Goal: Task Accomplishment & Management: Use online tool/utility

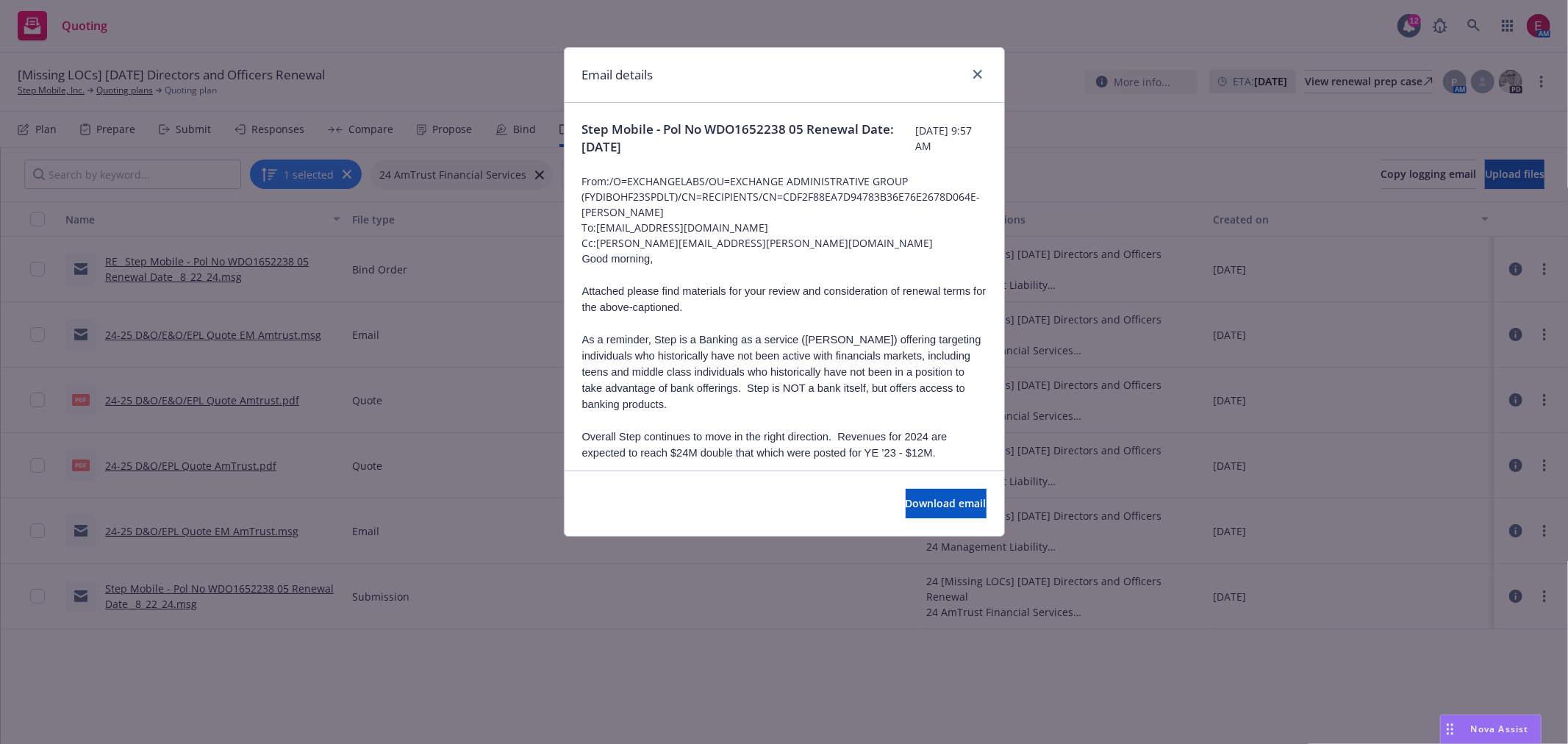
scroll to position [562, 0]
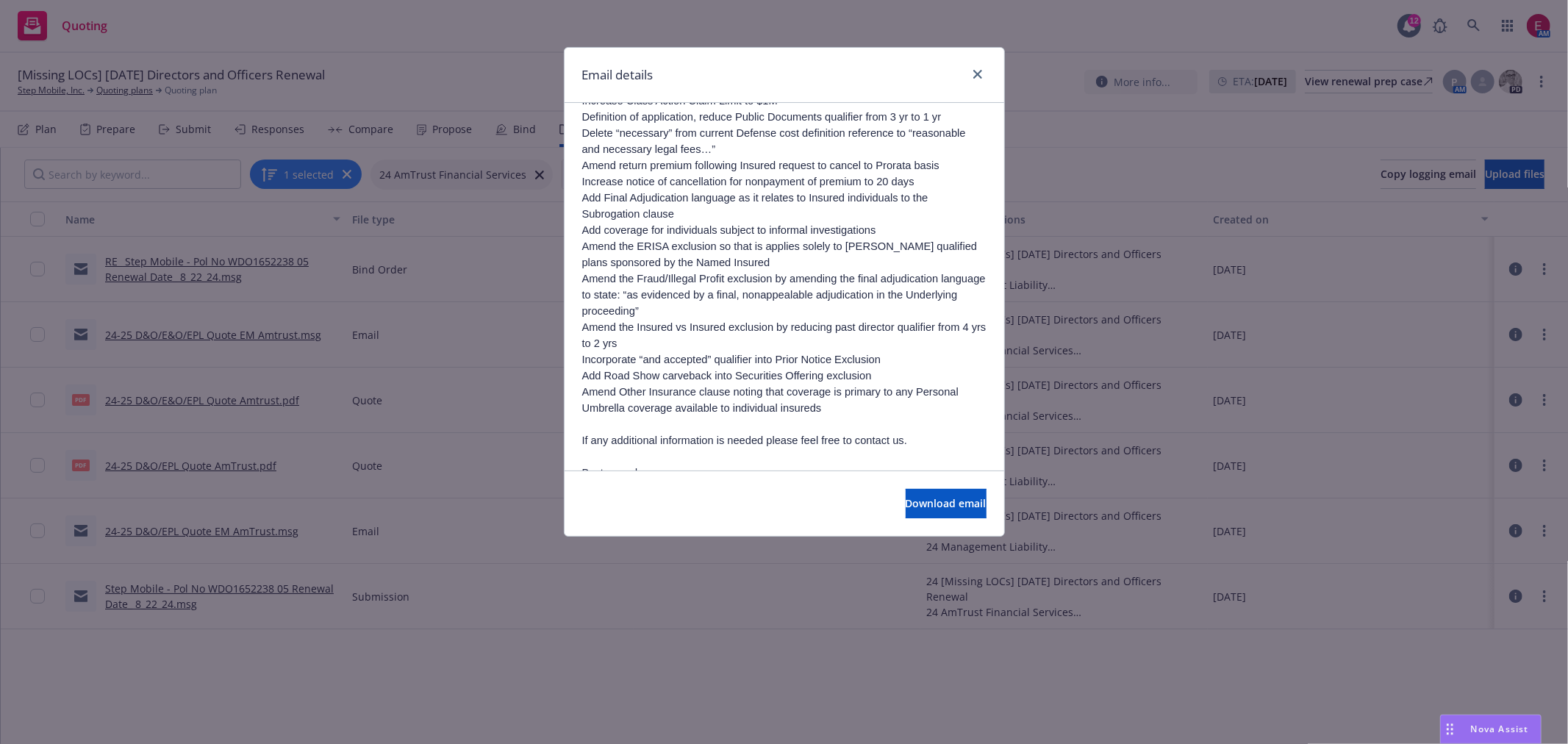
click at [719, 45] on div "Email details Step Mobile - Pol No WDO1652238 05 Renewal Date: 8/22/24 Tuesday,…" at bounding box center [784, 372] width 1568 height 744
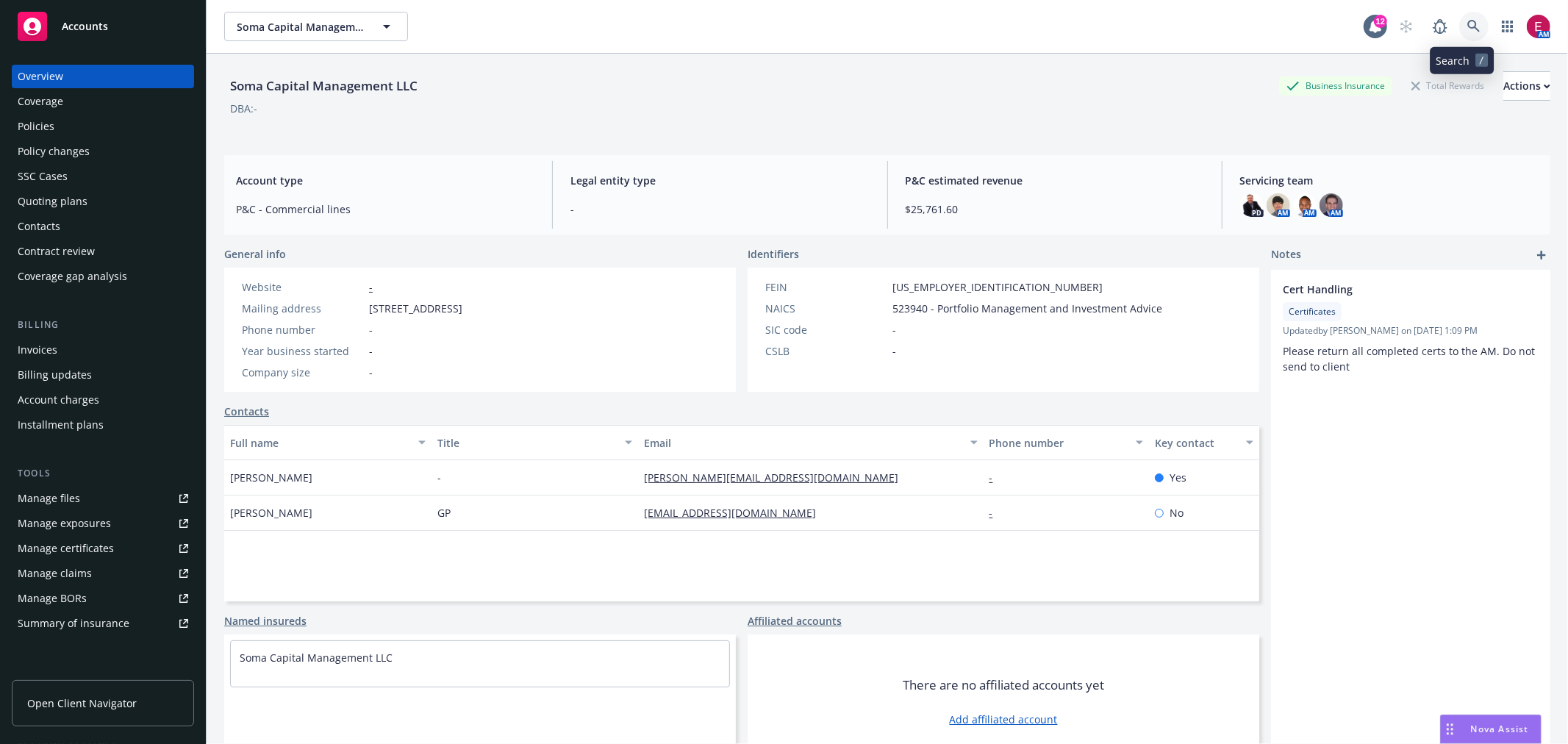
click at [1467, 27] on icon at bounding box center [1473, 25] width 13 height 13
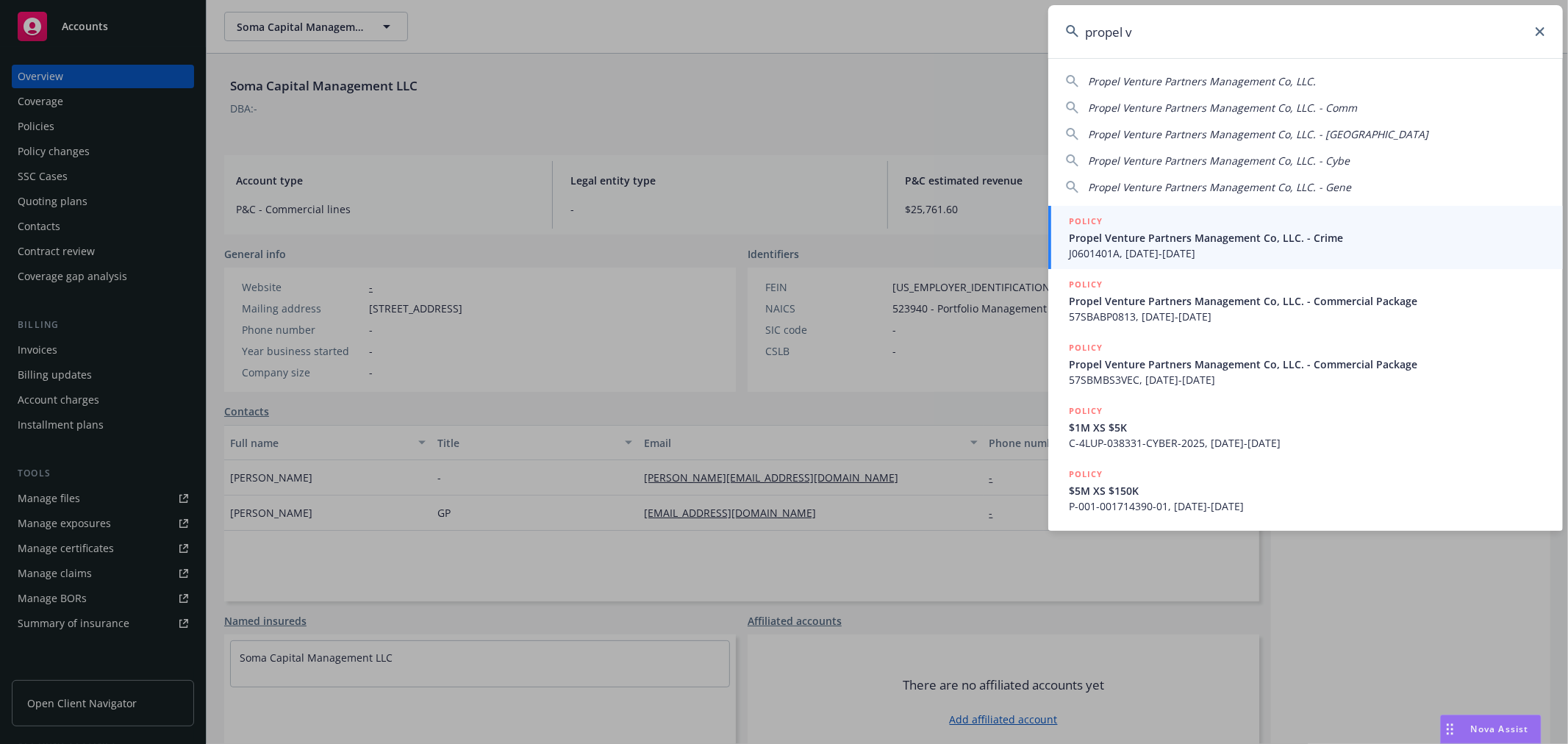
type input "propel v"
click at [1203, 237] on span "Propel Venture Partners Management Co, LLC. - Crime" at bounding box center [1306, 238] width 476 height 16
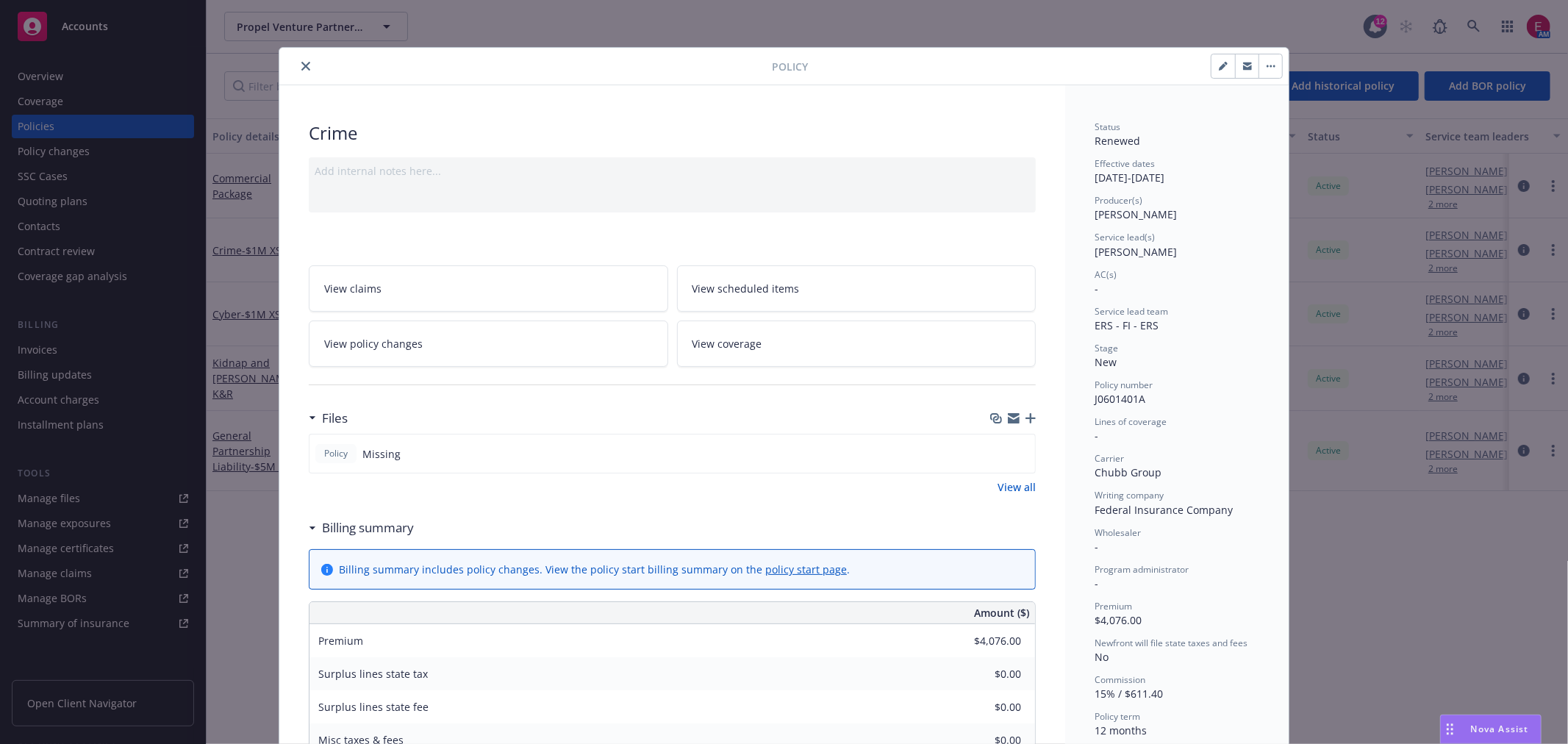
click at [289, 61] on div at bounding box center [529, 66] width 487 height 18
click at [303, 59] on button "close" at bounding box center [306, 66] width 18 height 18
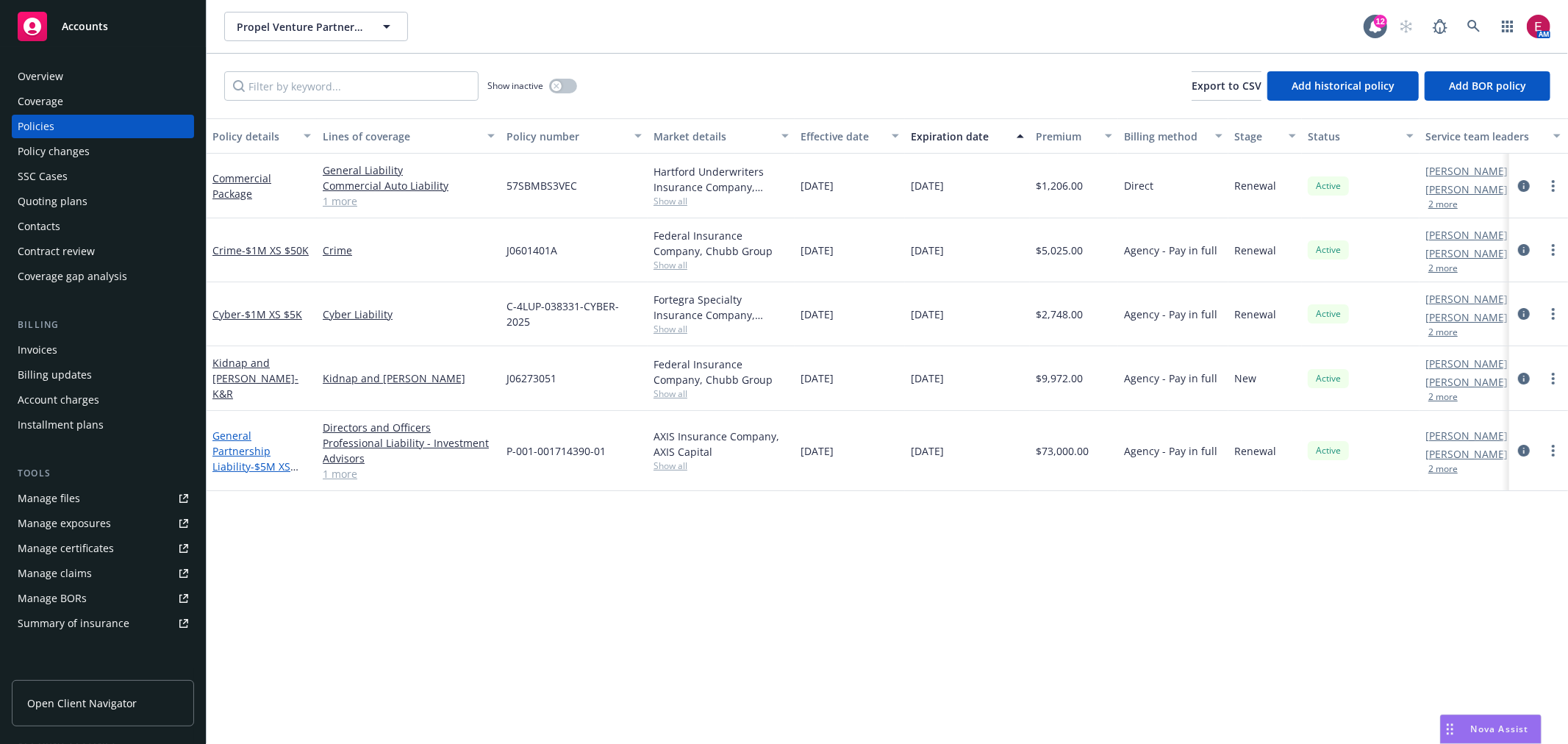
click at [280, 460] on span "- $5M XS $150K" at bounding box center [255, 474] width 86 height 29
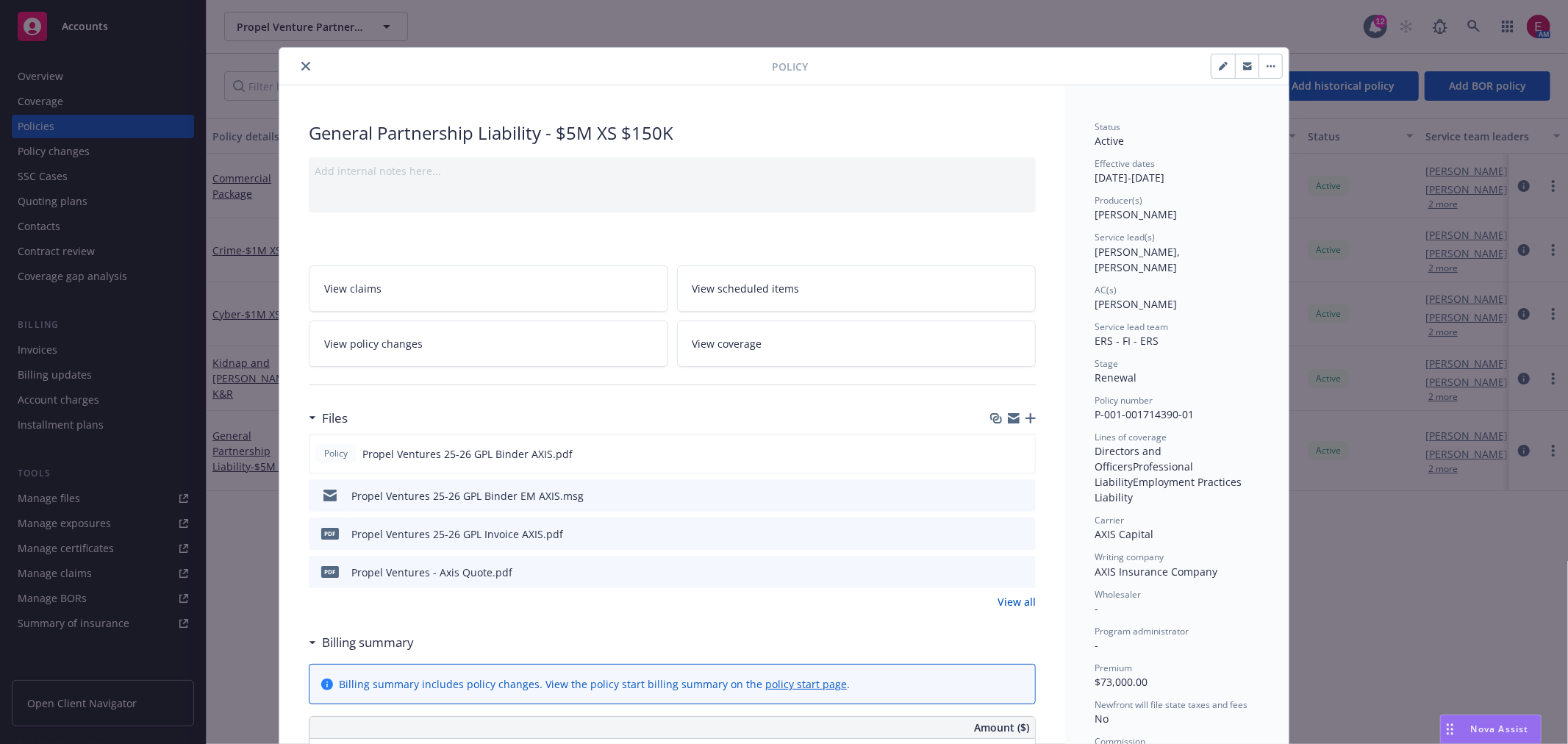
drag, startPoint x: 302, startPoint y: 57, endPoint x: 314, endPoint y: 57, distance: 12.0
click at [302, 58] on button "close" at bounding box center [306, 66] width 18 height 18
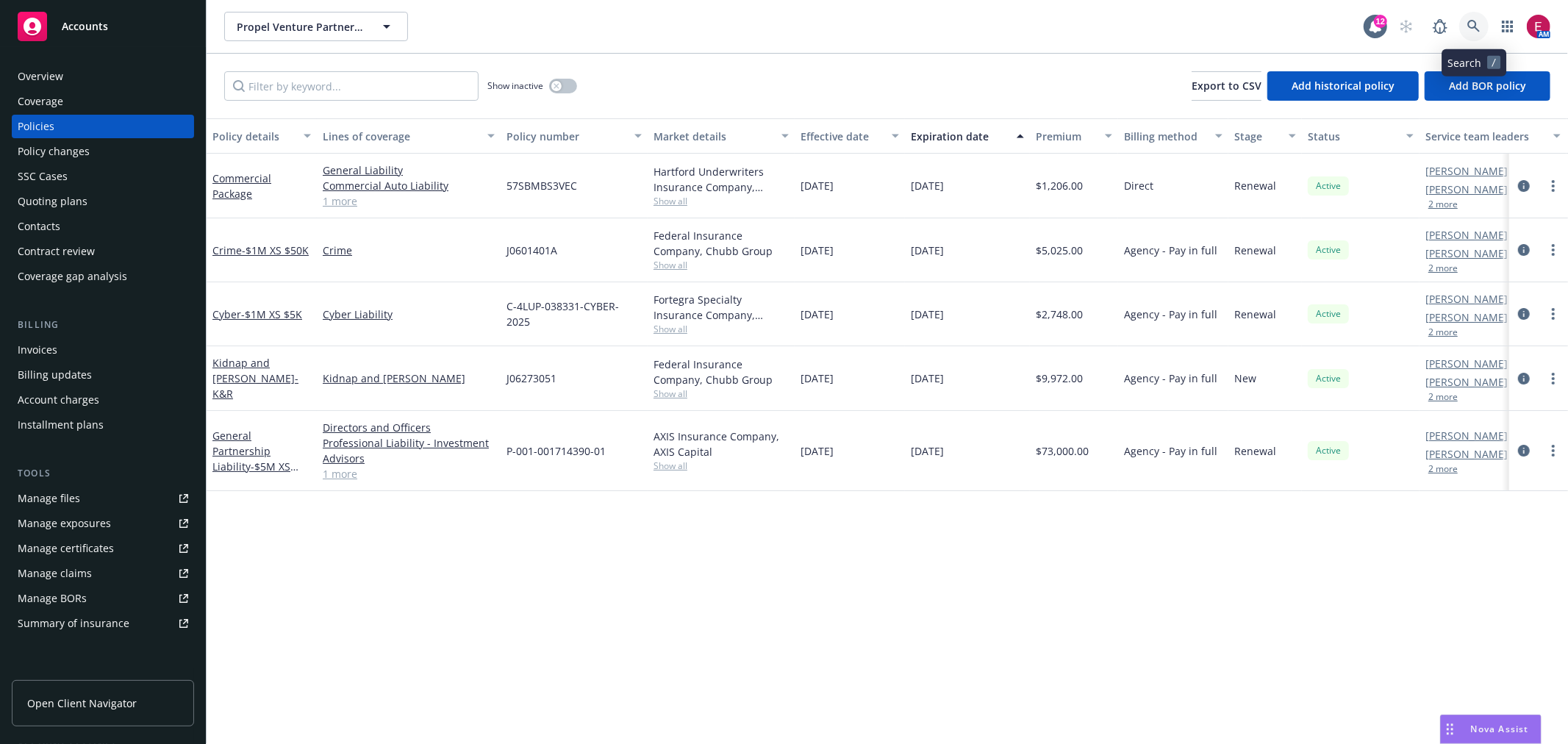
click at [1483, 17] on link at bounding box center [1474, 26] width 29 height 29
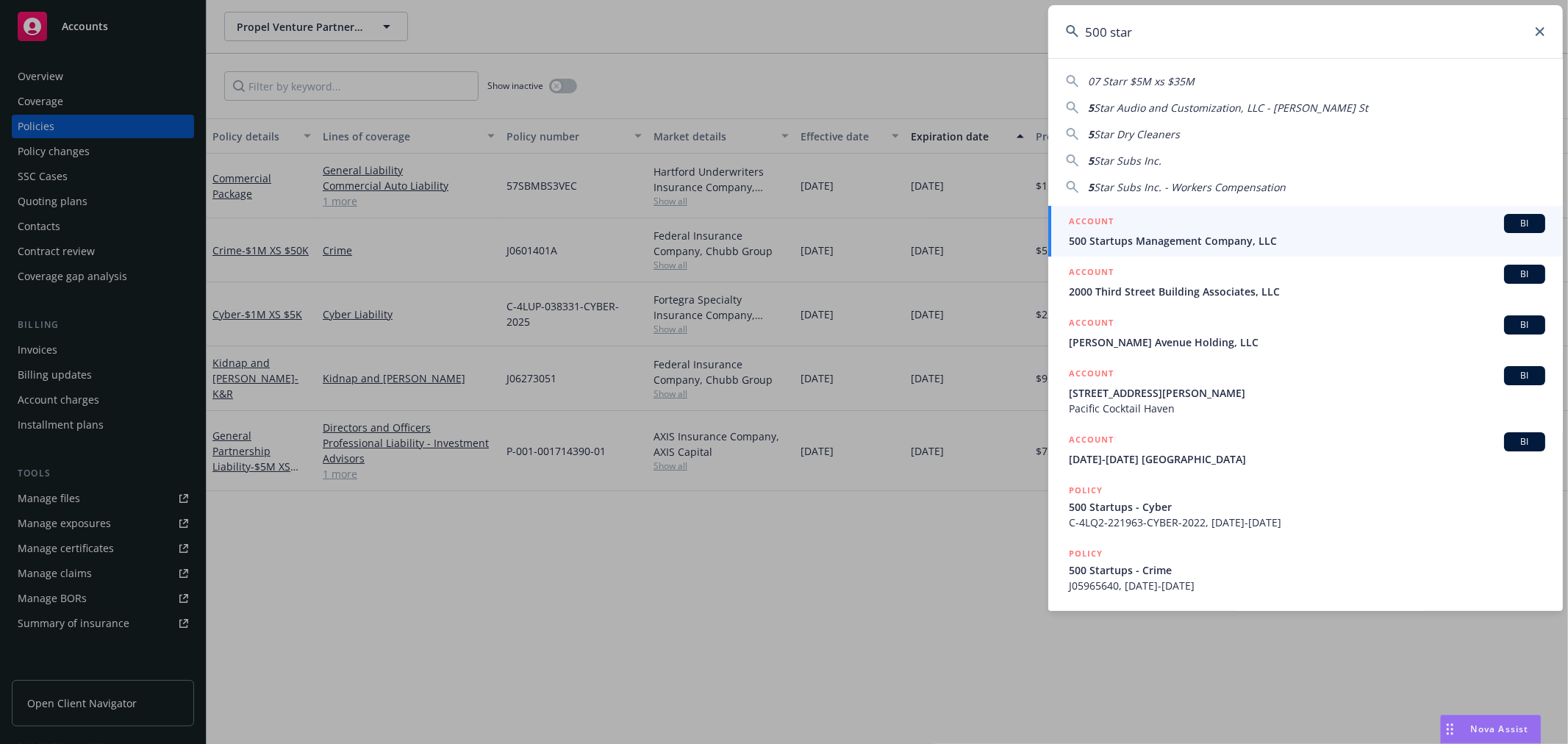
type input "500 star"
click at [1230, 224] on div "ACCOUNT BI" at bounding box center [1306, 224] width 476 height 20
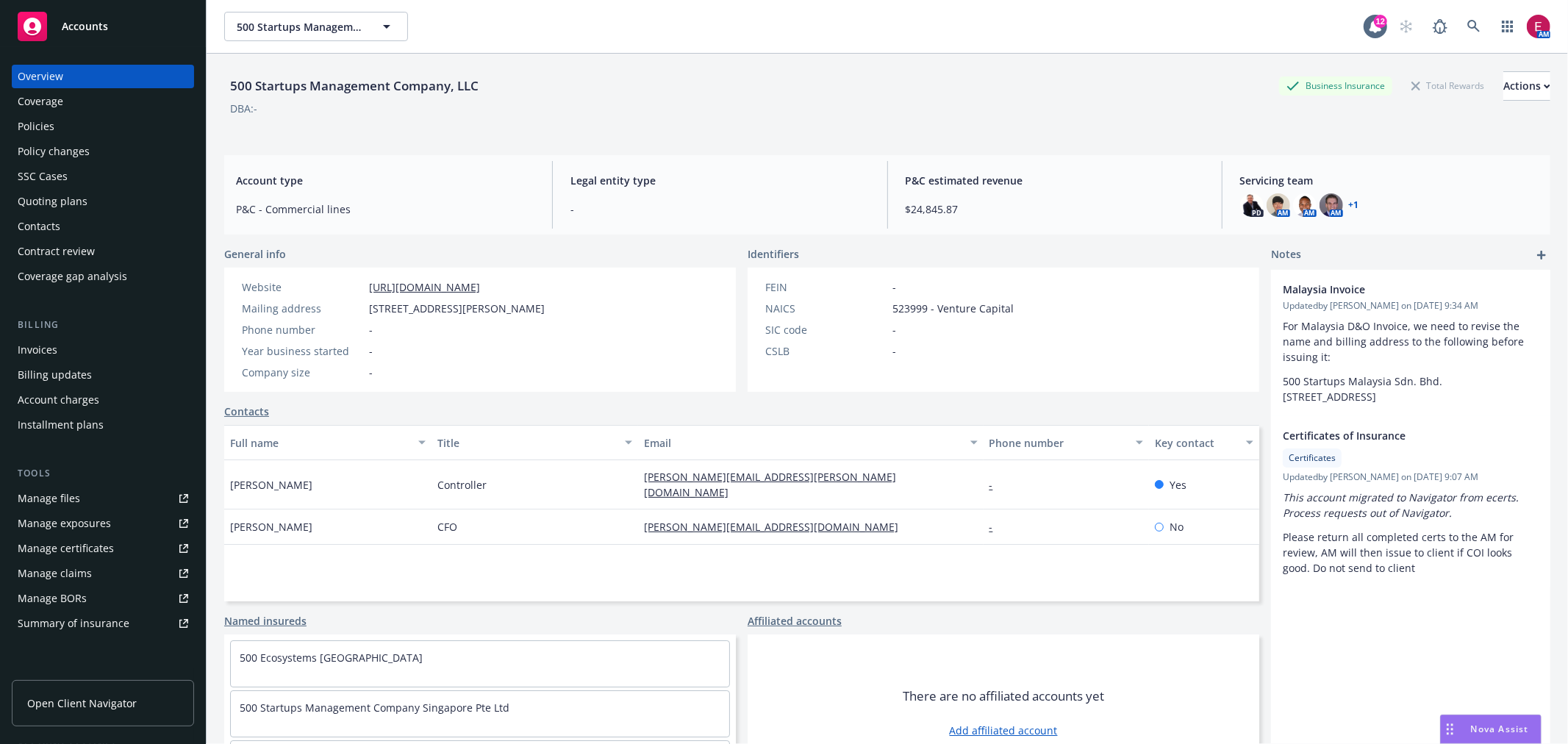
click at [104, 198] on div "Quoting plans" at bounding box center [103, 201] width 170 height 23
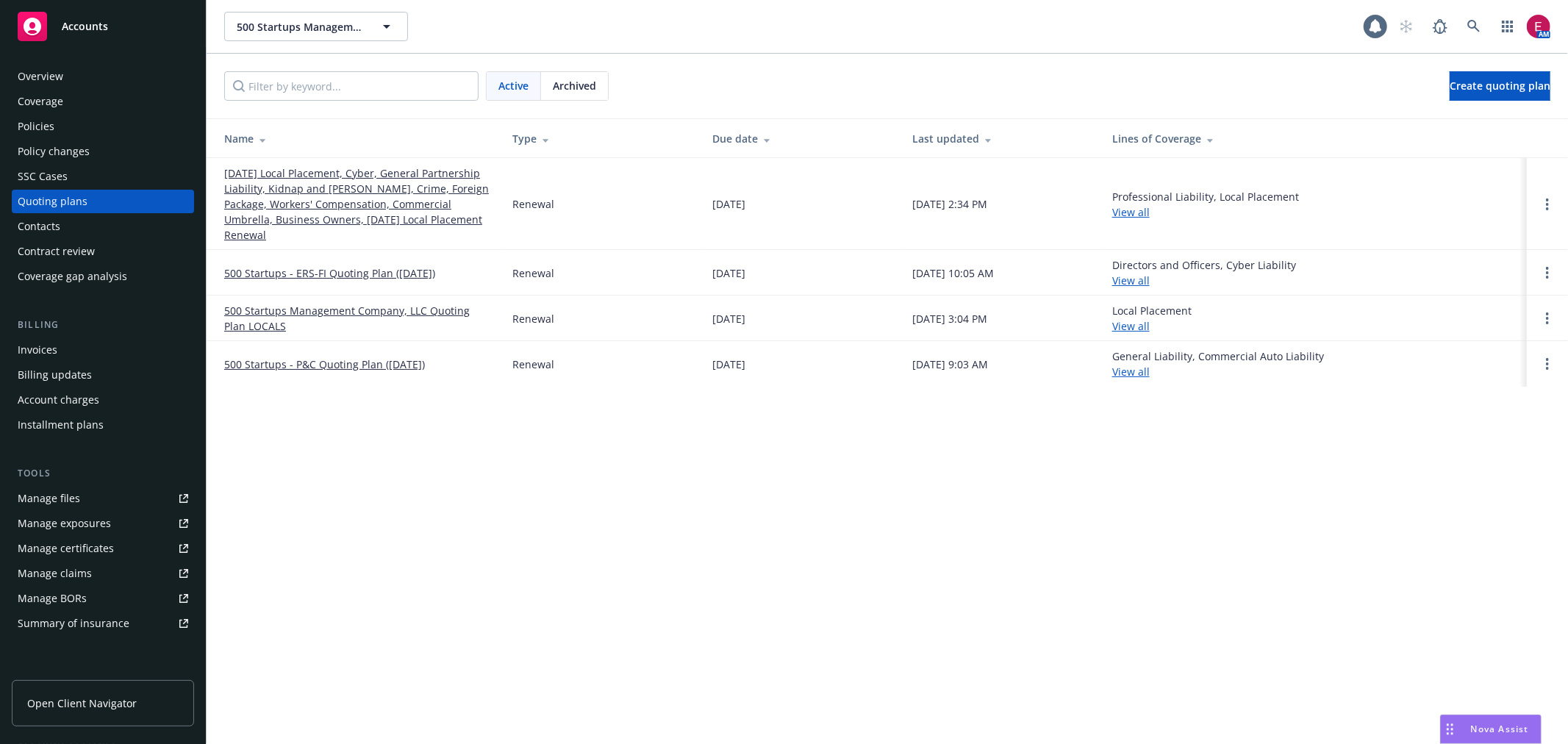
click at [233, 172] on link "08/20/25 Local Placement, Cyber, General Partnership Liability, Kidnap and Rans…" at bounding box center [356, 203] width 265 height 77
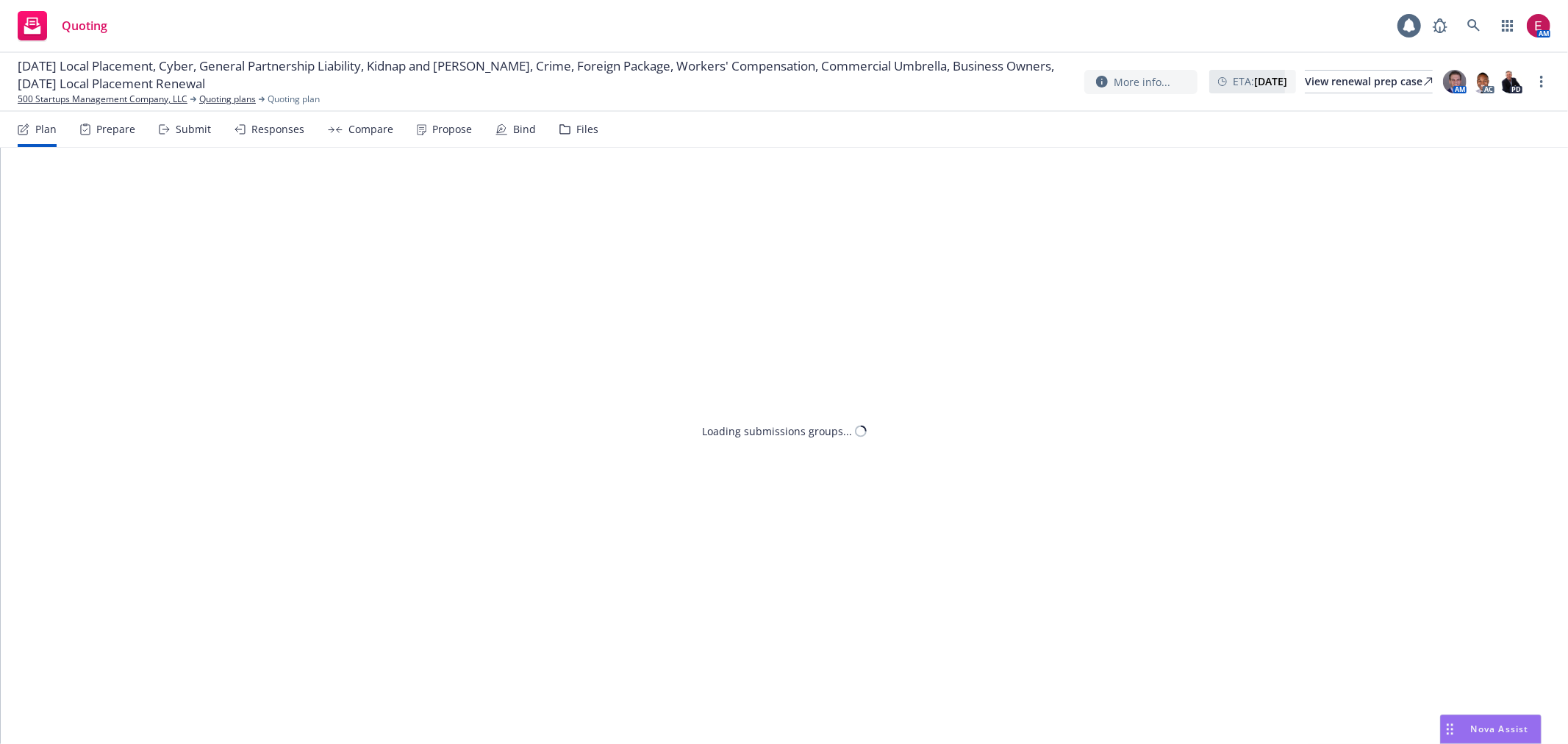
click at [166, 128] on icon at bounding box center [167, 129] width 2 height 5
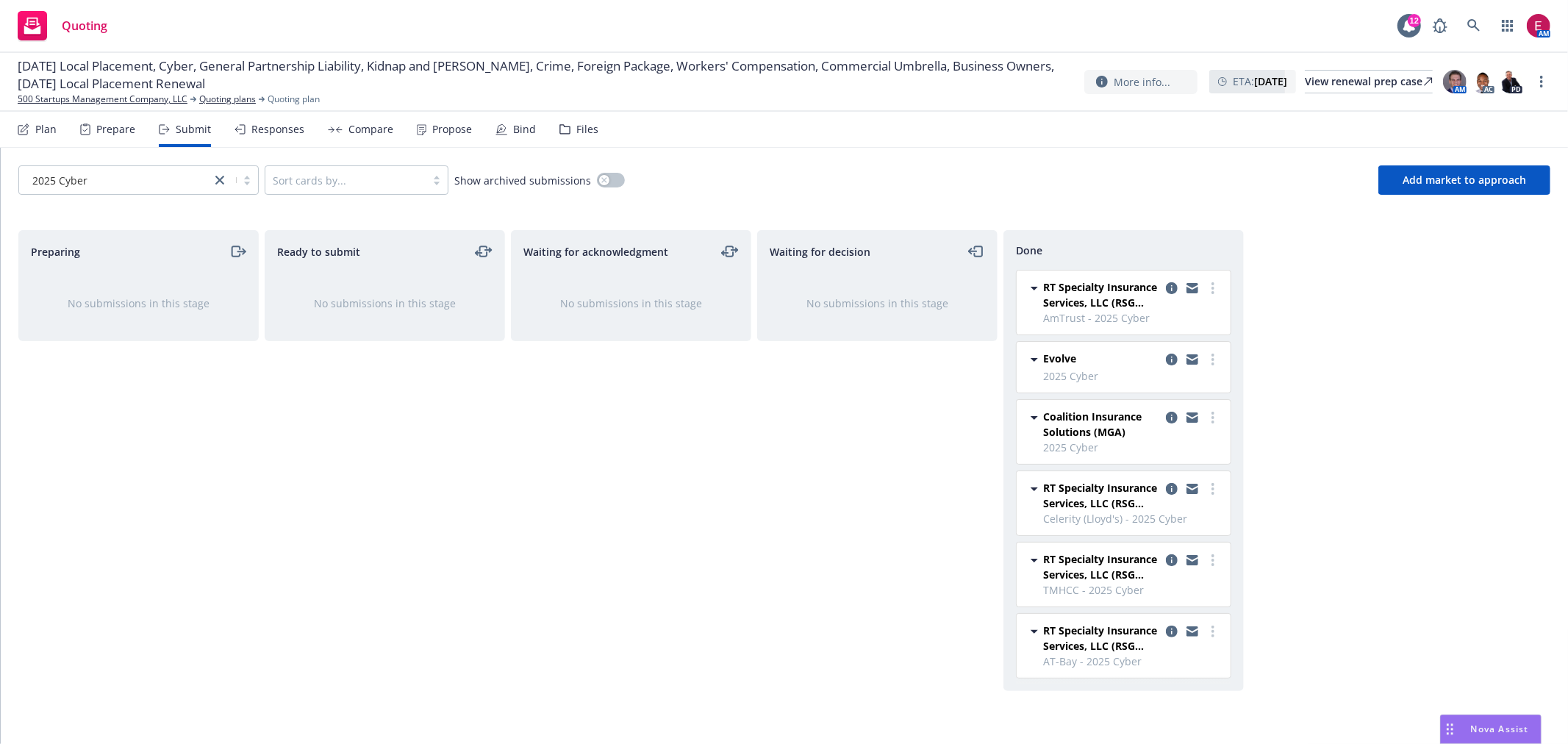
click at [513, 120] on div "Bind" at bounding box center [515, 129] width 40 height 35
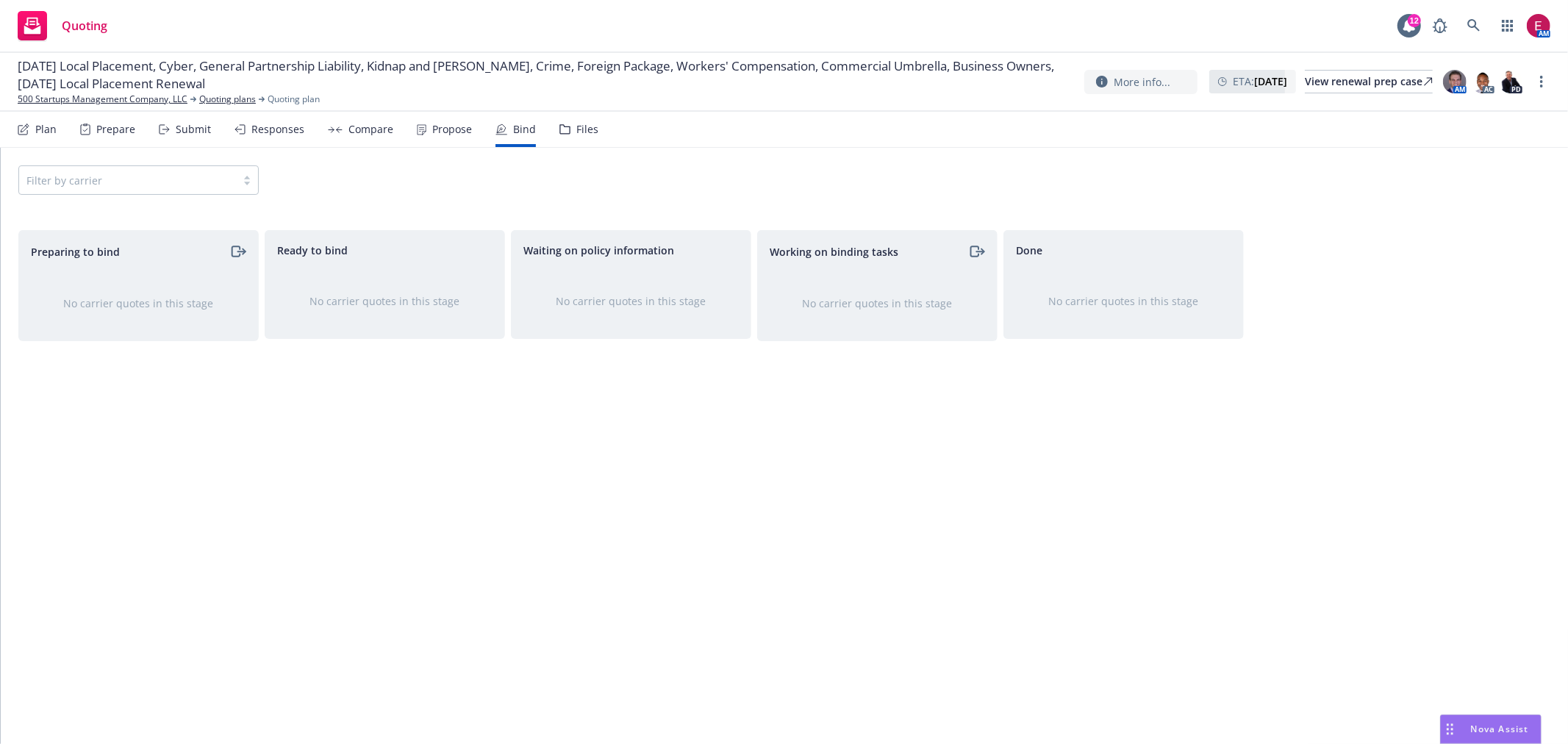
click at [161, 131] on icon at bounding box center [163, 129] width 11 height 11
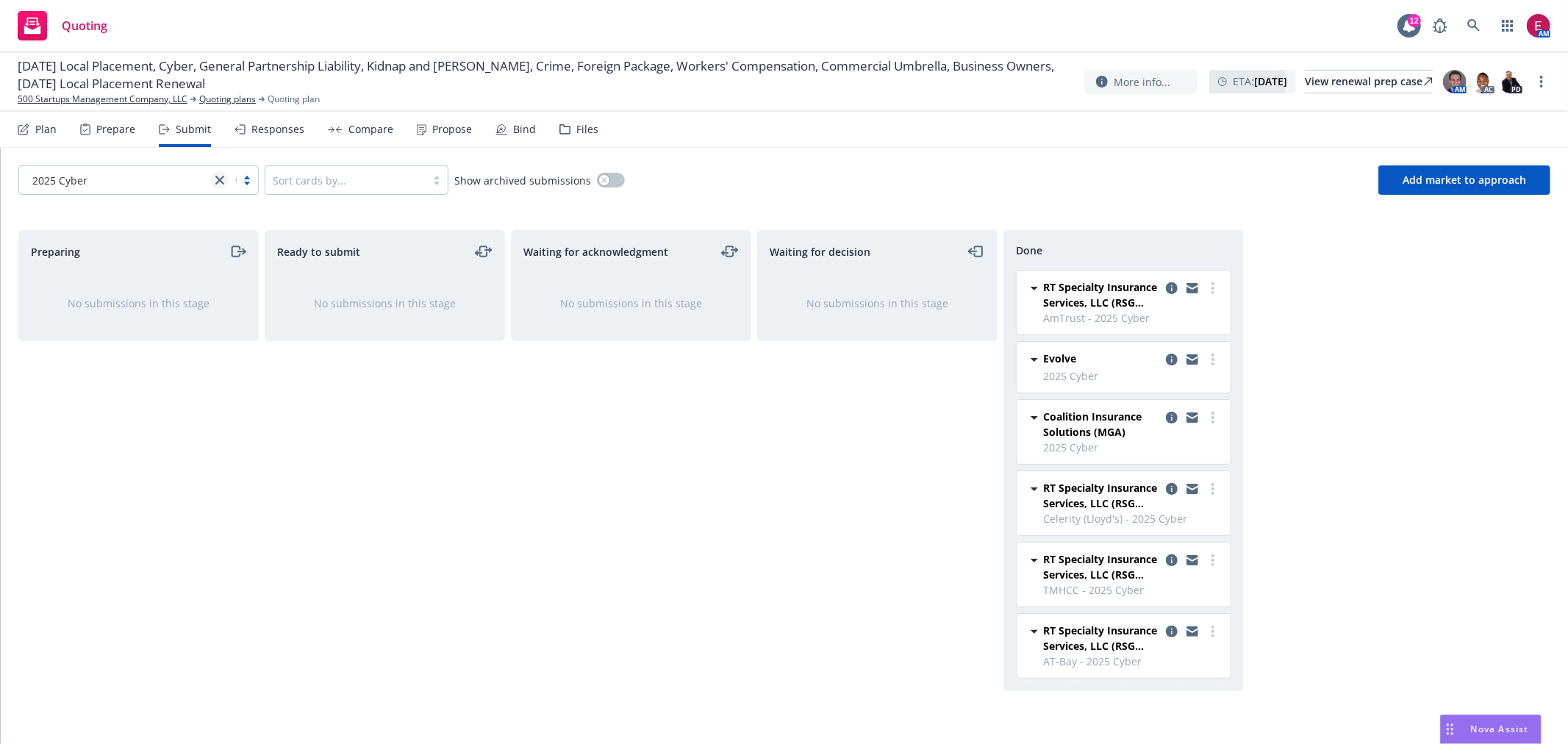
click at [221, 180] on icon "close" at bounding box center [219, 180] width 9 height 9
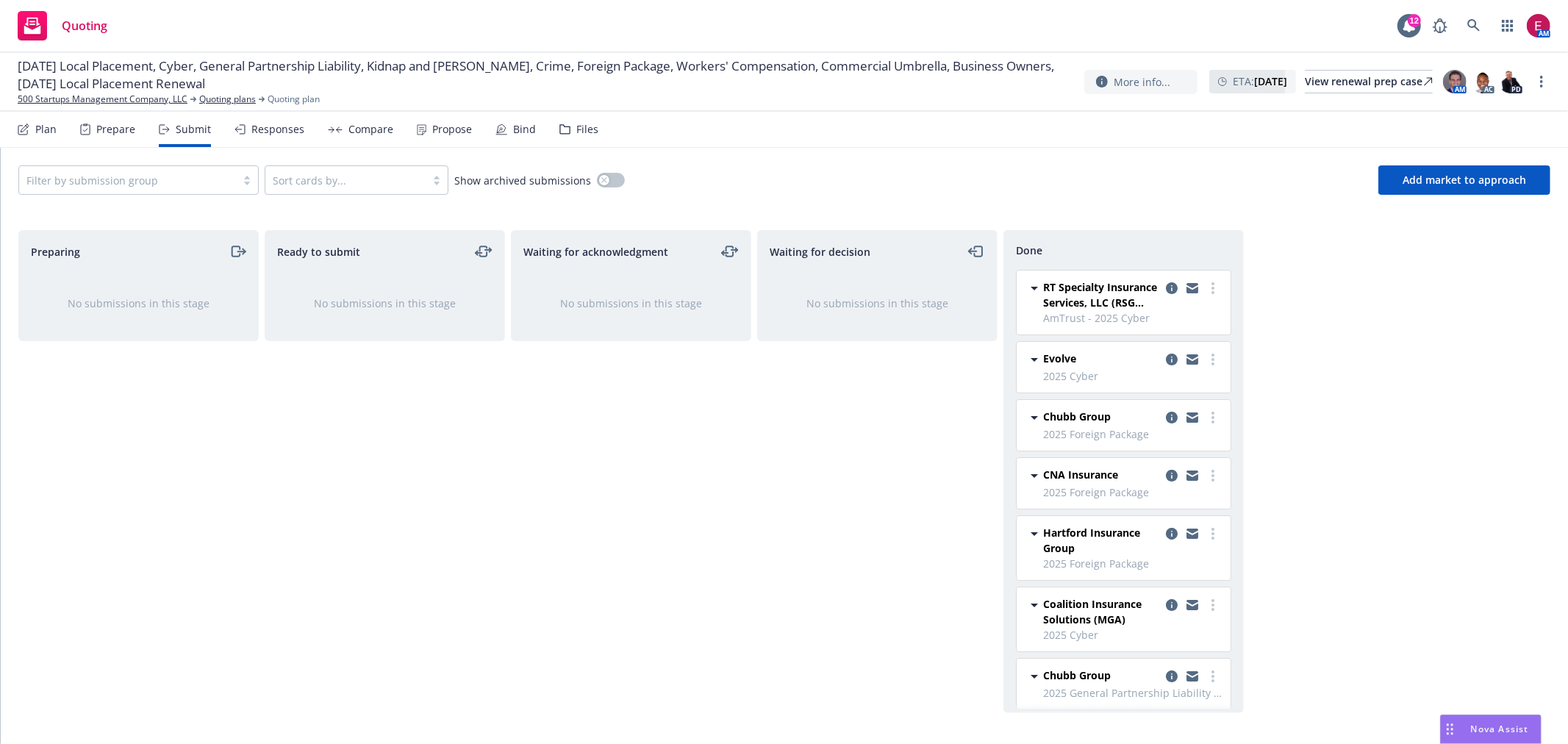
drag, startPoint x: 839, startPoint y: 503, endPoint x: 915, endPoint y: 471, distance: 82.5
click at [865, 489] on div "Waiting for decision No submissions in this stage" at bounding box center [877, 471] width 240 height 483
click at [1166, 362] on icon "copy logging email" at bounding box center [1172, 360] width 12 height 12
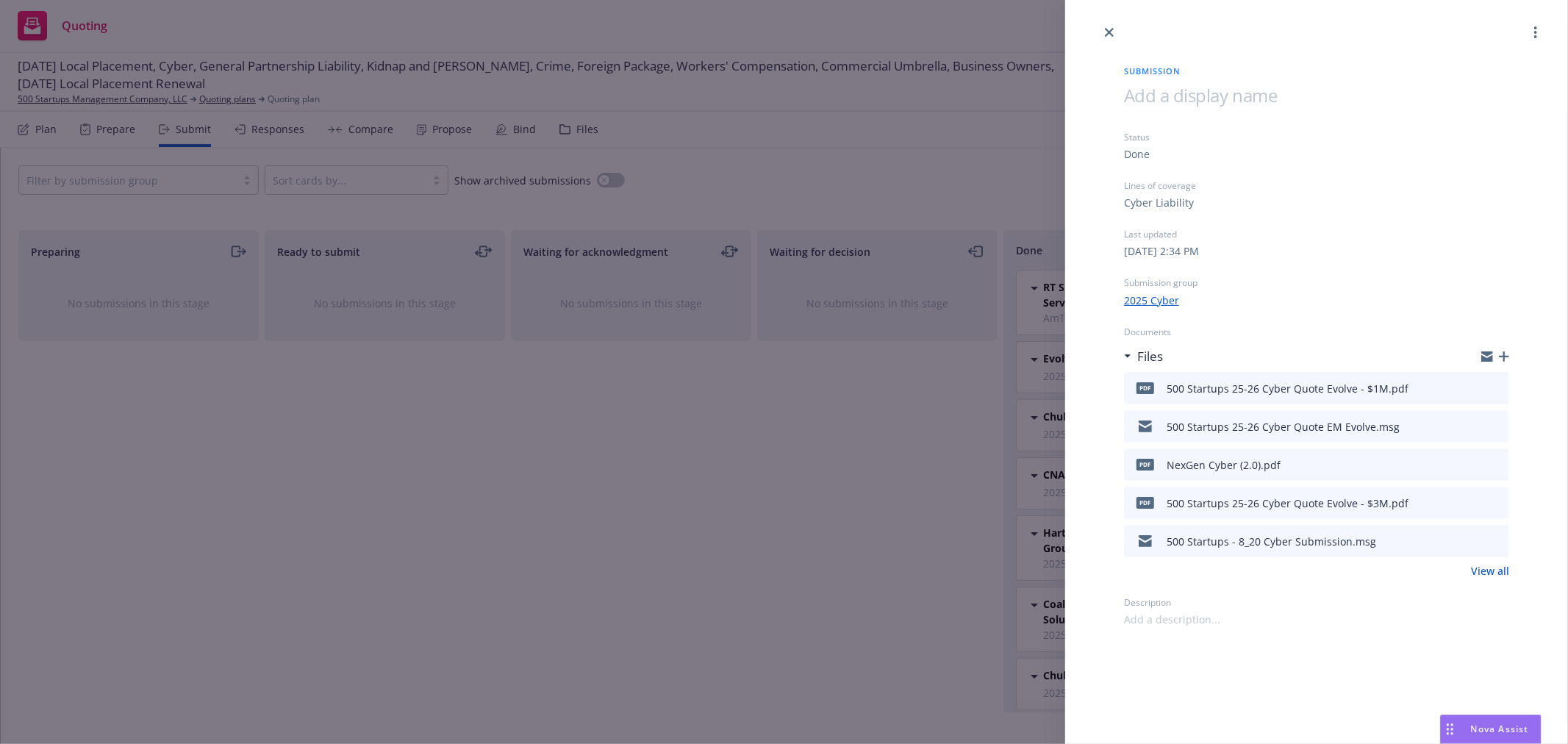
click at [1497, 385] on icon "preview file" at bounding box center [1496, 387] width 14 height 11
click at [817, 478] on div "Submission Status Done Lines of coverage Cyber Liability Last updated Monday, J…" at bounding box center [784, 372] width 1568 height 744
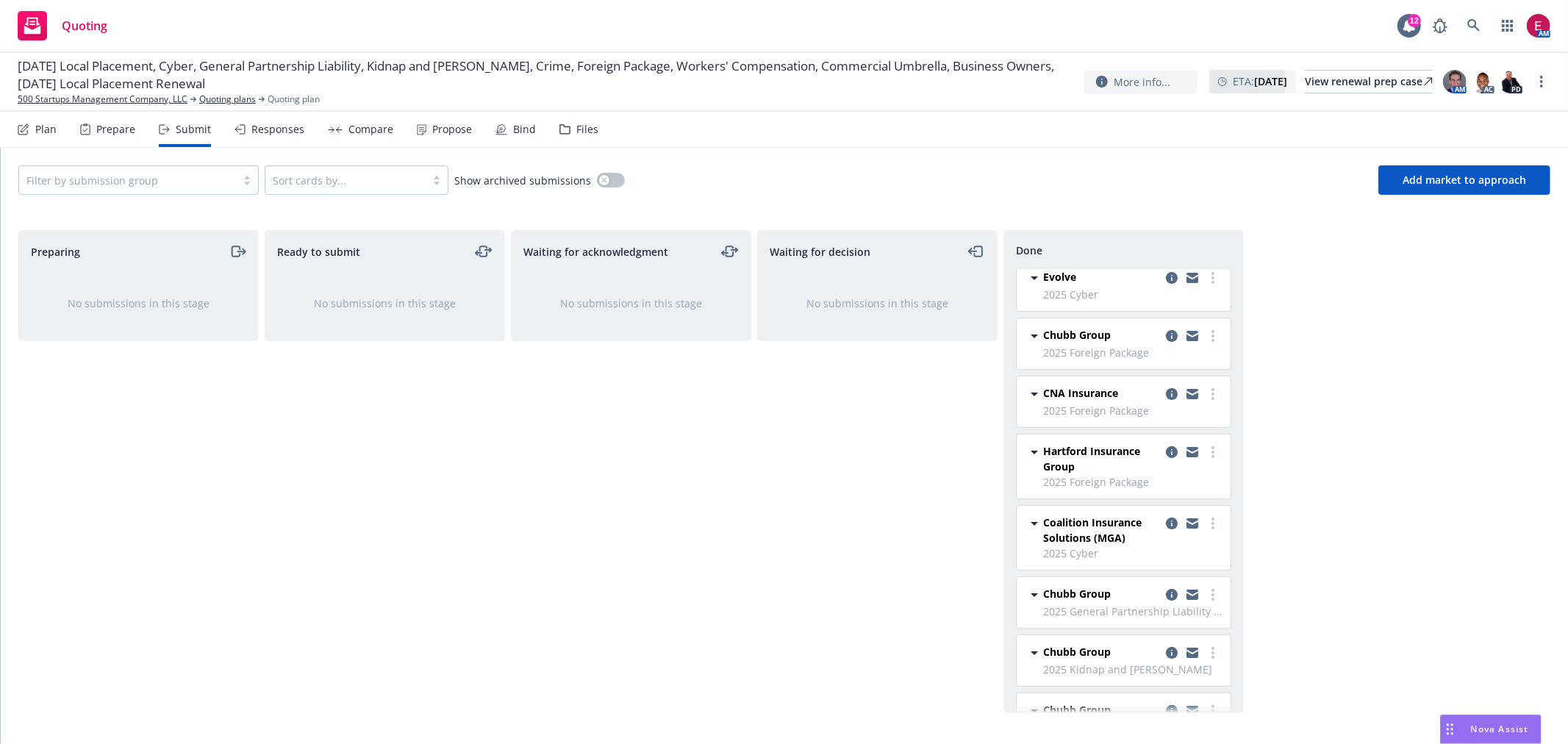
scroll to position [163, 0]
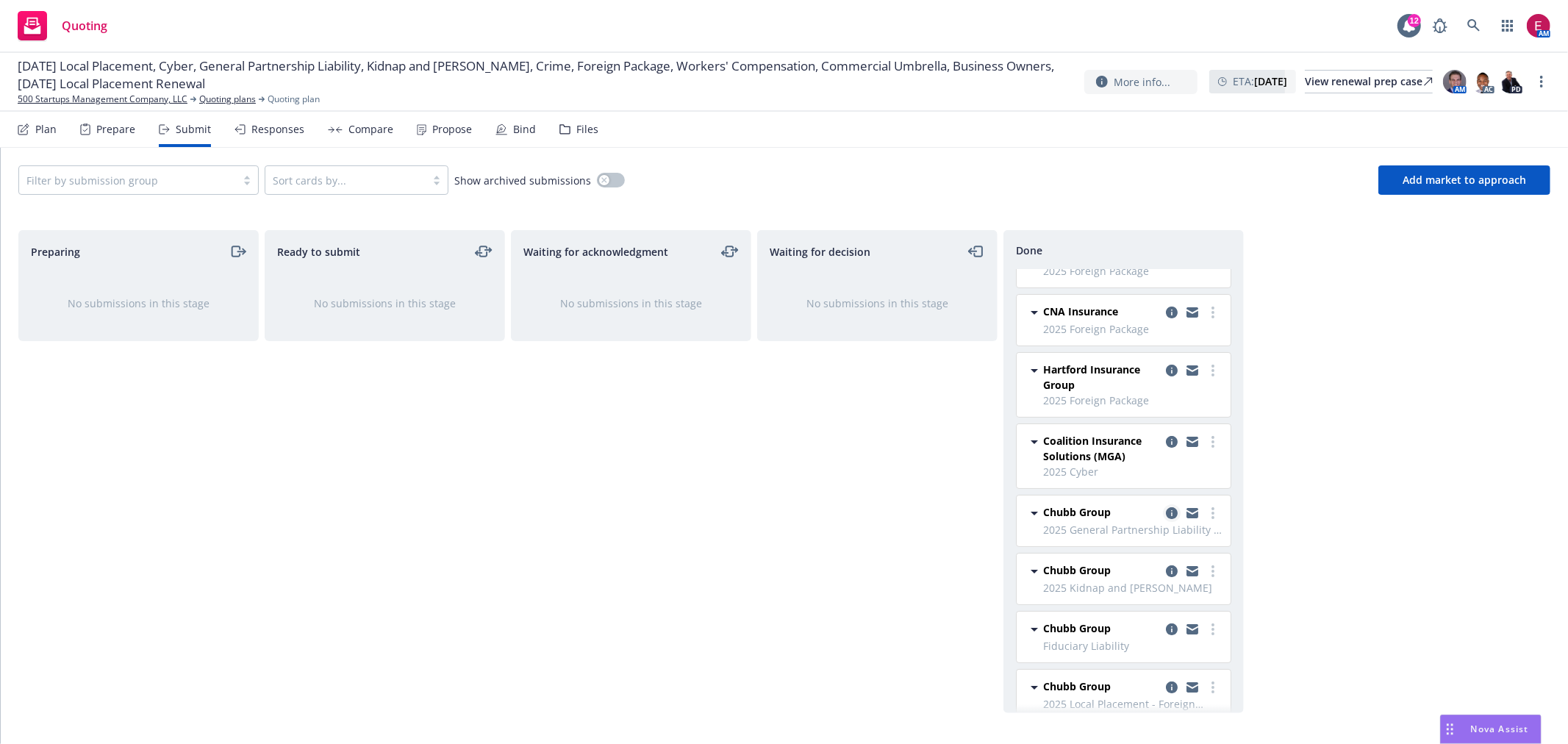
click at [1166, 512] on icon "copy logging email" at bounding box center [1172, 513] width 12 height 12
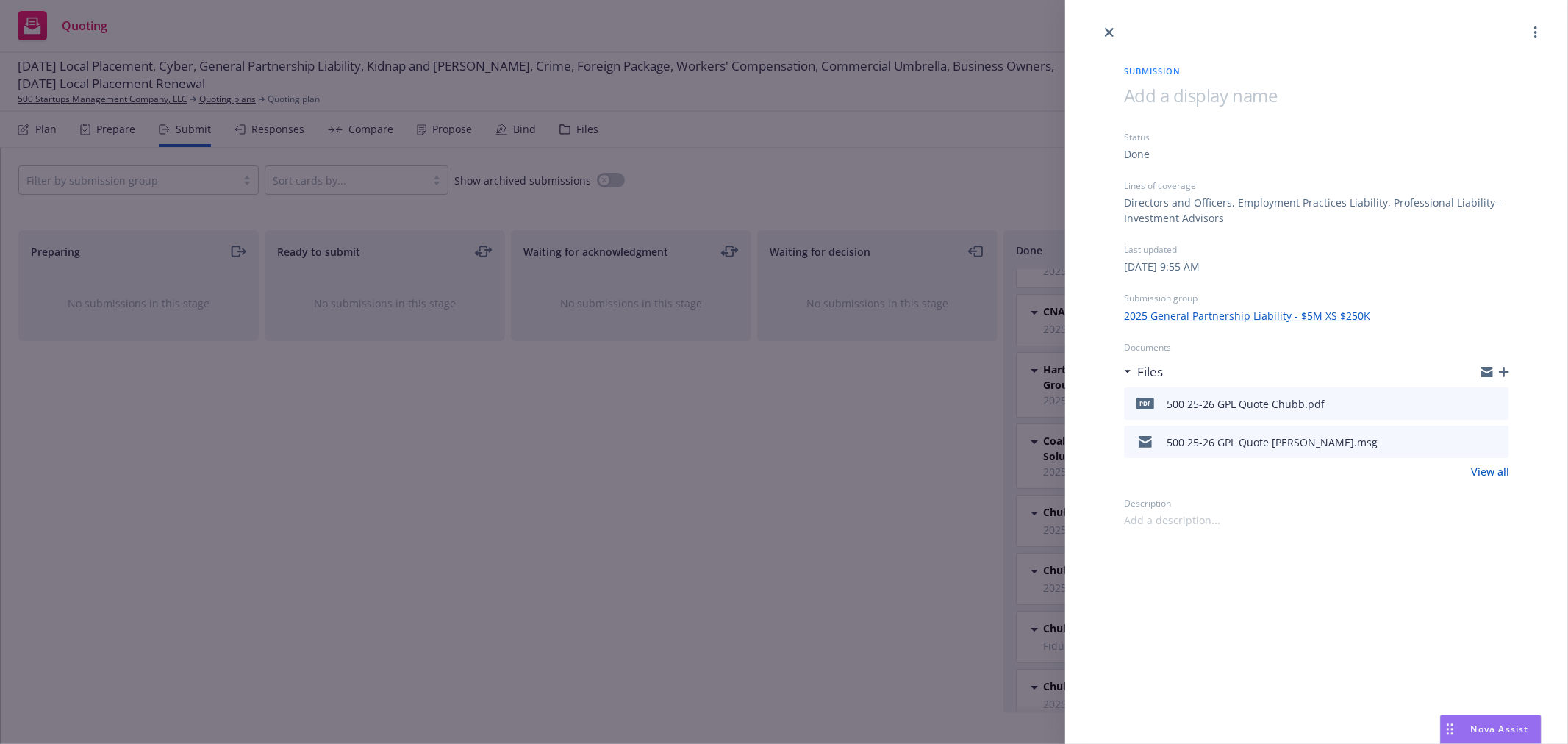
click at [1498, 403] on icon "preview file" at bounding box center [1496, 403] width 14 height 11
click at [794, 530] on div "Submission Status Done Lines of coverage Directors and Officers, Employment Pra…" at bounding box center [784, 372] width 1568 height 744
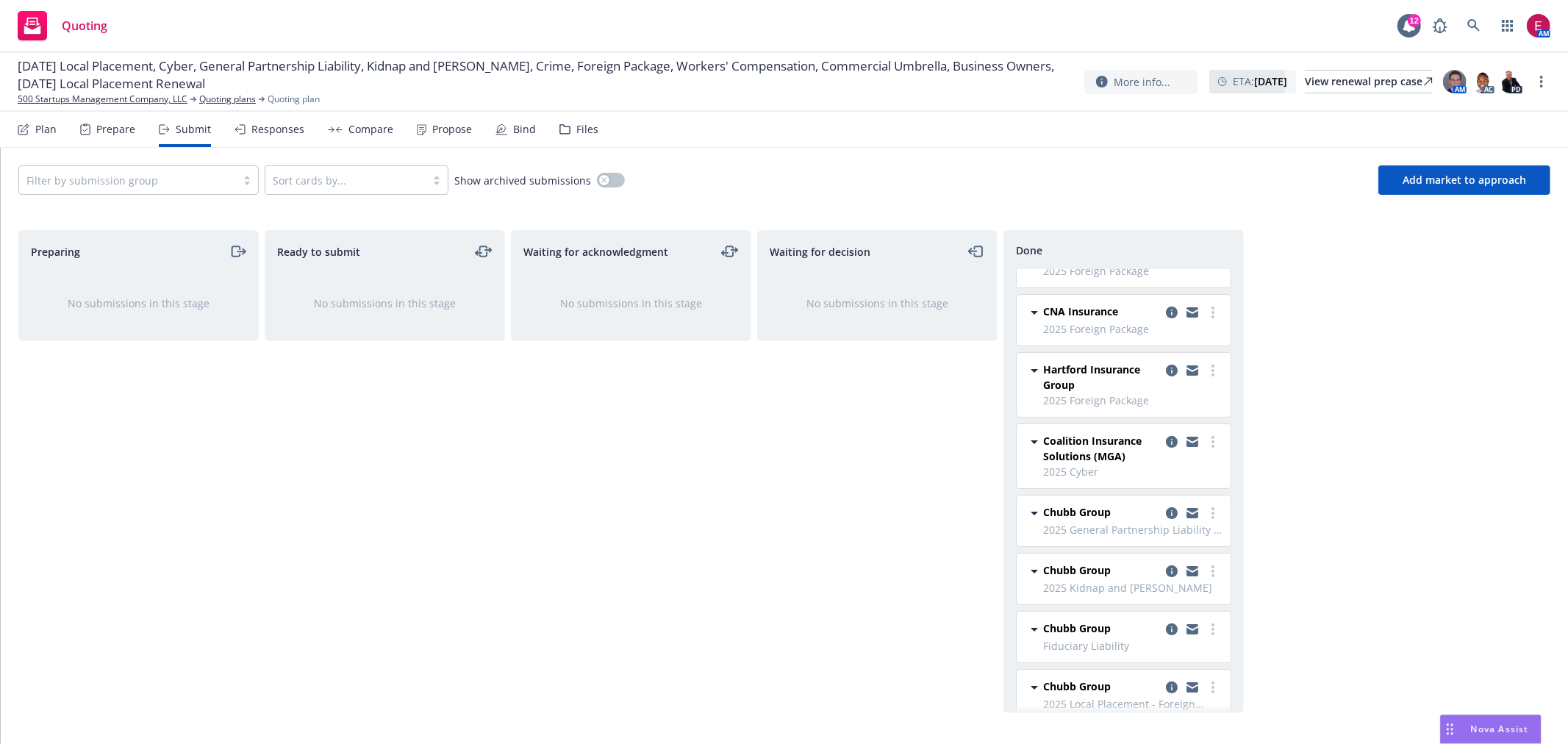
drag, startPoint x: 1158, startPoint y: 579, endPoint x: 1119, endPoint y: 570, distance: 40.0
click at [914, 630] on div "Preparing No submissions in this stage Ready to submit No submissions in this s…" at bounding box center [784, 471] width 1532 height 483
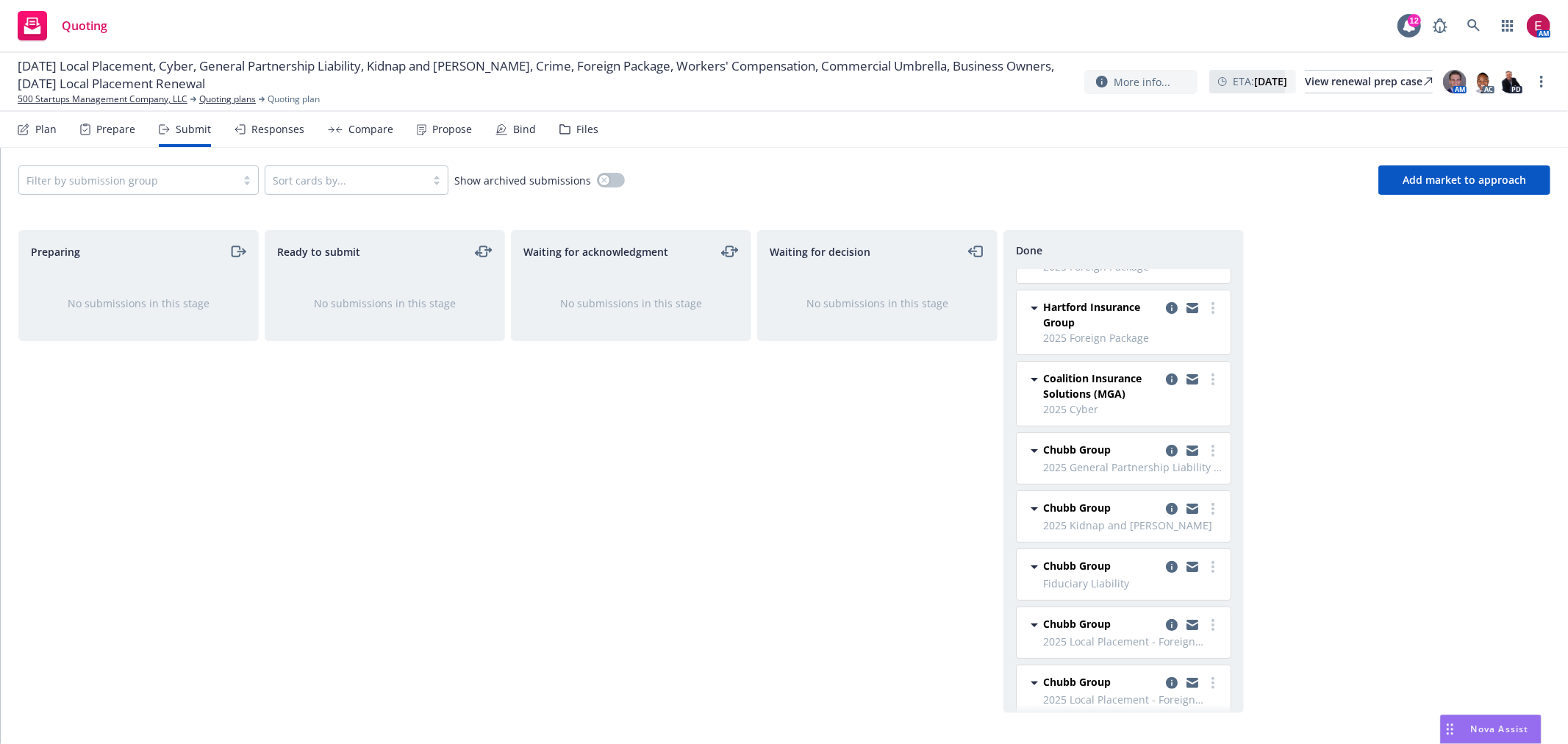
scroll to position [244, 0]
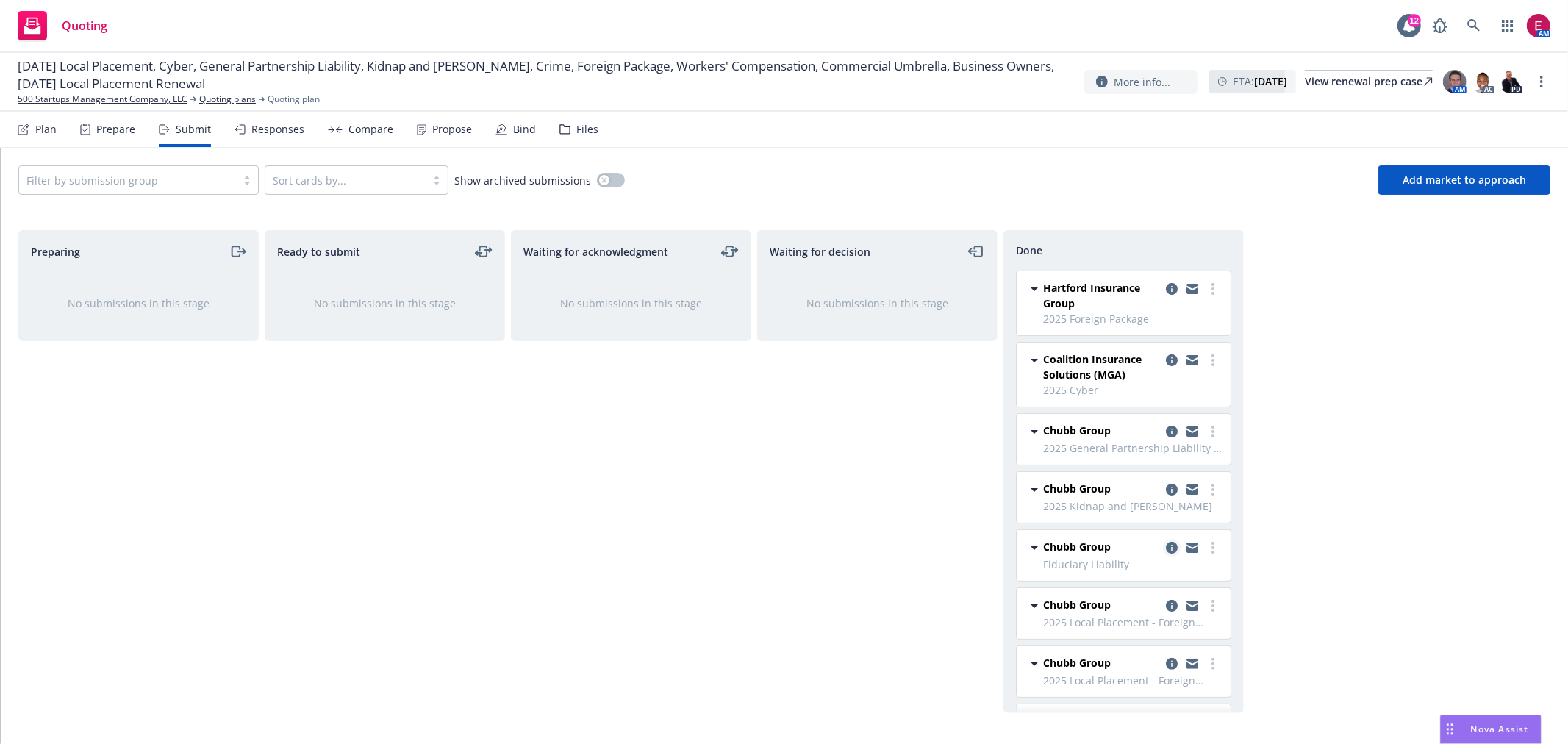
click at [1163, 546] on link "copy logging email" at bounding box center [1172, 547] width 18 height 18
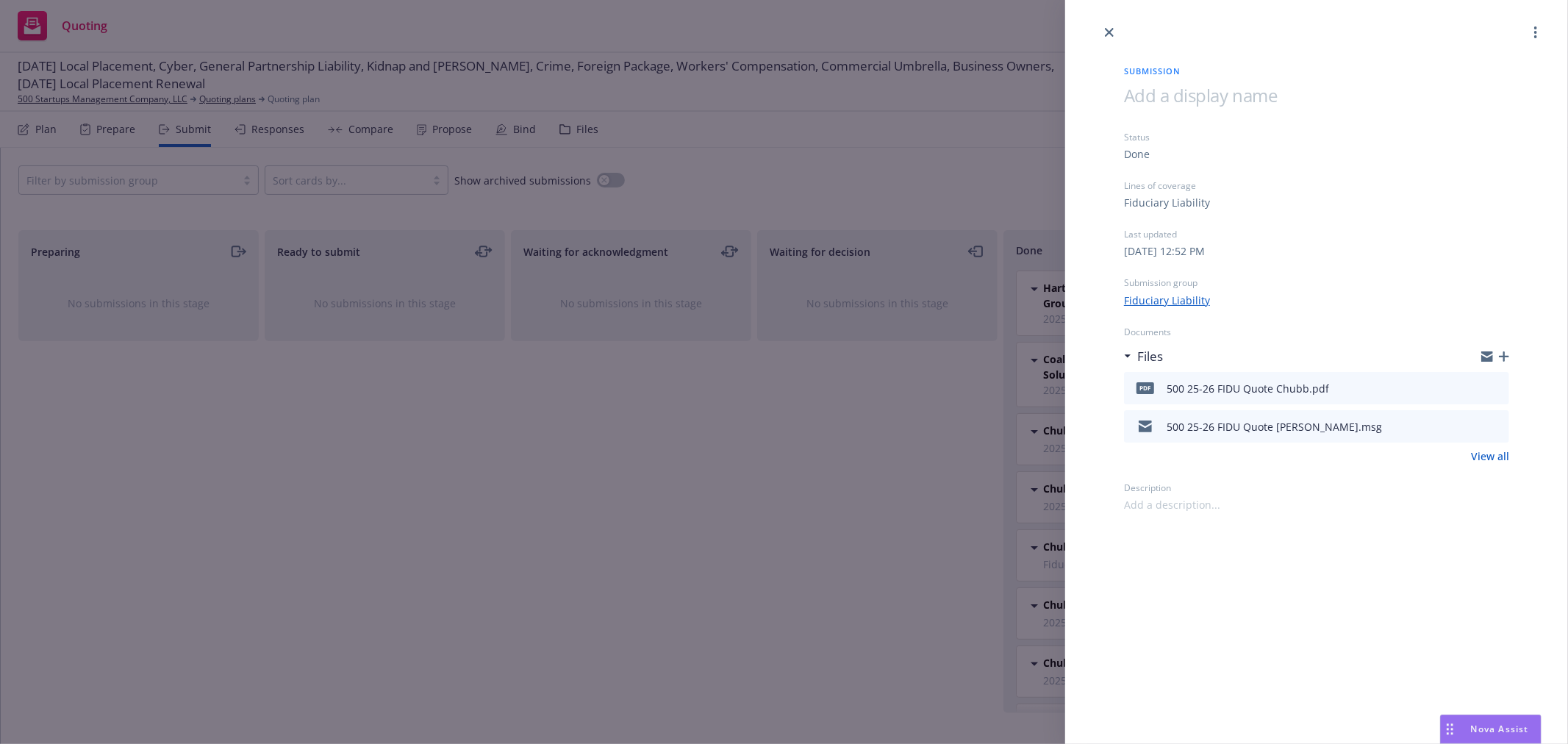
click at [1496, 384] on icon "preview file" at bounding box center [1496, 387] width 14 height 11
click at [755, 317] on div "Submission Status Done Lines of coverage Fiduciary Liability Last updated Tuesd…" at bounding box center [784, 372] width 1568 height 744
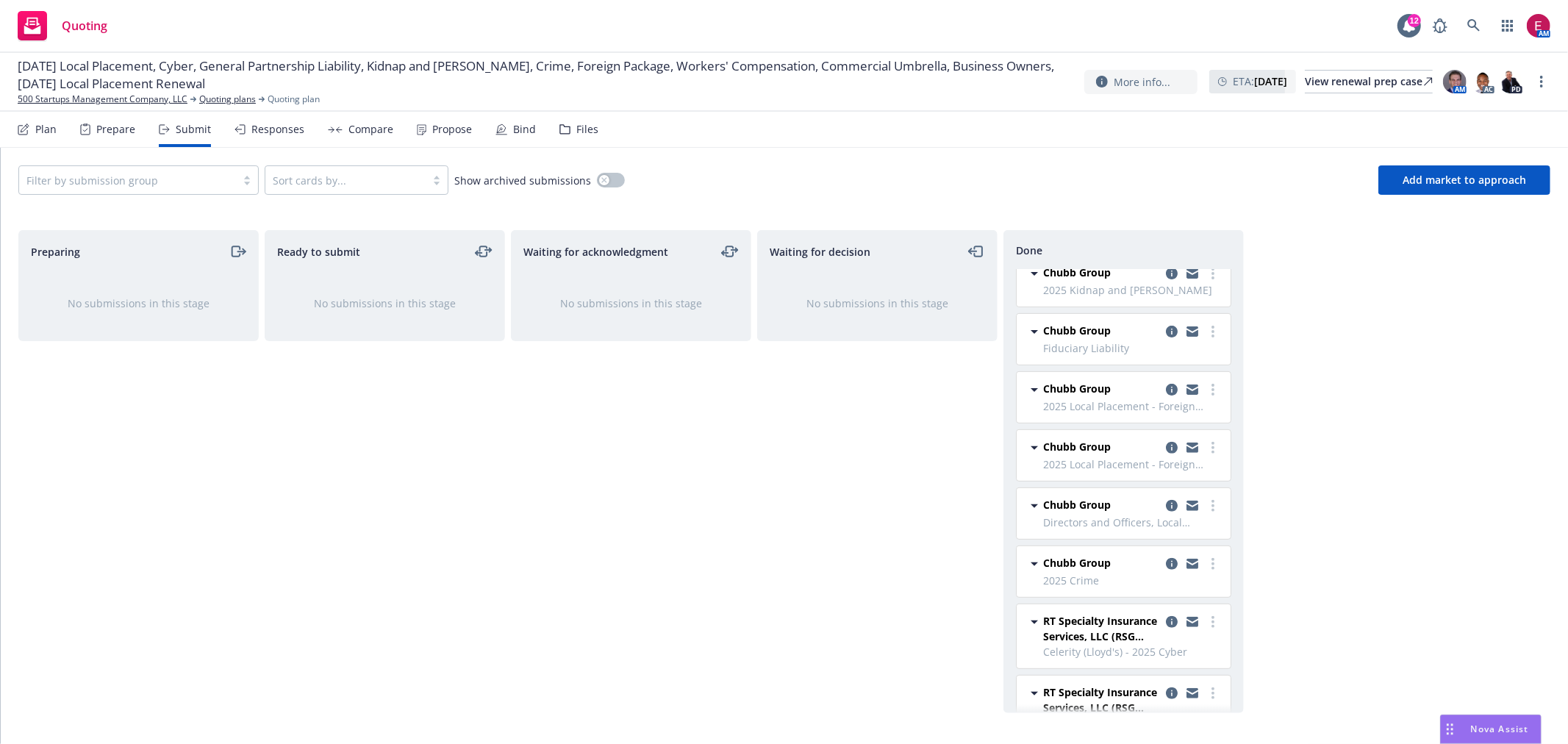
scroll to position [490, 0]
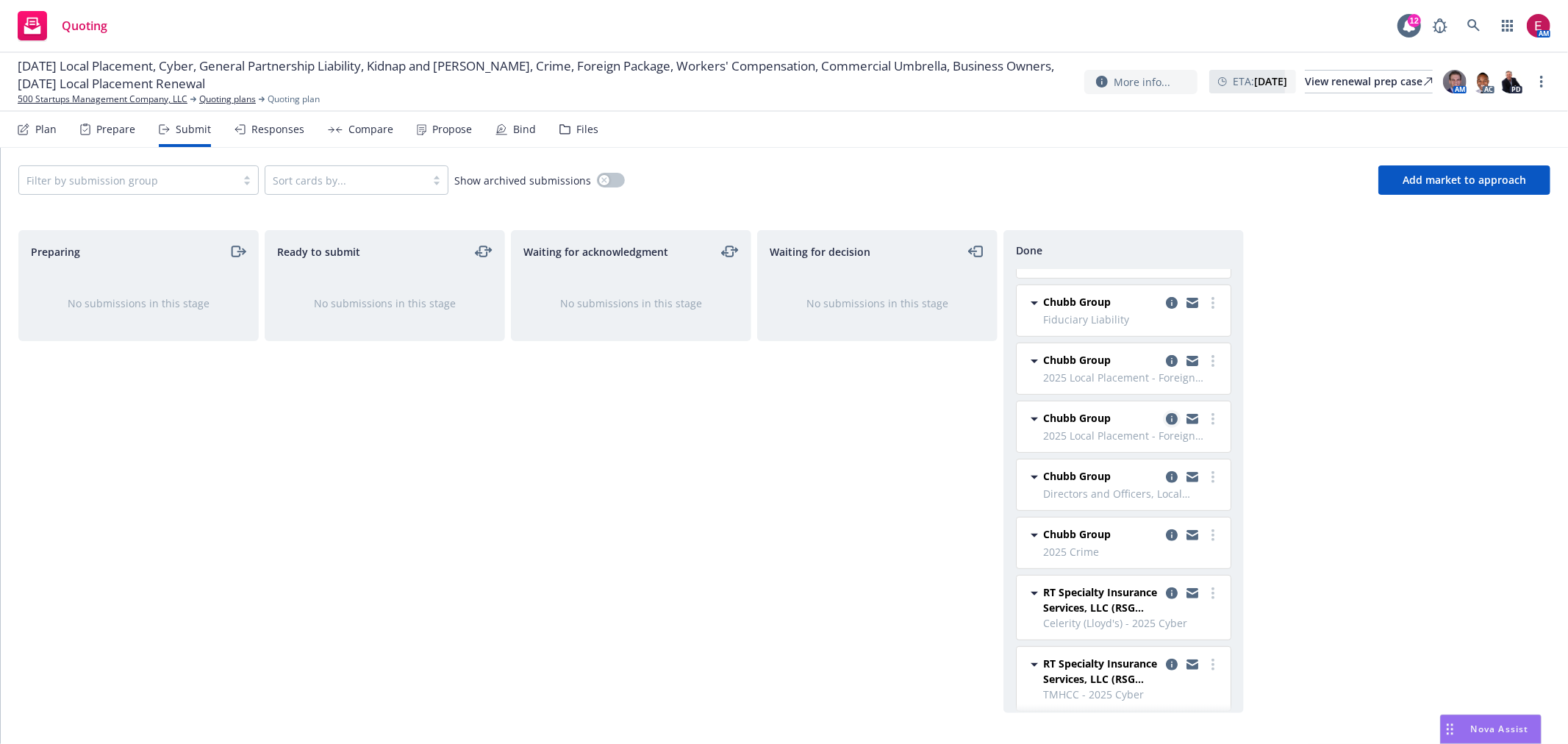
click at [1166, 416] on icon "copy logging email" at bounding box center [1172, 419] width 12 height 12
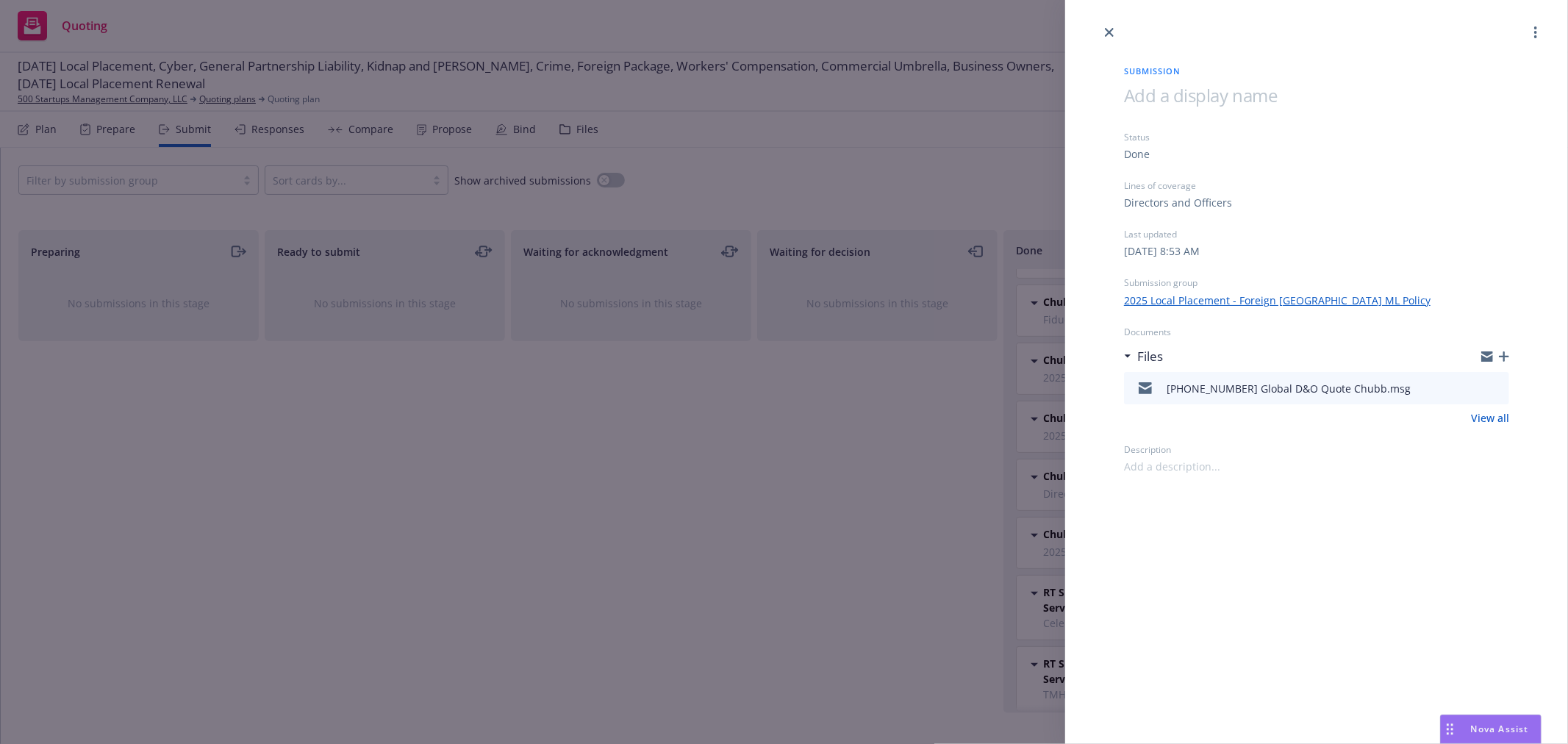
click at [1501, 385] on div "500 25-26 Global D&O Quote Chubb.msg" at bounding box center [1317, 387] width 385 height 32
click at [1500, 386] on icon "preview file" at bounding box center [1496, 387] width 14 height 11
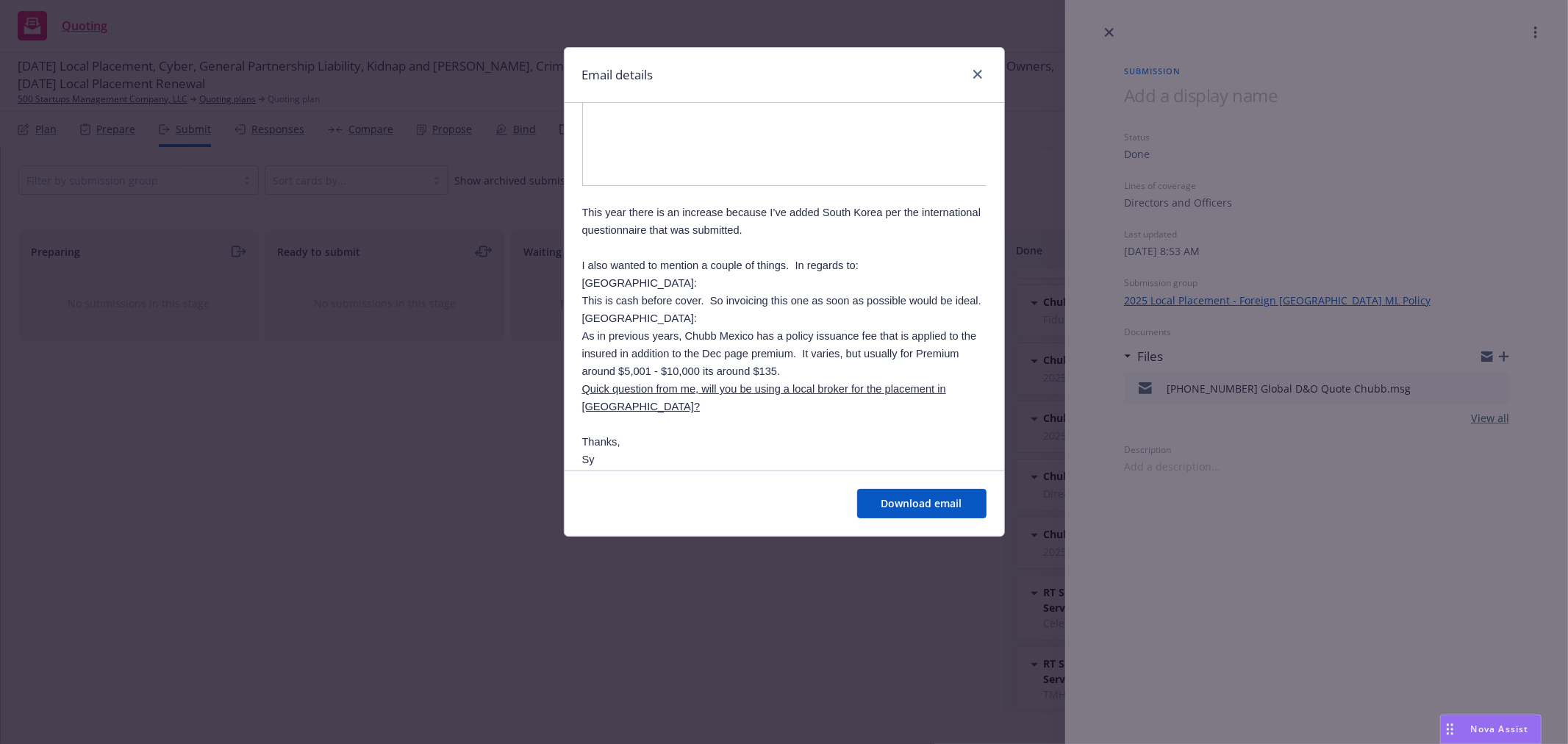
scroll to position [408, 0]
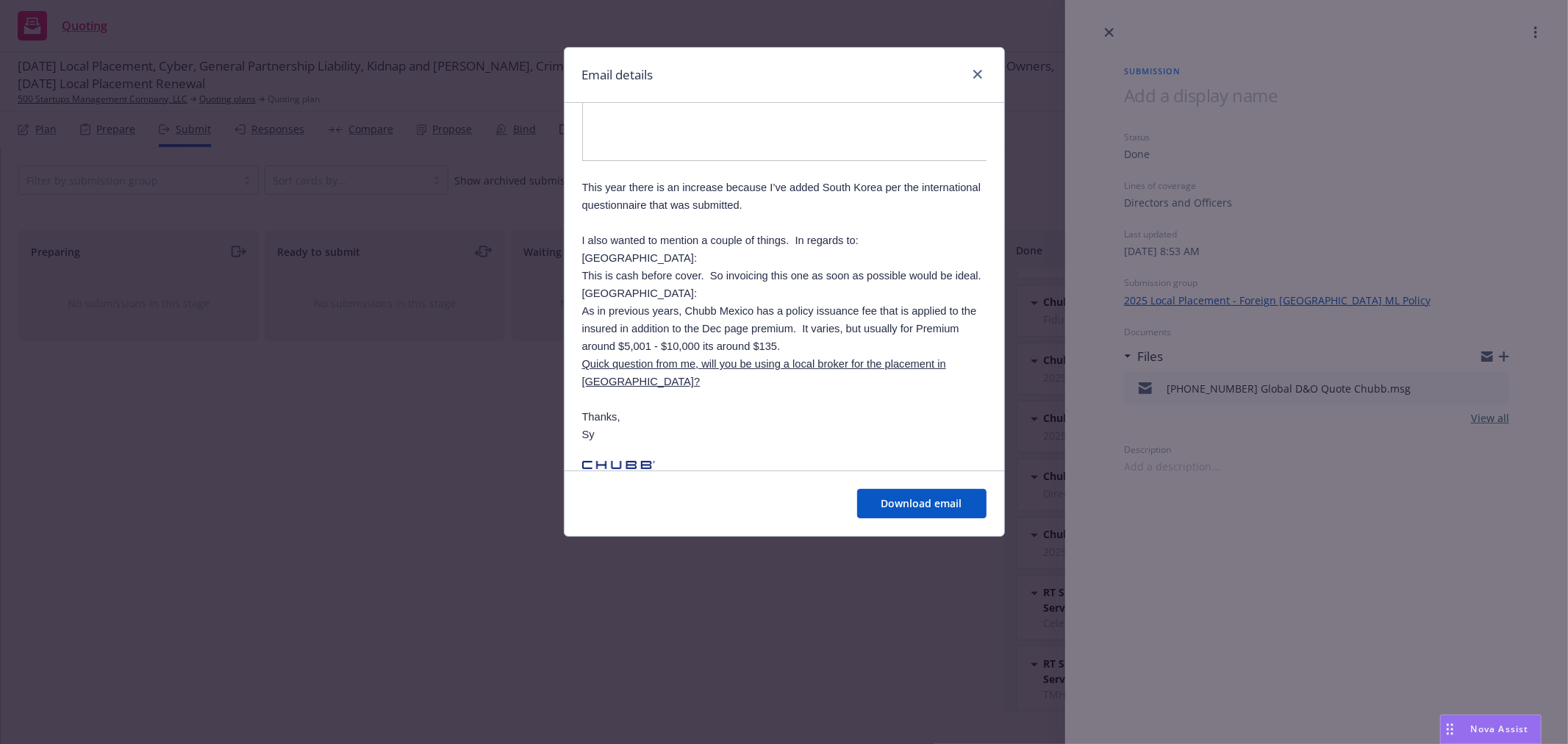
drag, startPoint x: 374, startPoint y: 399, endPoint x: 863, endPoint y: 233, distance: 516.4
click at [379, 397] on div "Email details RE: 500 Startups - 8/20 Crime Submission Wednesday, July 30, 2025…" at bounding box center [784, 372] width 1568 height 744
click at [971, 74] on link "close" at bounding box center [978, 74] width 18 height 18
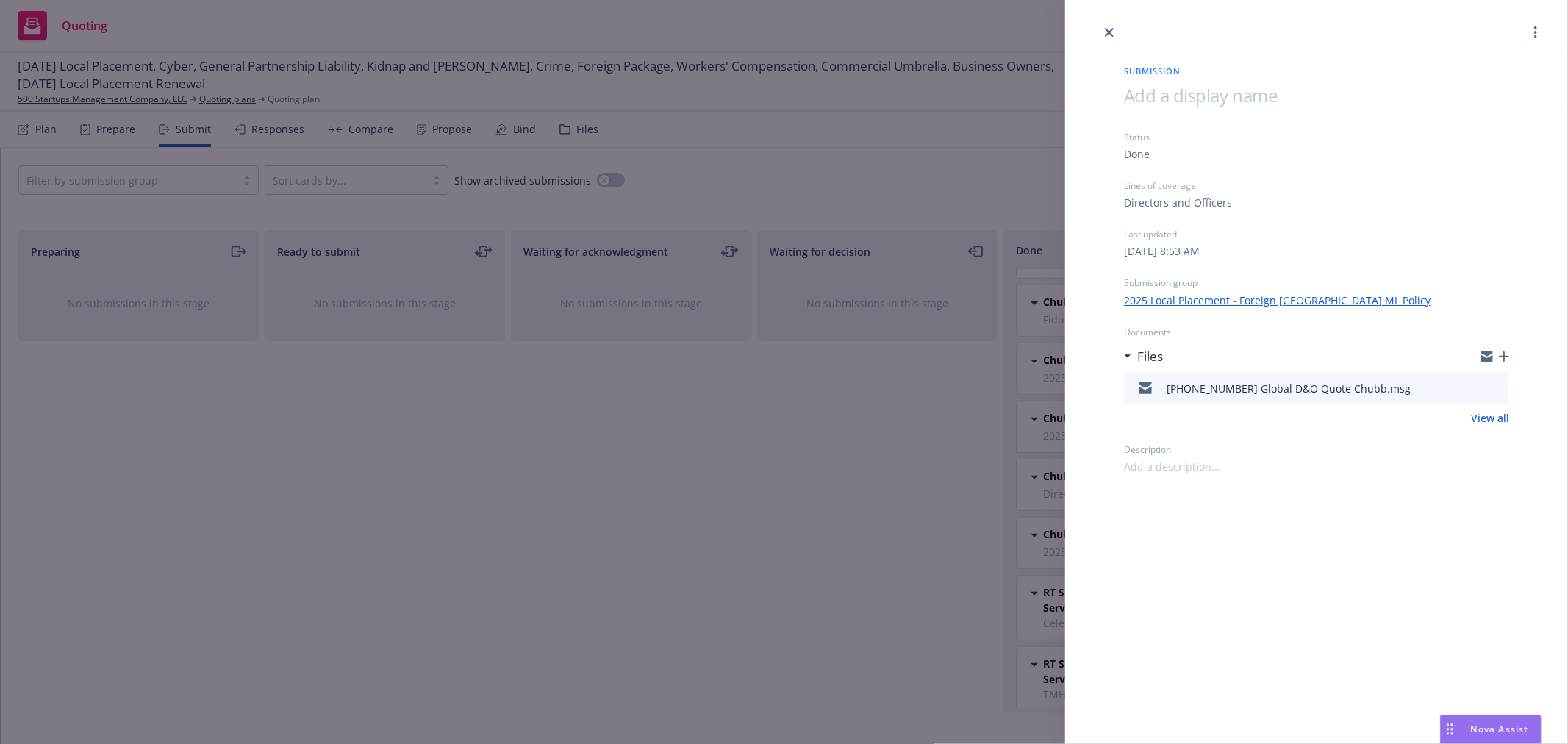
drag, startPoint x: 718, startPoint y: 596, endPoint x: 822, endPoint y: 585, distance: 104.6
click at [719, 594] on div "Submission Status Done Lines of coverage Directors and Officers Last updated We…" at bounding box center [784, 372] width 1568 height 744
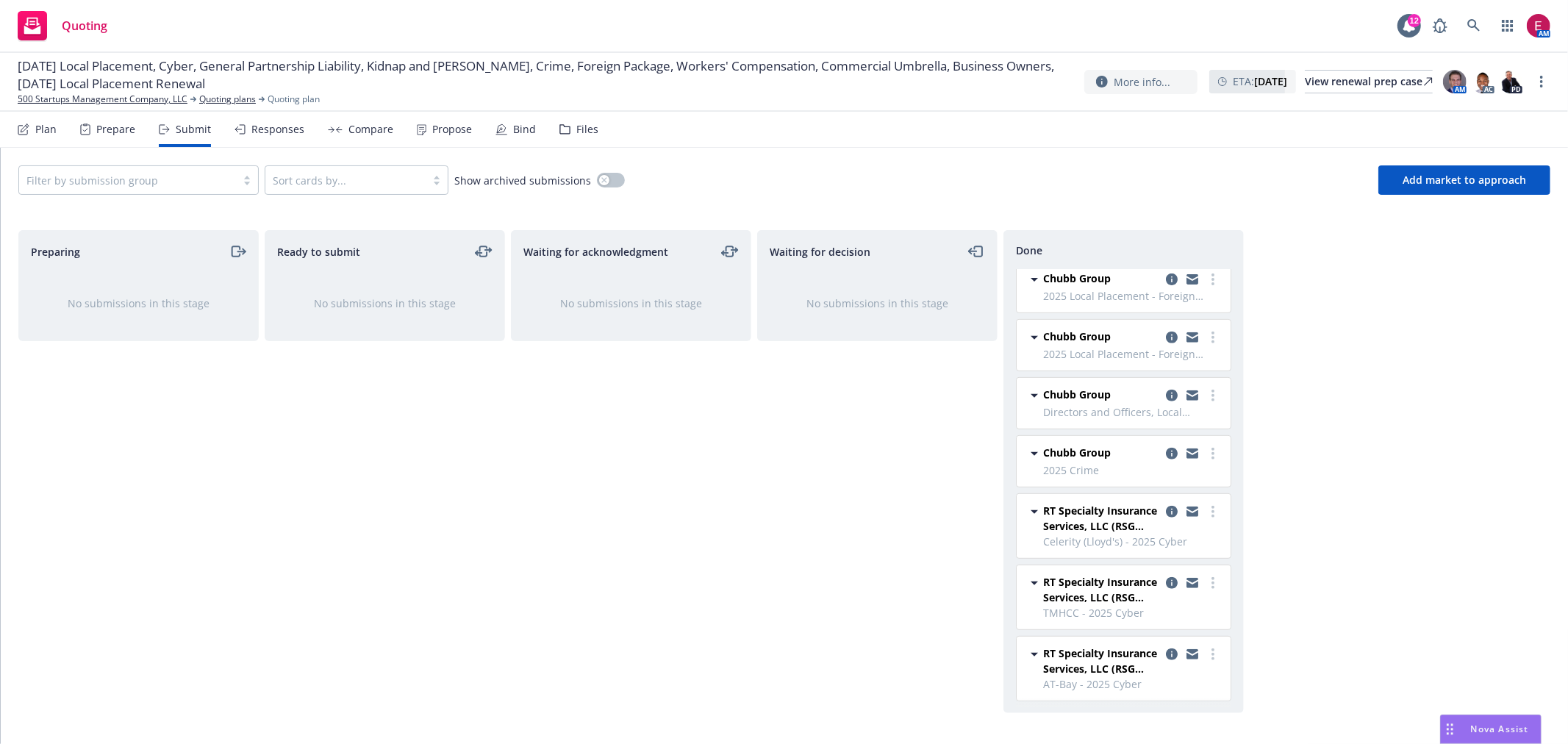
scroll to position [574, 0]
click at [1166, 581] on icon "copy logging email" at bounding box center [1172, 582] width 12 height 12
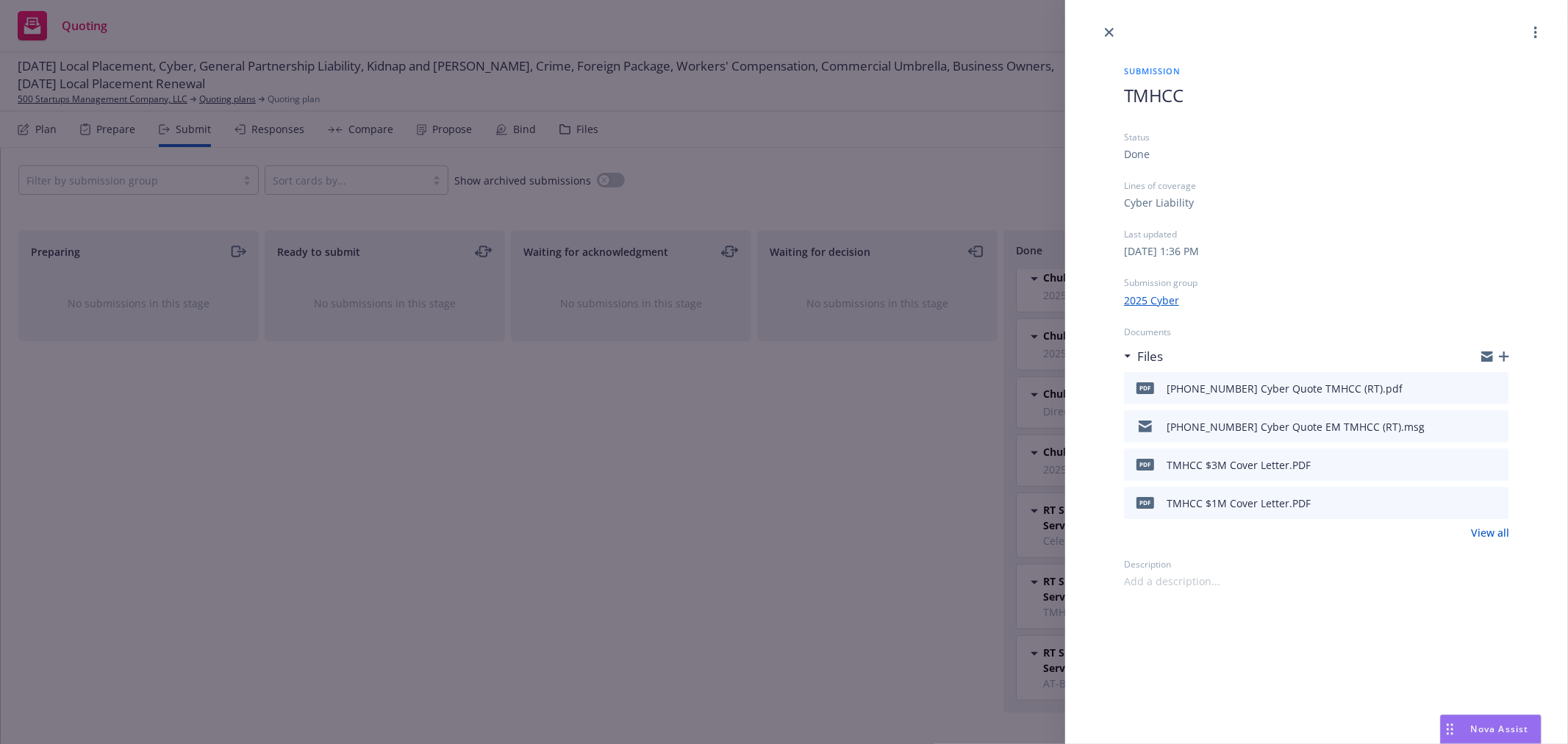
click at [1501, 383] on icon "preview file" at bounding box center [1496, 387] width 14 height 11
click at [765, 542] on div "Submission TMHCC Status Done Lines of coverage Cyber Liability Last updated Mon…" at bounding box center [784, 372] width 1568 height 744
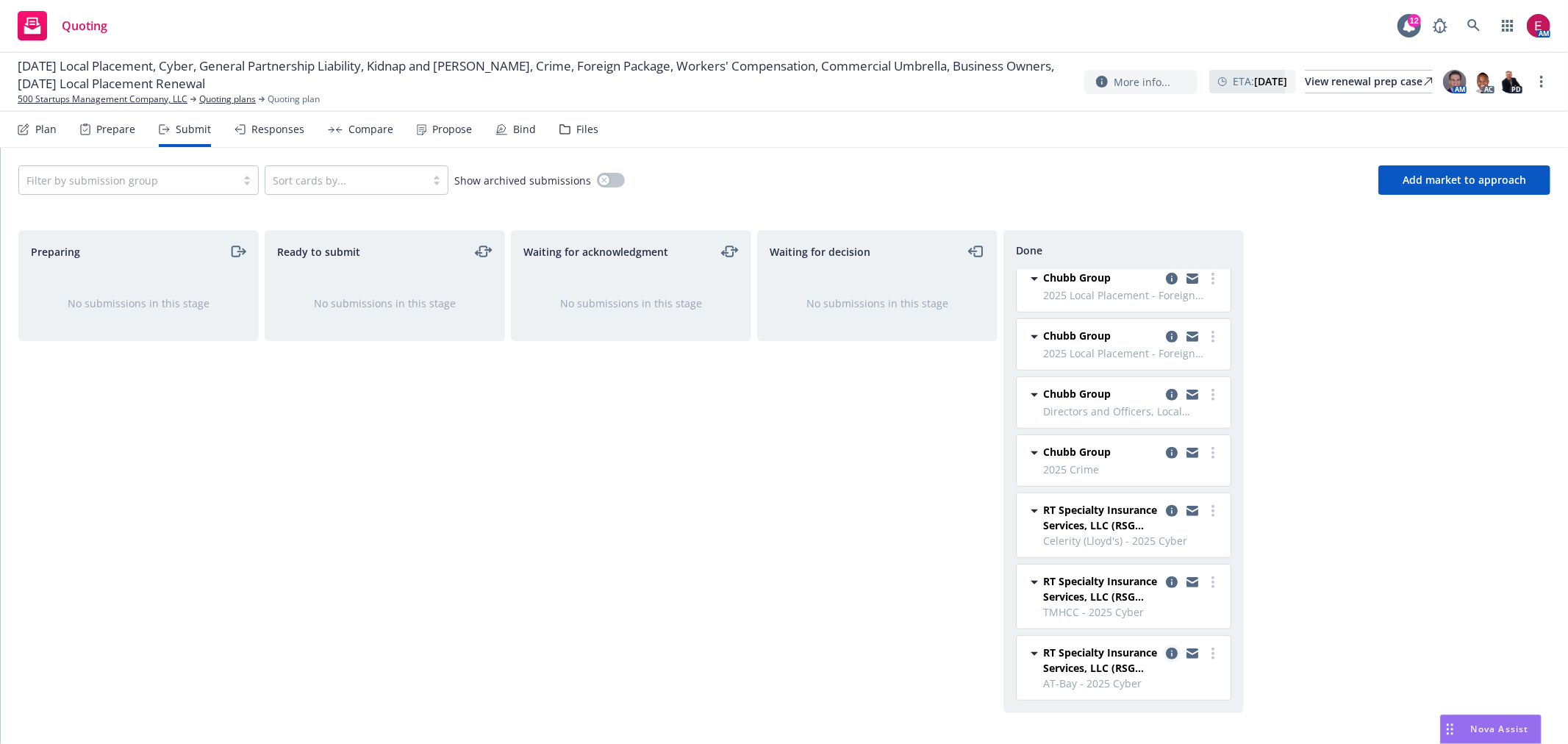
click at [1166, 656] on icon "copy logging email" at bounding box center [1172, 653] width 12 height 12
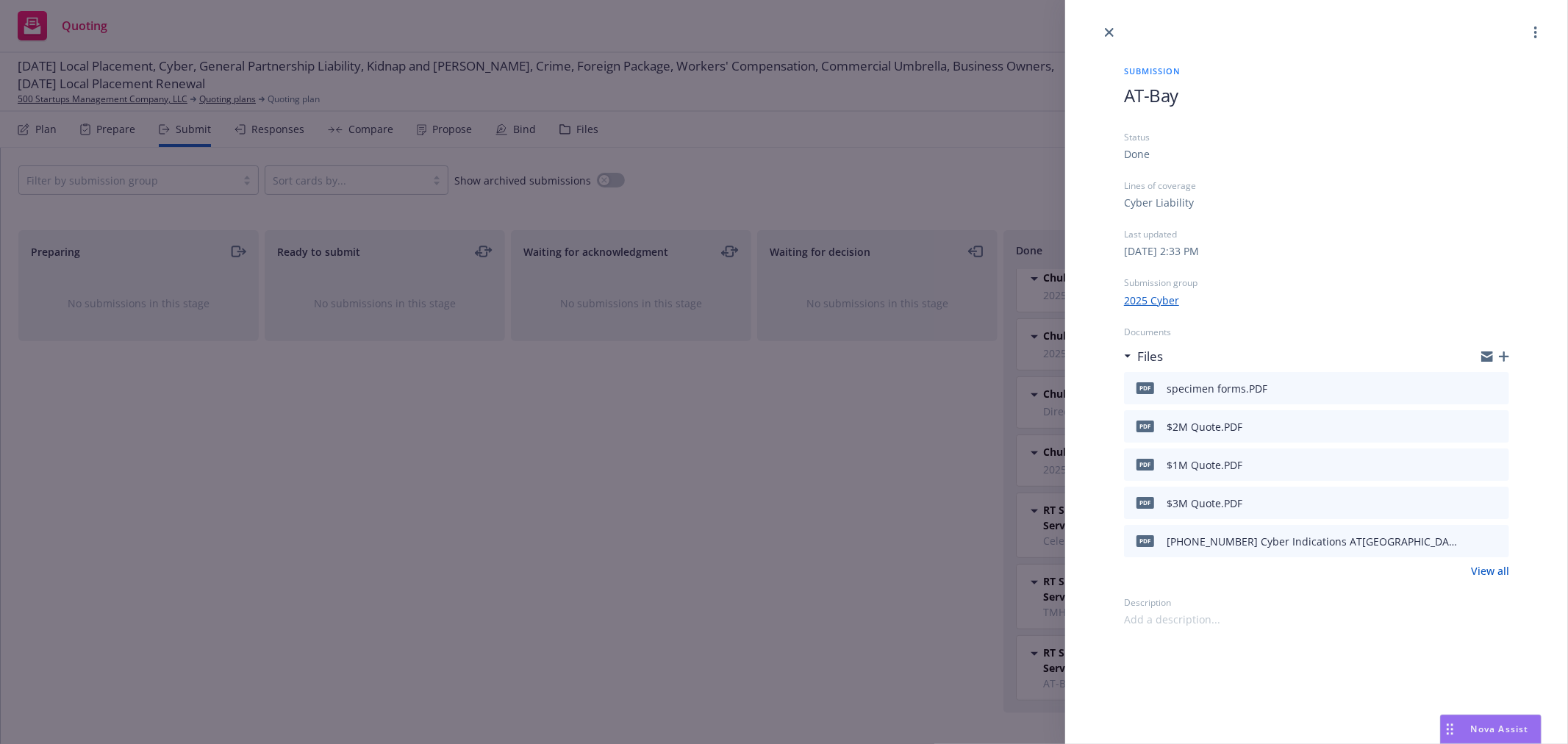
click at [1498, 460] on icon "preview file" at bounding box center [1496, 463] width 14 height 11
click at [777, 191] on div "Submission AT-Bay Status Done Lines of coverage Cyber Liability Last updated Th…" at bounding box center [784, 372] width 1568 height 744
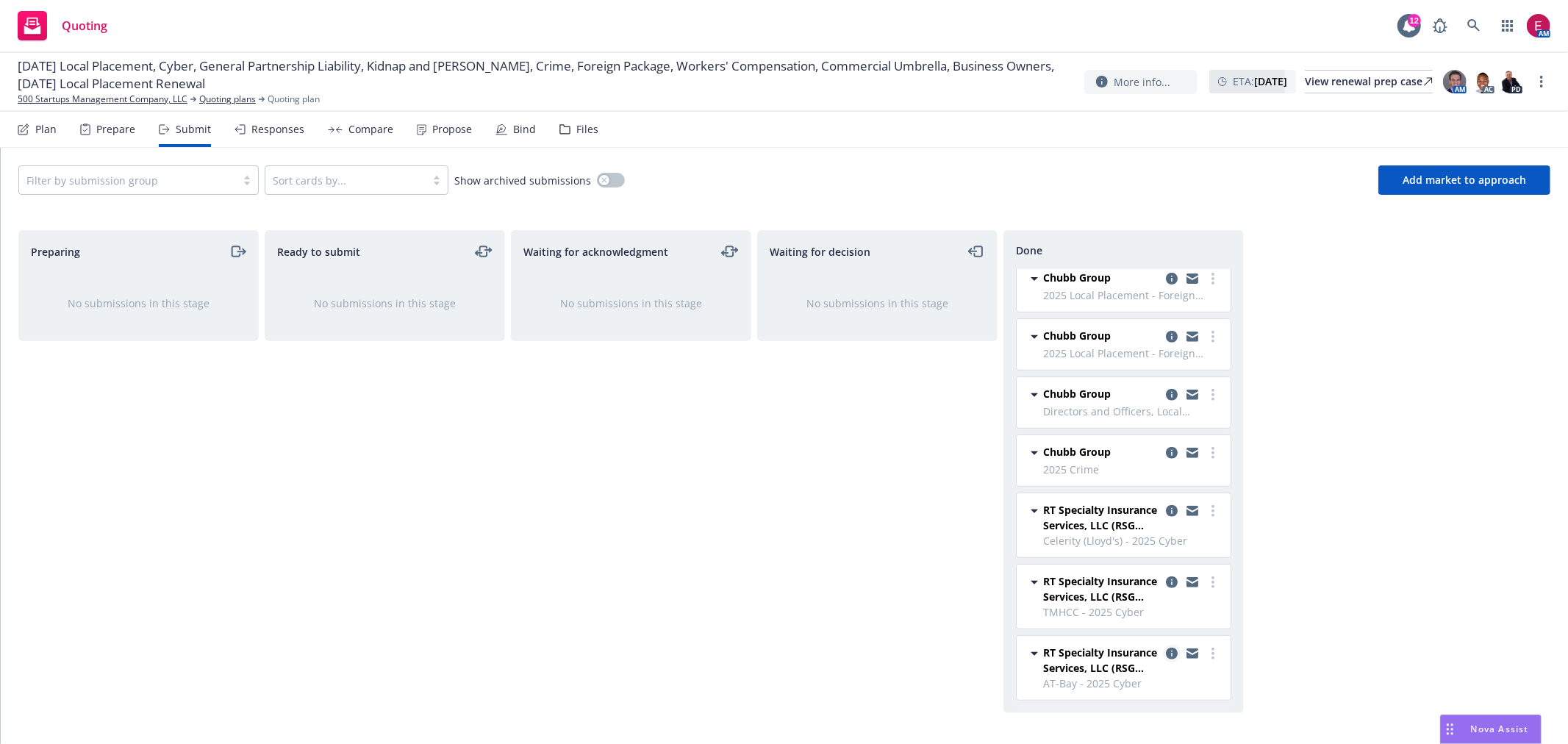
click at [1165, 656] on link "copy logging email" at bounding box center [1172, 653] width 18 height 18
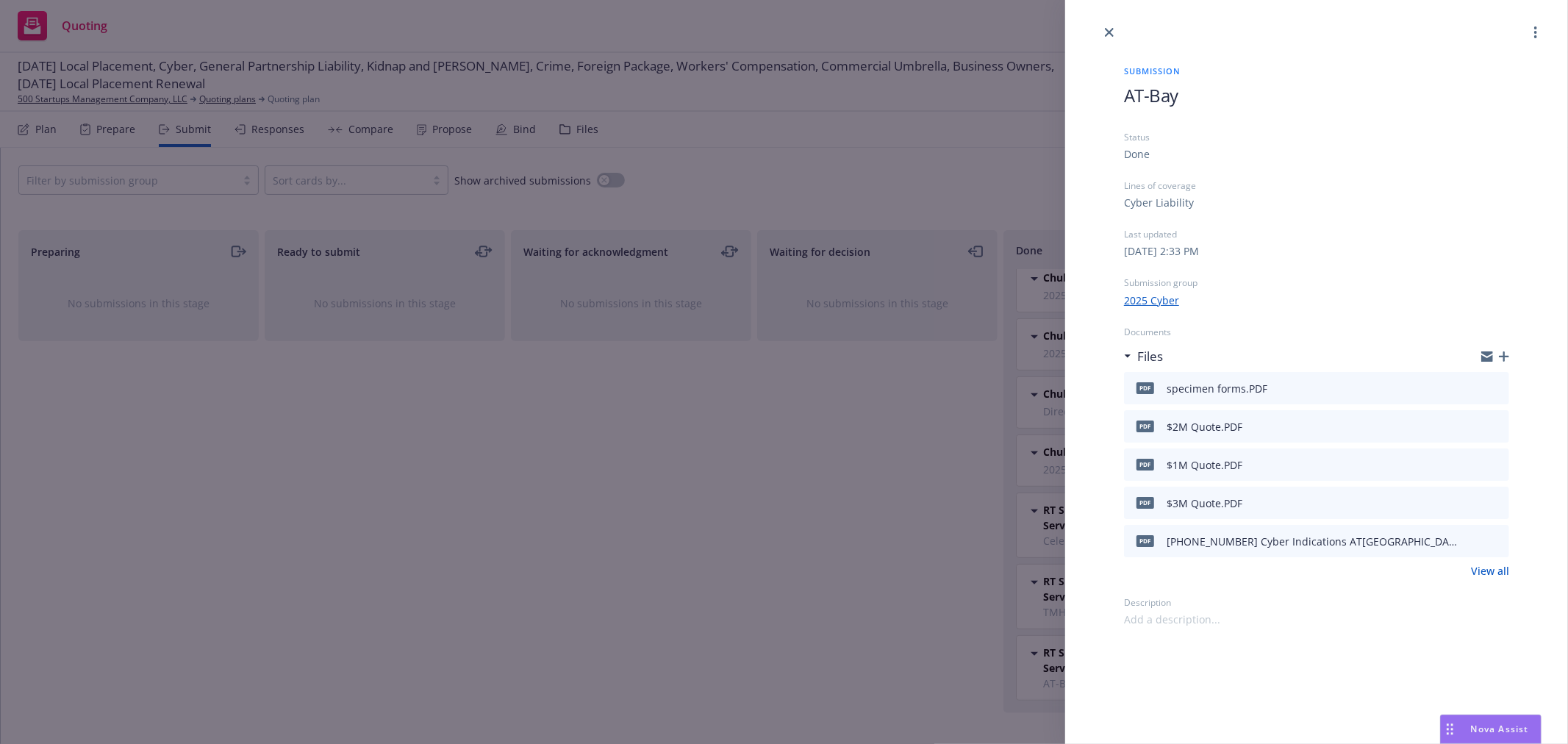
click at [1495, 570] on link "View all" at bounding box center [1490, 571] width 38 height 16
click at [1509, 356] on div "Submission AT-Bay Status Done Lines of coverage Cyber Liability Last updated Th…" at bounding box center [1317, 333] width 432 height 586
click at [1495, 576] on link "View all" at bounding box center [1490, 571] width 38 height 16
click at [736, 248] on div "Submission AT-Bay Status Done Lines of coverage Cyber Liability Last updated Th…" at bounding box center [784, 372] width 1568 height 744
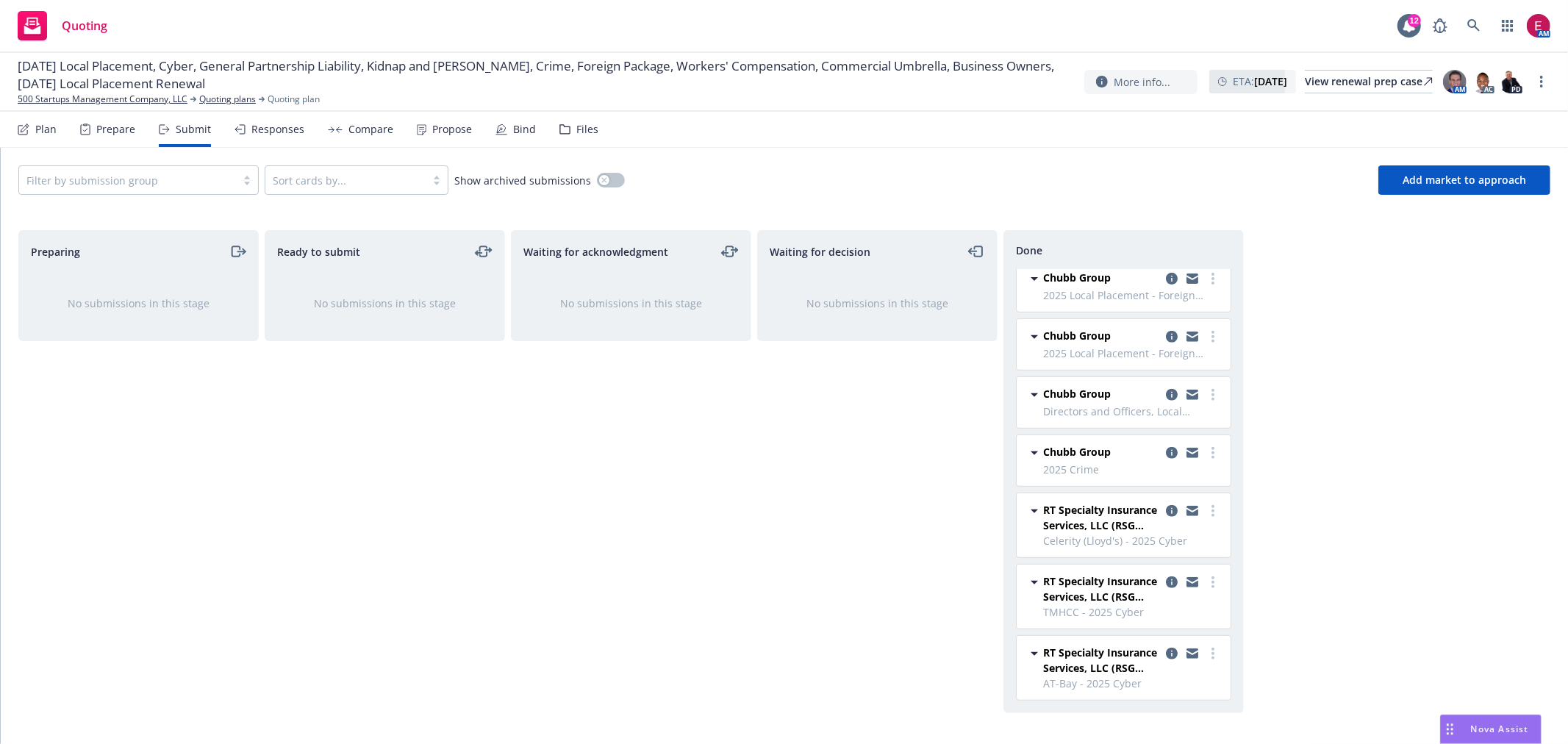
click at [198, 189] on div "Filter by submission group" at bounding box center [128, 180] width 217 height 23
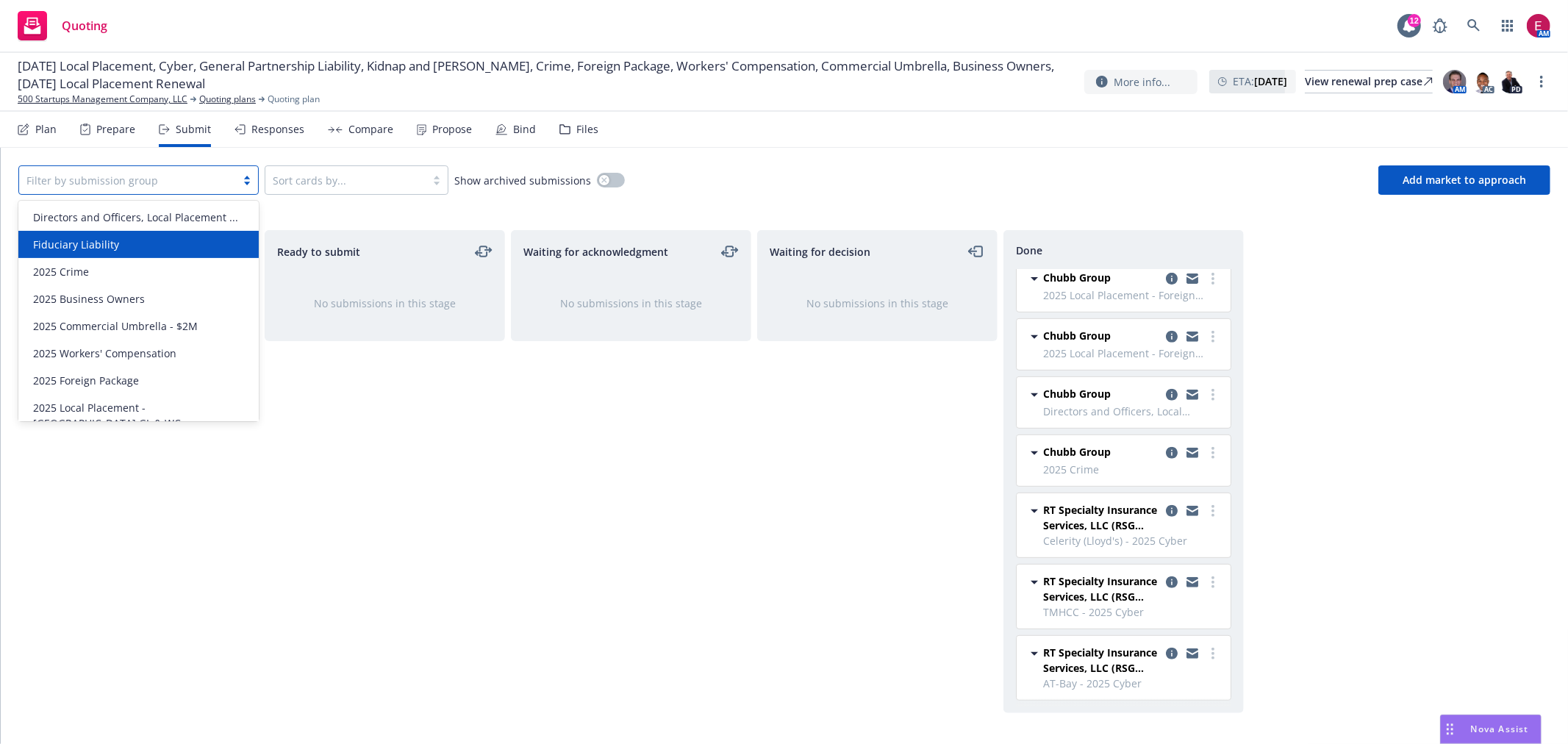
drag, startPoint x: 187, startPoint y: 224, endPoint x: 182, endPoint y: 250, distance: 26.5
click at [182, 250] on div "Directors and Officers, Local Placement ... Fiduciary Liability 2025 Crime 2025…" at bounding box center [139, 311] width 240 height 221
click at [182, 250] on div "Fiduciary Liability" at bounding box center [139, 244] width 223 height 16
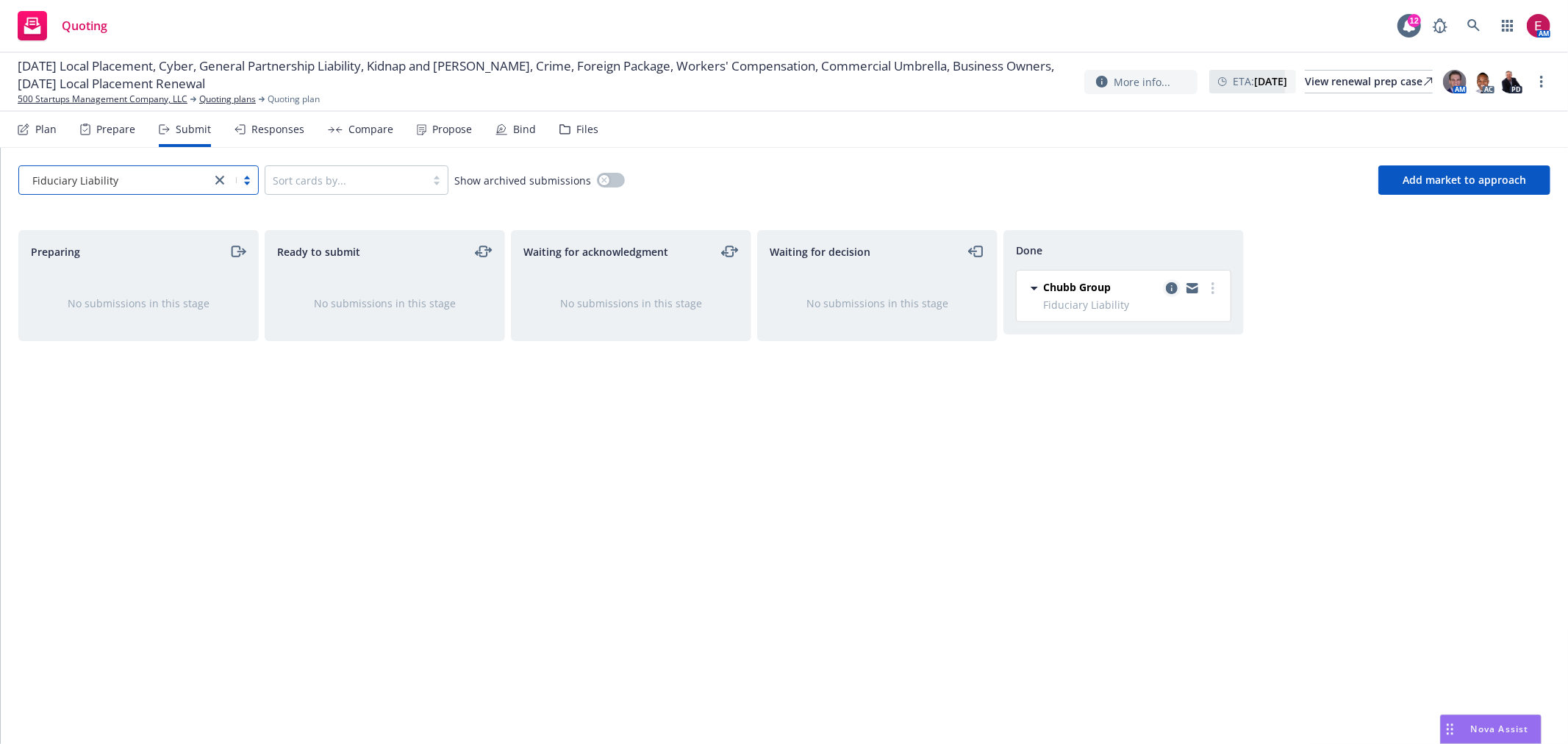
click at [1166, 290] on icon "copy logging email" at bounding box center [1172, 288] width 12 height 12
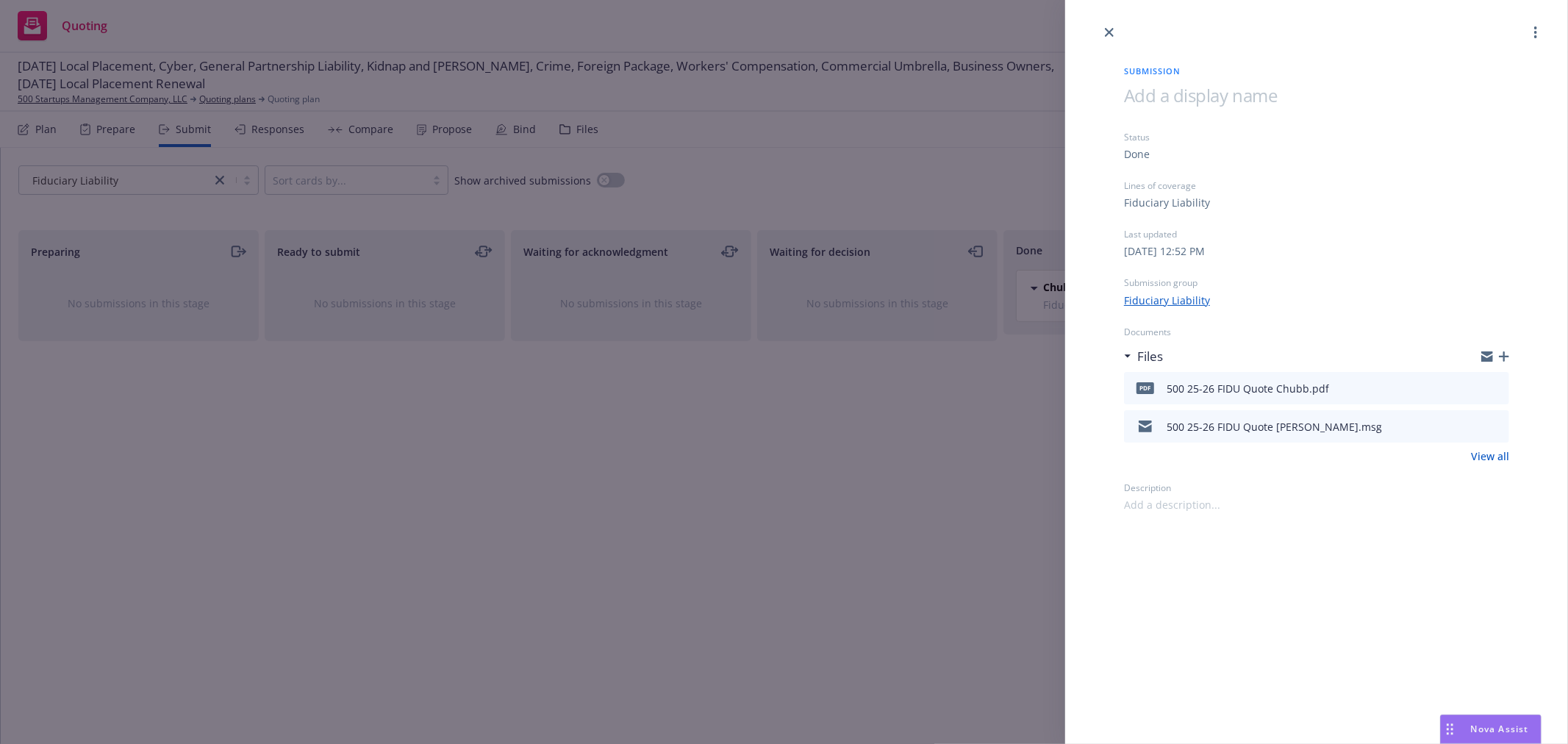
click at [1493, 388] on icon "preview file" at bounding box center [1496, 387] width 14 height 11
drag, startPoint x: 796, startPoint y: 277, endPoint x: 974, endPoint y: 292, distance: 178.6
click at [796, 275] on div "Submission Status Done Lines of coverage Fiduciary Liability Last updated Tuesd…" at bounding box center [784, 372] width 1568 height 744
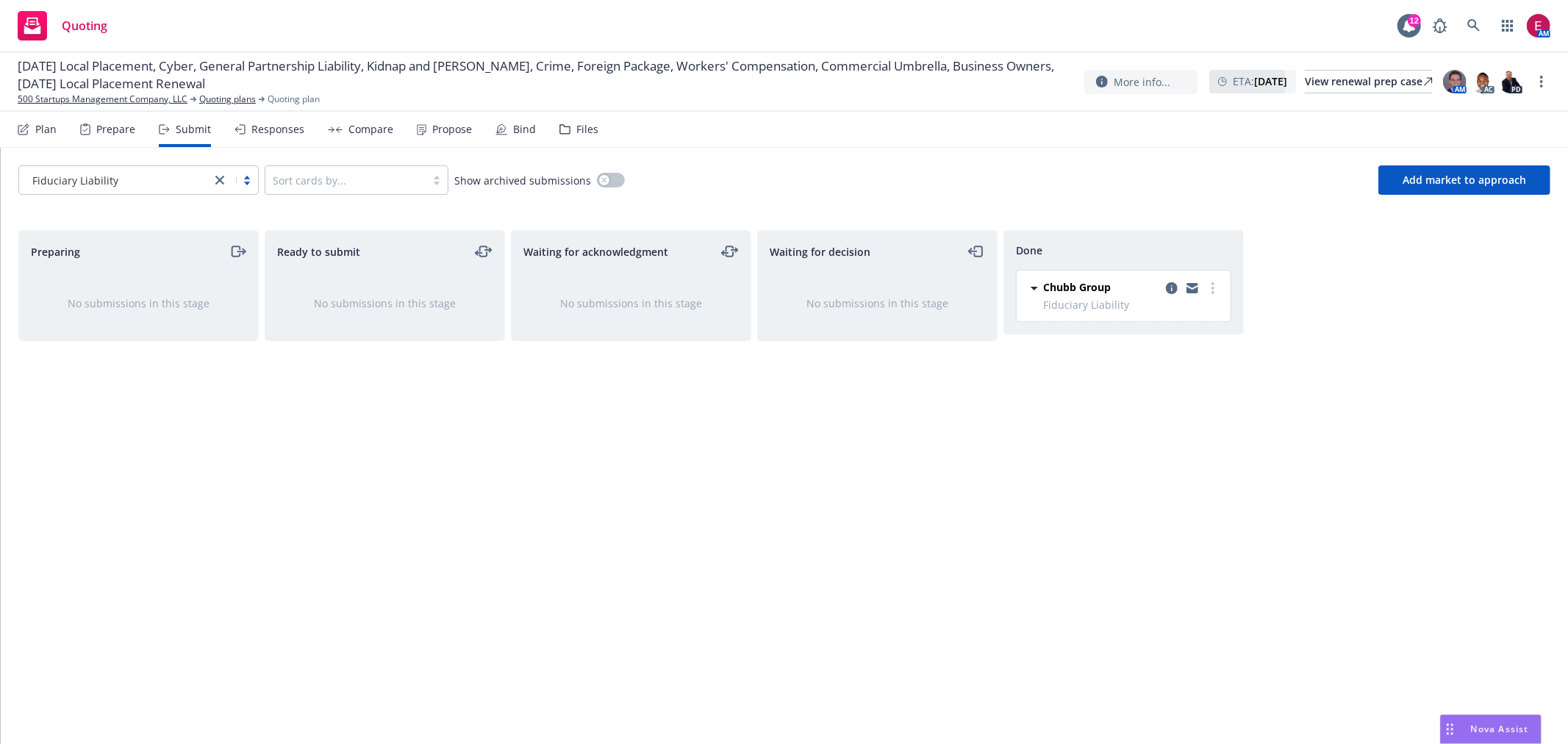
click at [227, 178] on link "close" at bounding box center [220, 180] width 18 height 18
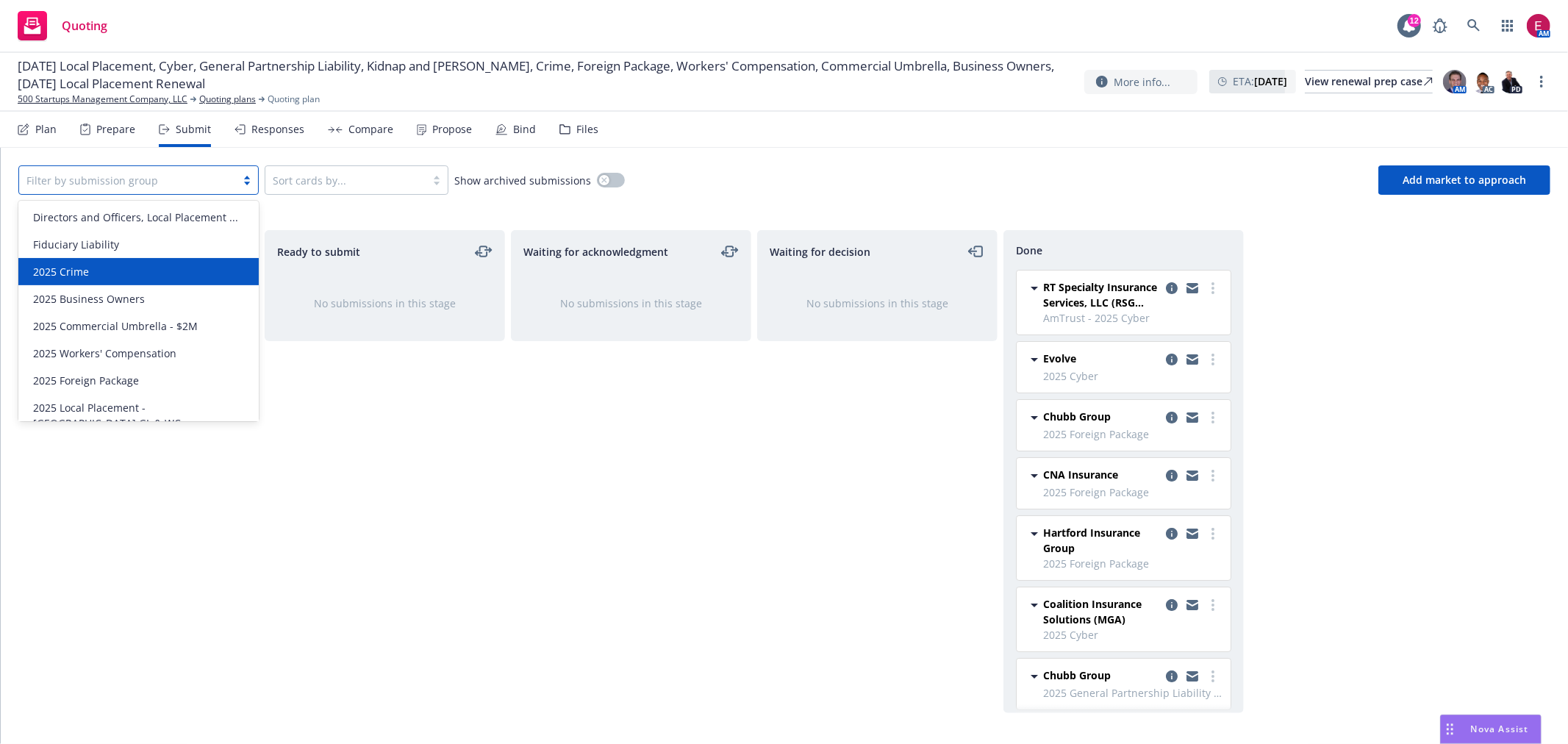
click at [186, 270] on div "2025 Crime" at bounding box center [139, 272] width 223 height 16
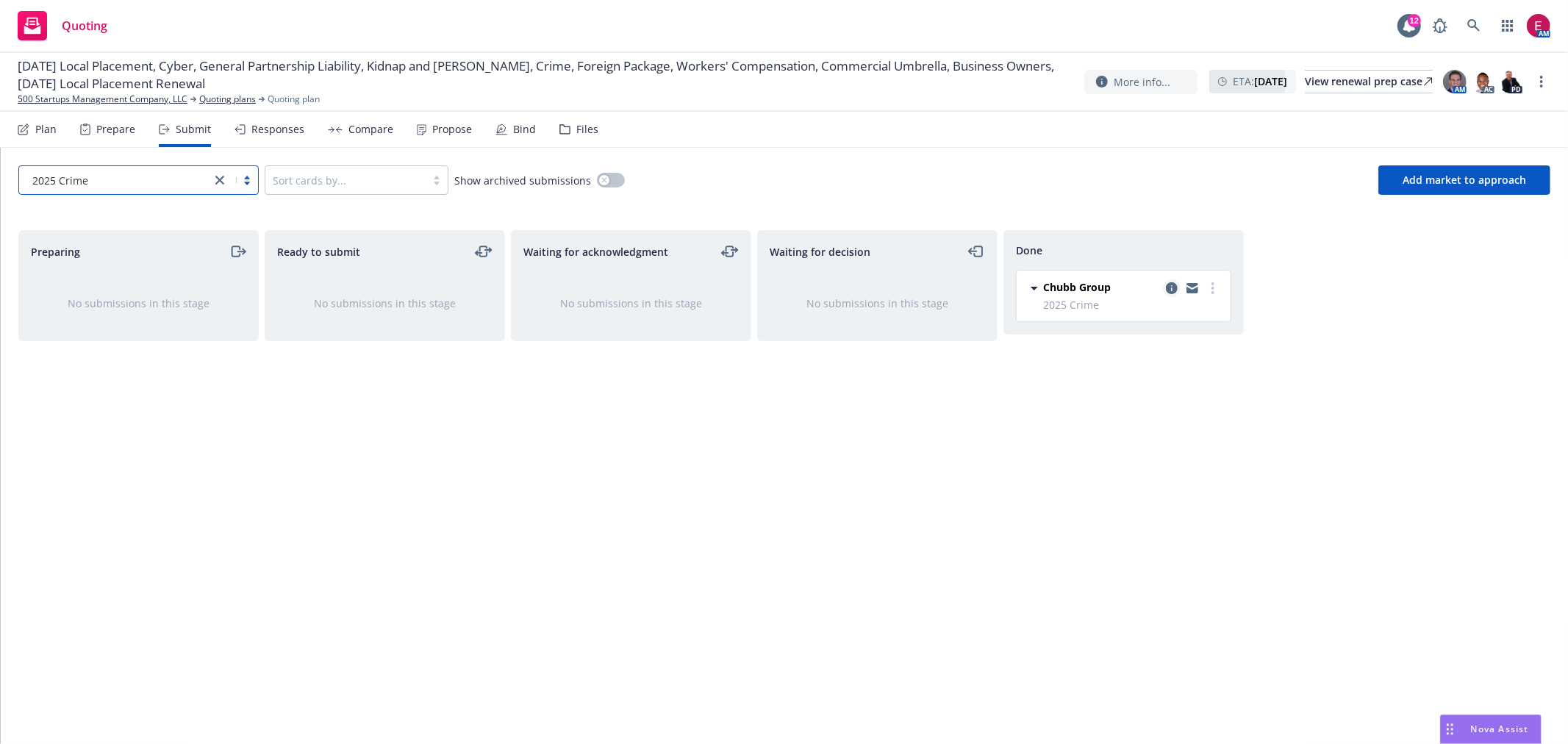
click at [1172, 288] on icon "copy logging email" at bounding box center [1172, 288] width 12 height 12
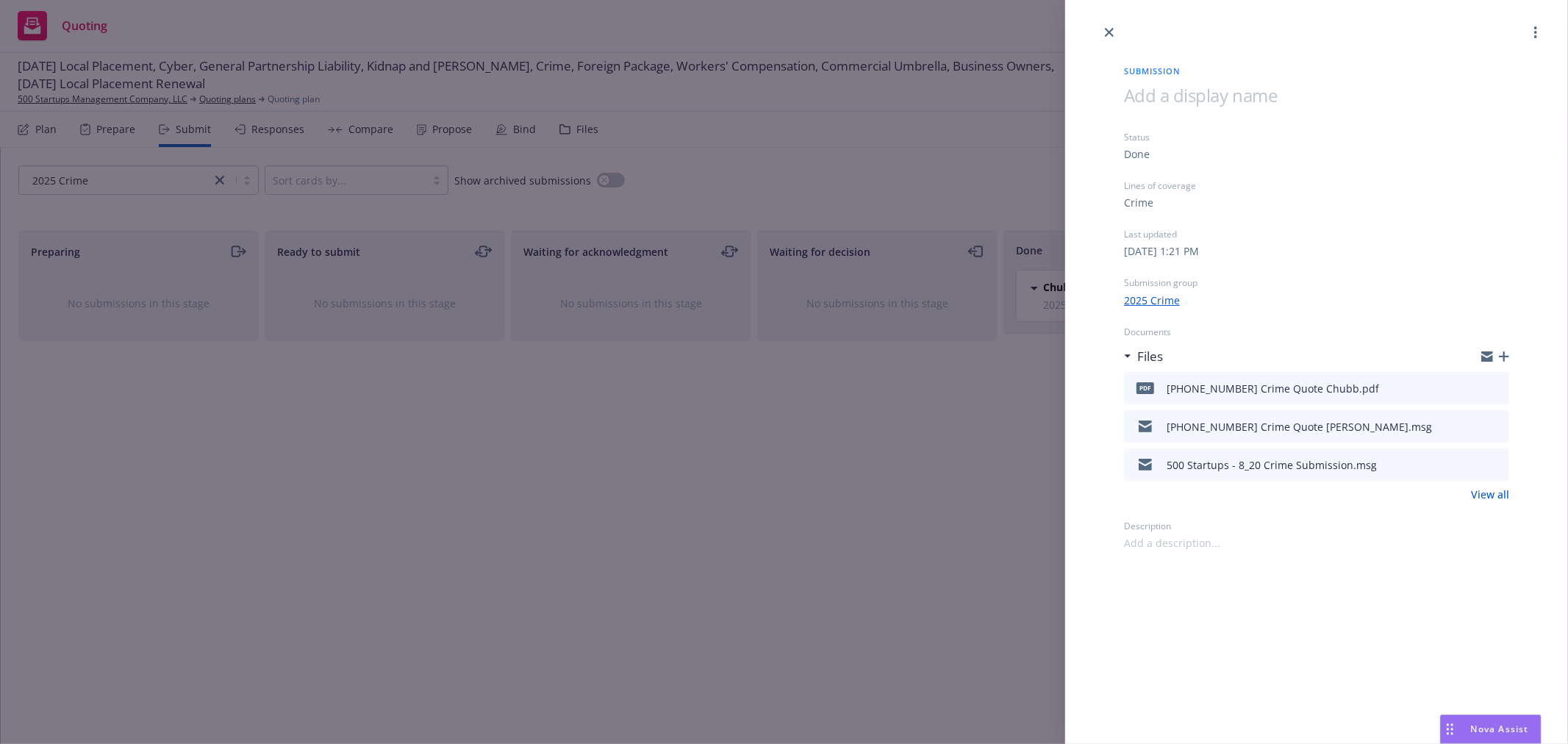
click at [1501, 387] on icon "preview file" at bounding box center [1496, 387] width 14 height 11
drag, startPoint x: 782, startPoint y: 387, endPoint x: 1149, endPoint y: 257, distance: 389.3
click at [785, 383] on div "Submission Status Done Lines of coverage Crime Last updated Thursday, July 31, …" at bounding box center [784, 372] width 1568 height 744
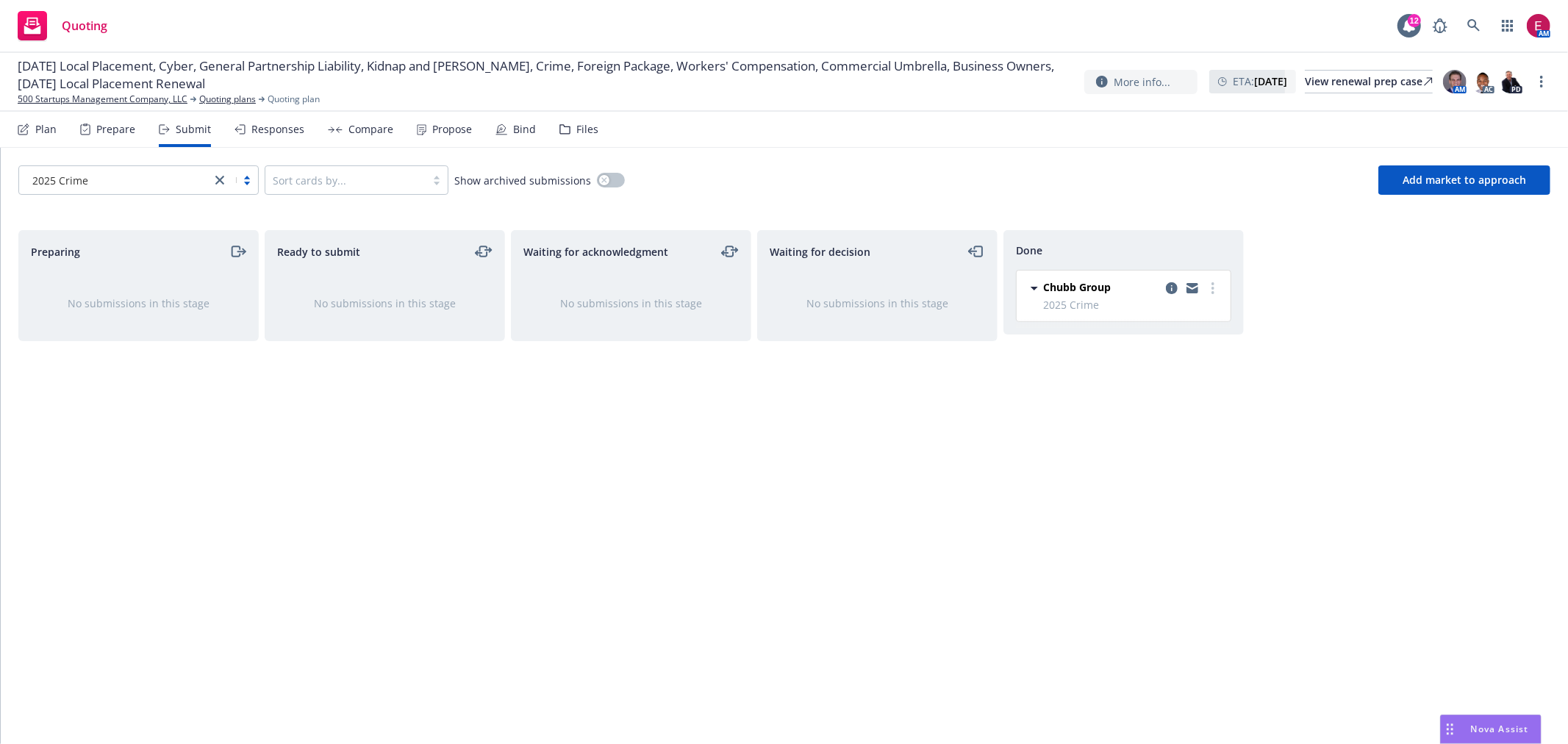
click at [217, 176] on icon "close" at bounding box center [219, 180] width 9 height 9
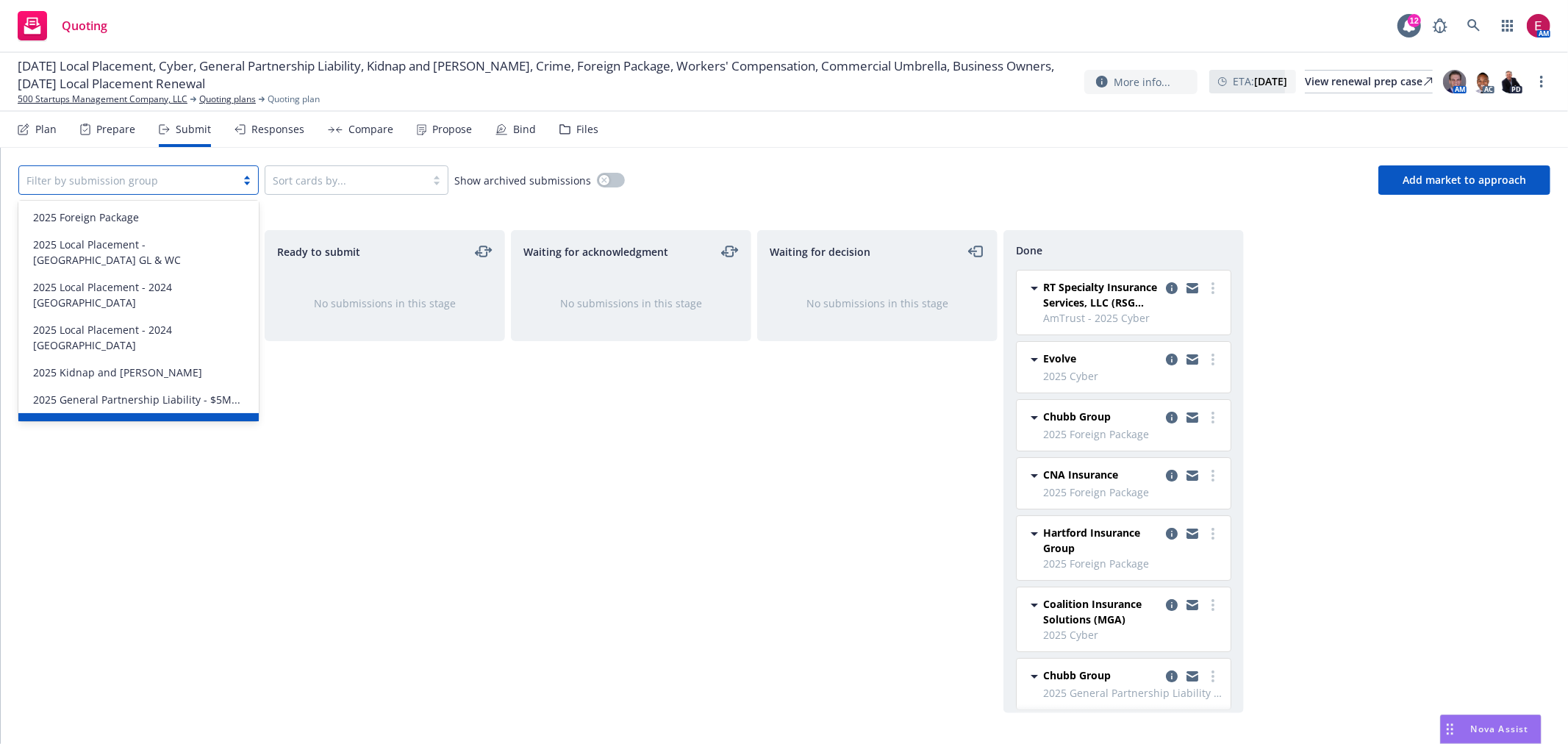
scroll to position [224, 0]
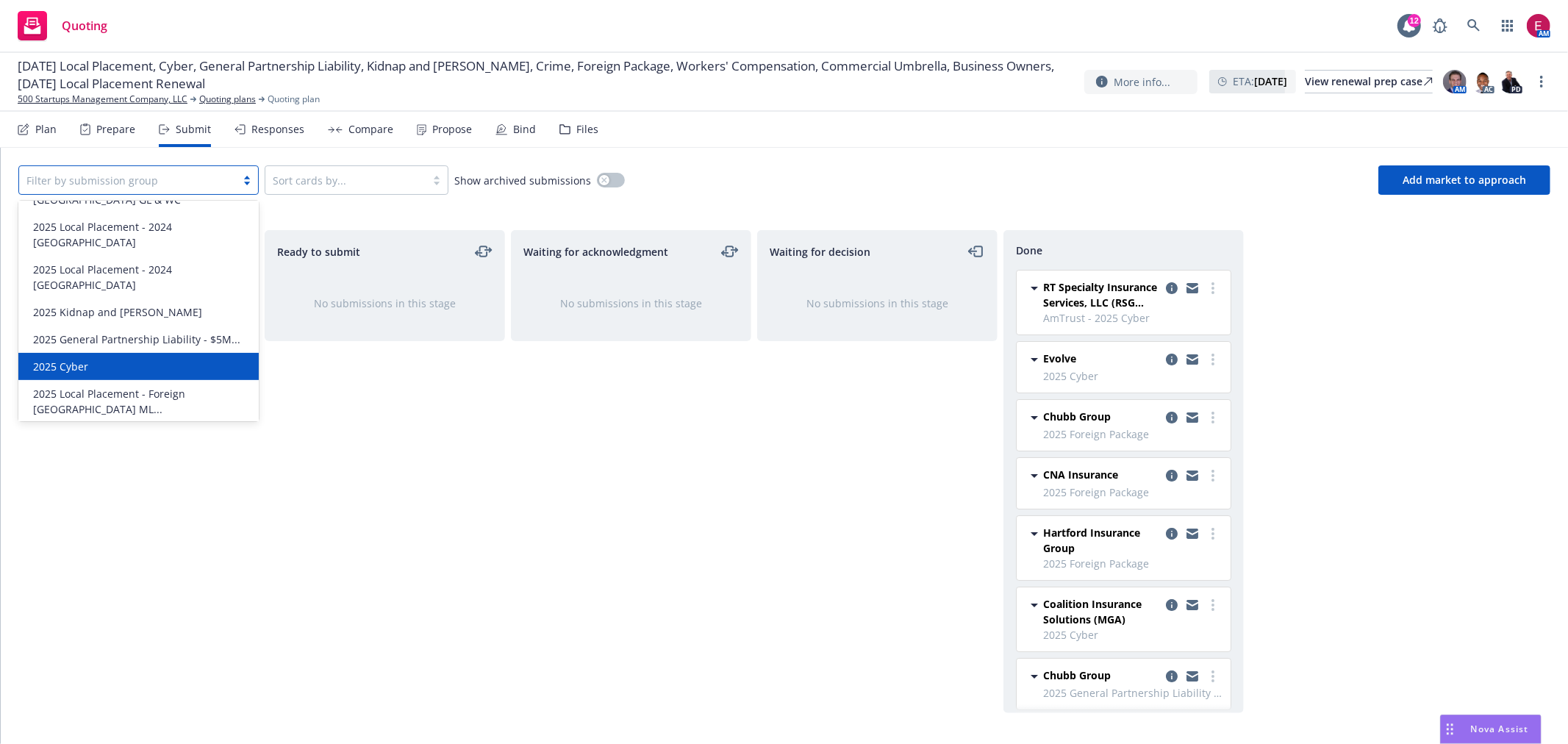
click at [140, 359] on div "2025 Cyber" at bounding box center [139, 367] width 223 height 16
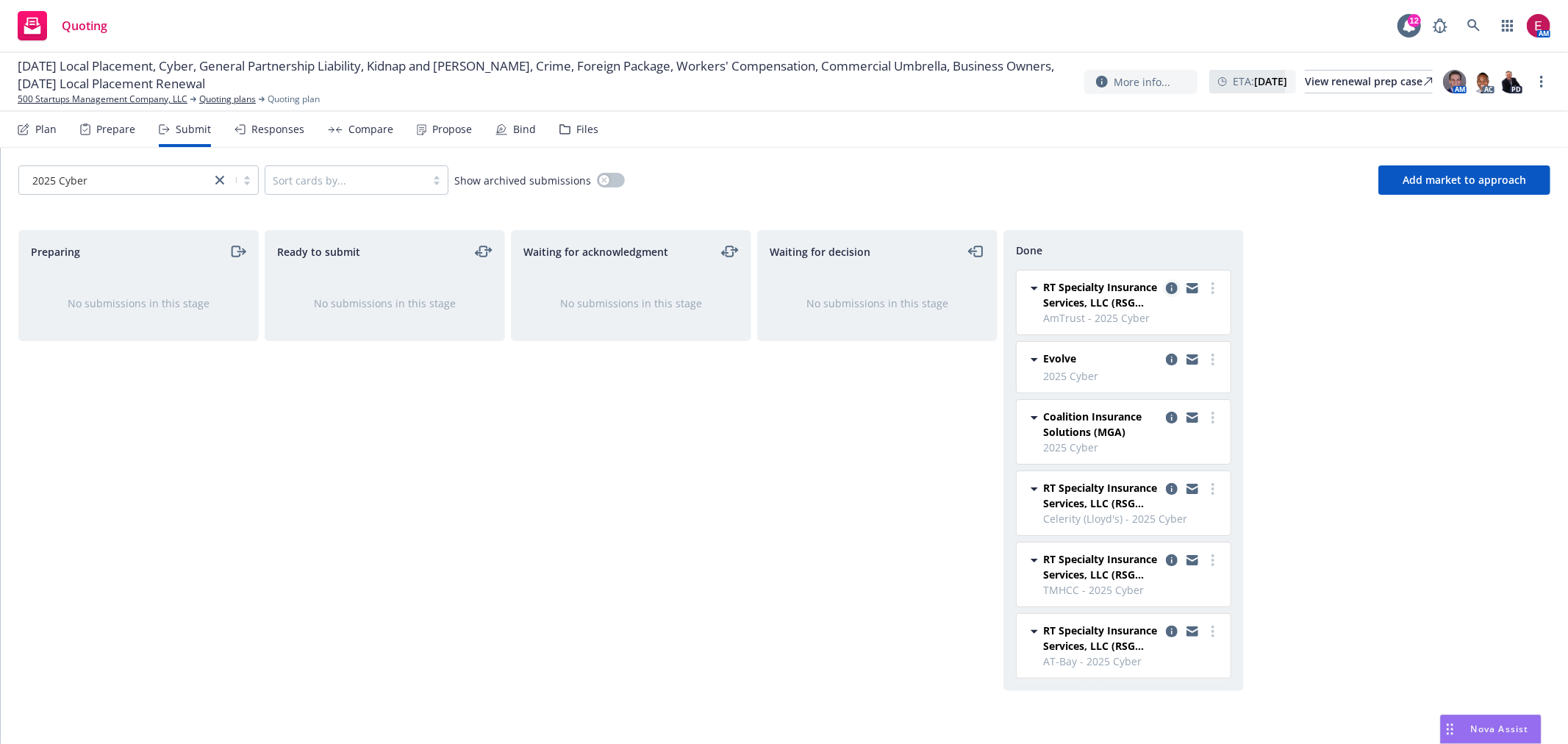
click at [1170, 291] on icon "copy logging email" at bounding box center [1172, 288] width 12 height 12
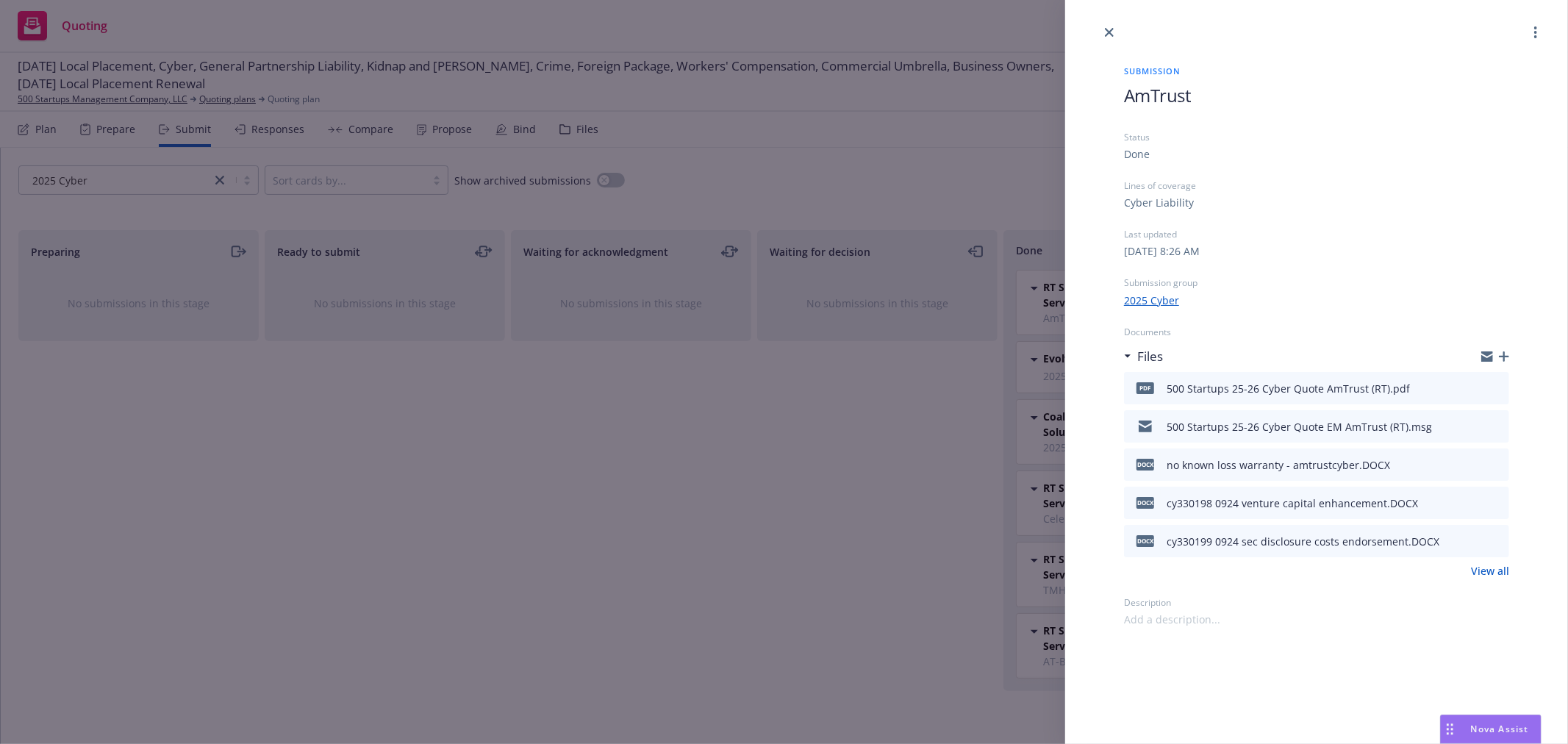
click at [1492, 390] on icon "preview file" at bounding box center [1496, 387] width 14 height 11
click at [691, 366] on div "Submission AmTrust Status Done Lines of coverage Cyber Liability Last updated T…" at bounding box center [784, 372] width 1568 height 744
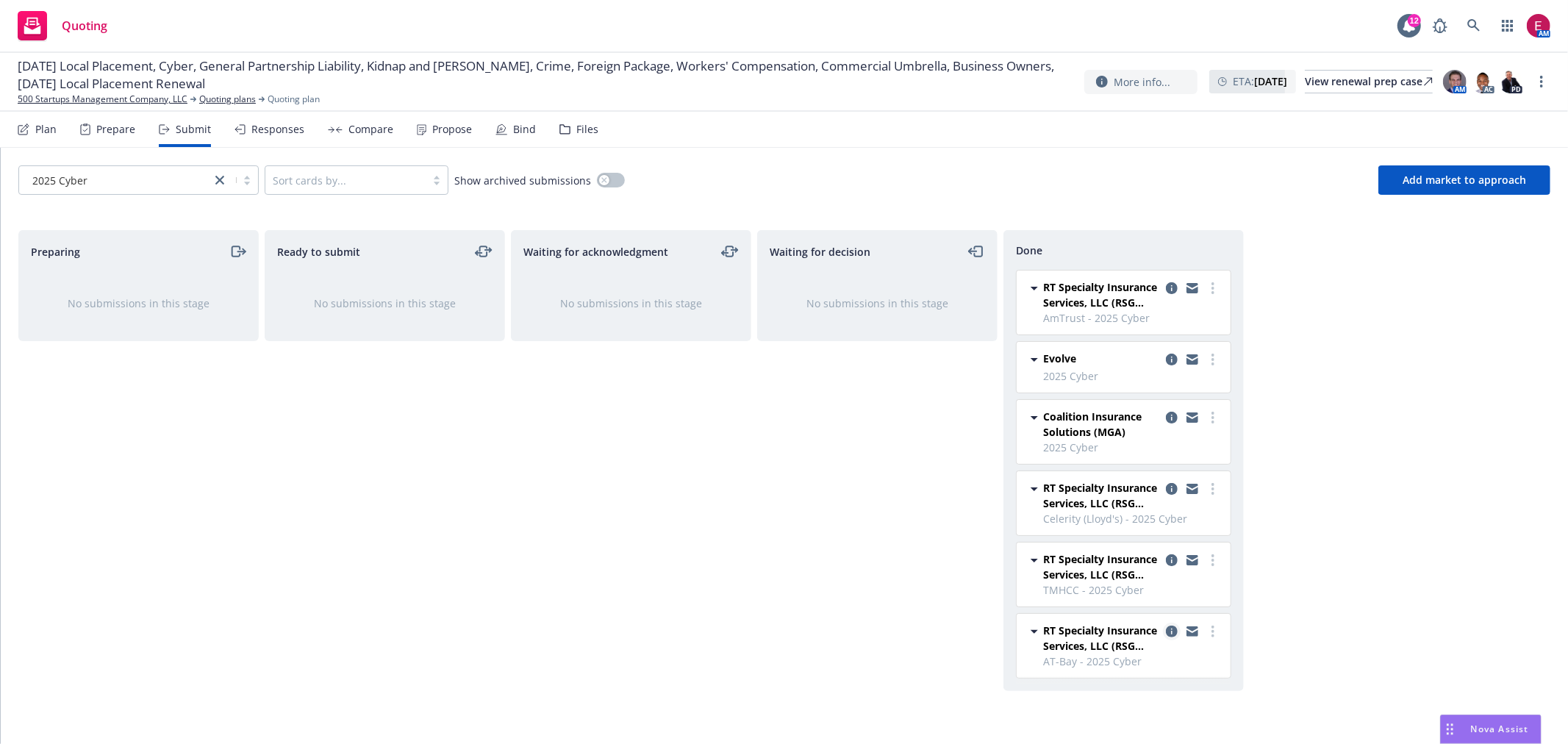
click at [1166, 630] on icon "copy logging email" at bounding box center [1172, 632] width 12 height 12
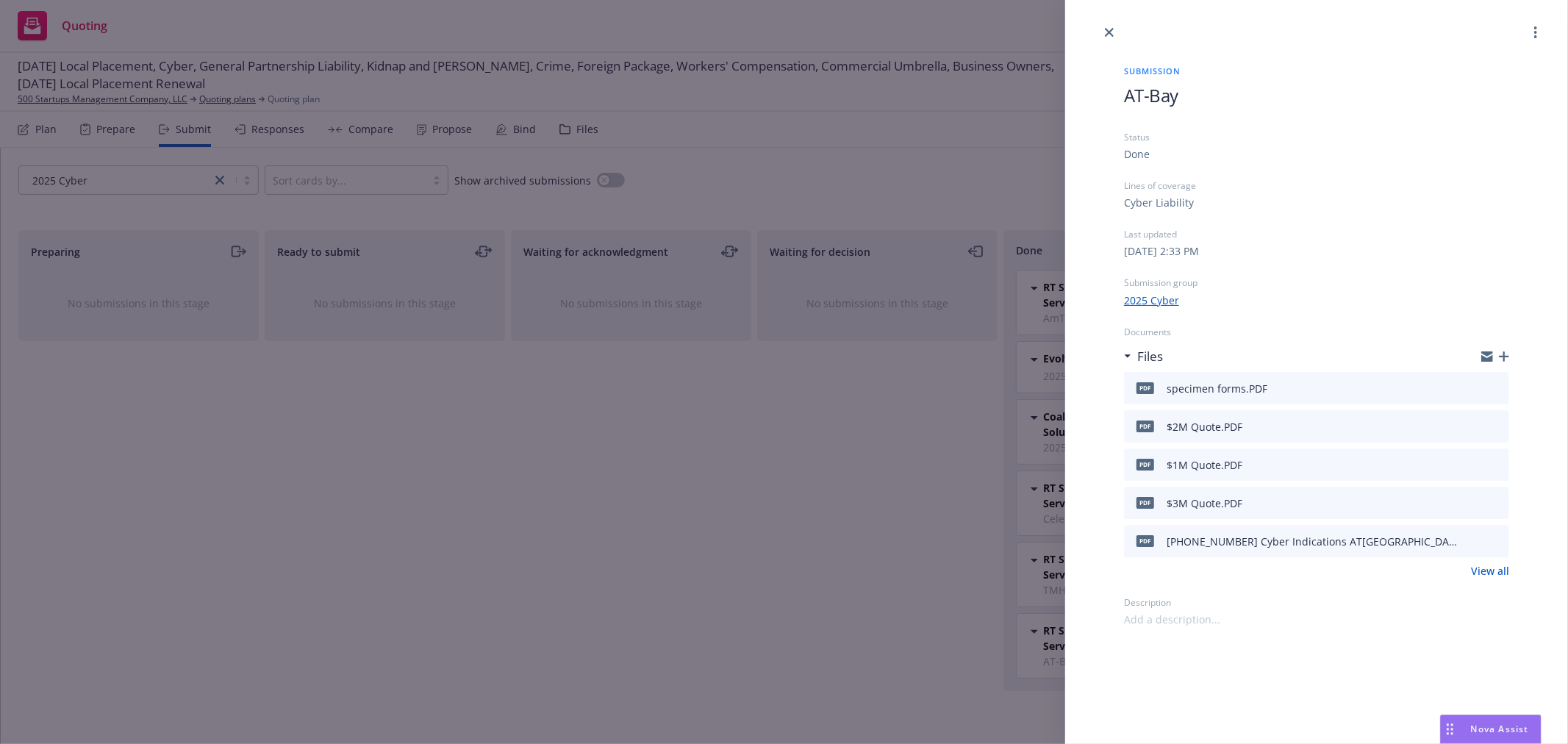
click at [1500, 470] on button at bounding box center [1497, 464] width 14 height 18
click at [1496, 464] on icon "preview file" at bounding box center [1496, 463] width 14 height 11
click at [702, 328] on div "Submission AT-Bay Status Done Lines of coverage Cyber Liability Last updated Th…" at bounding box center [784, 372] width 1568 height 744
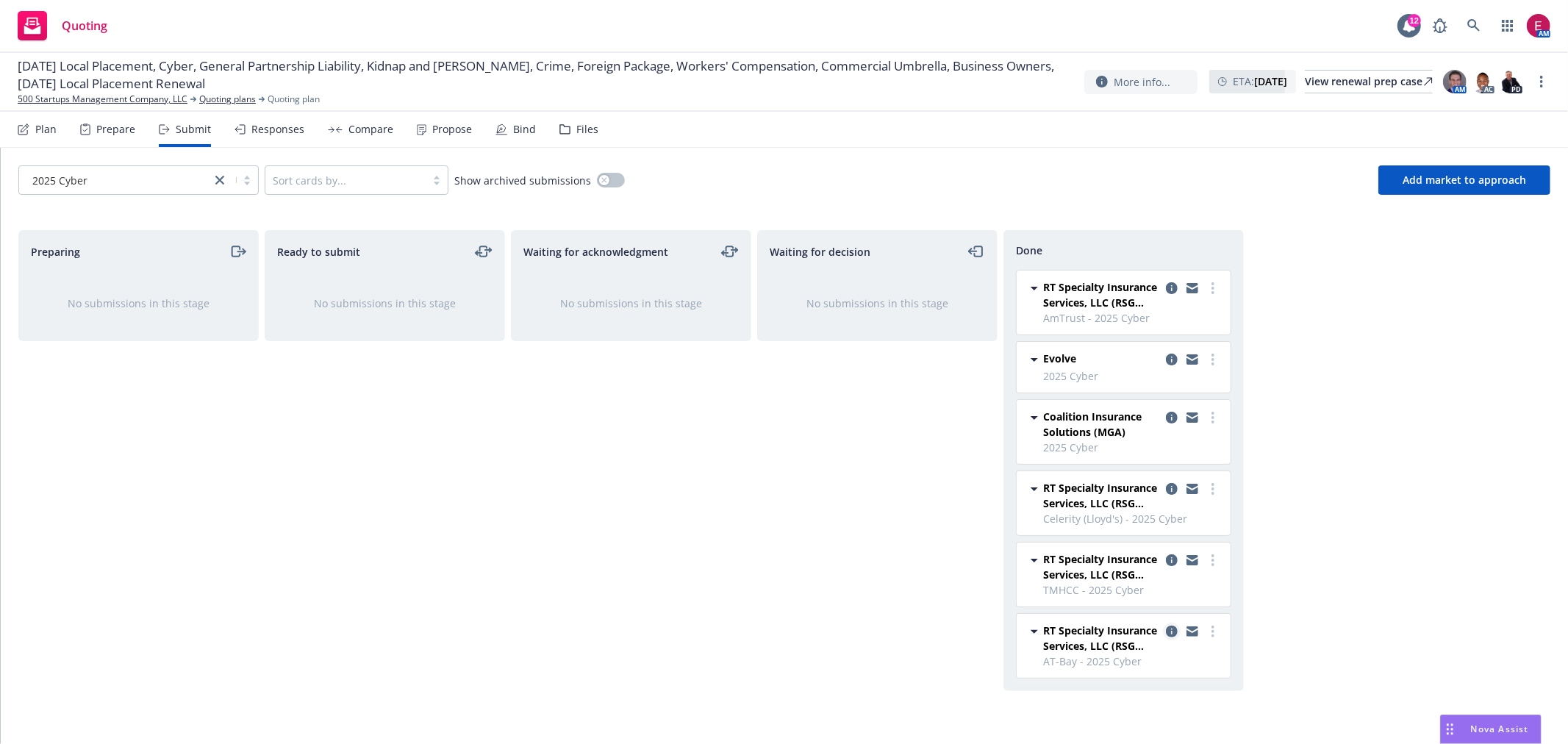
click at [1169, 633] on icon "copy logging email" at bounding box center [1172, 632] width 12 height 12
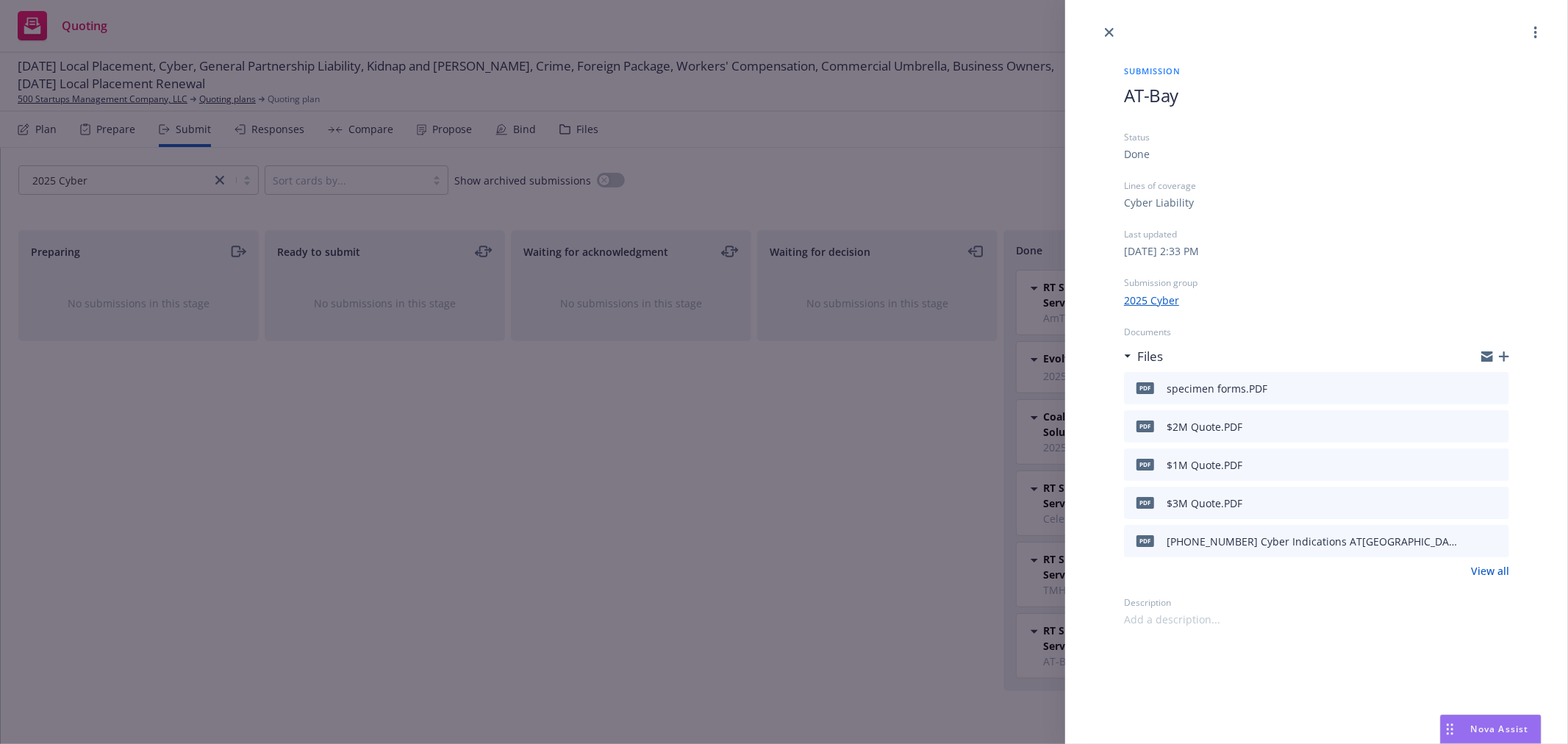
click at [1494, 505] on icon "preview file" at bounding box center [1496, 502] width 14 height 11
click at [760, 285] on div "Submission AT-Bay Status Done Lines of coverage Cyber Liability Last updated Th…" at bounding box center [784, 372] width 1568 height 744
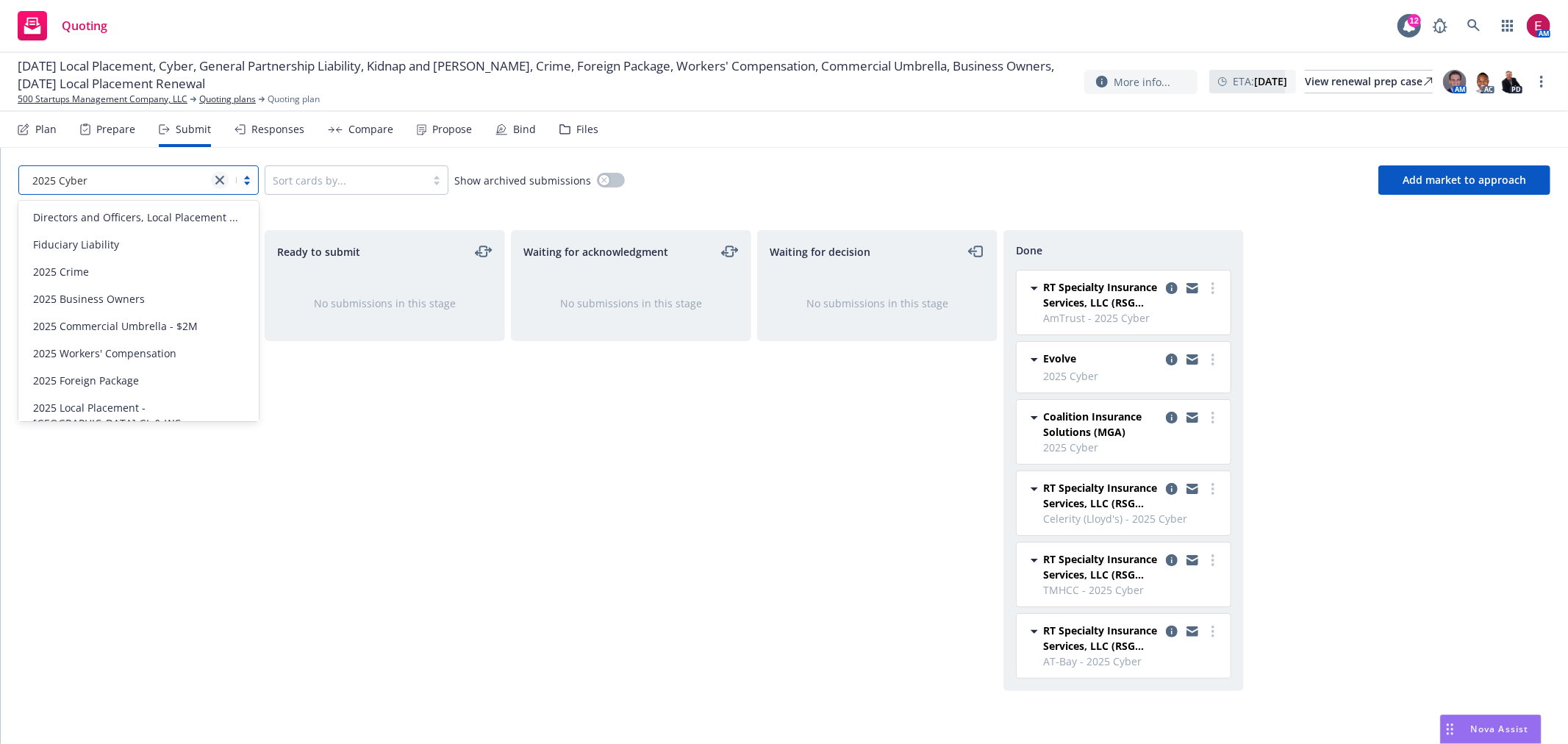
click at [221, 180] on icon "close" at bounding box center [219, 180] width 9 height 9
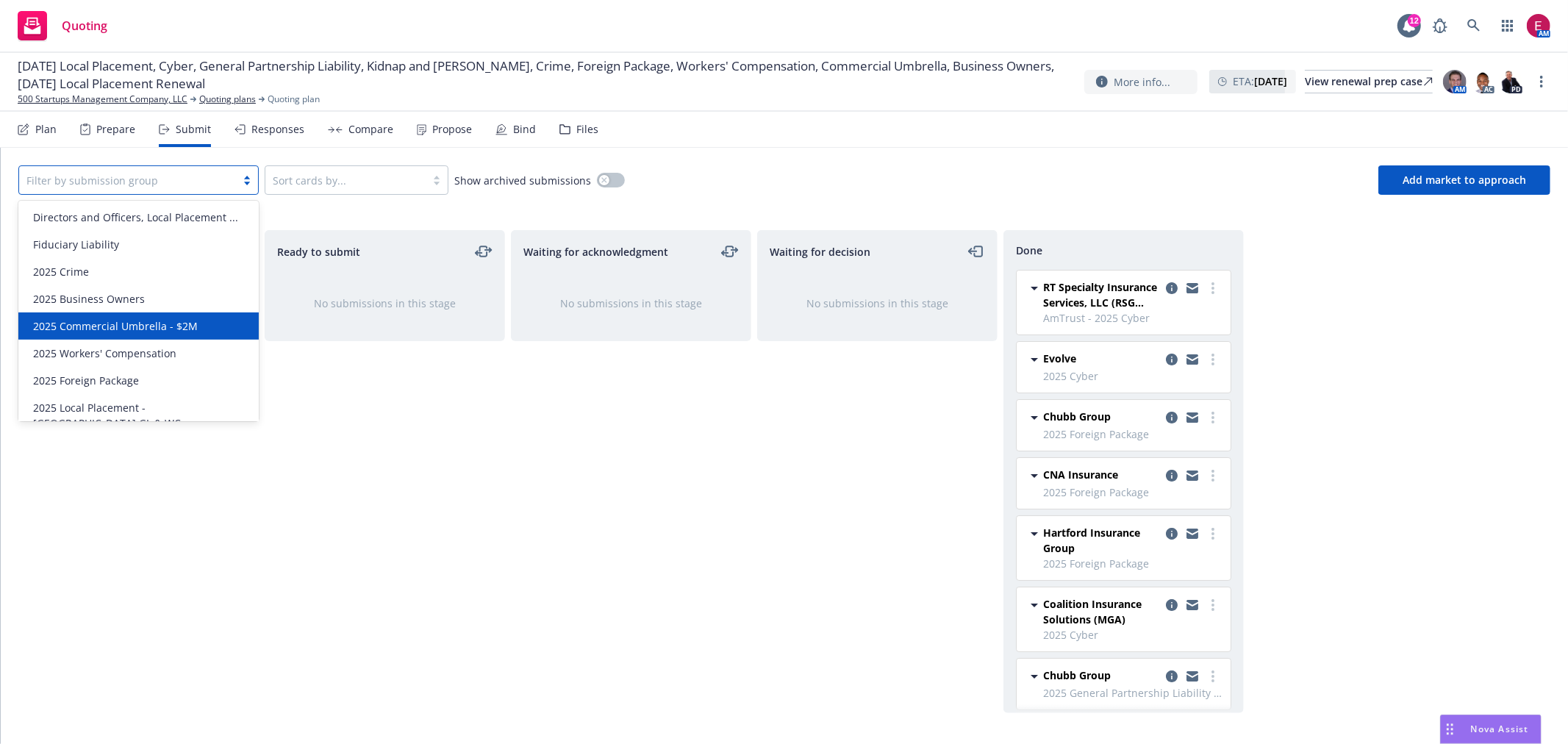
click at [570, 503] on div "Waiting for acknowledgment No submissions in this stage" at bounding box center [632, 471] width 240 height 483
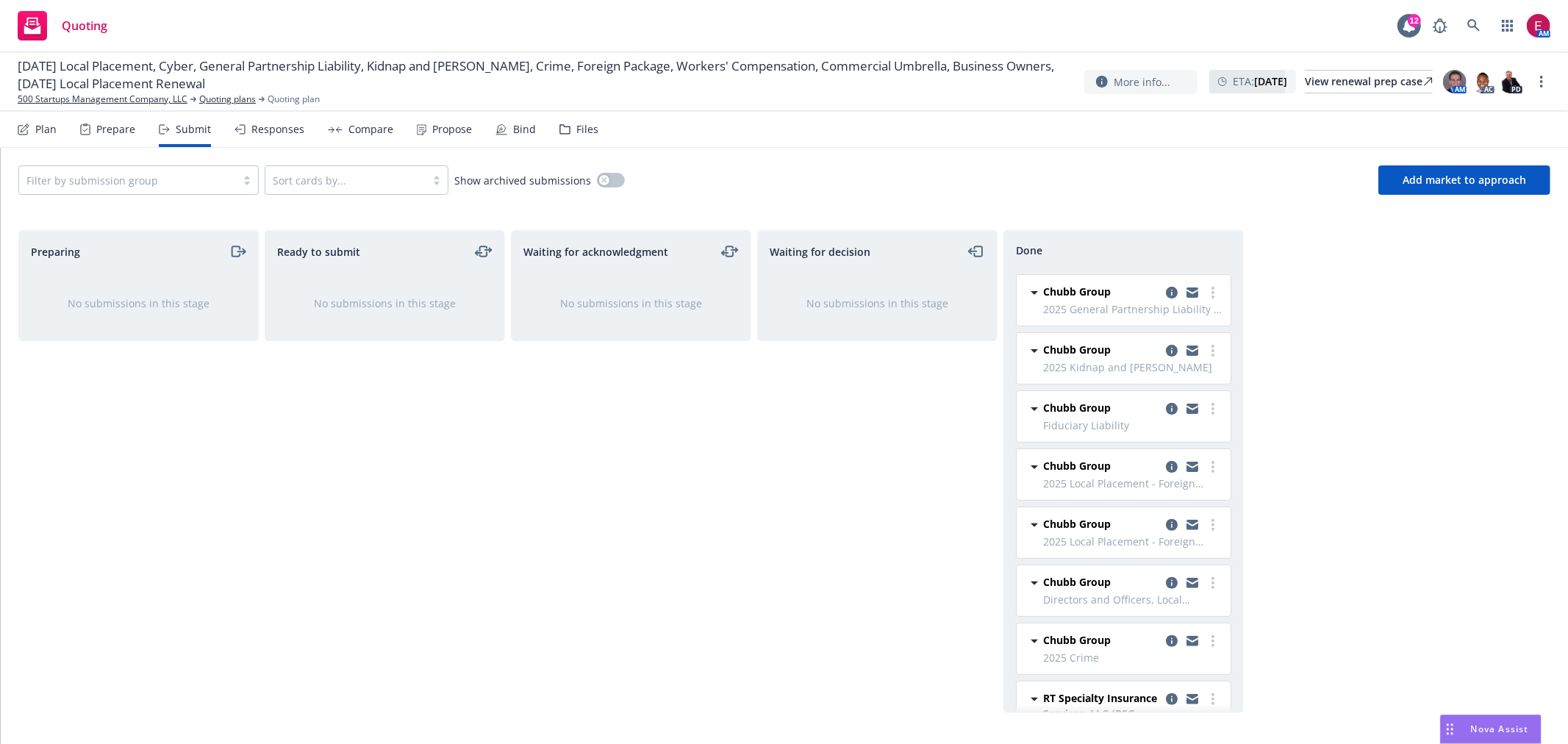
scroll to position [408, 0]
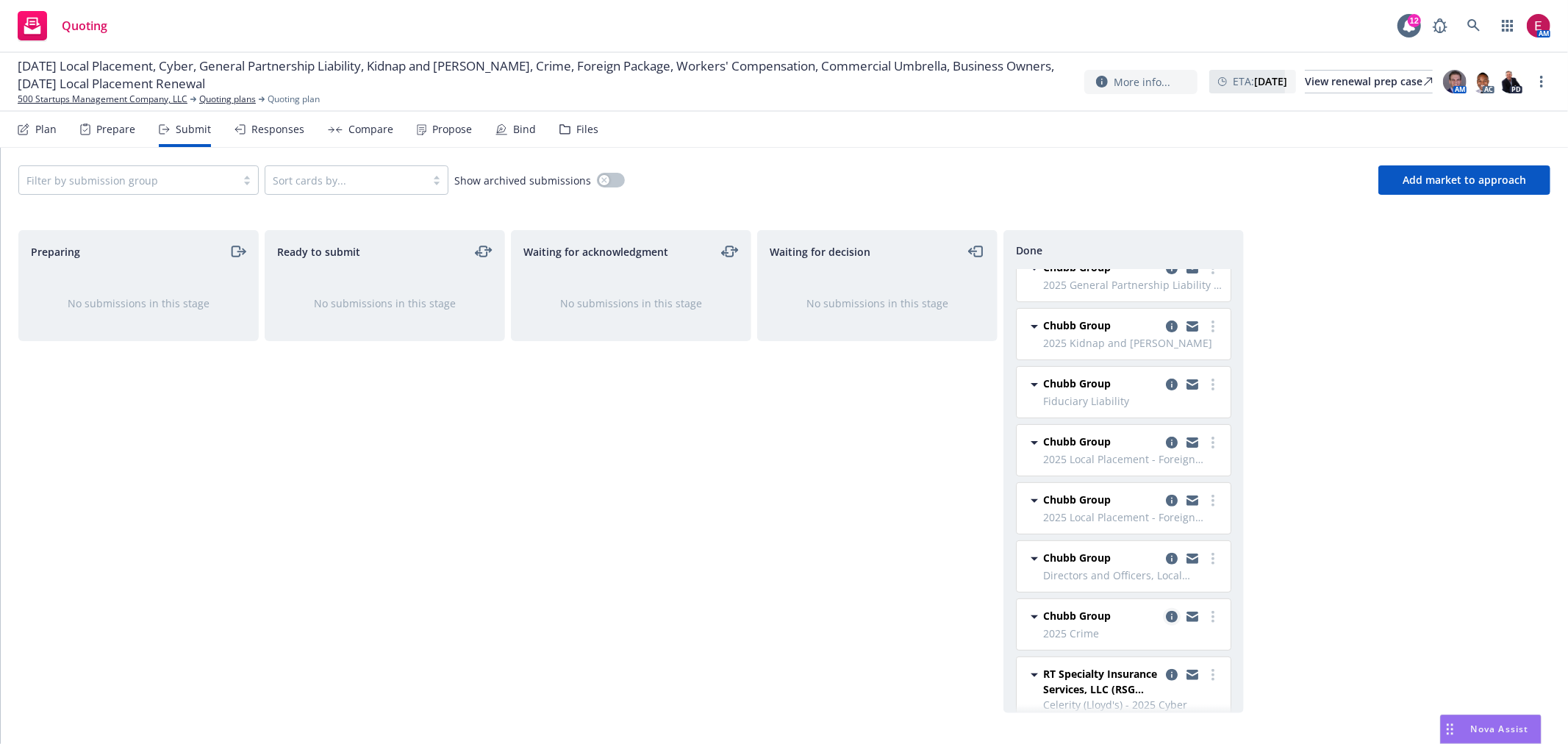
click at [1166, 615] on icon "copy logging email" at bounding box center [1172, 617] width 12 height 12
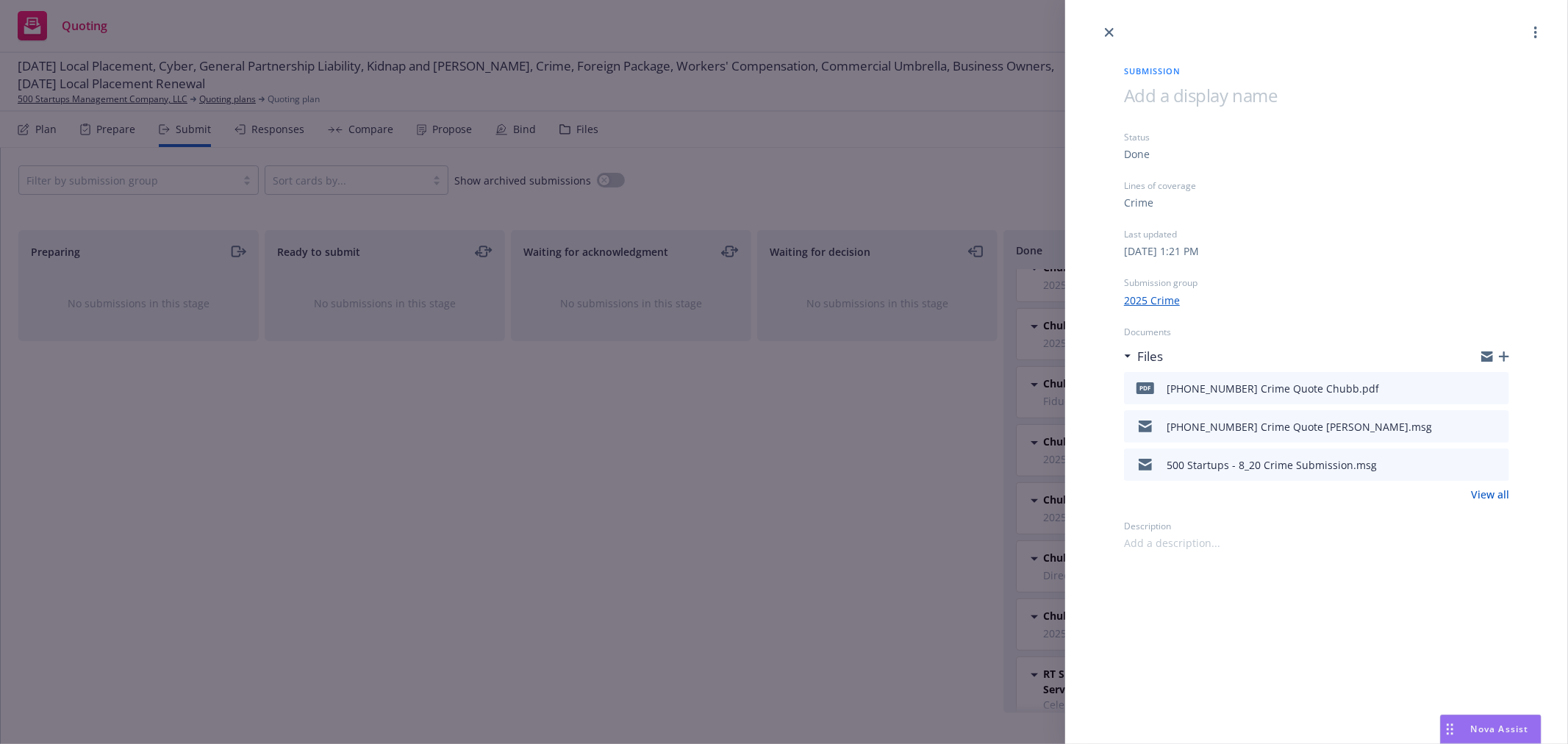
click at [1500, 385] on icon "preview file" at bounding box center [1496, 387] width 14 height 11
drag, startPoint x: 586, startPoint y: 445, endPoint x: 585, endPoint y: 247, distance: 198.0
click at [586, 445] on div "Submission Status Done Lines of coverage Crime Last updated Thursday, July 31, …" at bounding box center [784, 372] width 1568 height 744
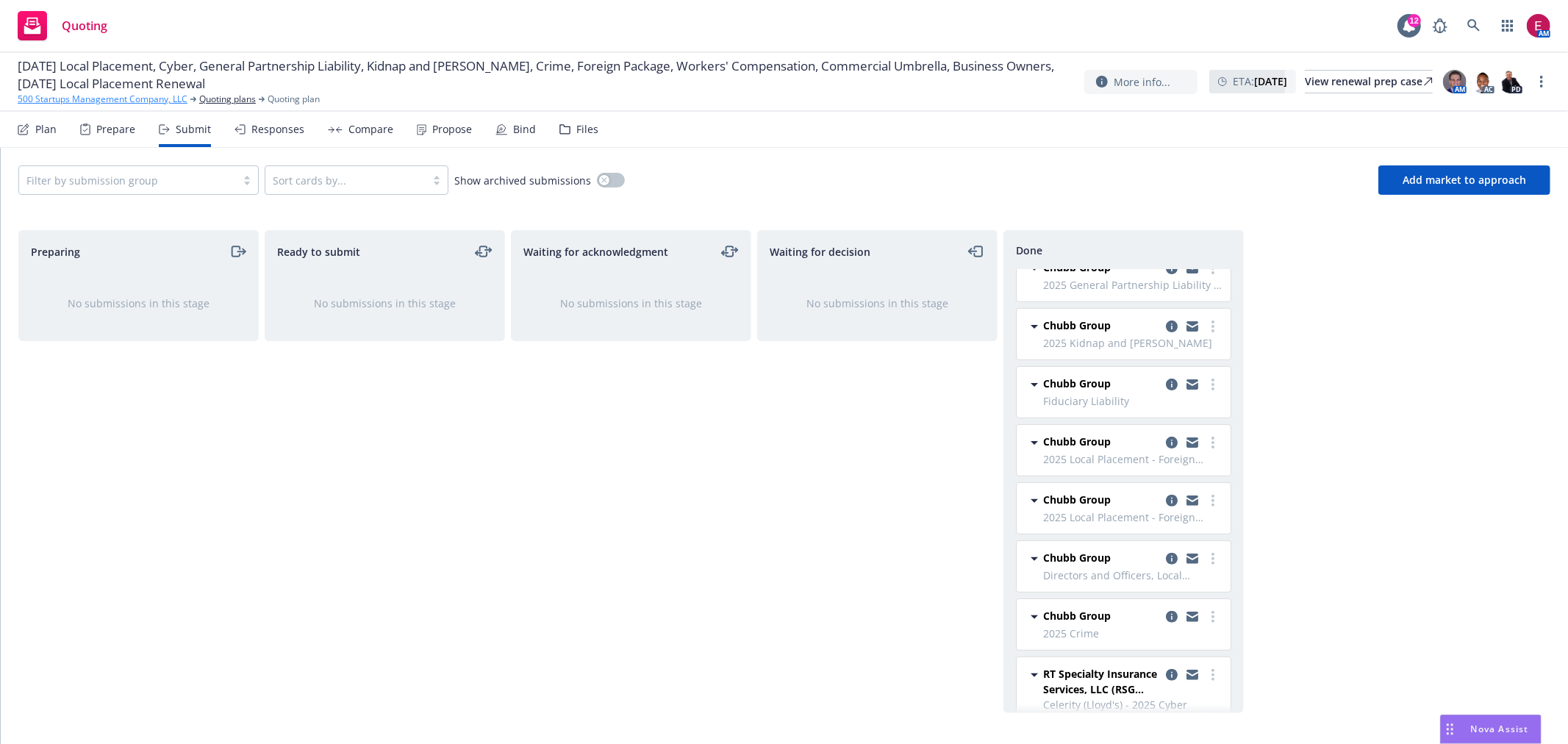
click at [76, 94] on link "500 Startups Management Company, LLC" at bounding box center [103, 100] width 170 height 14
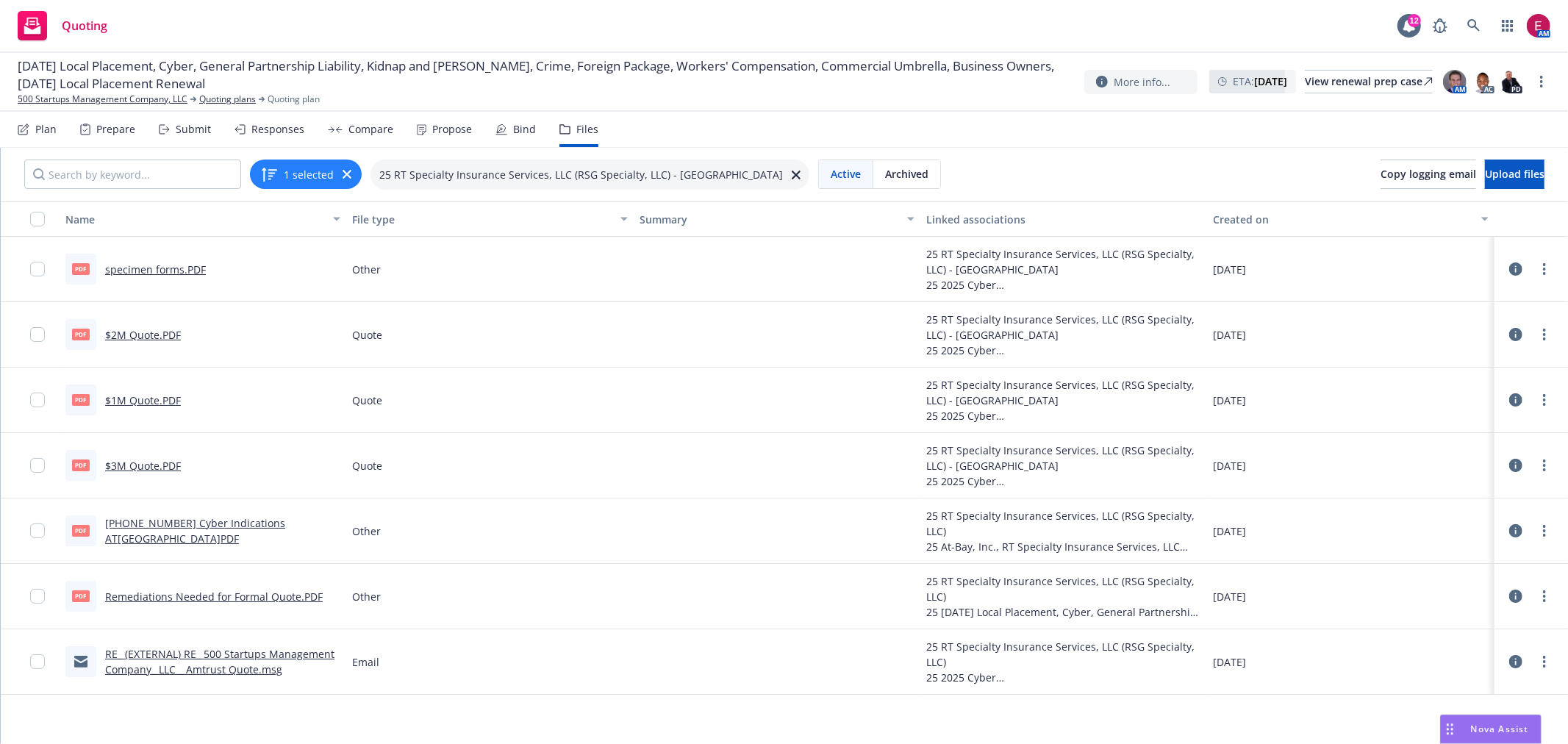
click at [229, 669] on link "RE_ (EXTERNAL) RE_ 500 Startups Management Company_ LLC _ Amtrust Quote.msg" at bounding box center [220, 662] width 230 height 29
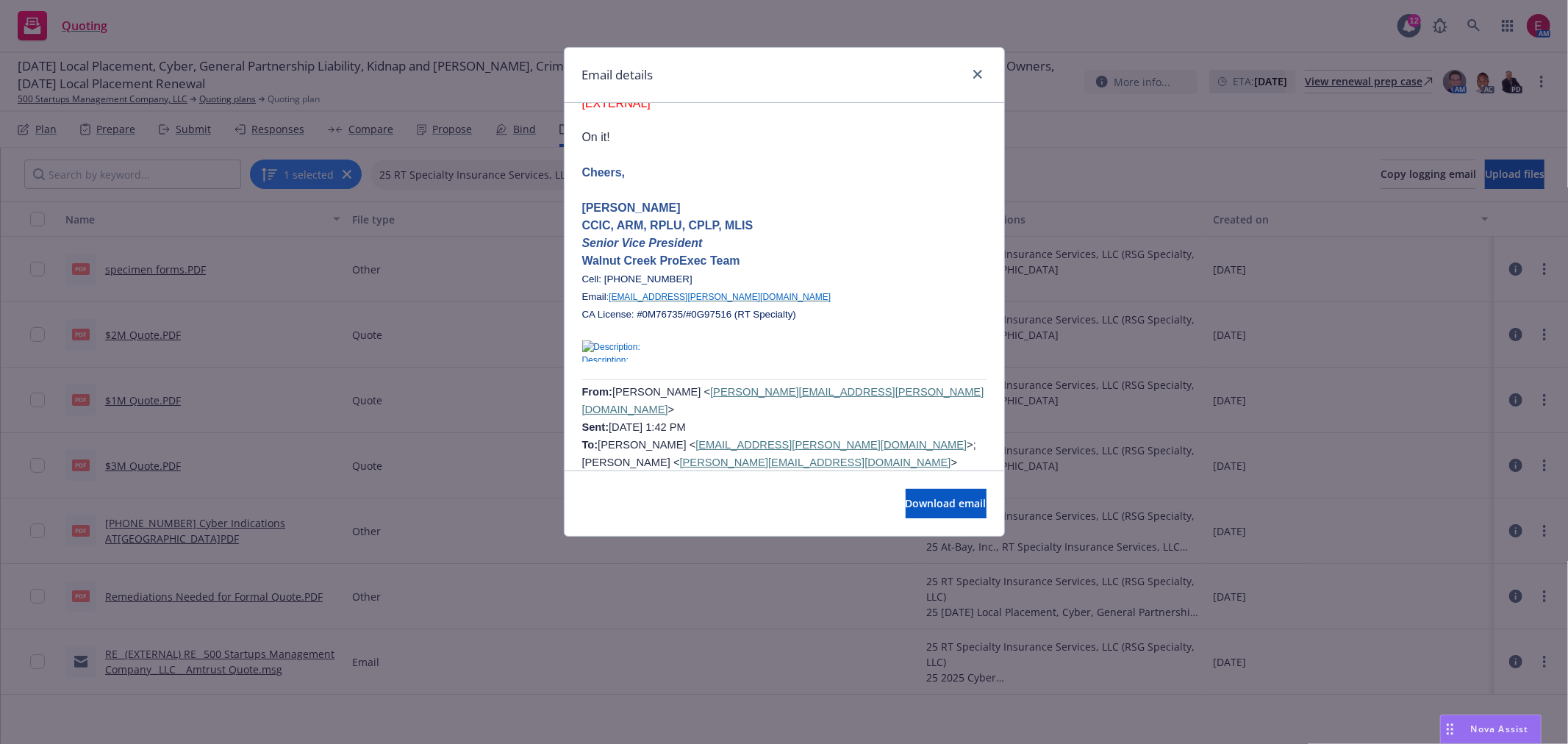
scroll to position [7514, 0]
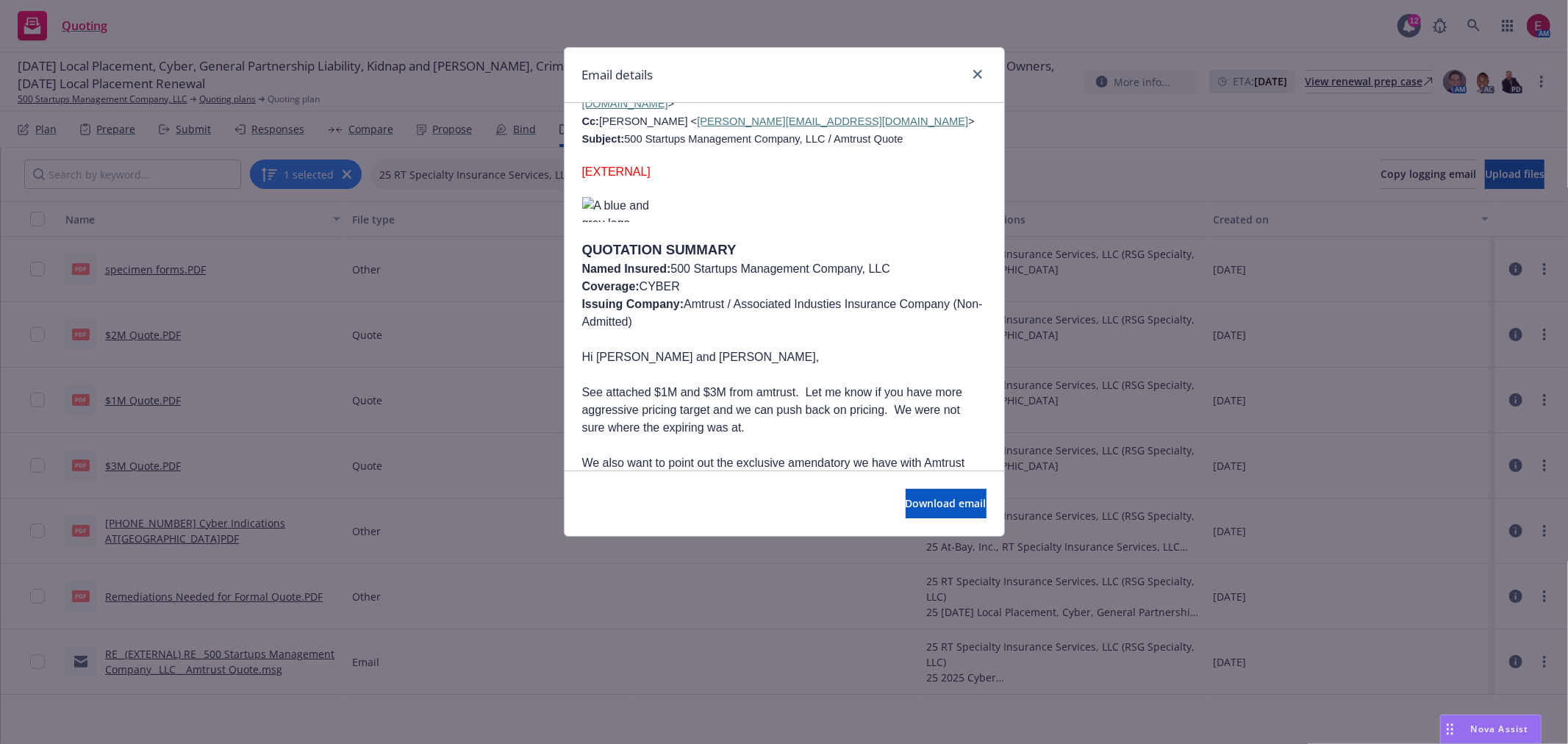
click at [1242, 289] on div "Email details RE: (EXTERNAL) RE: 500 Startups Management Company, LLC / Amtrust…" at bounding box center [784, 372] width 1568 height 744
click at [980, 66] on link "close" at bounding box center [978, 74] width 18 height 18
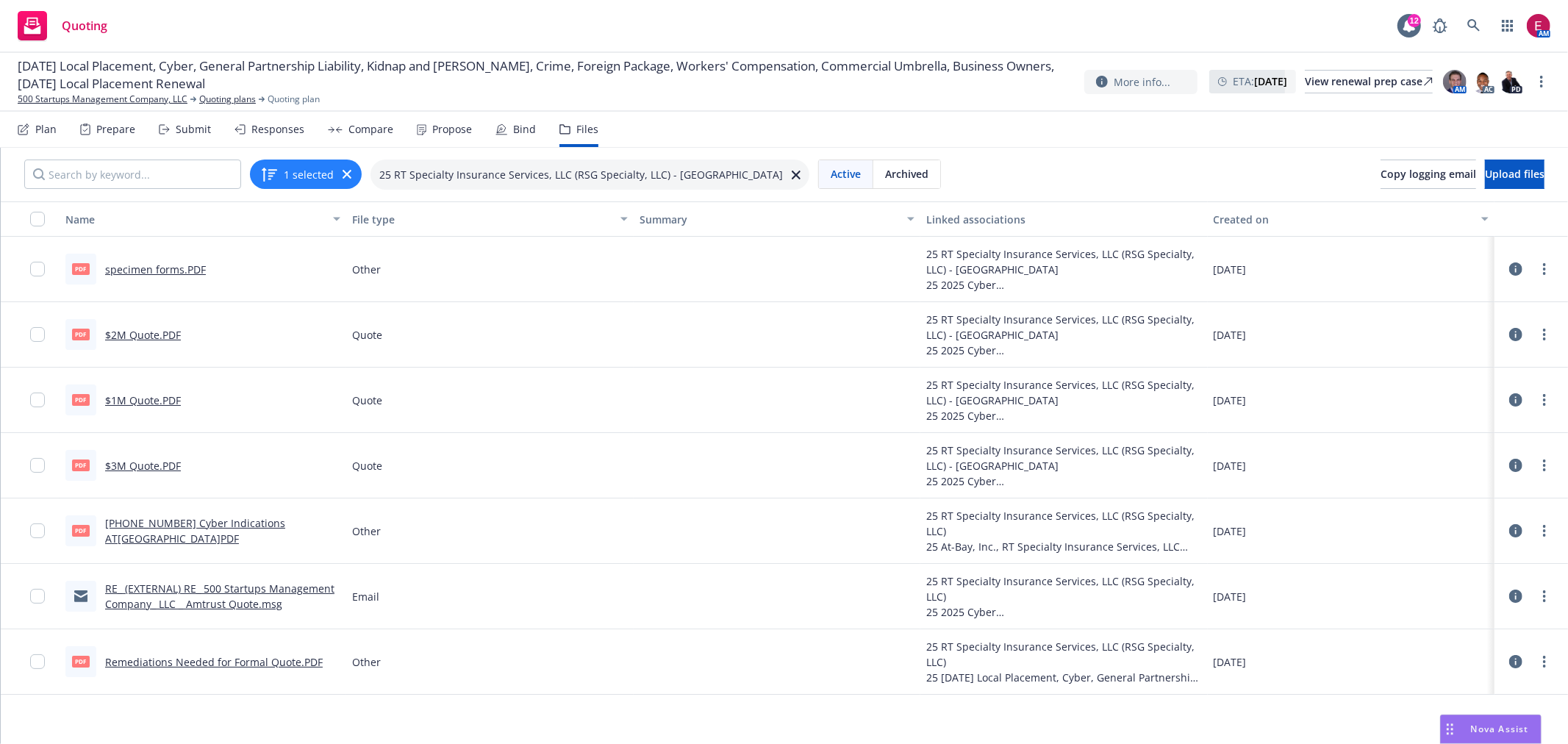
click at [227, 662] on link "Remediations Needed for Formal Quote.PDF" at bounding box center [214, 662] width 218 height 14
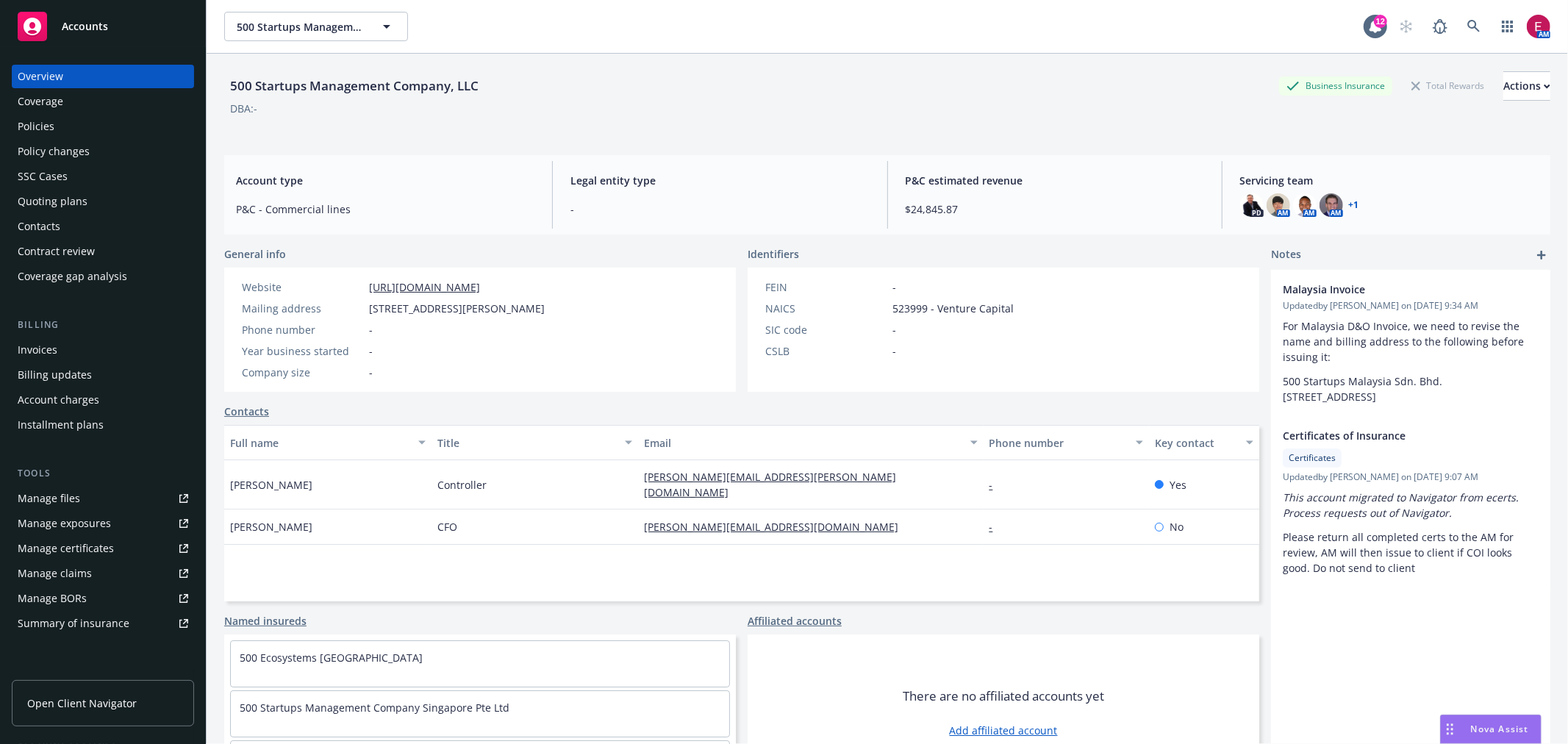
click at [40, 138] on div "Policies" at bounding box center [36, 126] width 37 height 23
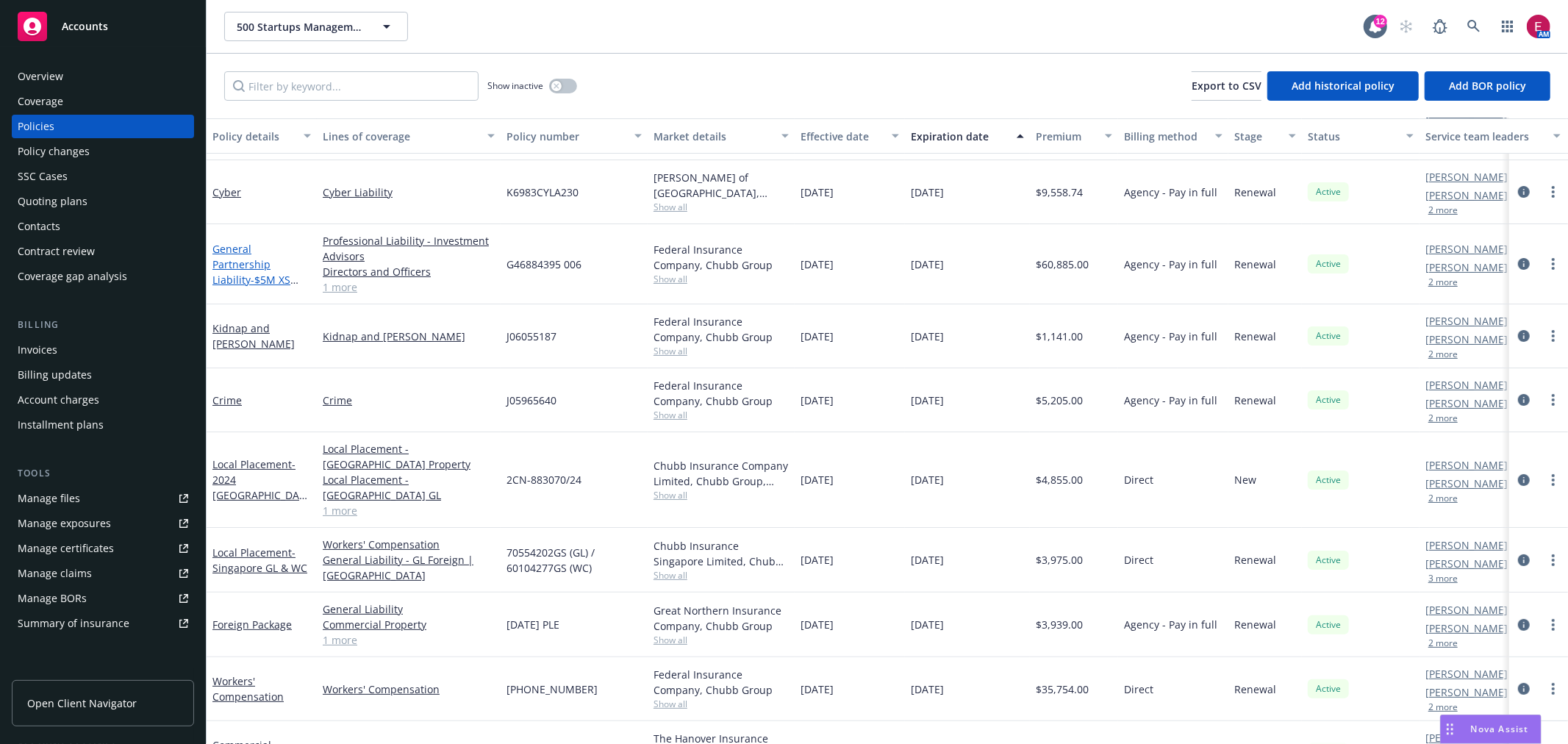
scroll to position [41, 0]
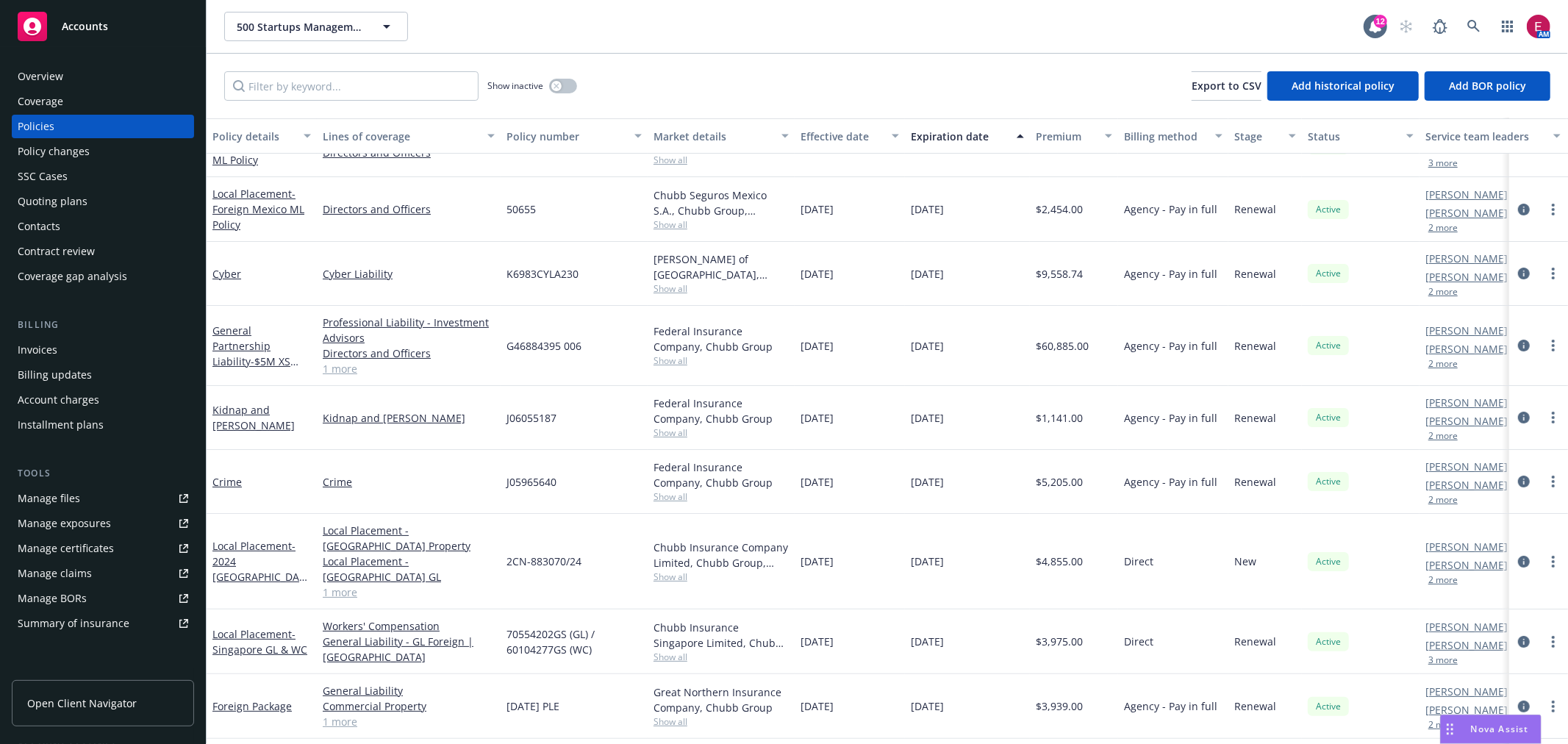
click at [225, 262] on div "Cyber" at bounding box center [261, 273] width 110 height 64
click at [224, 271] on link "Cyber" at bounding box center [226, 274] width 28 height 14
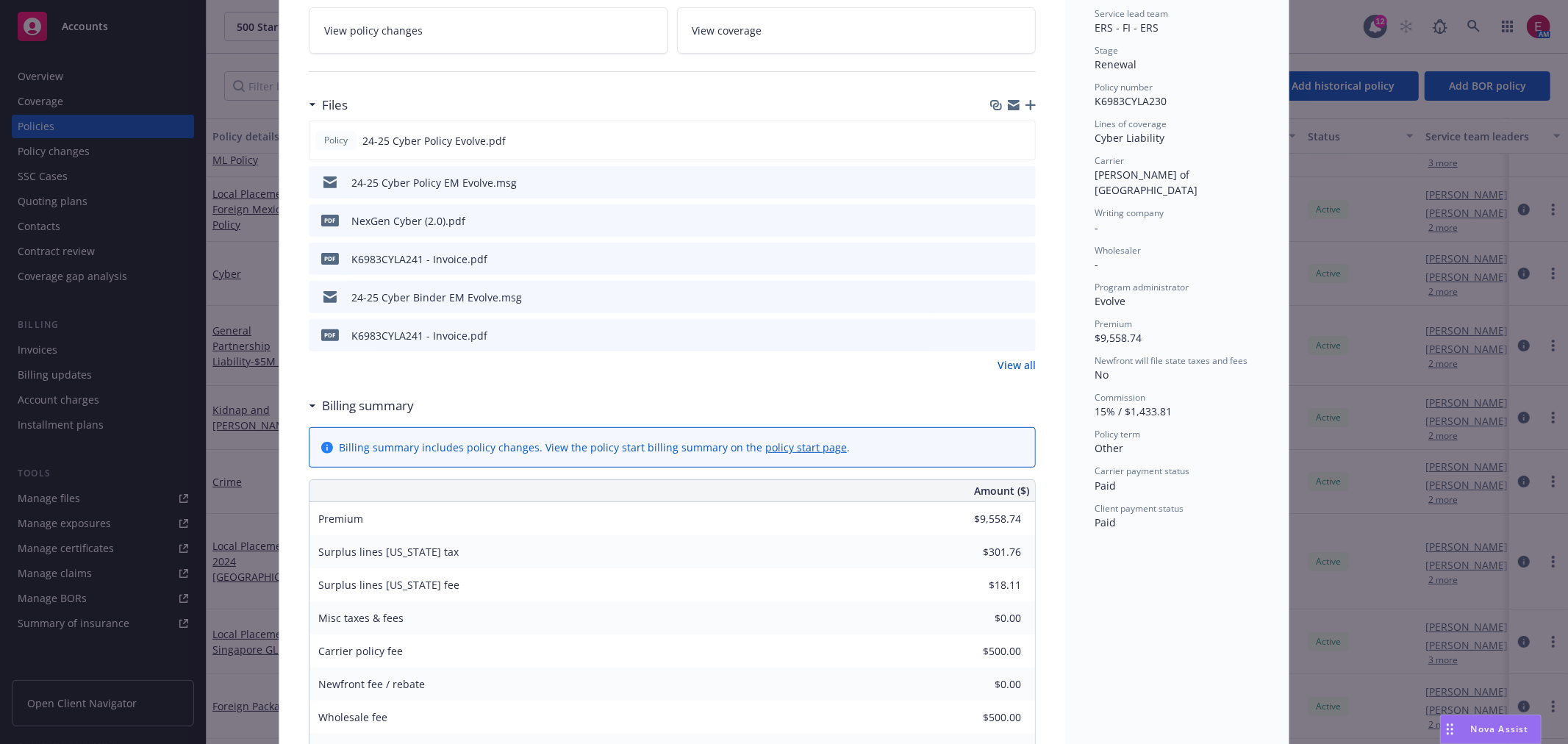
scroll to position [408, 0]
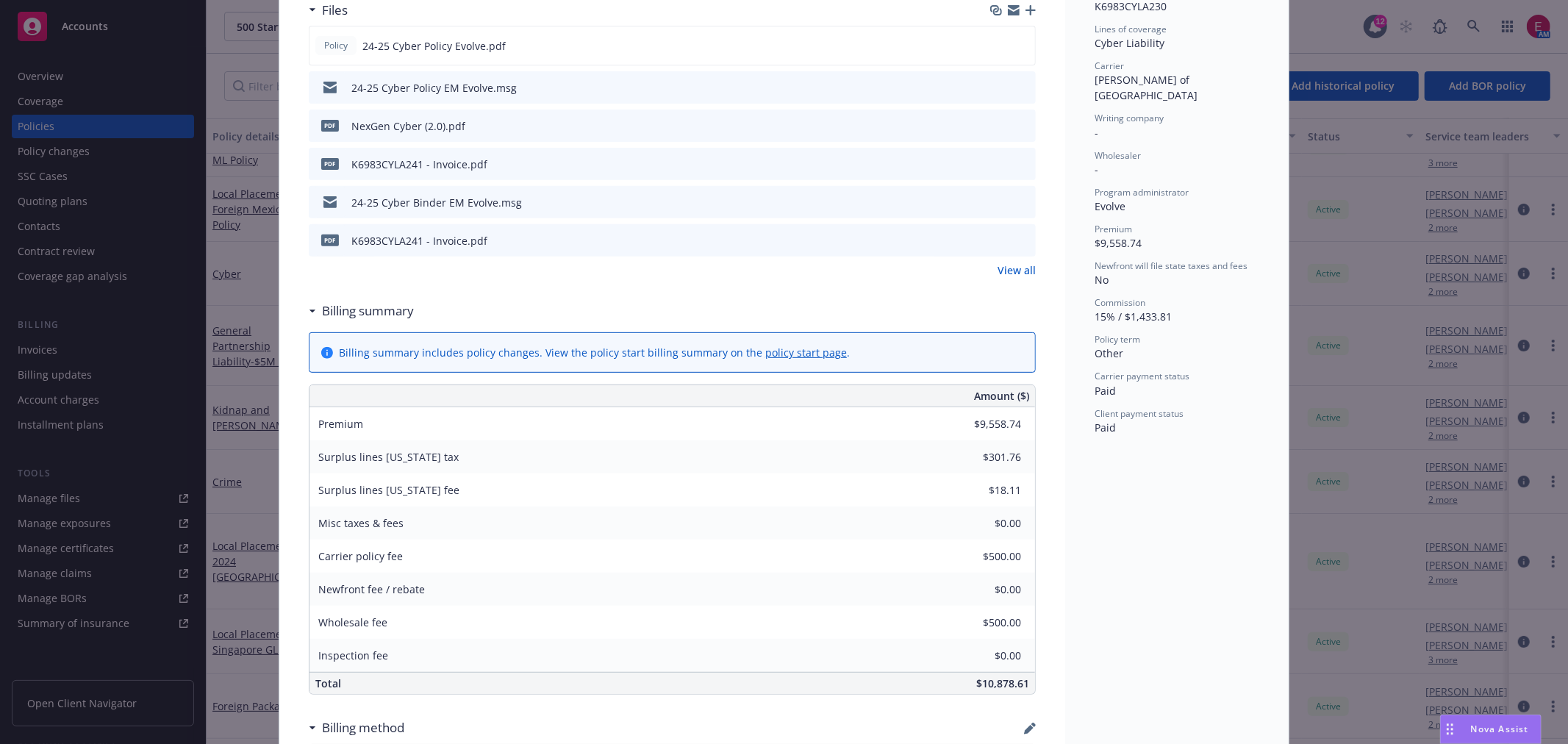
click at [1406, 480] on div "Policy Cyber Add internal notes here... View claims View scheduled items View p…" at bounding box center [784, 372] width 1568 height 744
click at [1024, 638] on div "Amount ($) Premium $9,558.74 Surplus lines California tax $301.76 Surplus lines…" at bounding box center [673, 539] width 727 height 310
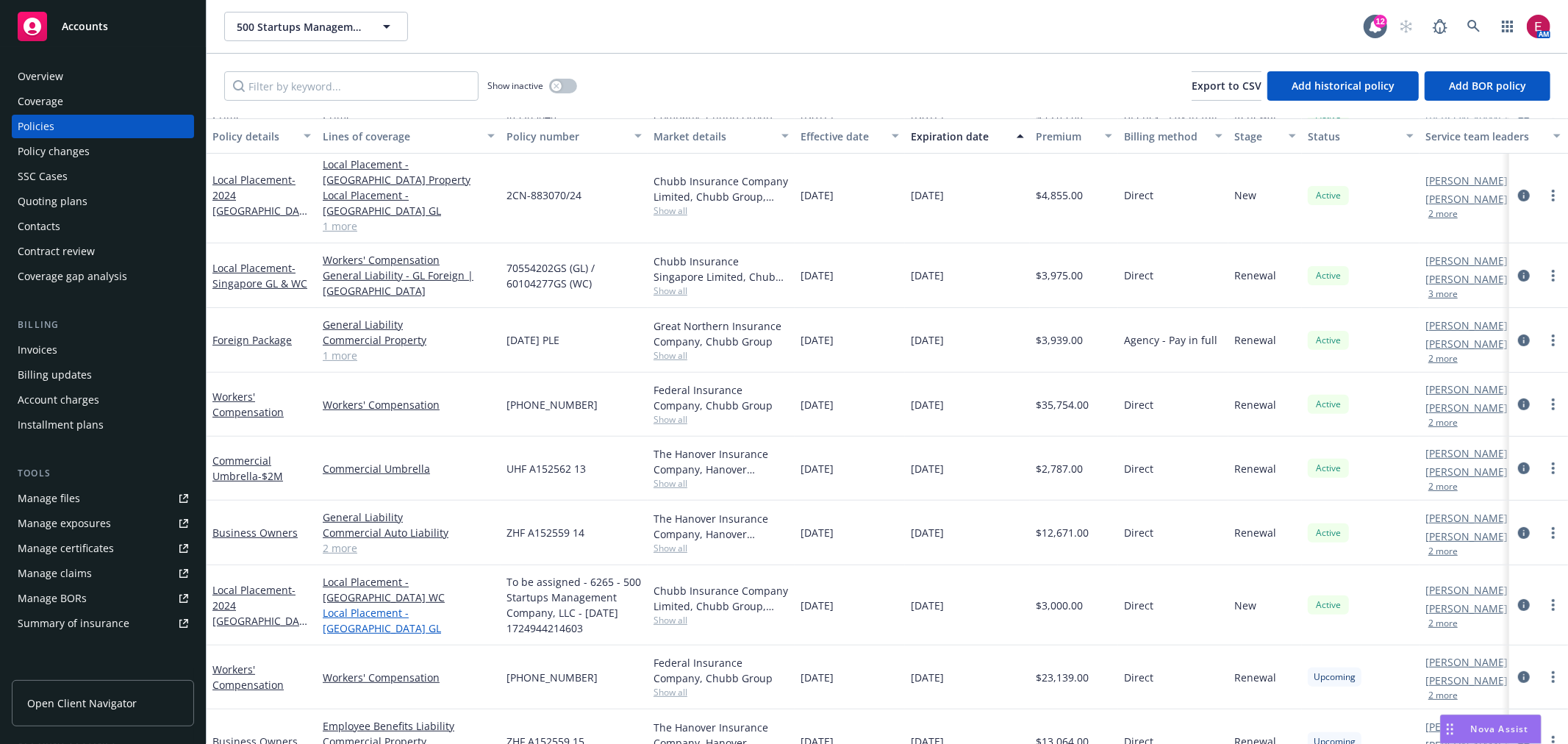
scroll to position [450, 0]
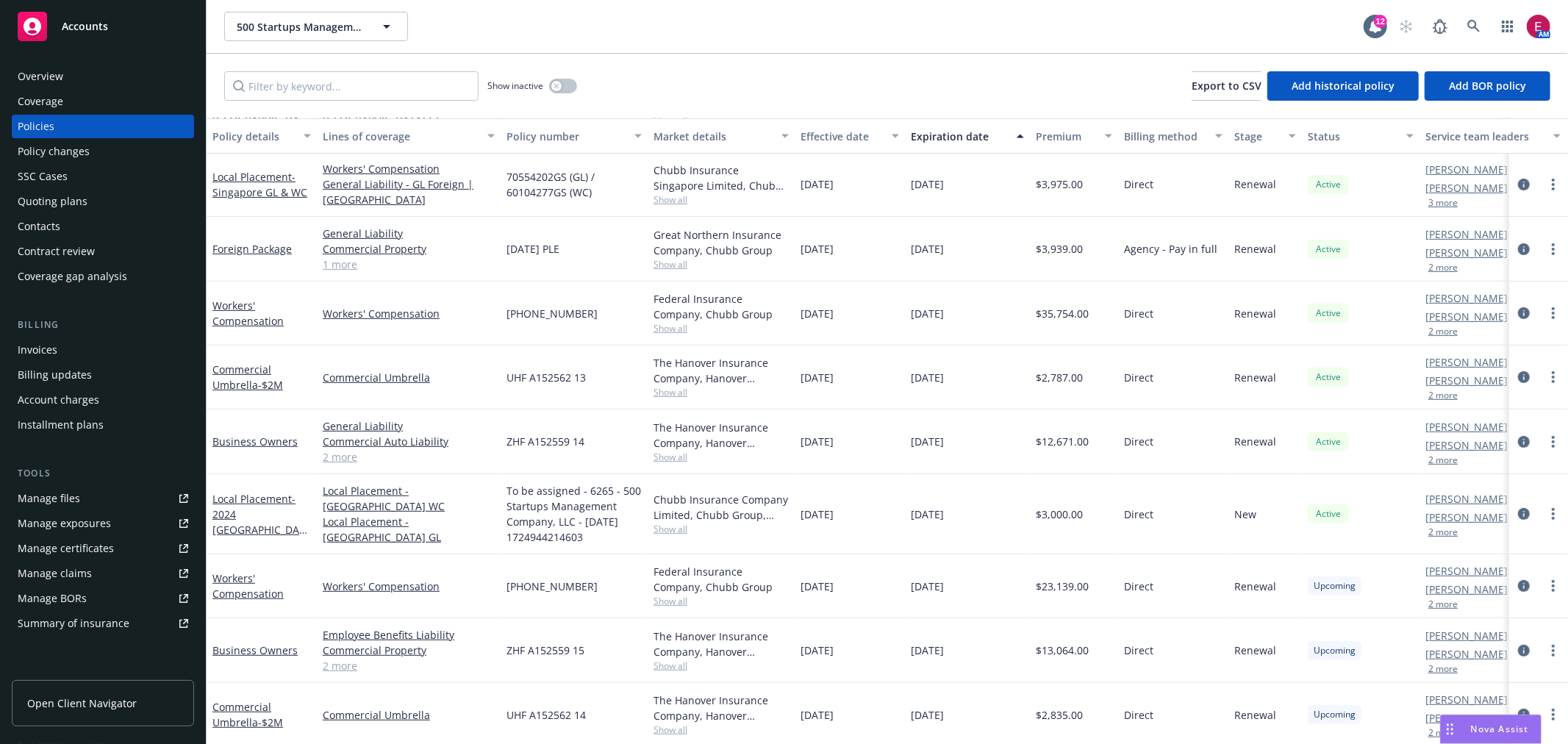
click at [564, 579] on span "(26) 7174-78-72" at bounding box center [551, 587] width 91 height 16
click at [232, 571] on link "Workers' Compensation" at bounding box center [247, 586] width 71 height 29
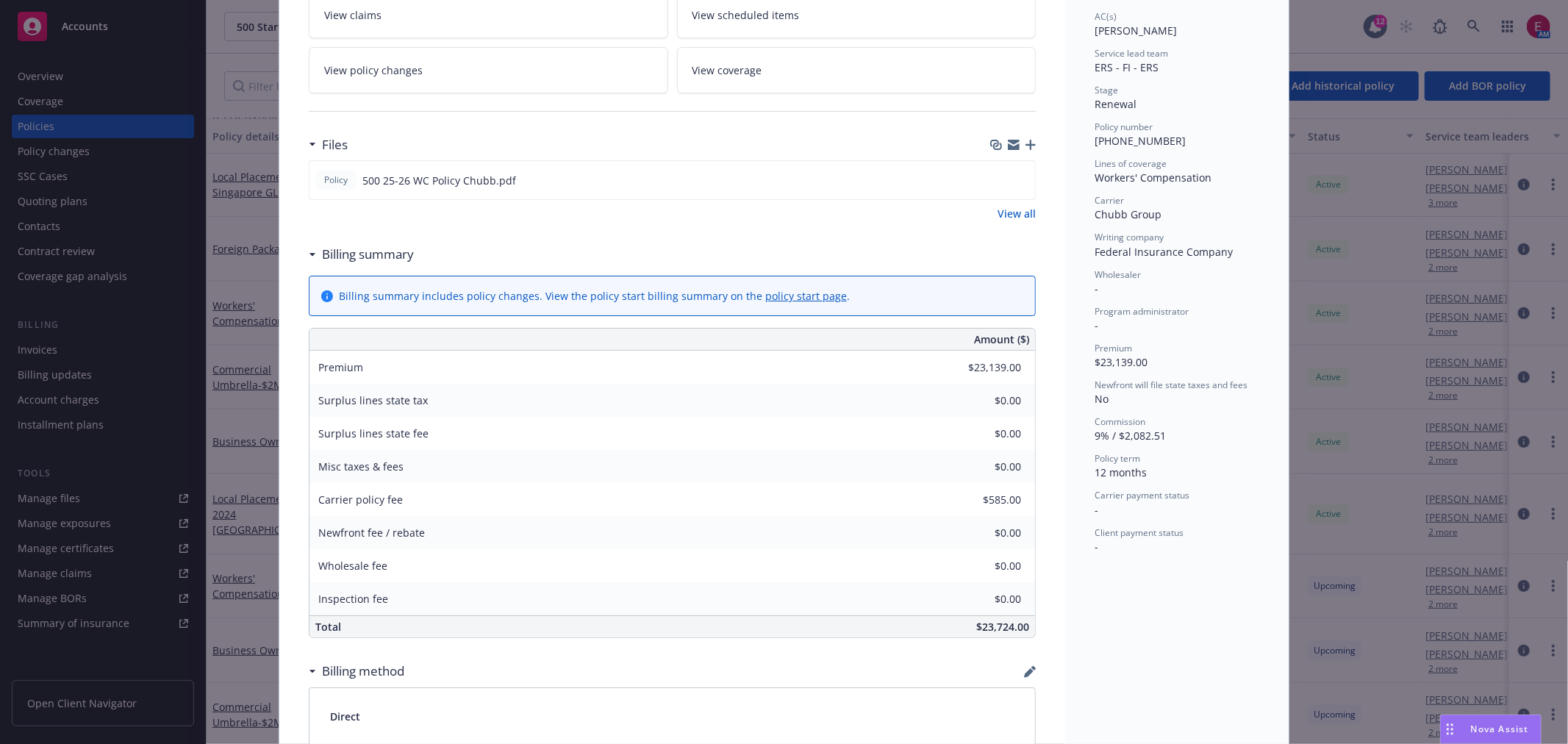
scroll to position [244, 0]
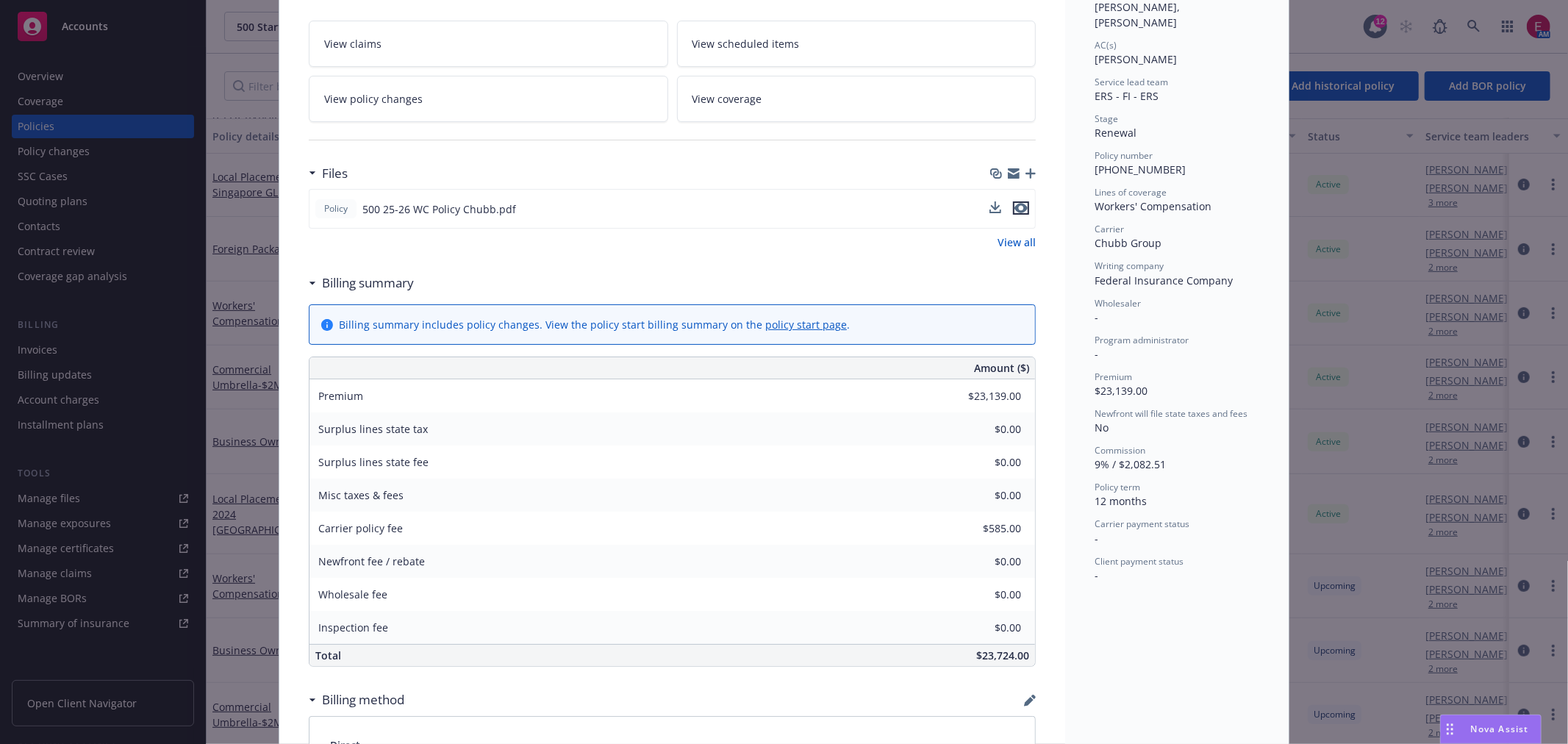
click at [1018, 210] on icon "preview file" at bounding box center [1022, 208] width 14 height 11
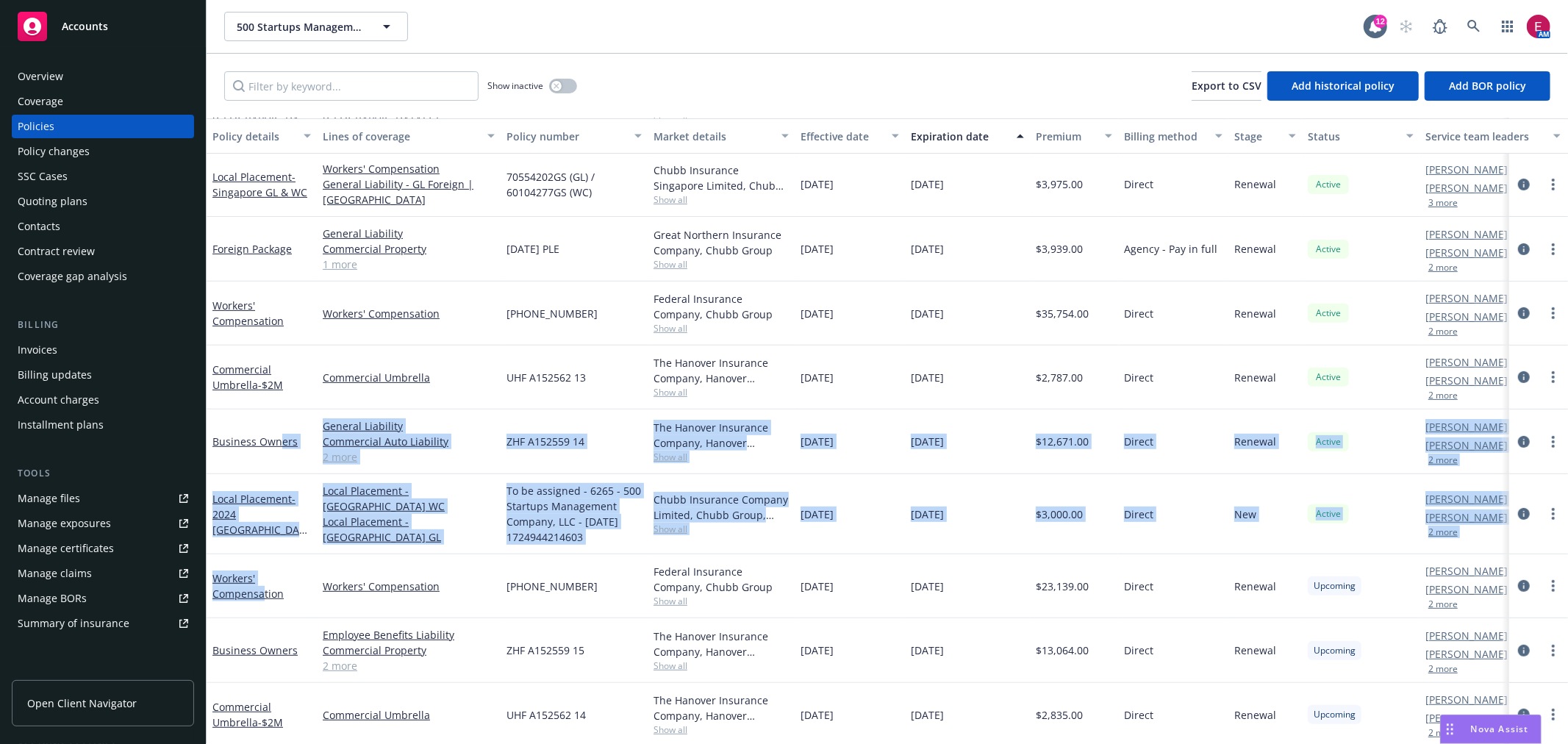
drag, startPoint x: 277, startPoint y: 430, endPoint x: 262, endPoint y: 593, distance: 163.7
click at [262, 592] on div "Local Placement - 2024 Malaysia Local Placement - Malaysia Property Local Place…" at bounding box center [915, 351] width 1418 height 589
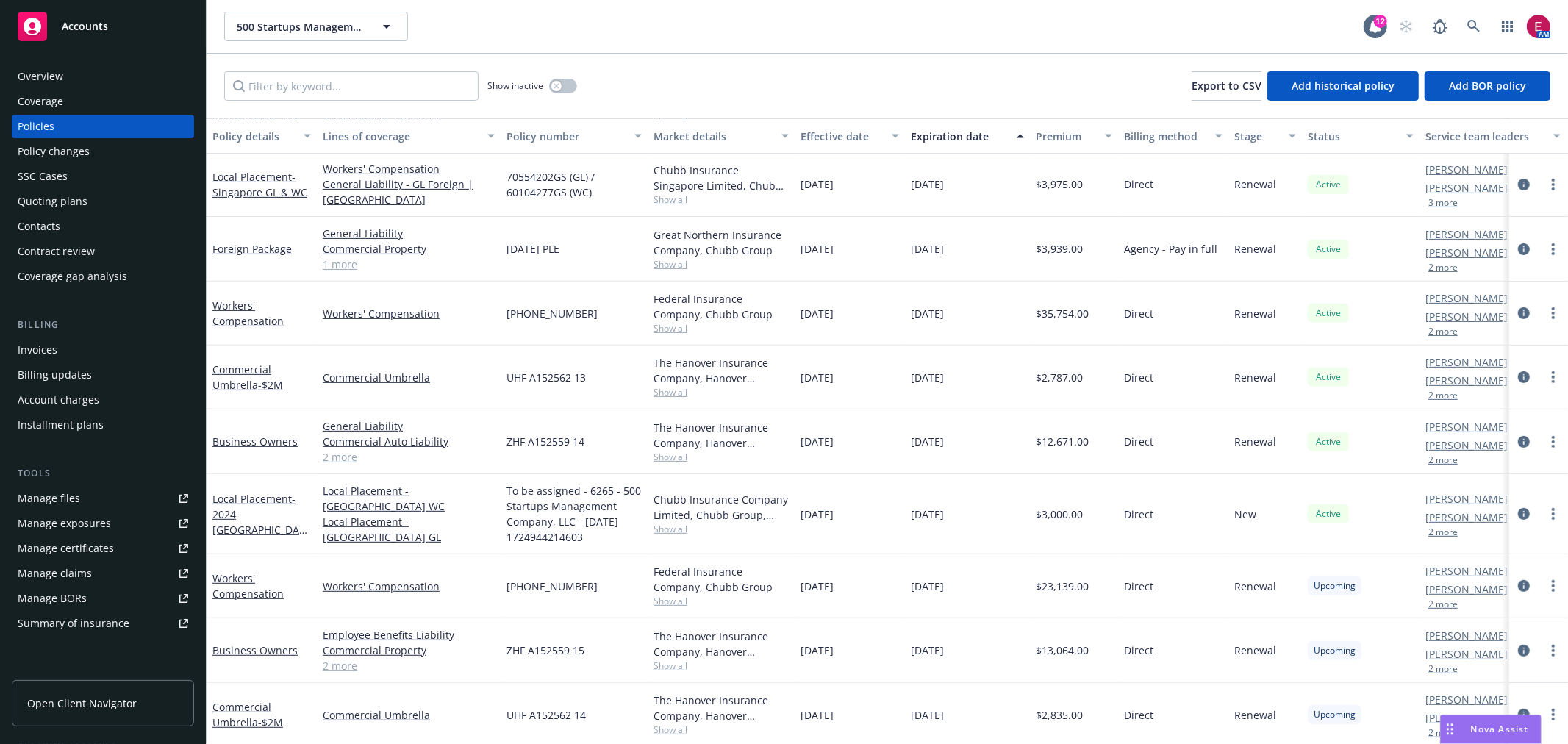
click at [1079, 591] on div "$23,139.00" at bounding box center [1073, 586] width 88 height 64
click at [61, 185] on div "SSC Cases" at bounding box center [42, 176] width 50 height 23
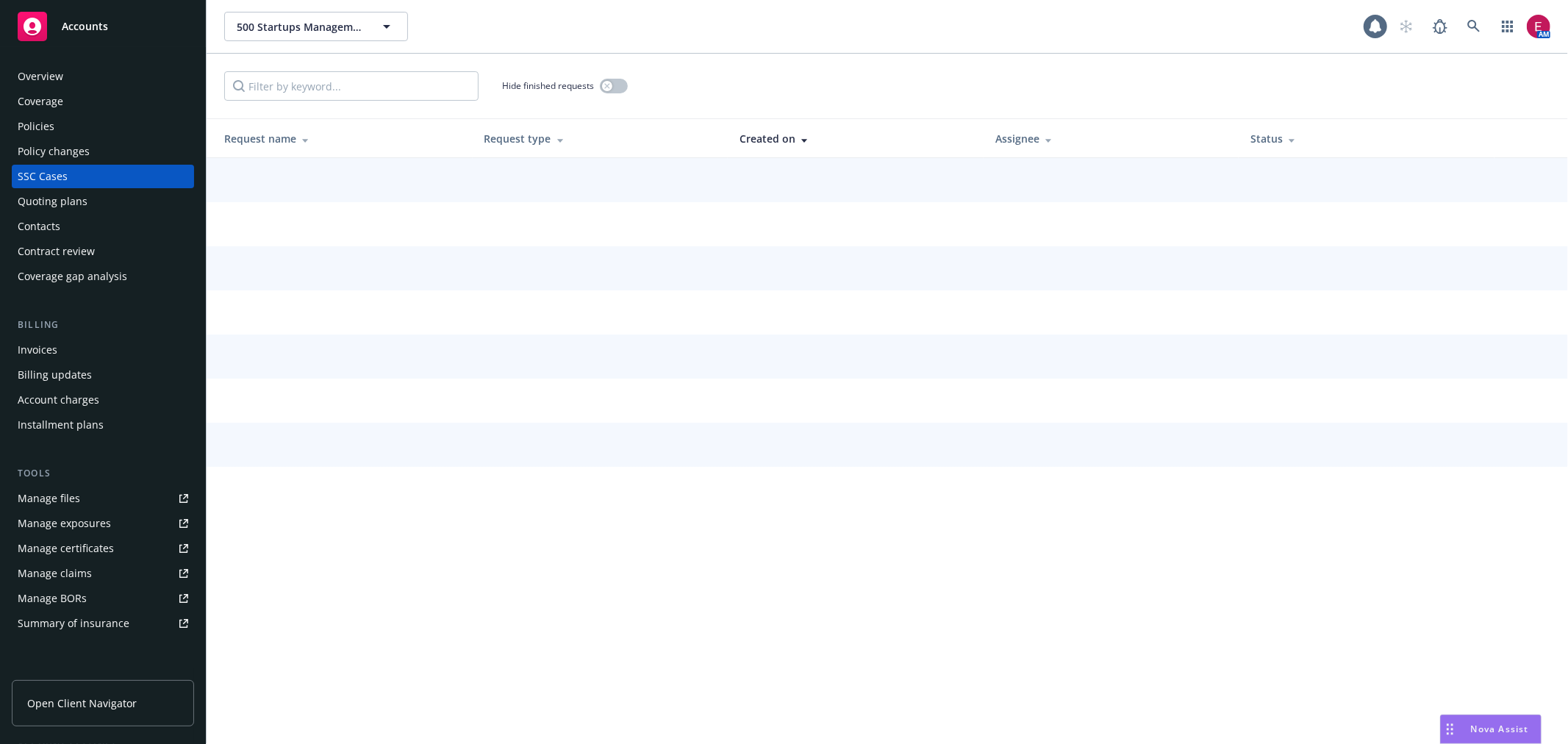
click at [69, 208] on div "Quoting plans" at bounding box center [52, 201] width 69 height 23
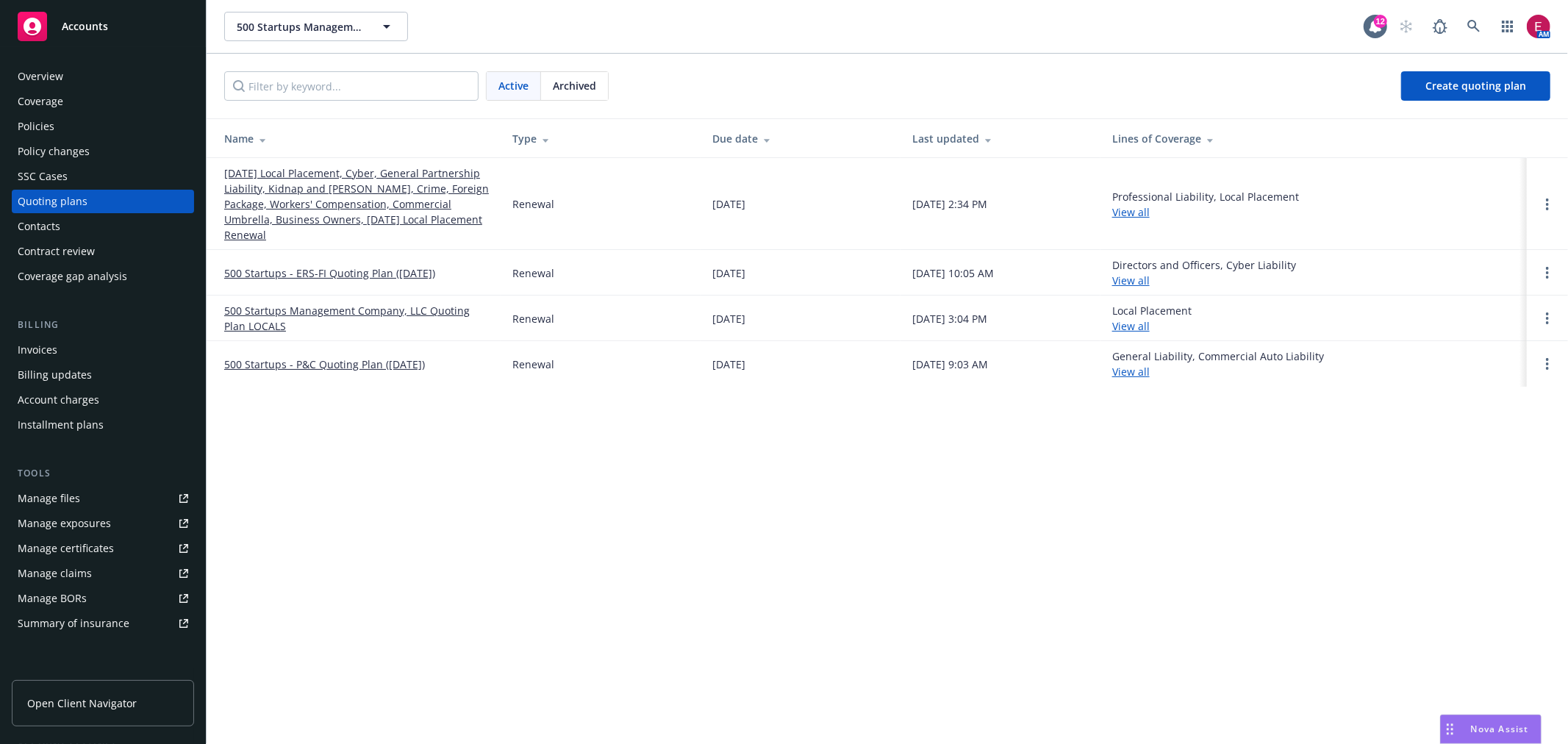
click at [233, 172] on link "[DATE] Local Placement, Cyber, General Partnership Liability, Kidnap and [PERSO…" at bounding box center [356, 203] width 265 height 77
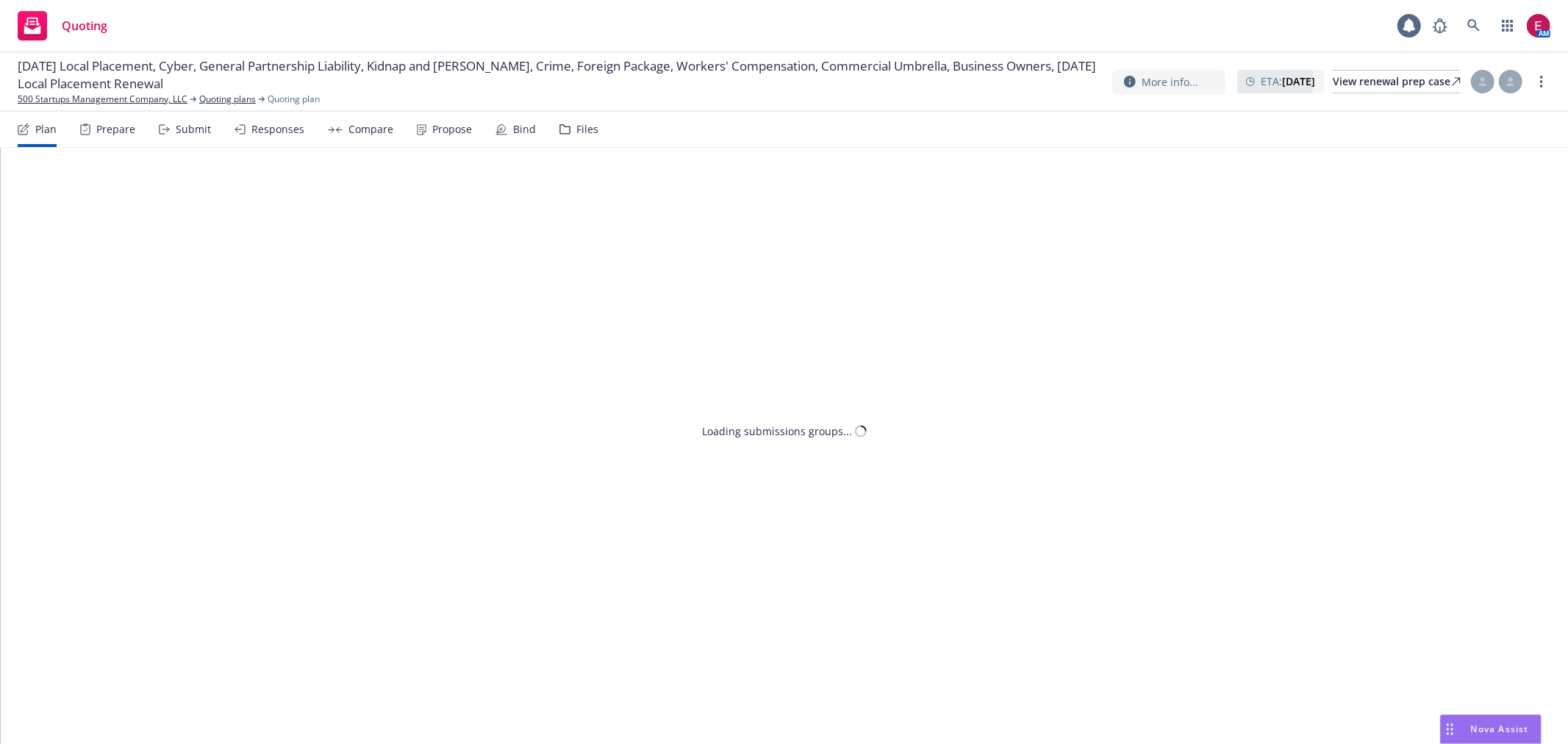
click at [189, 130] on div "Submit" at bounding box center [194, 129] width 35 height 12
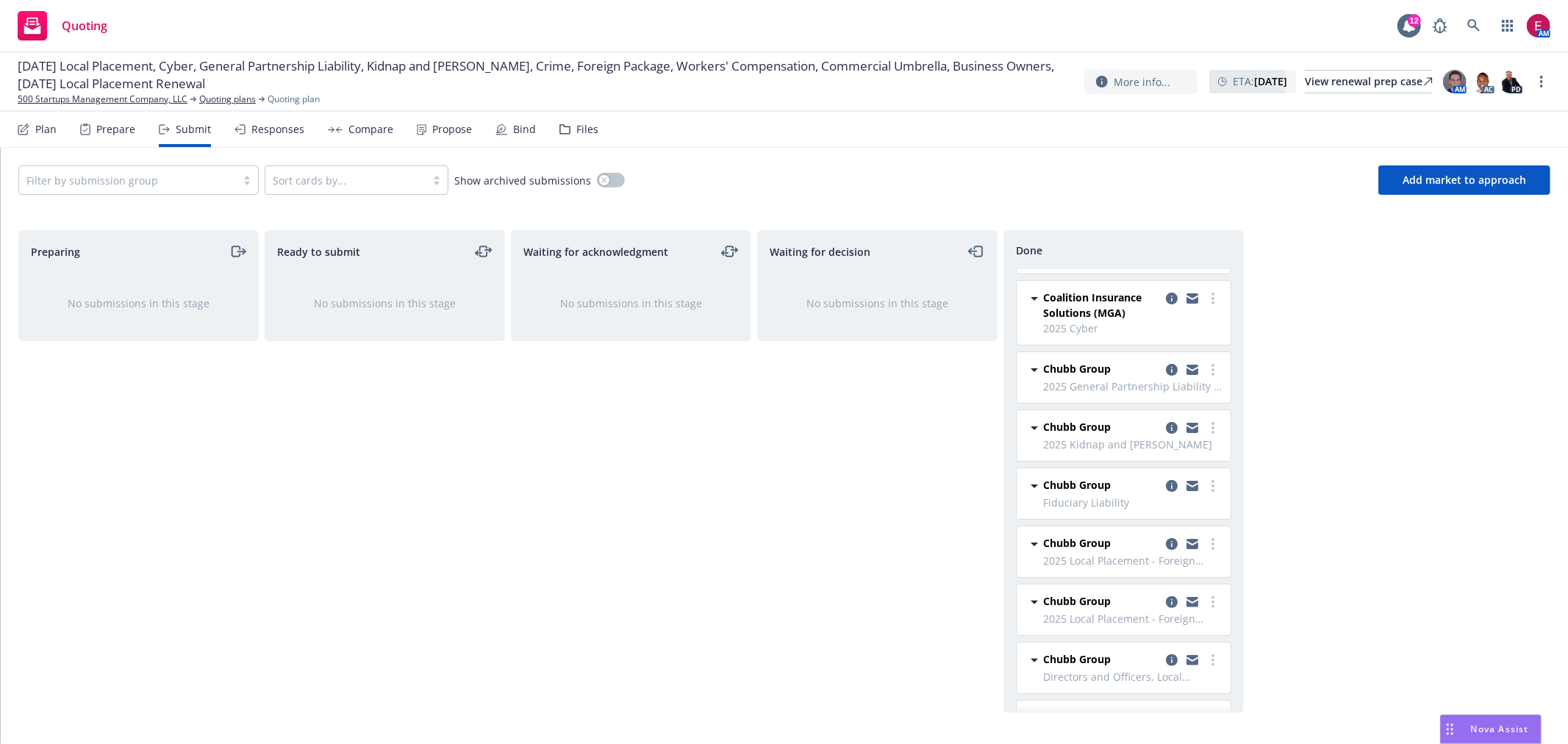
scroll to position [574, 0]
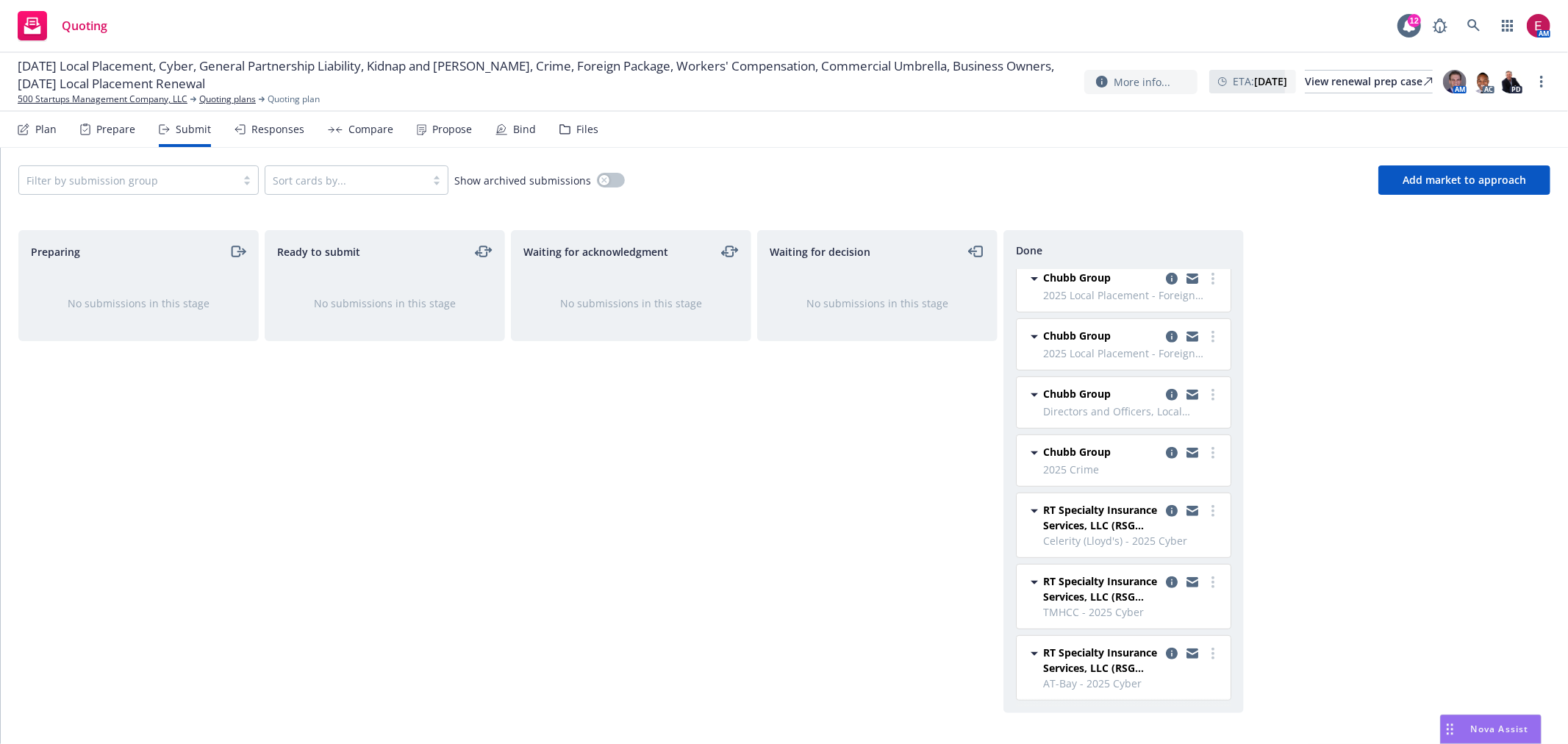
drag, startPoint x: 202, startPoint y: 203, endPoint x: 200, endPoint y: 190, distance: 13.2
click at [200, 197] on div "Filter by submission group Sort cards by... Show archived submissions Add marke…" at bounding box center [784, 180] width 1567 height 65
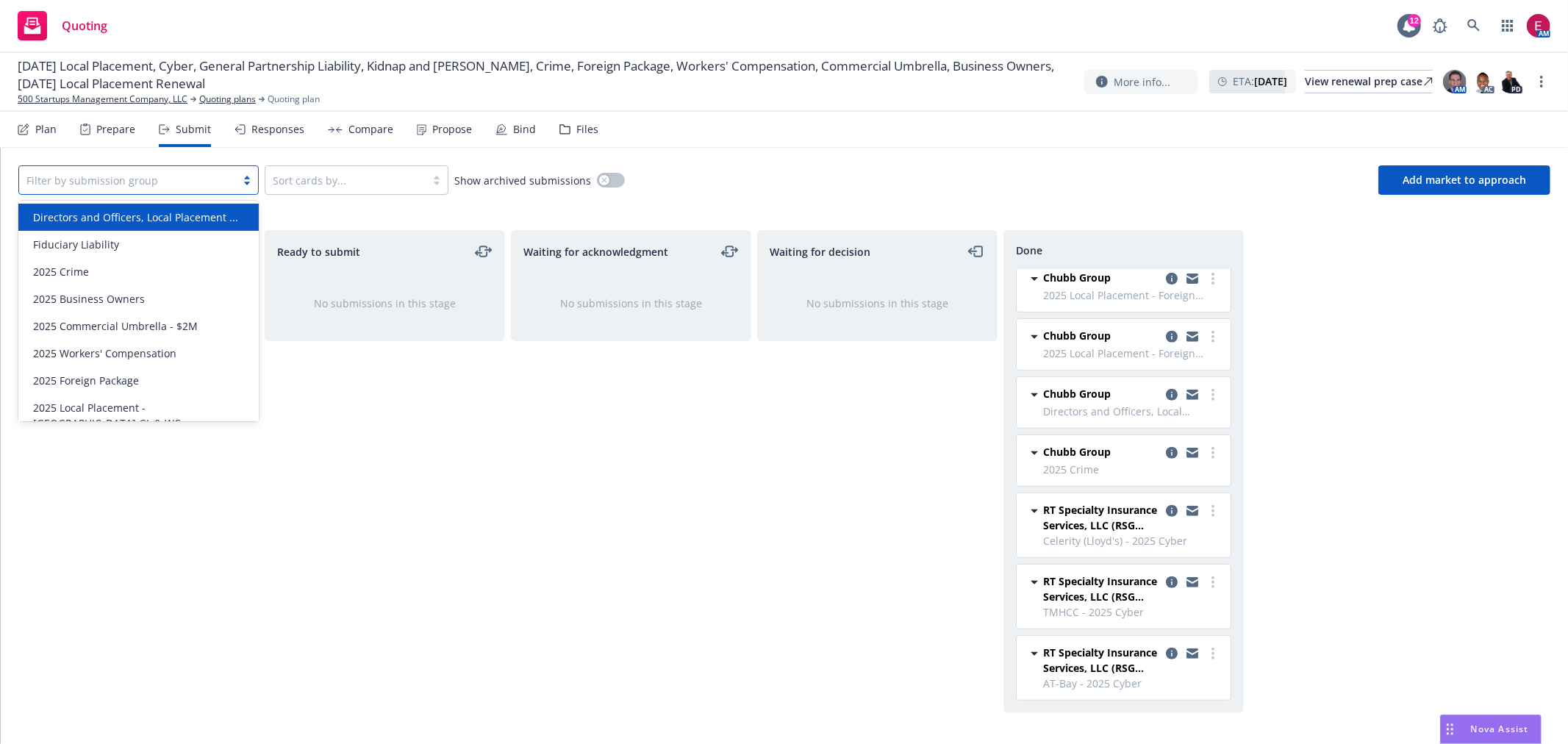
click at [200, 180] on div at bounding box center [127, 180] width 202 height 18
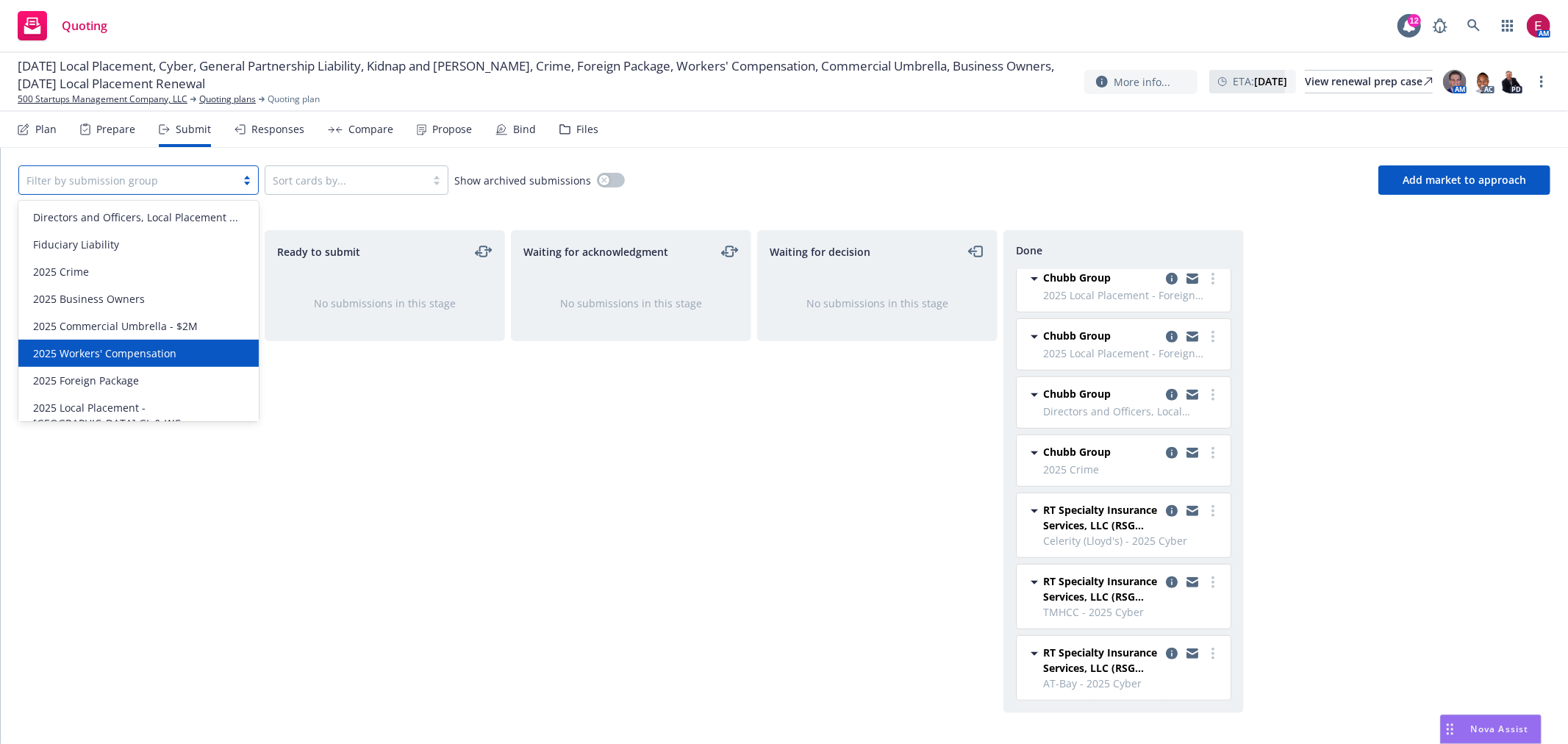
scroll to position [81, 0]
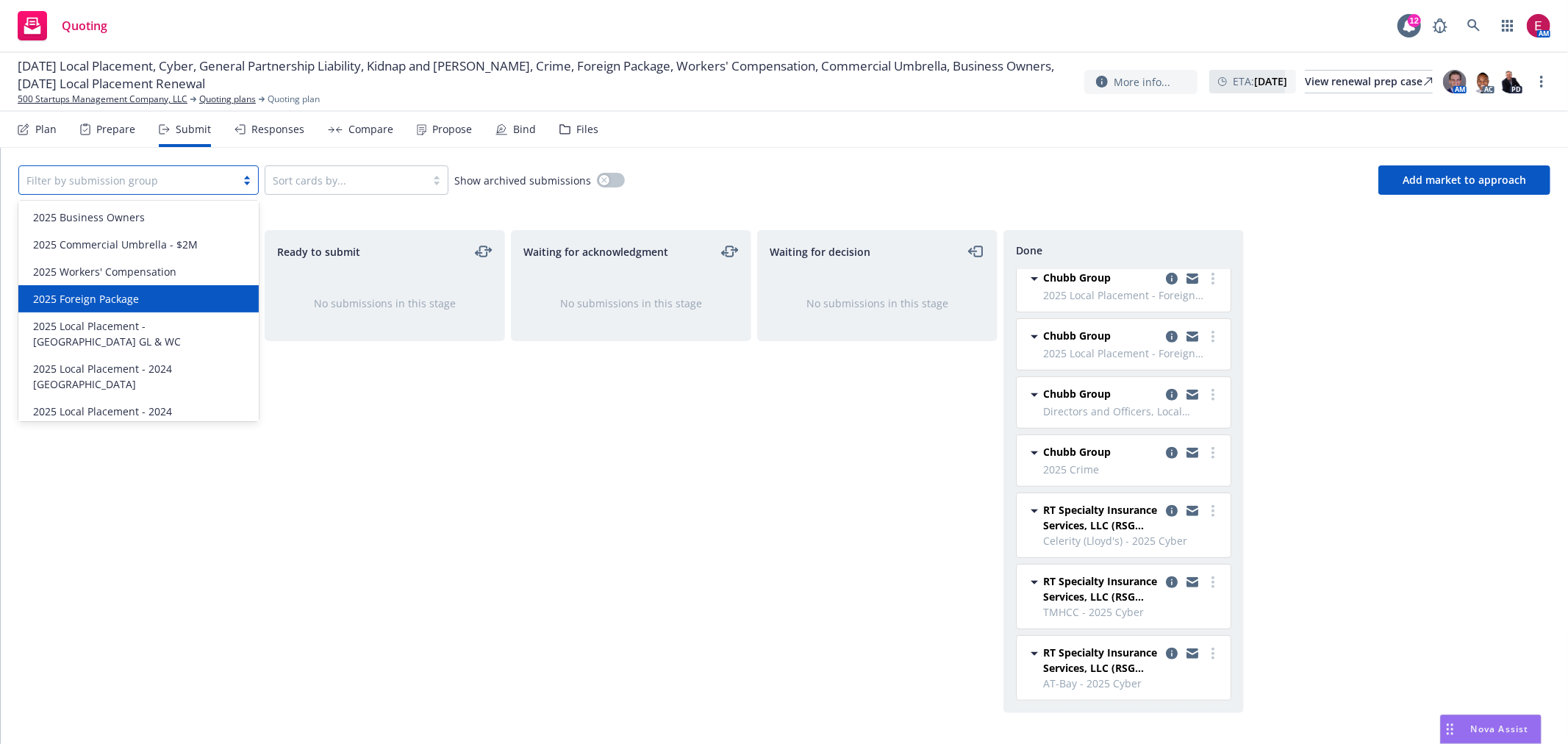
click at [167, 299] on div "2025 Foreign Package" at bounding box center [139, 299] width 223 height 16
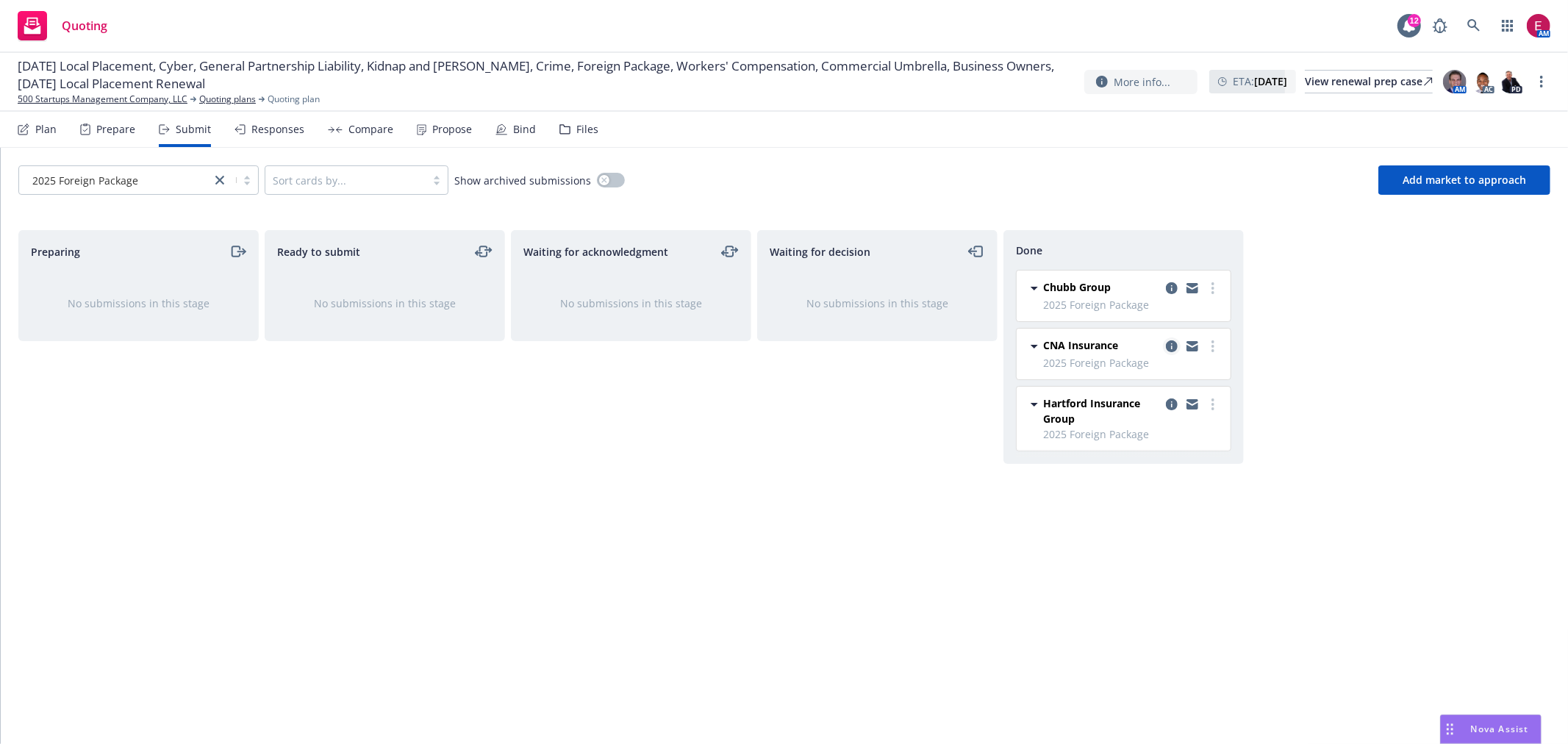
click at [1175, 353] on link "copy logging email" at bounding box center [1172, 346] width 18 height 18
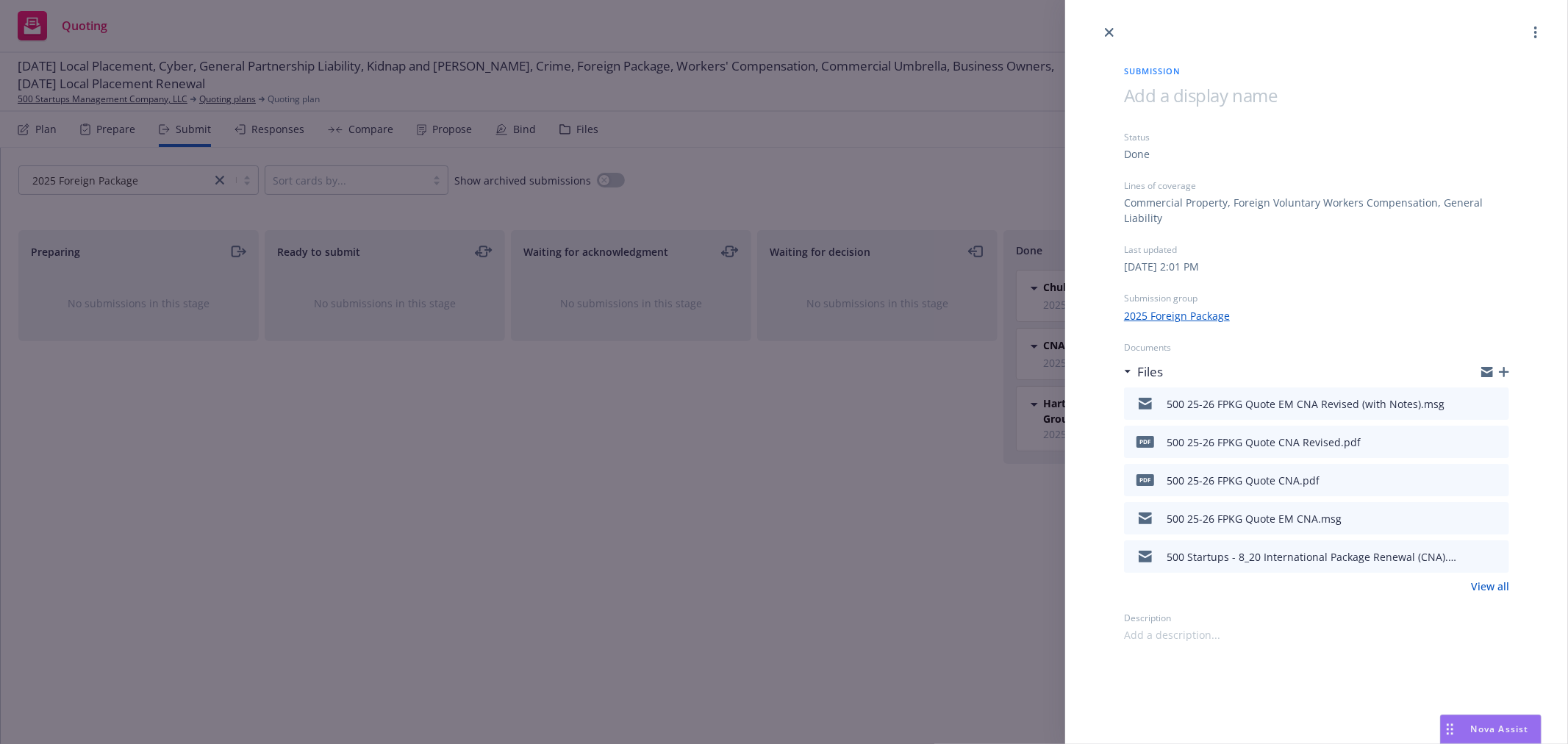
click at [1491, 433] on button at bounding box center [1497, 442] width 14 height 18
click at [1492, 437] on icon "preview file" at bounding box center [1496, 441] width 14 height 11
click at [719, 301] on div "Submission Status Done Lines of coverage Commercial Property, Foreign Voluntary…" at bounding box center [784, 372] width 1568 height 744
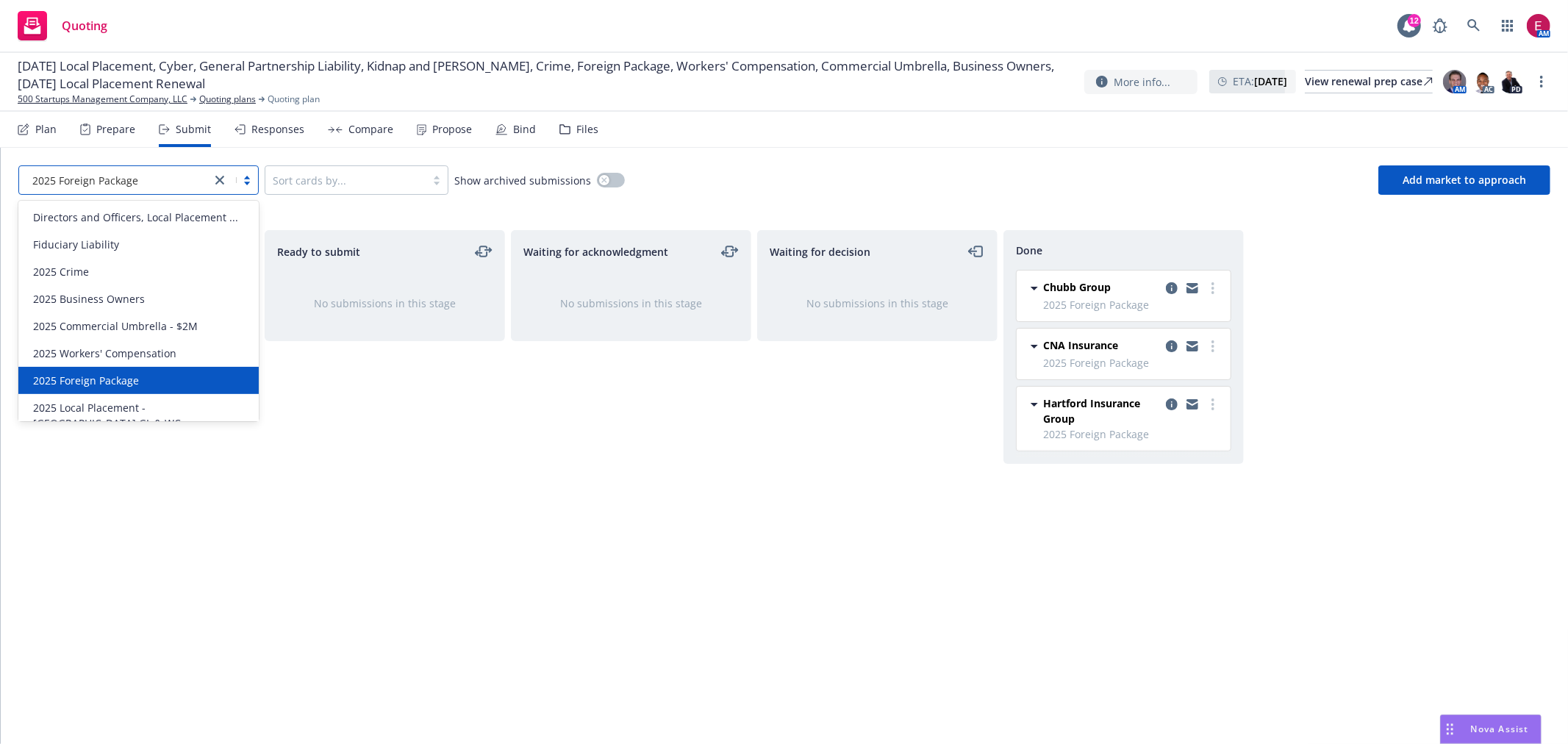
click at [134, 193] on div "2025 Foreign Package" at bounding box center [139, 180] width 240 height 29
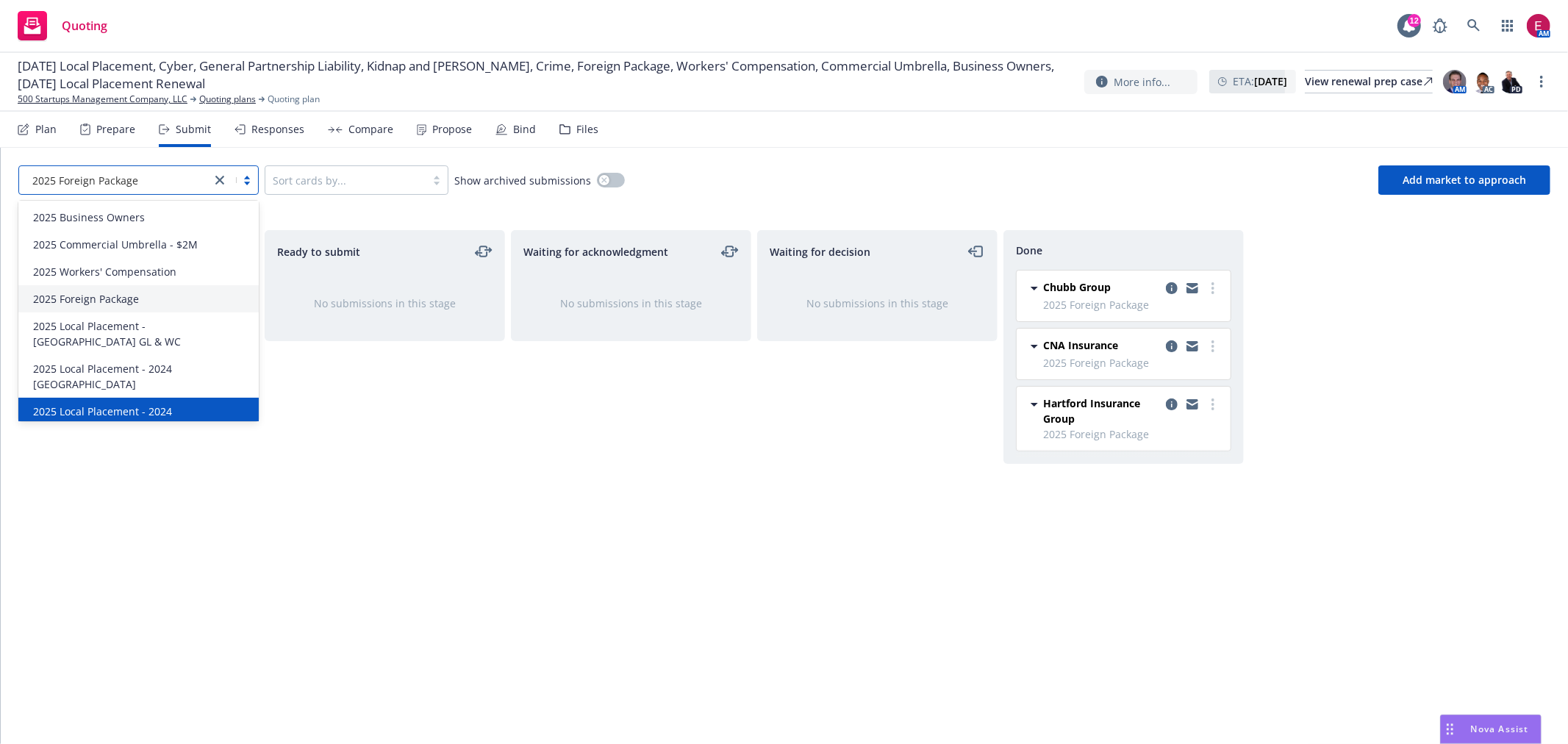
scroll to position [224, 0]
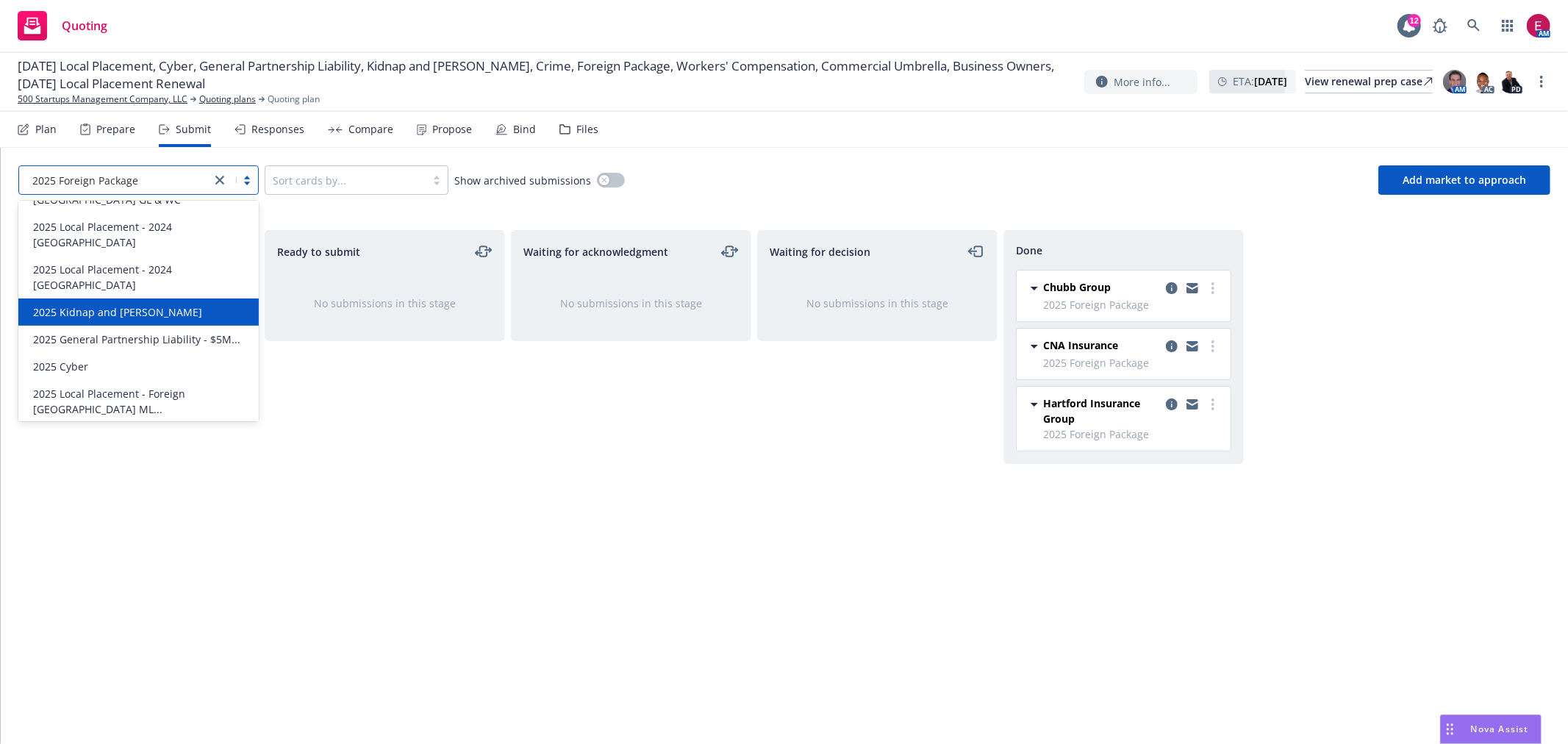
click at [167, 304] on div "2025 Kidnap and [PERSON_NAME]" at bounding box center [139, 312] width 223 height 16
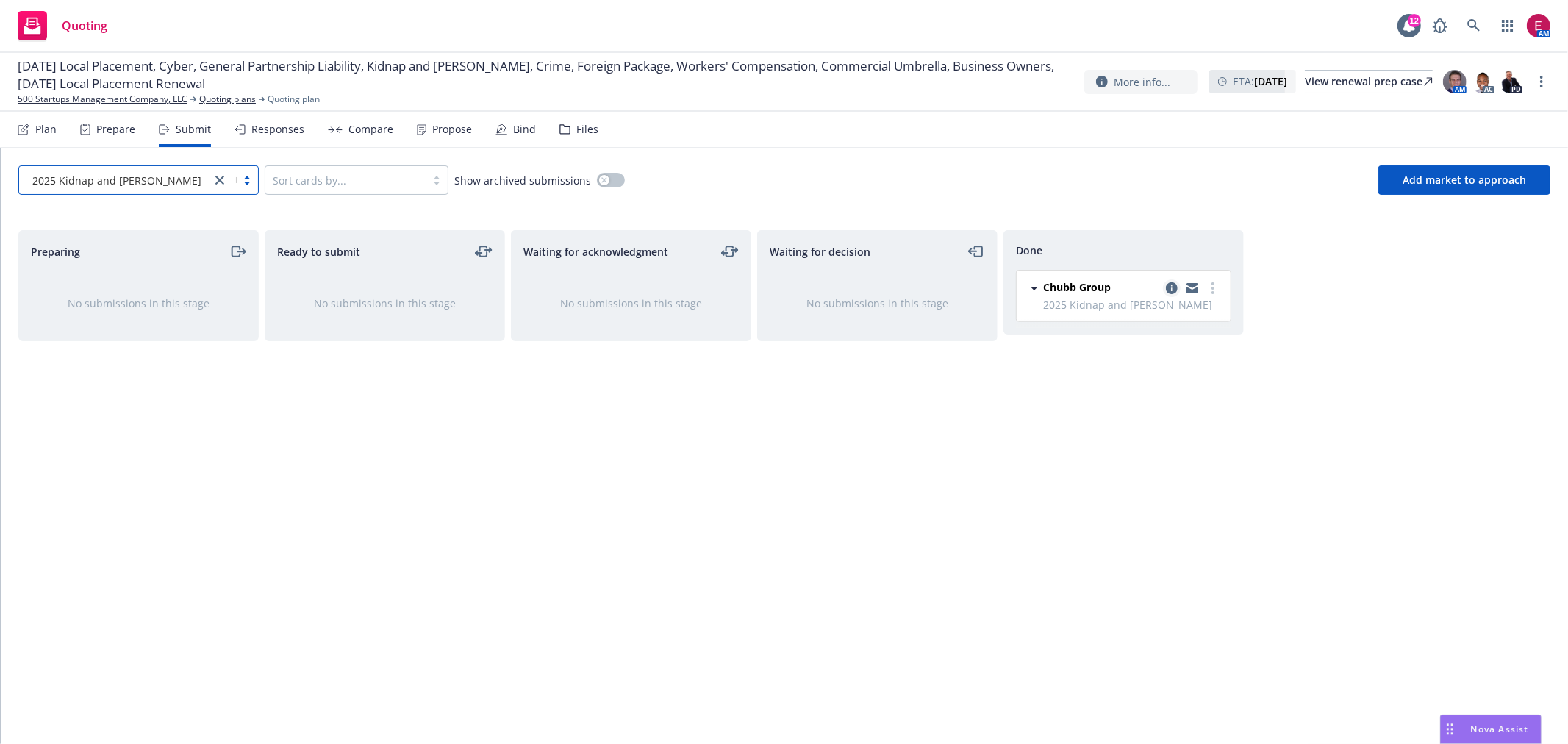
click at [1174, 287] on link "copy logging email" at bounding box center [1172, 288] width 18 height 18
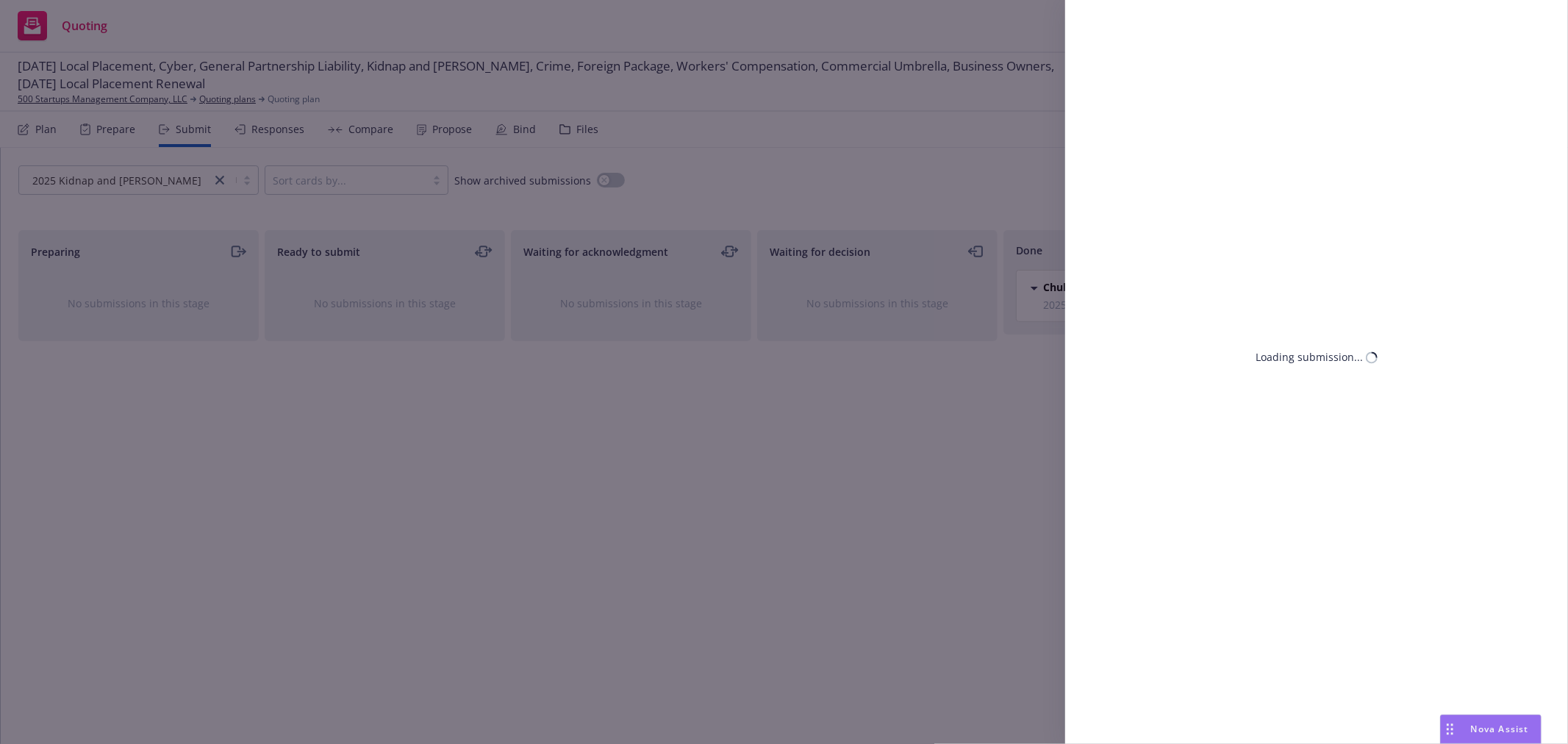
click at [1177, 285] on div "Loading submission..." at bounding box center [1317, 372] width 502 height 744
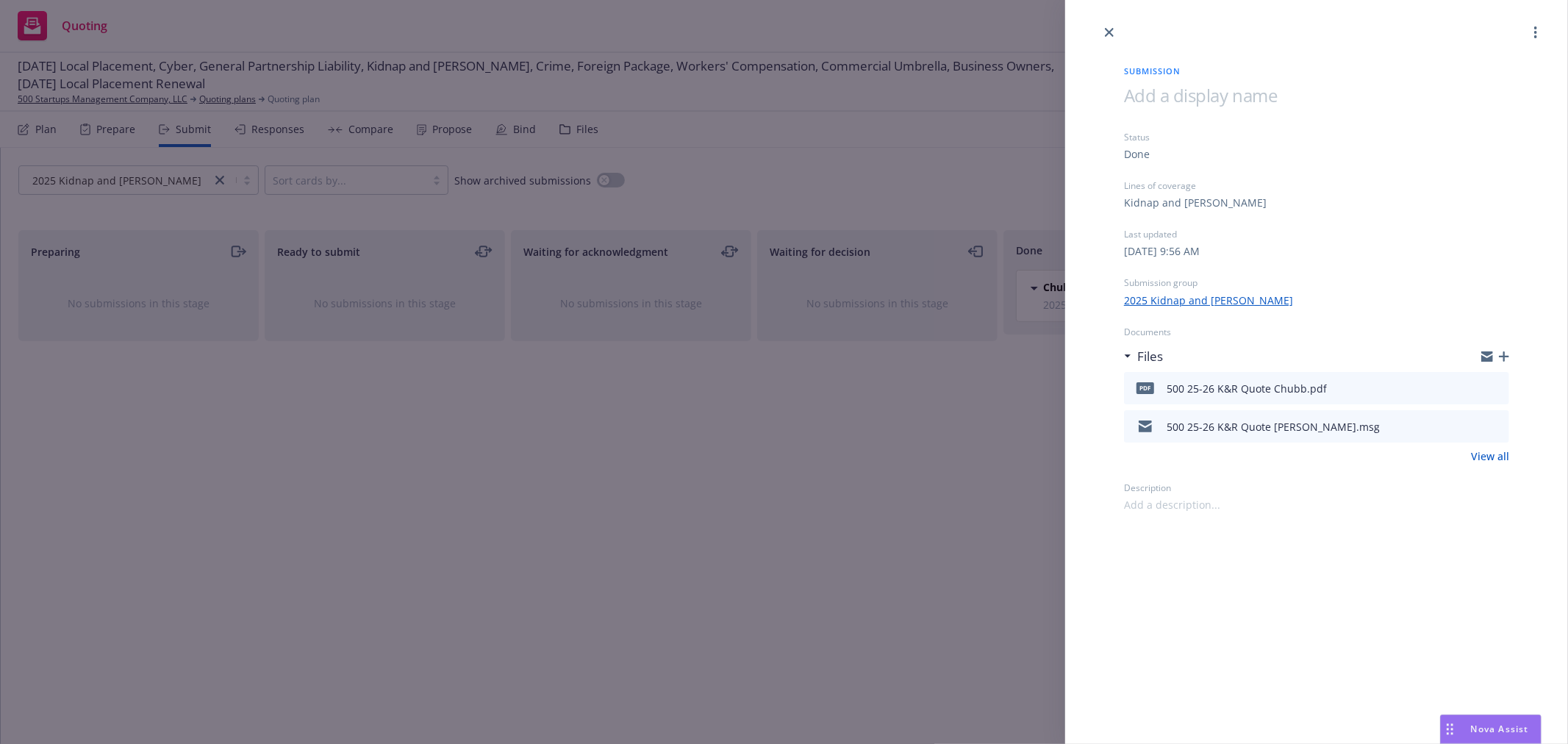
click at [1498, 387] on icon "preview file" at bounding box center [1496, 387] width 14 height 11
drag, startPoint x: 579, startPoint y: 400, endPoint x: 163, endPoint y: 165, distance: 477.8
click at [491, 351] on div "Submission Status Done Lines of coverage Kidnap and [PERSON_NAME] Last updated …" at bounding box center [784, 372] width 1568 height 744
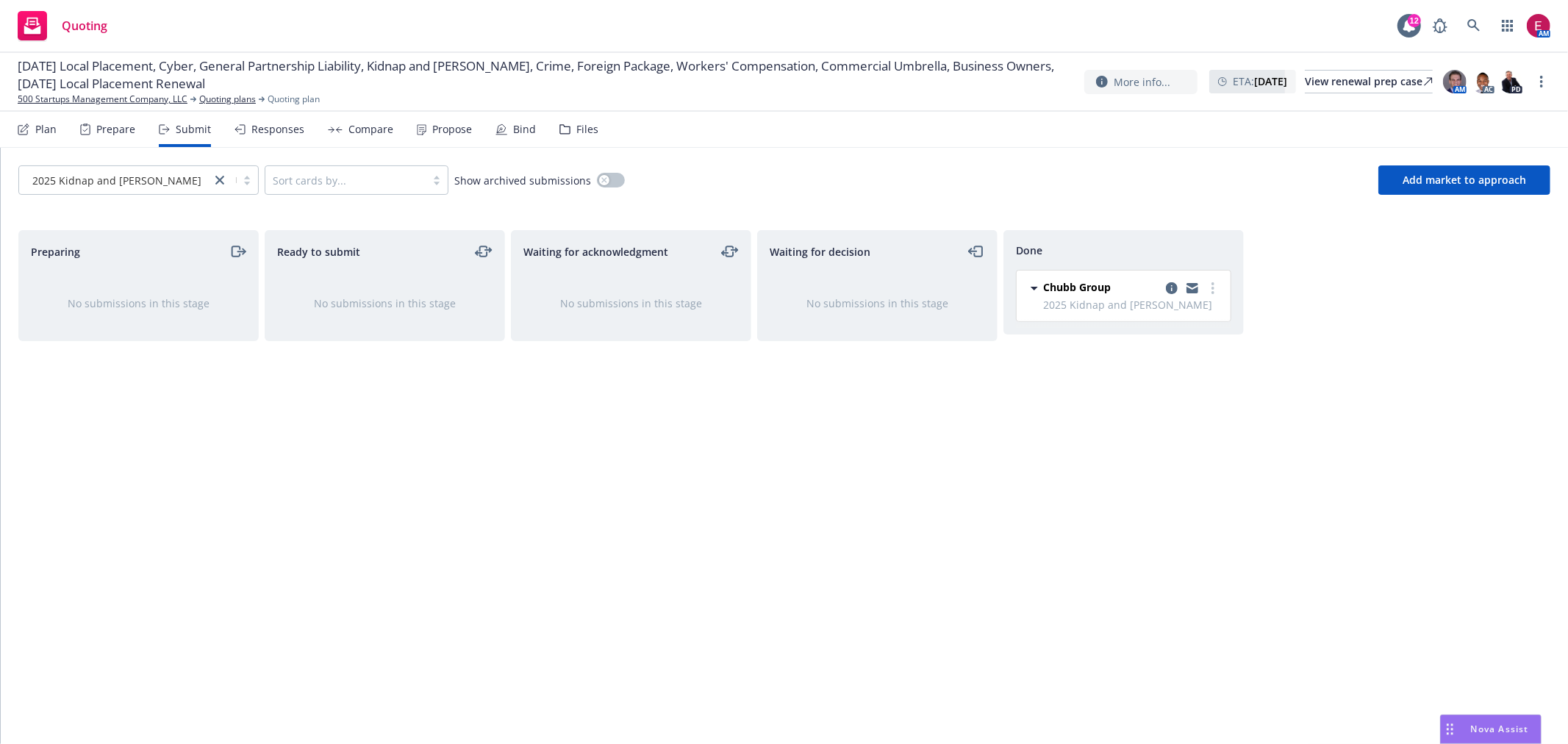
click at [113, 87] on span "[DATE] Local Placement, Cyber, General Partnership Liability, Kidnap and [PERSO…" at bounding box center [544, 75] width 1055 height 35
click at [114, 92] on div "[DATE] Local Placement, Cyber, General Partnership Liability, Kidnap and [PERSO…" at bounding box center [550, 82] width 1067 height 49
click at [114, 93] on link "500 Startups Management Company, LLC" at bounding box center [103, 100] width 170 height 14
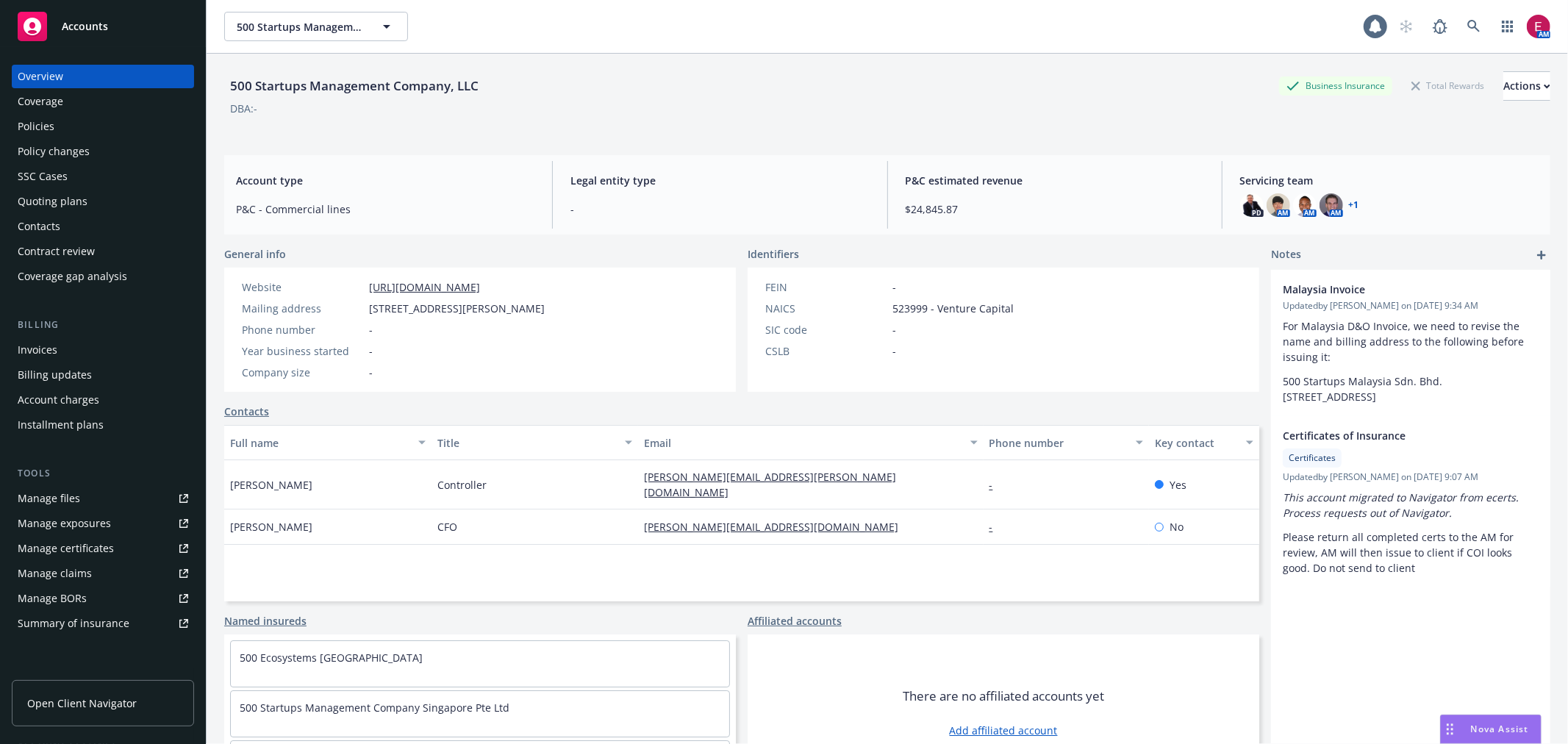
click at [84, 129] on div "Policies" at bounding box center [103, 126] width 170 height 23
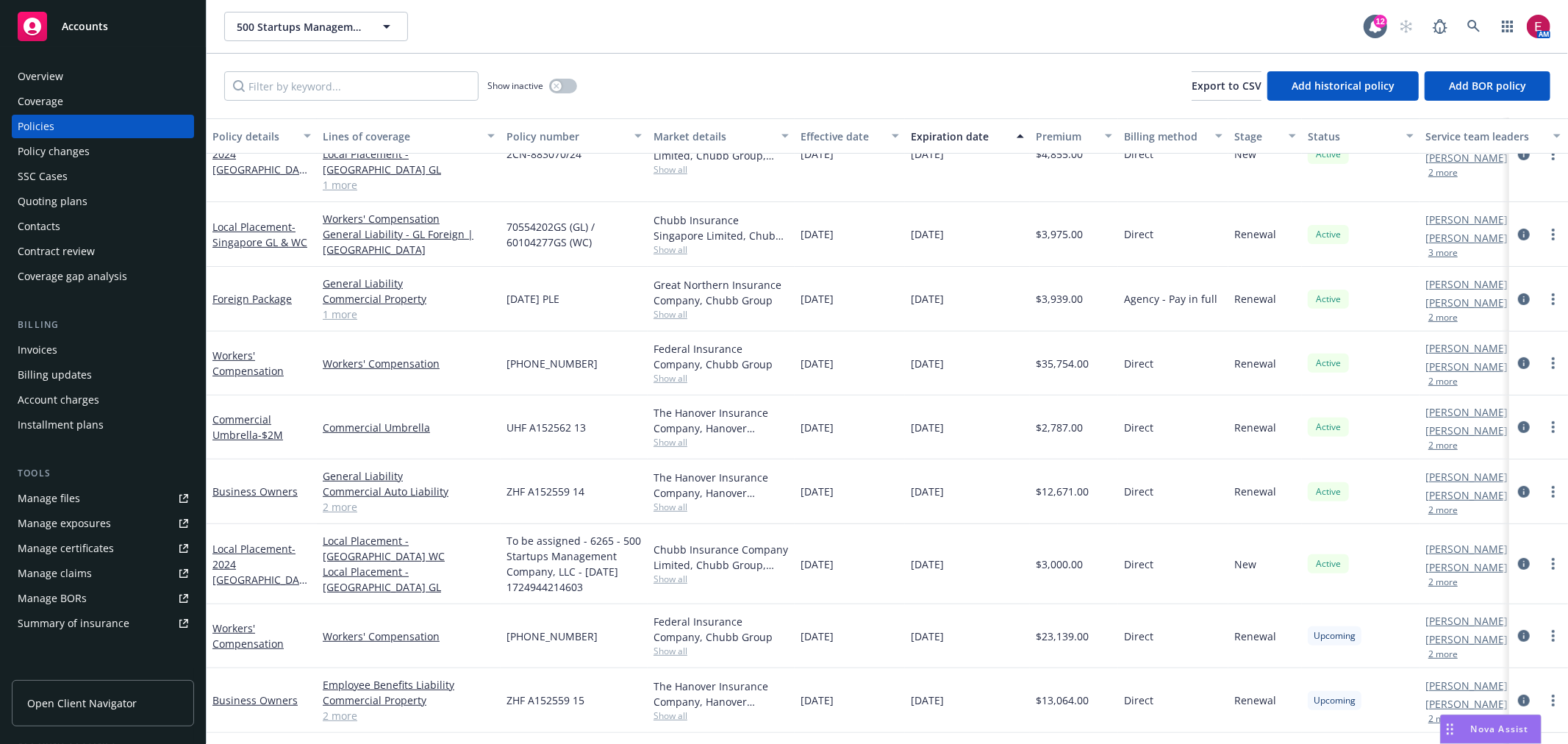
scroll to position [450, 0]
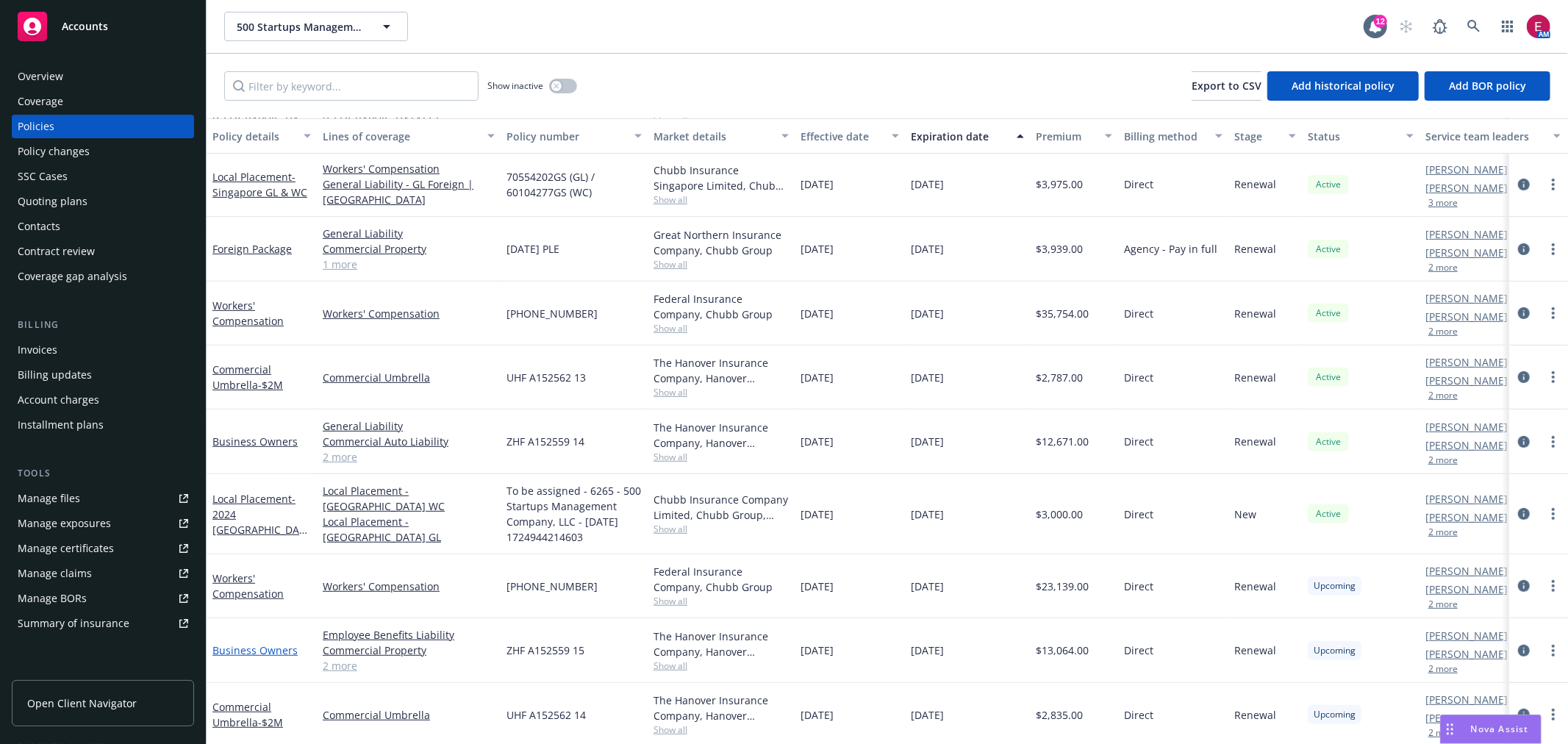
click at [239, 643] on link "Business Owners" at bounding box center [254, 650] width 85 height 14
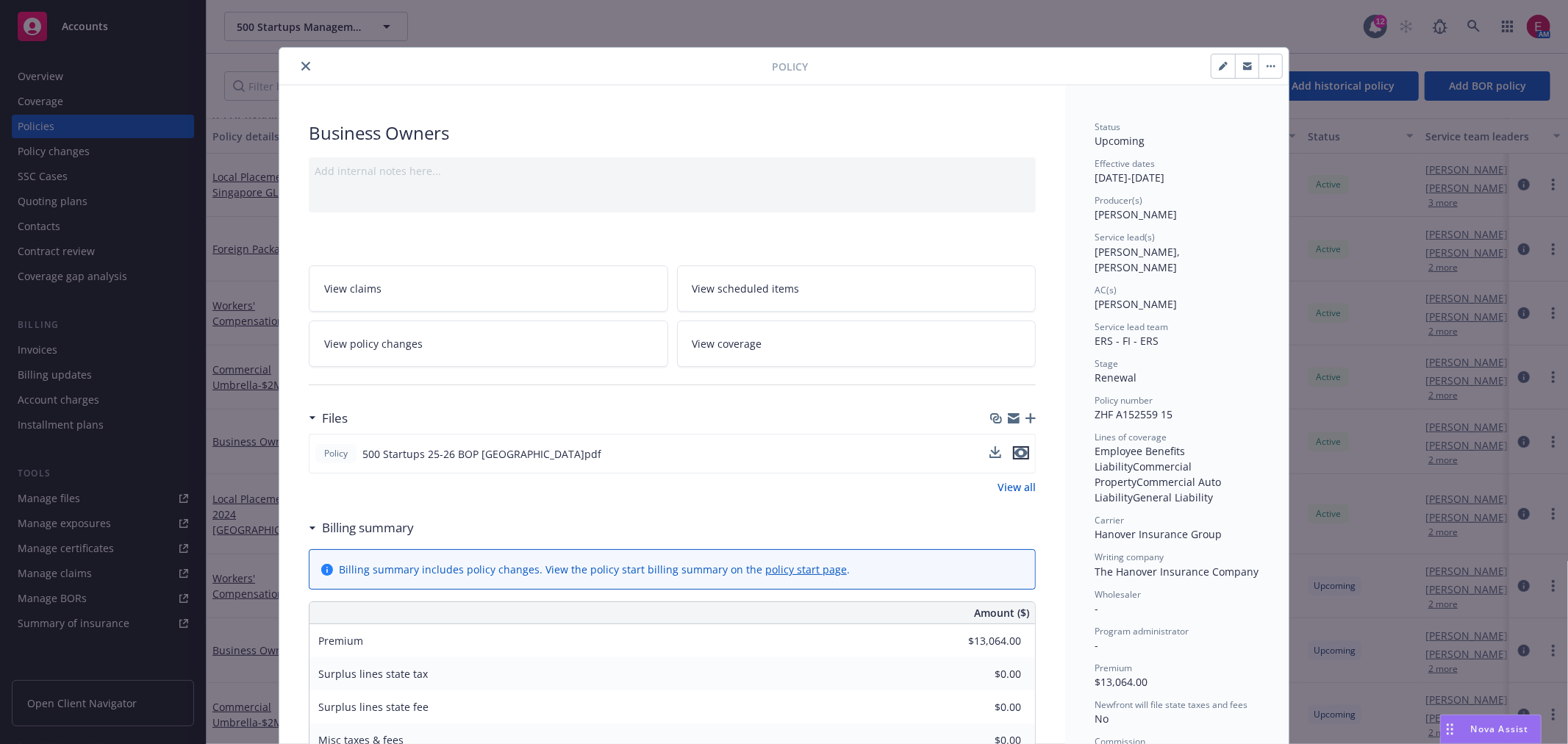
click at [1018, 455] on icon "preview file" at bounding box center [1022, 453] width 14 height 11
click at [1216, 73] on button "button" at bounding box center [1223, 66] width 23 height 23
select select "RENEWAL"
select select "12"
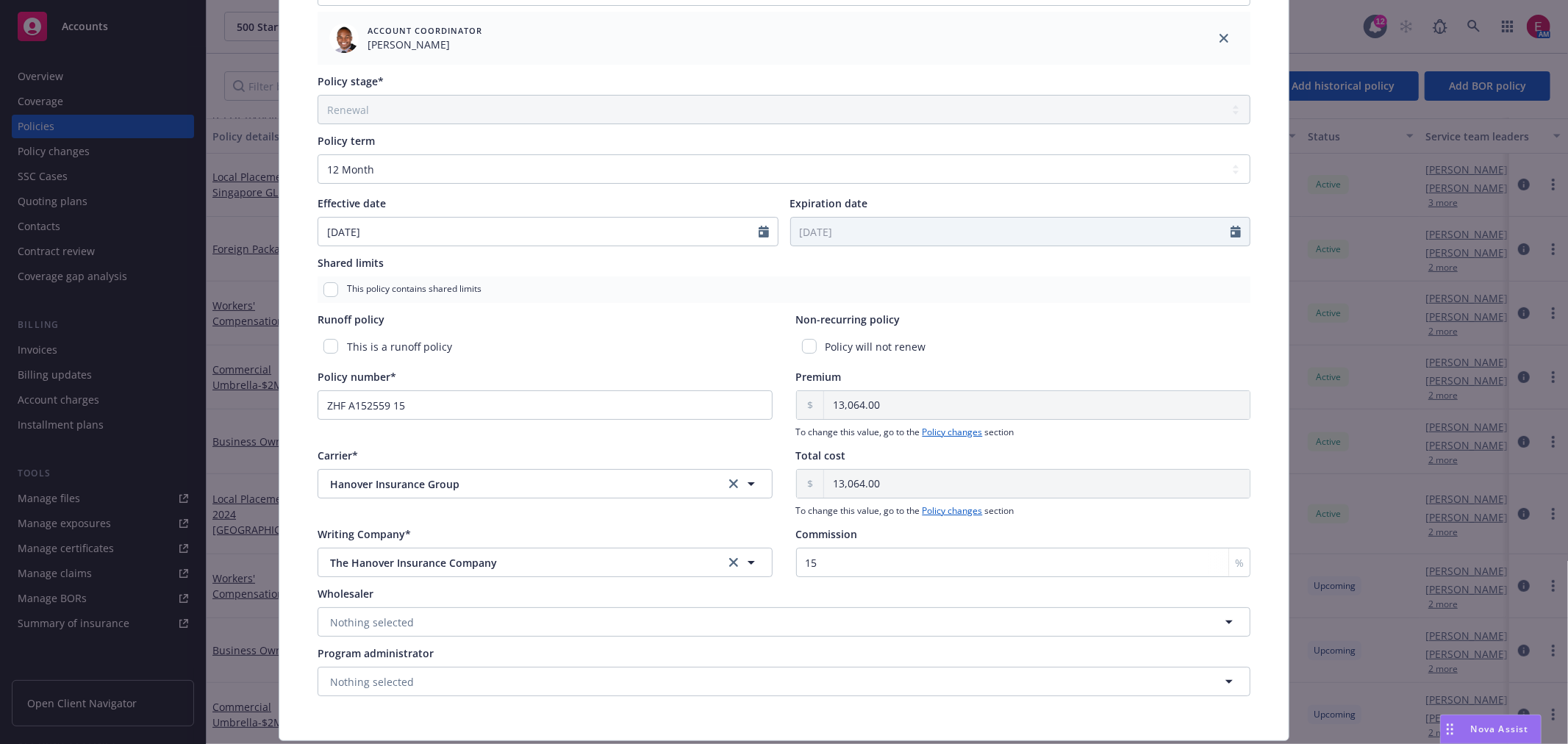
scroll to position [581, 0]
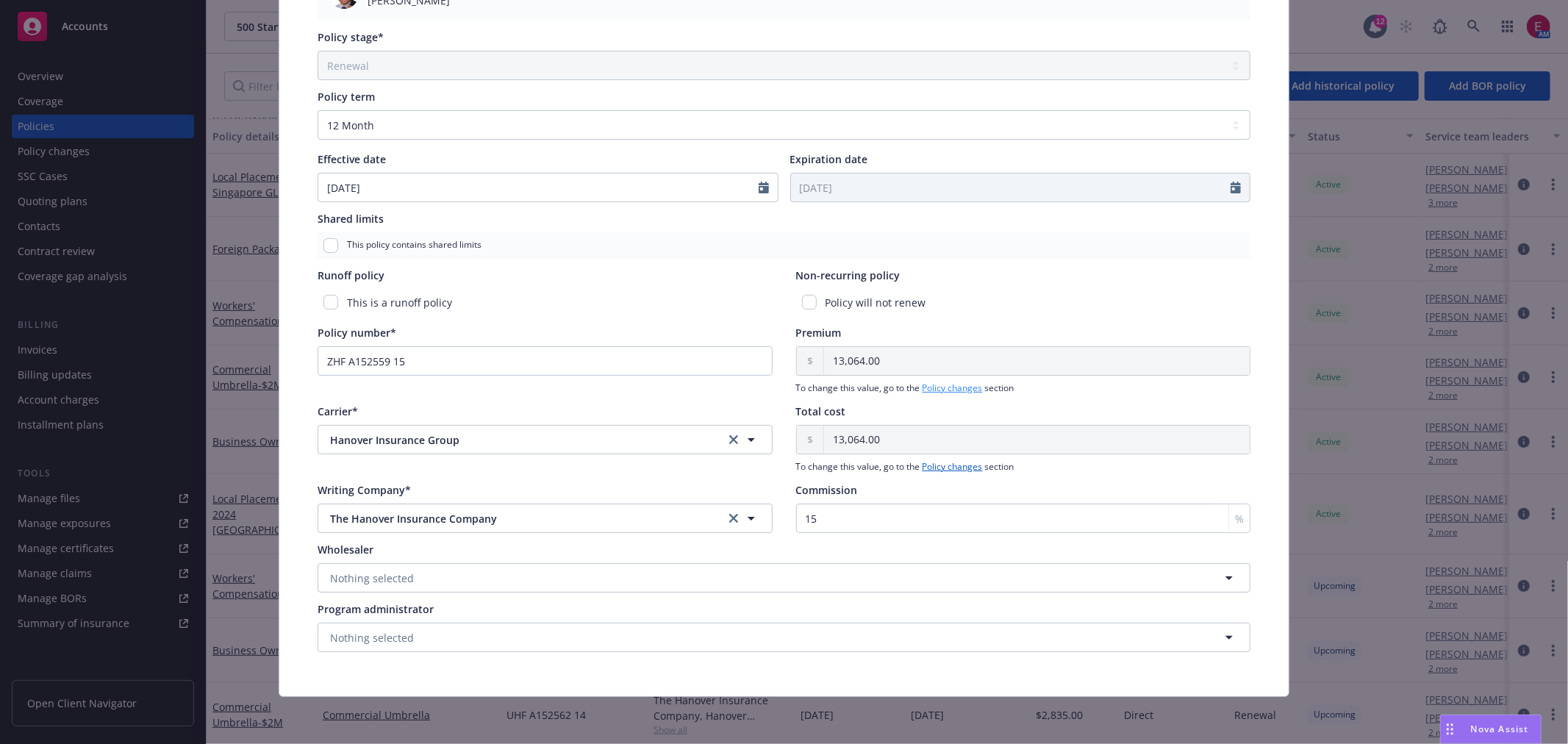
click at [956, 390] on link "Policy changes" at bounding box center [953, 387] width 61 height 13
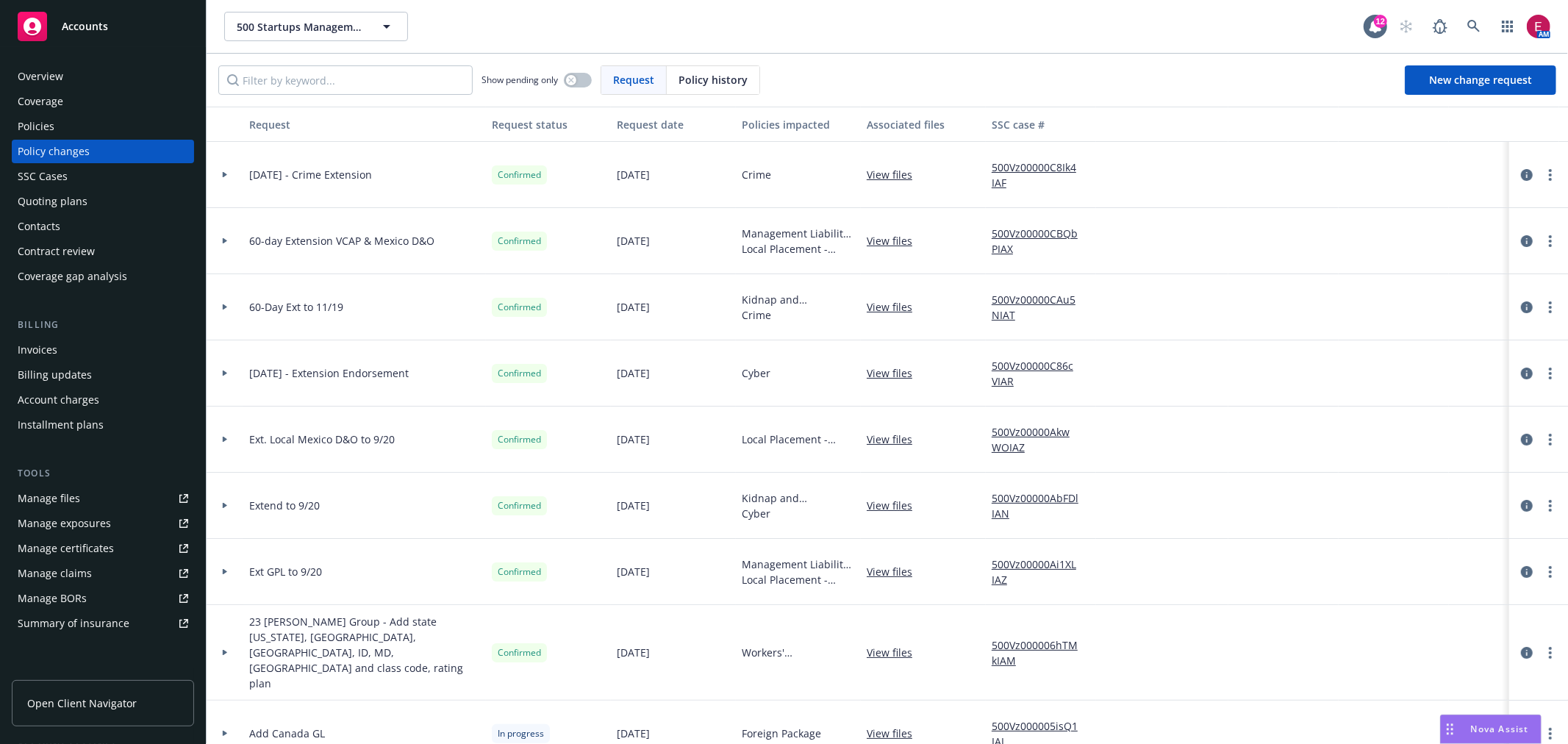
click at [721, 81] on span "Policy history" at bounding box center [713, 80] width 69 height 16
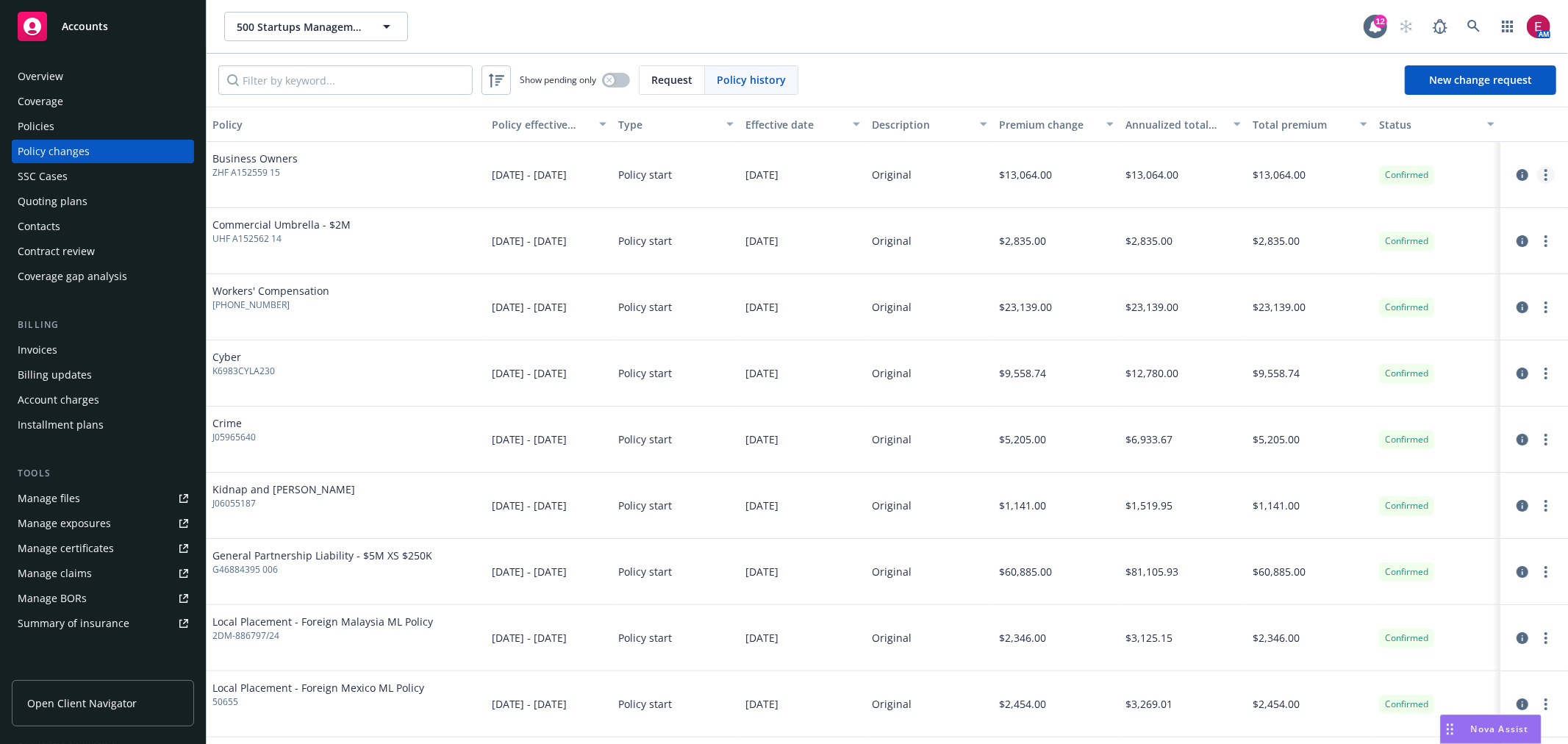
click at [1537, 181] on link "more" at bounding box center [1546, 175] width 18 height 18
click at [1431, 284] on link "Edit billing info" at bounding box center [1416, 293] width 252 height 29
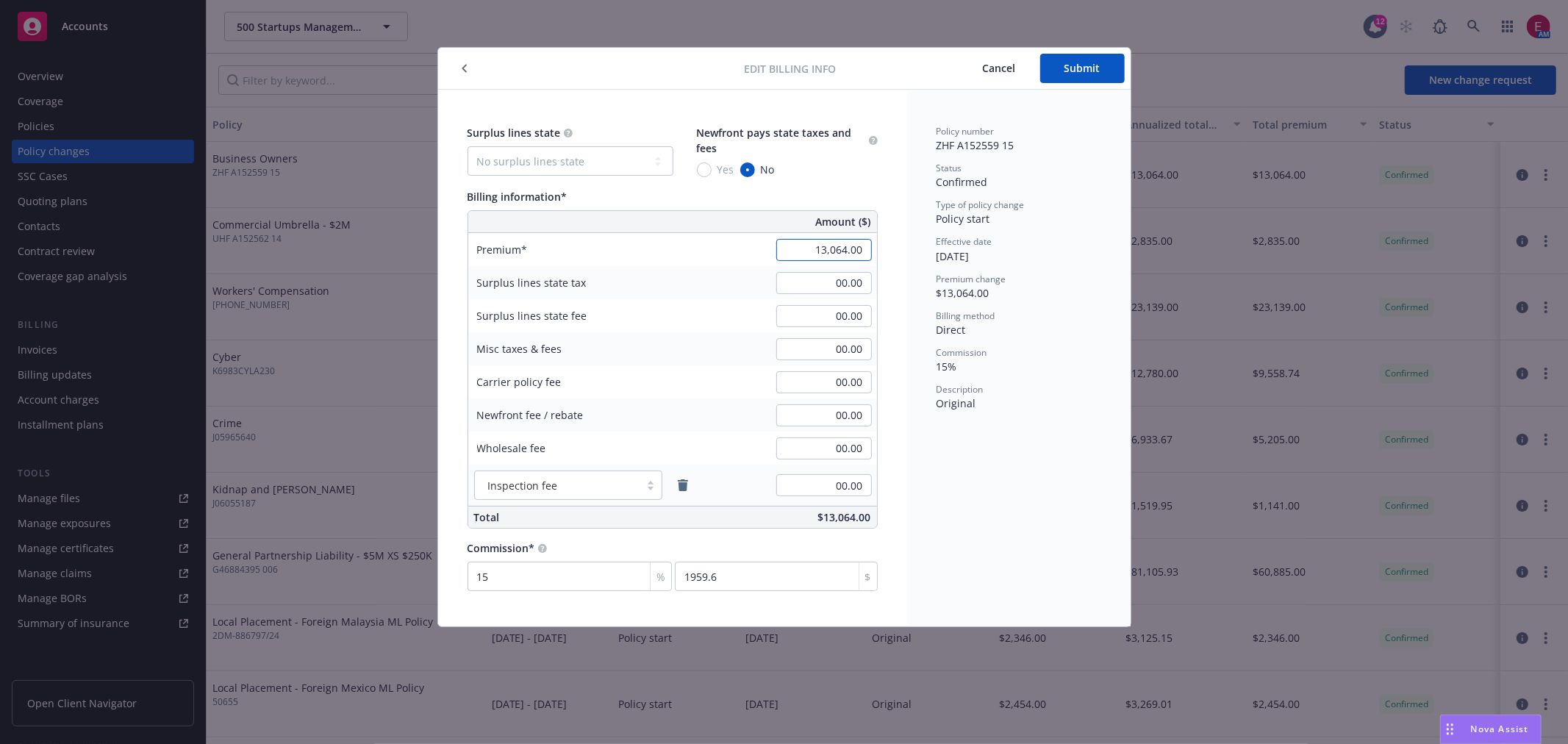
click at [813, 244] on input "13,064.00" at bounding box center [824, 249] width 96 height 22
type input "13,604.00"
type input "2040.6"
click at [1103, 66] on button "Submit" at bounding box center [1082, 68] width 84 height 29
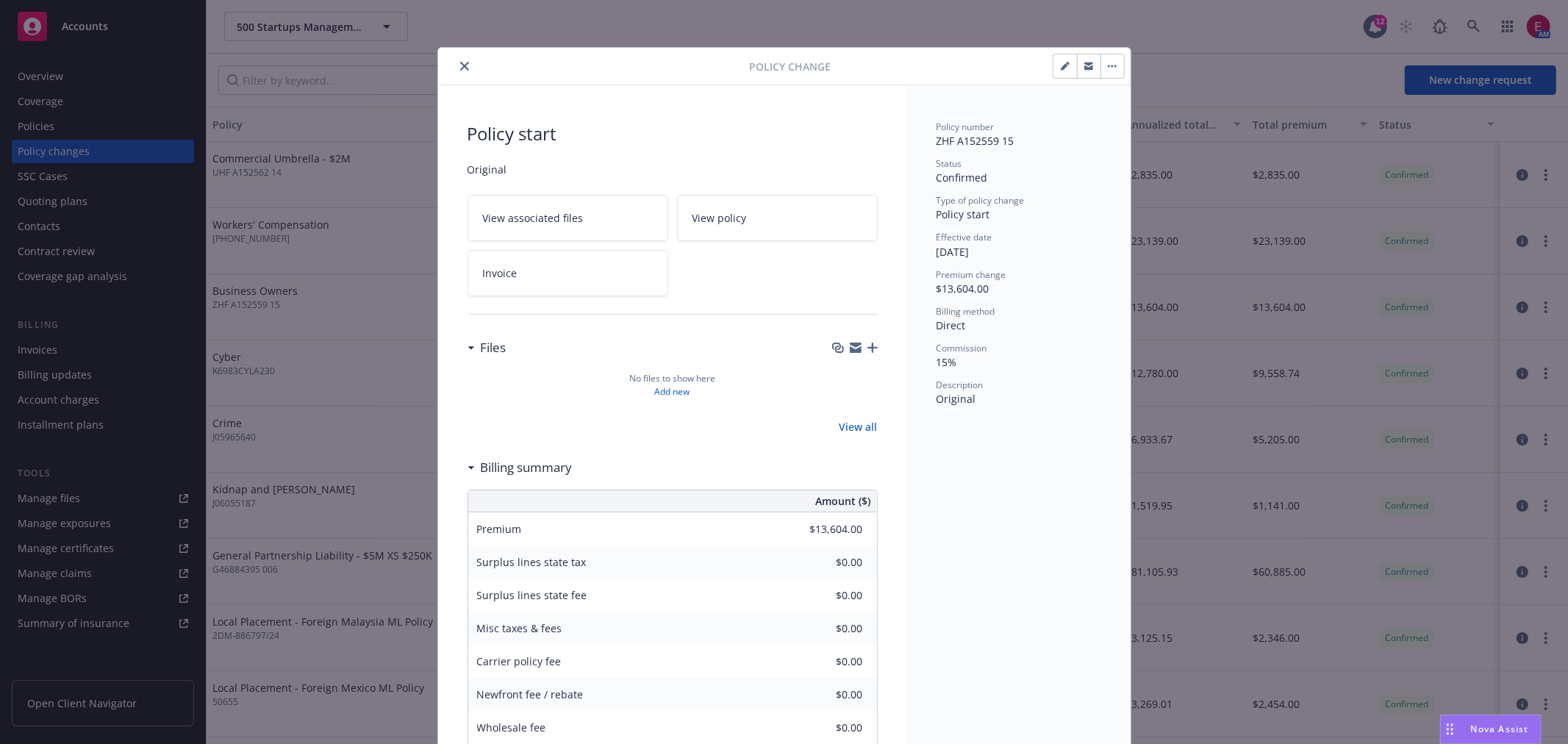
drag, startPoint x: 1346, startPoint y: 32, endPoint x: 1443, endPoint y: 34, distance: 97.0
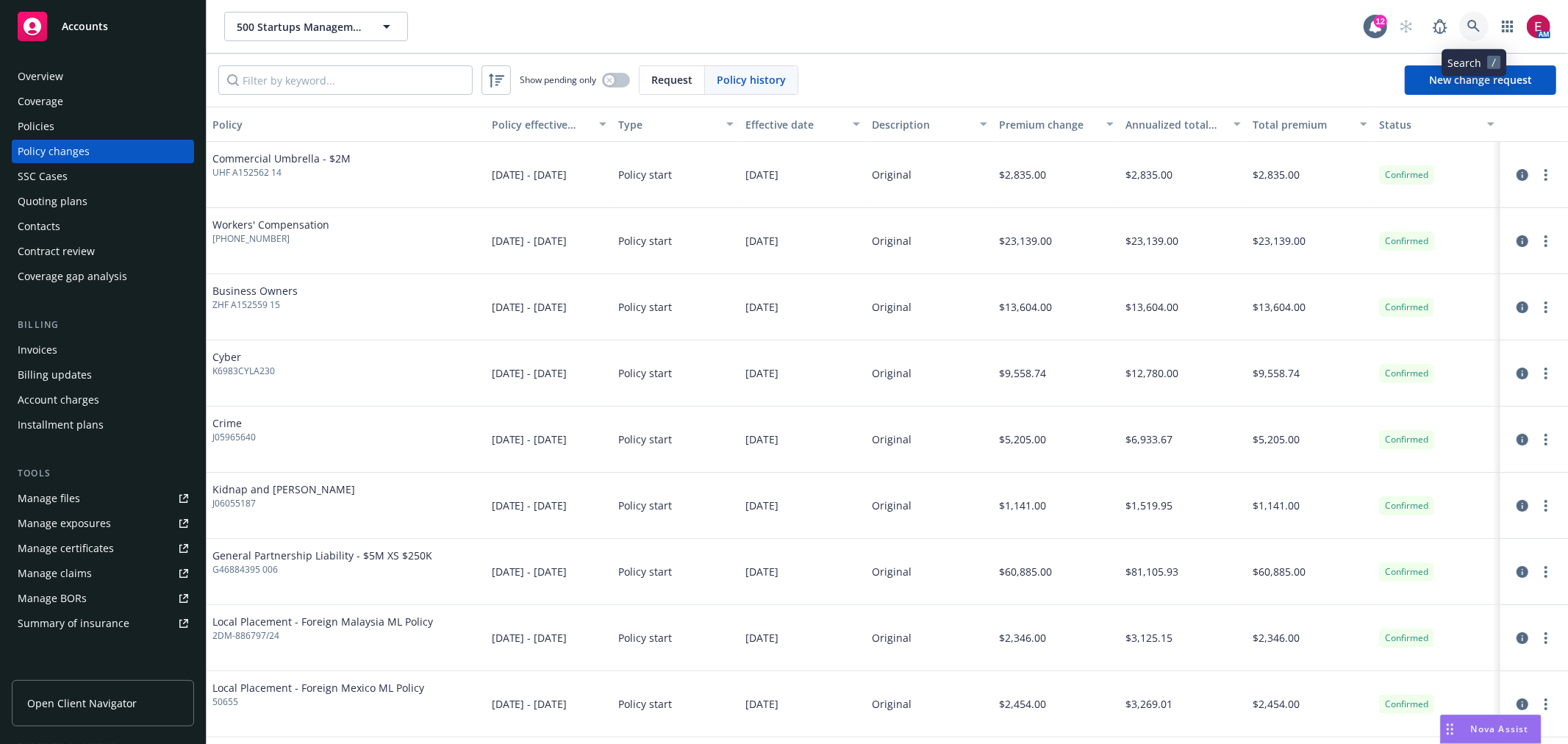
click at [1474, 20] on icon at bounding box center [1474, 26] width 14 height 14
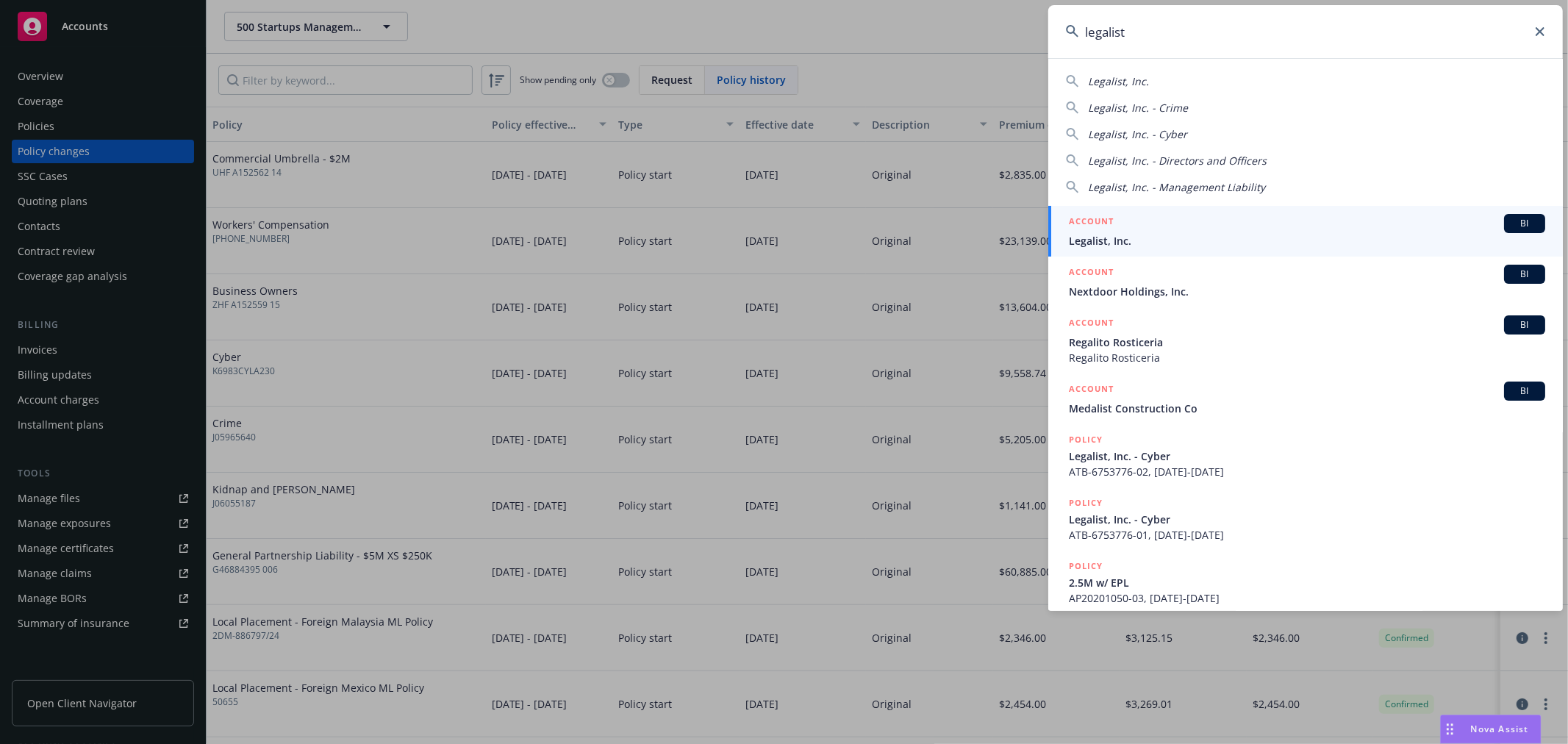
type input "legalist"
click at [1196, 215] on div "ACCOUNT BI" at bounding box center [1306, 224] width 476 height 20
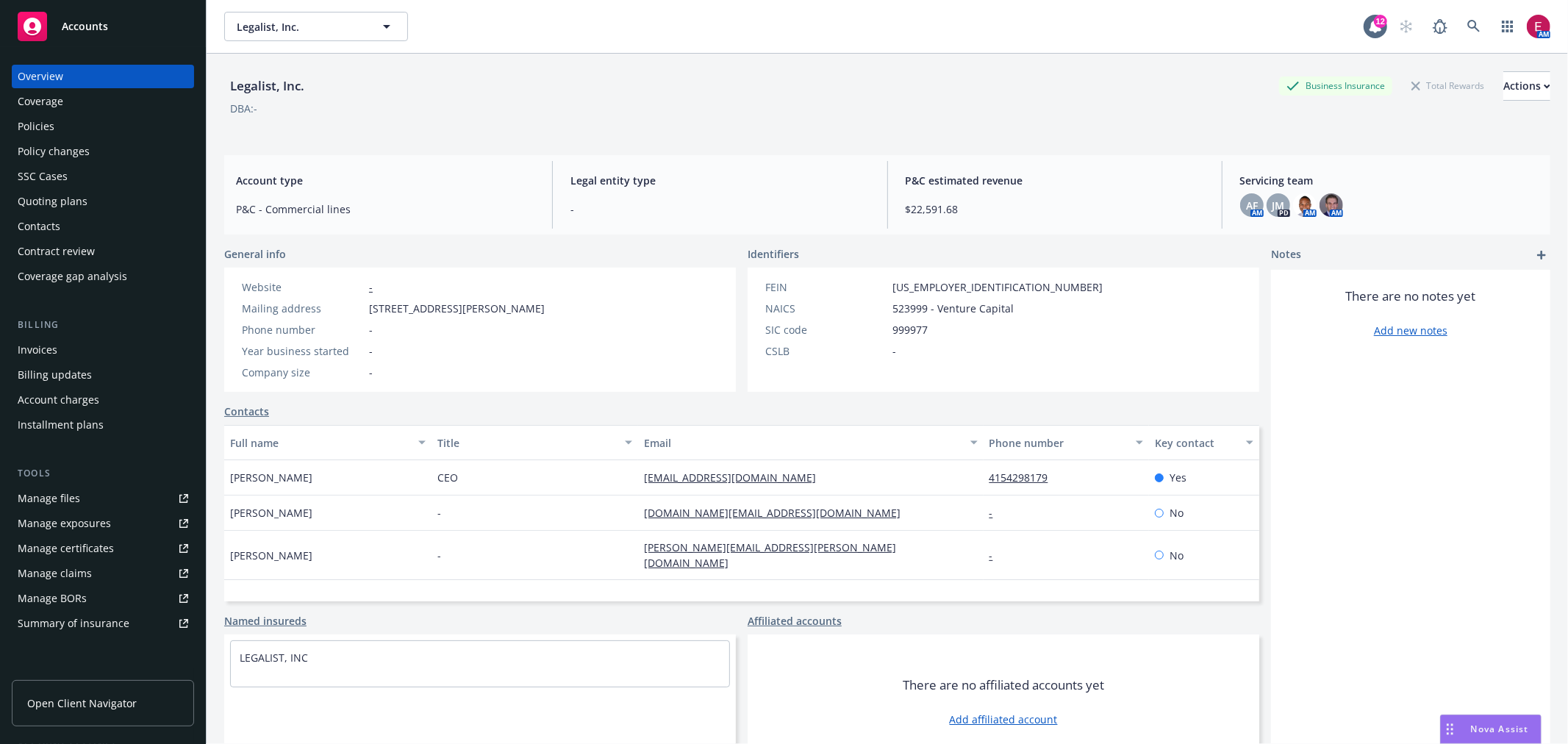
click at [113, 129] on div "Policies" at bounding box center [103, 126] width 170 height 23
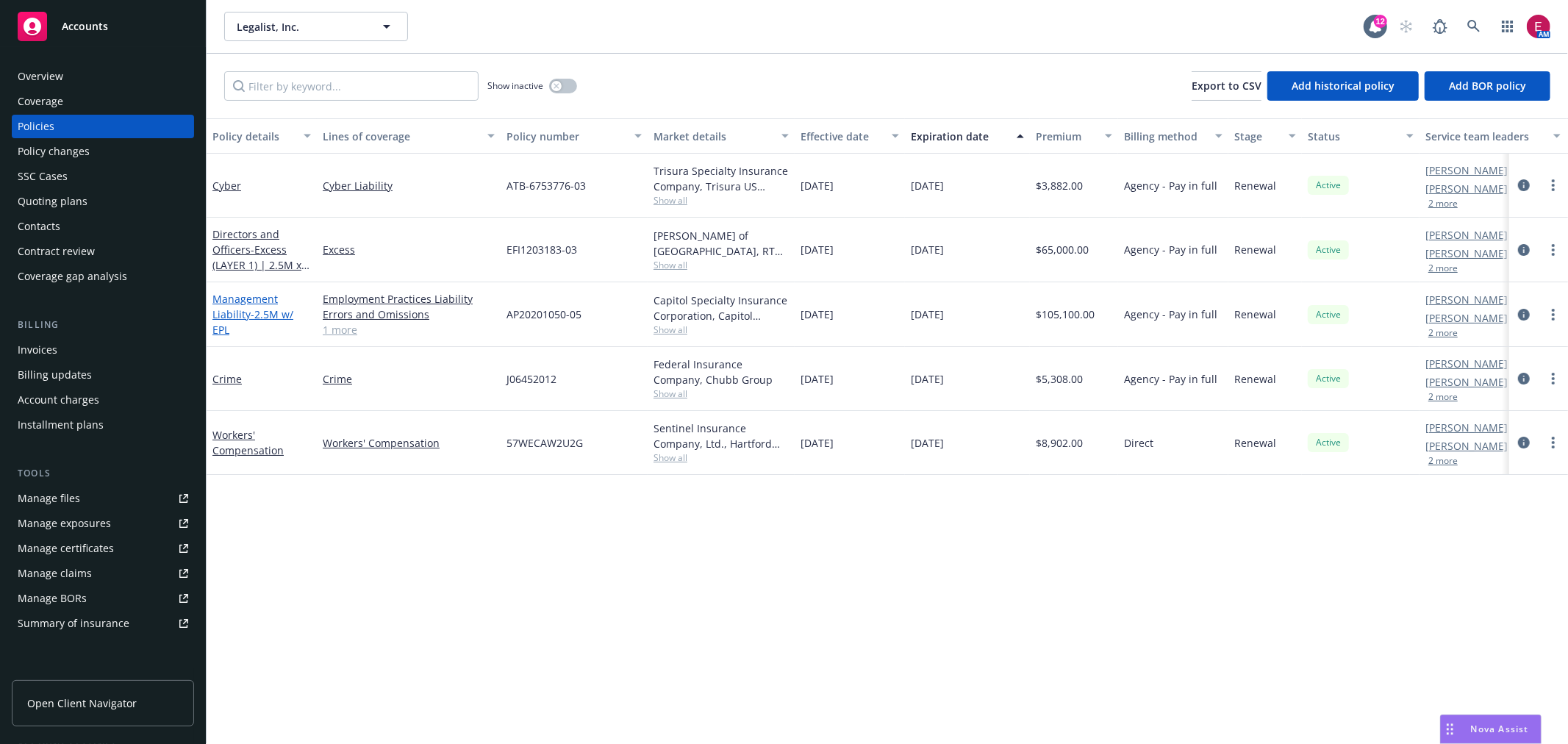
click at [260, 307] on span "- 2.5M w/ EPL" at bounding box center [252, 322] width 81 height 29
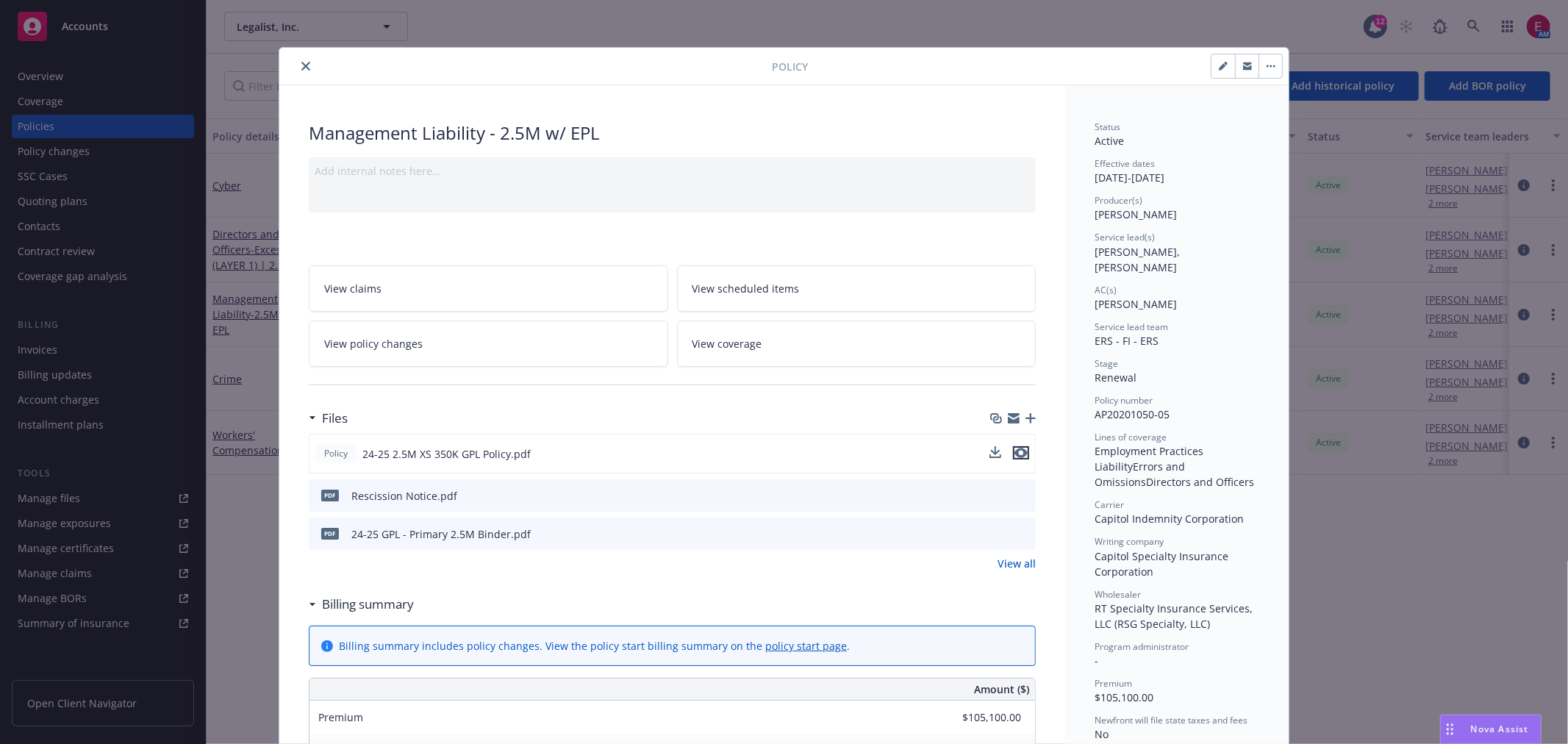
click at [1018, 454] on icon "preview file" at bounding box center [1022, 453] width 14 height 11
click at [301, 62] on icon "close" at bounding box center [305, 66] width 9 height 9
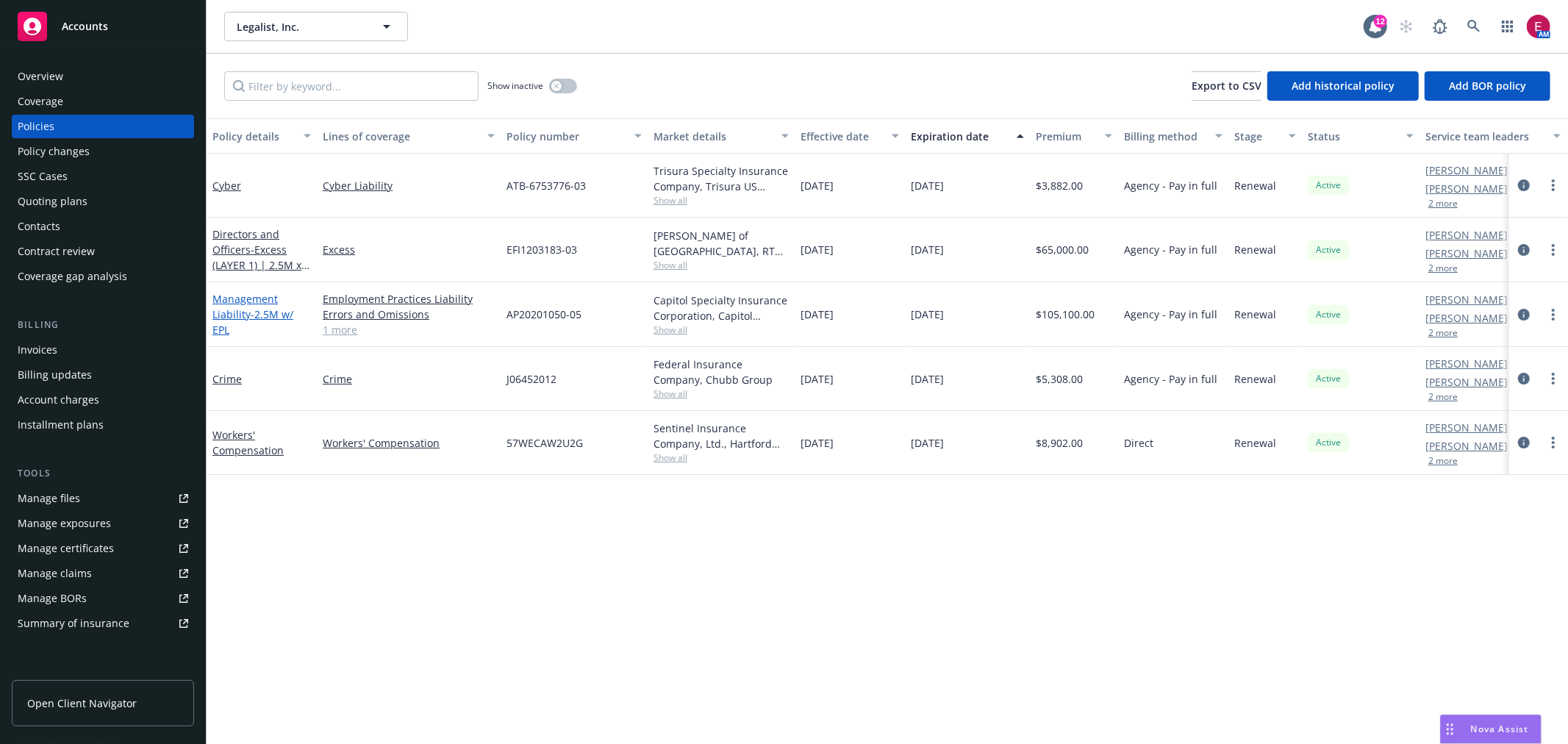
click at [240, 301] on link "Management Liability - 2.5M w/ EPL" at bounding box center [252, 315] width 81 height 45
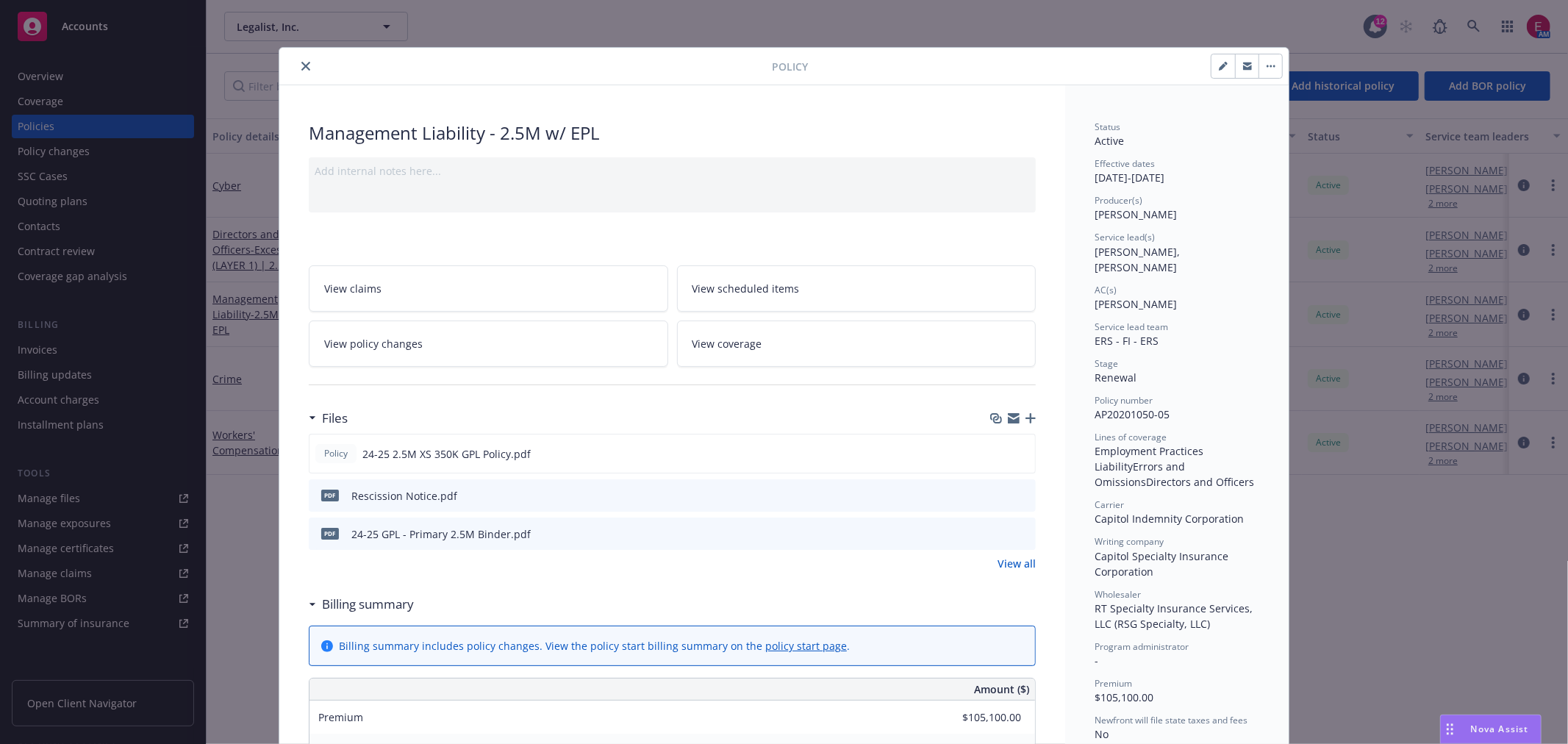
scroll to position [44, 0]
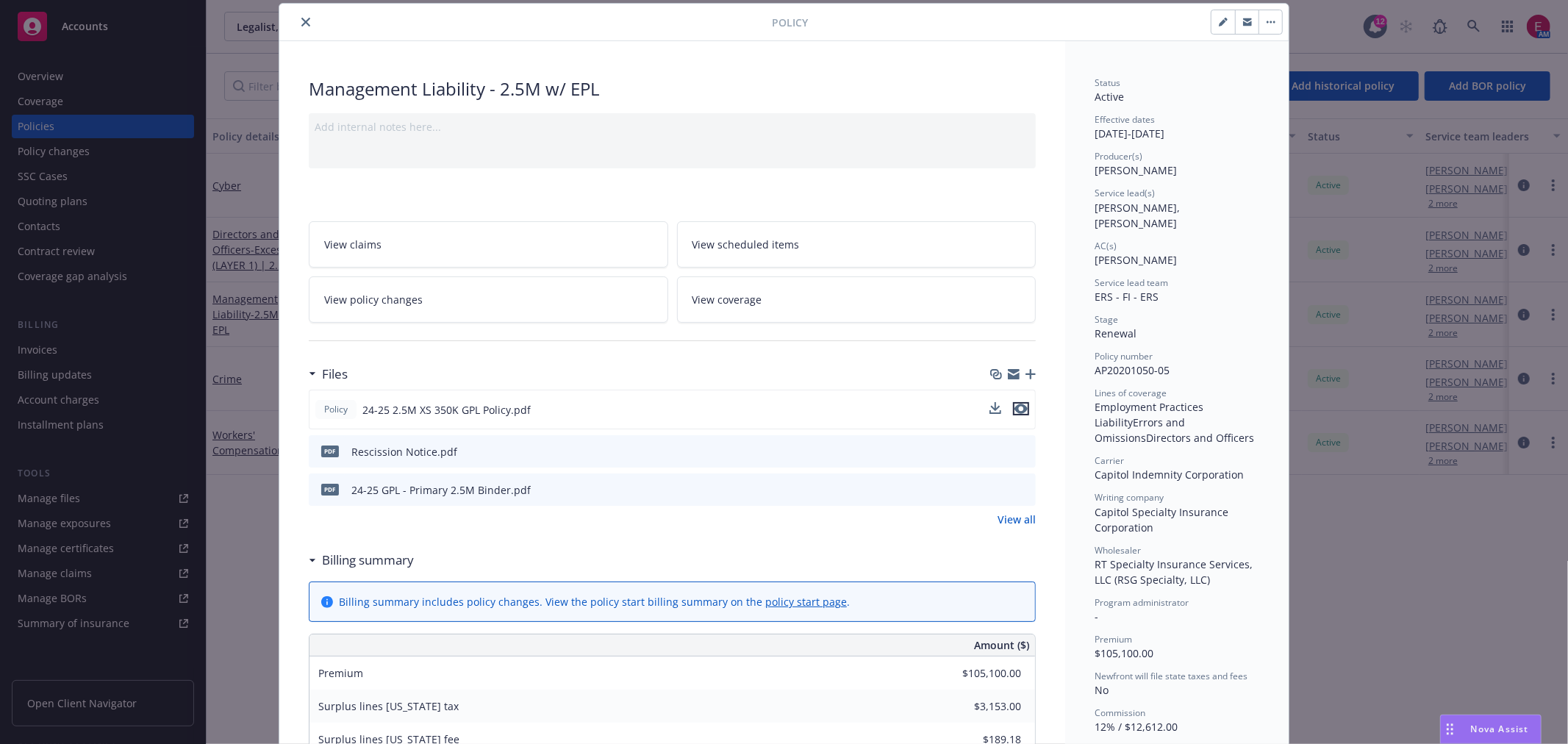
click at [1015, 411] on icon "preview file" at bounding box center [1022, 409] width 14 height 11
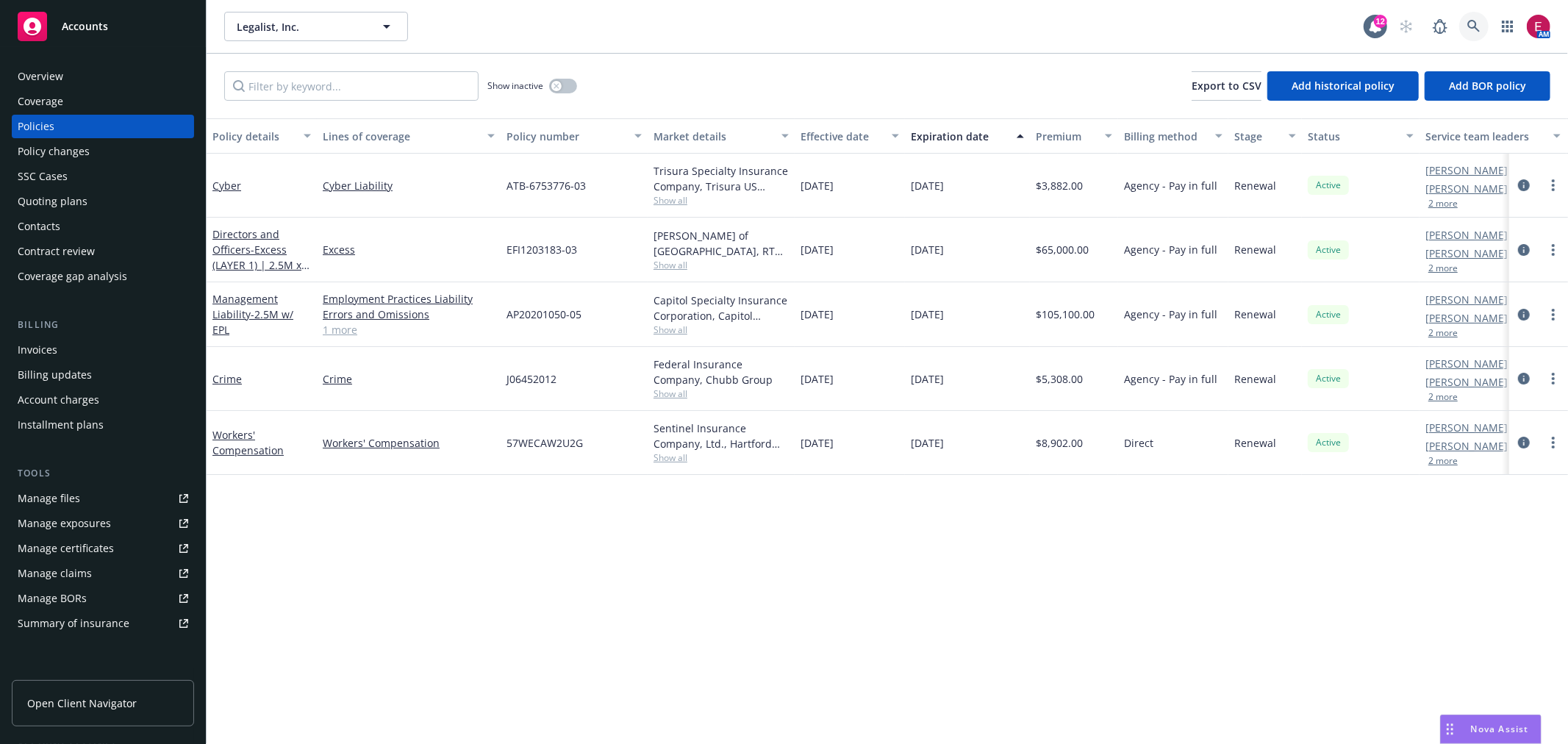
click at [1478, 31] on link at bounding box center [1474, 26] width 29 height 29
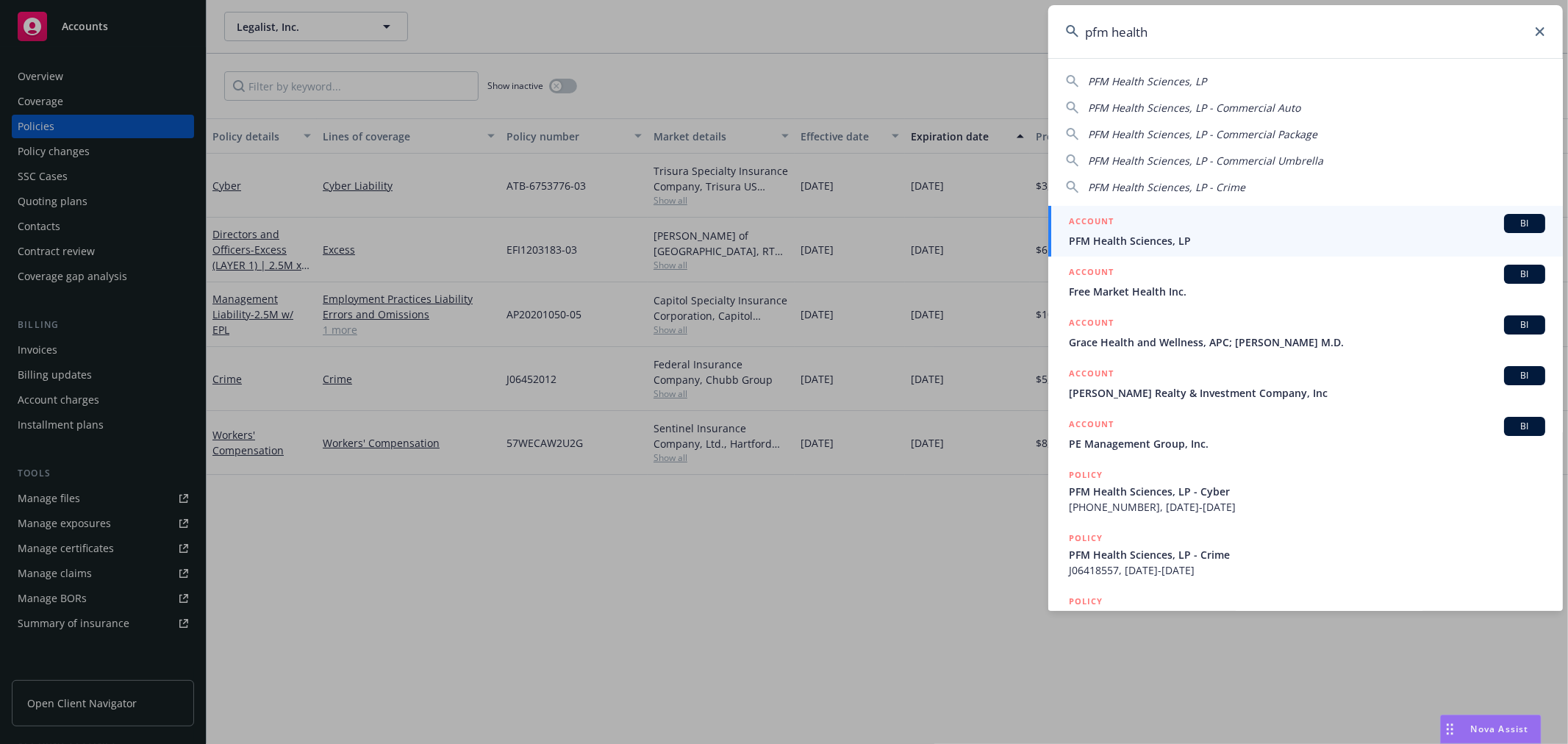
type input "pfm health"
click at [1130, 247] on span "PFM Health Sciences, LP" at bounding box center [1306, 241] width 476 height 16
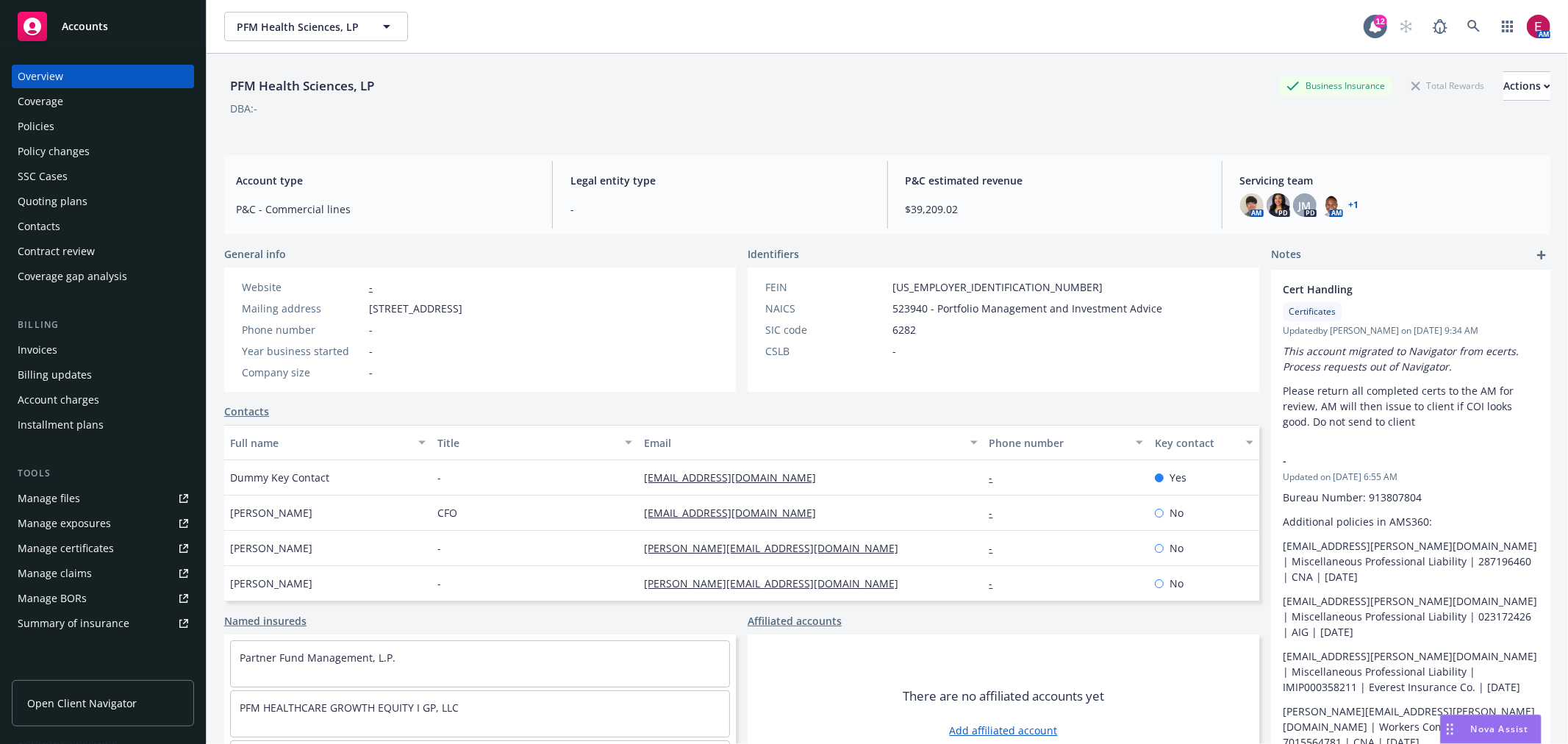
click at [50, 126] on div "Policies" at bounding box center [36, 126] width 37 height 23
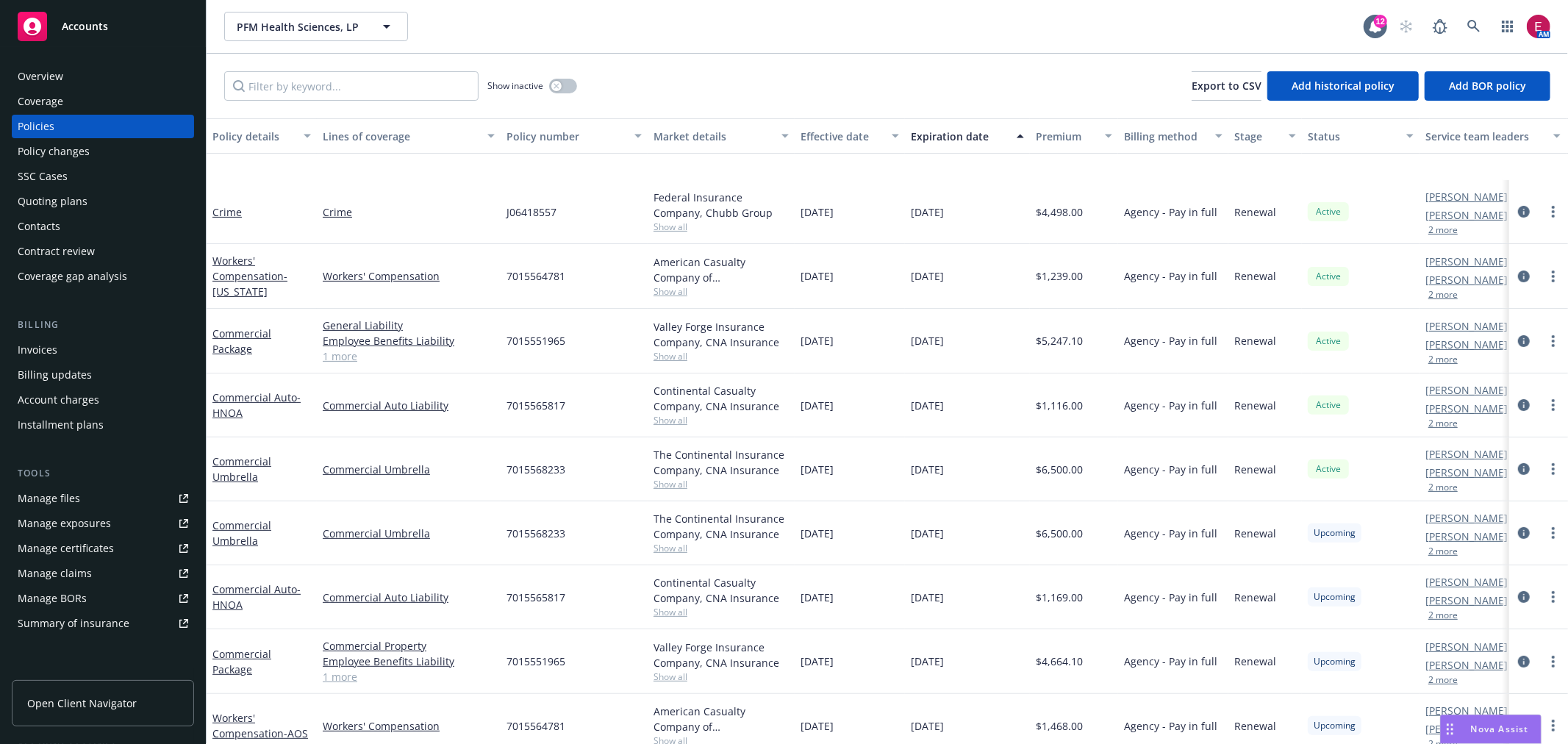
scroll to position [417, 0]
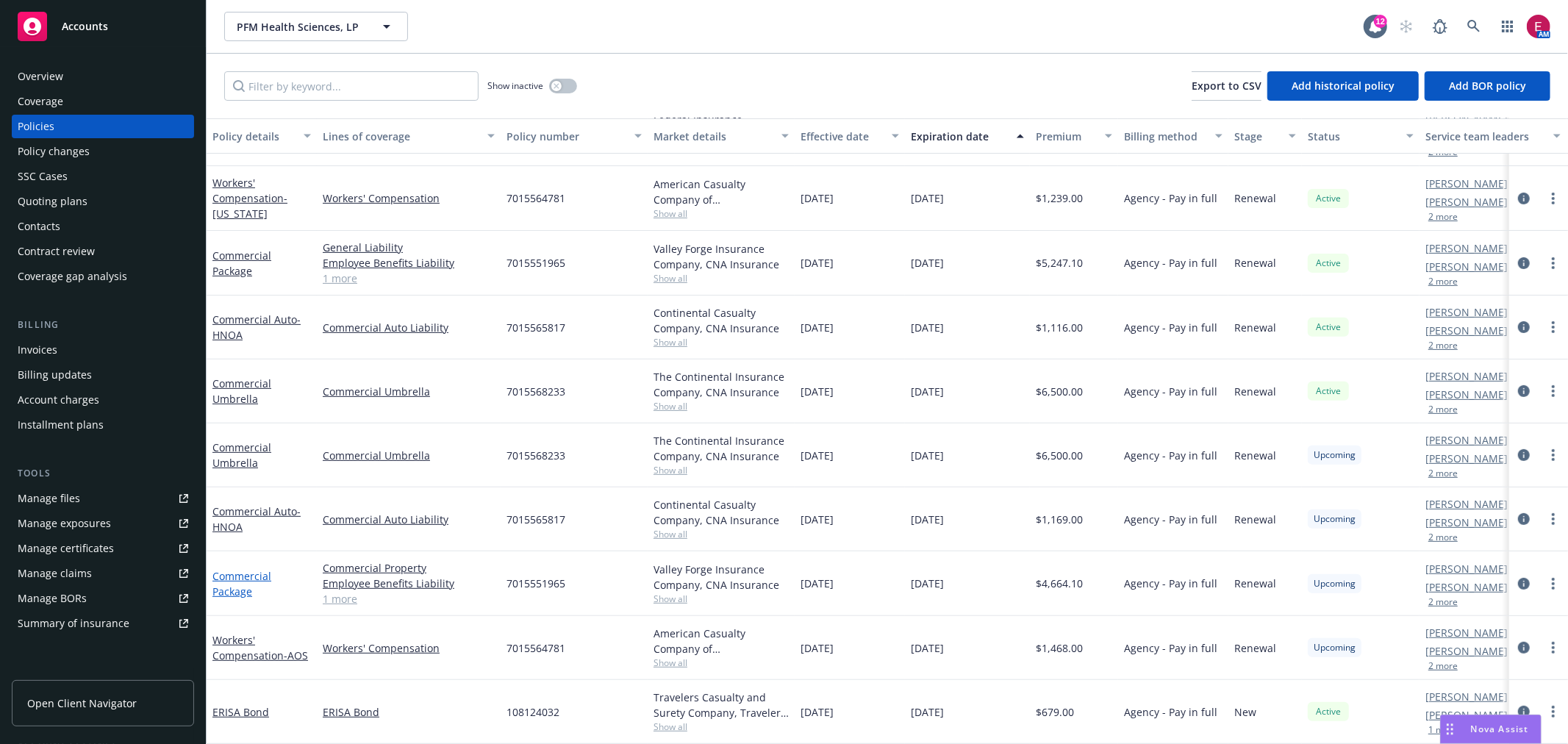
click at [250, 569] on link "Commercial Package" at bounding box center [241, 584] width 59 height 29
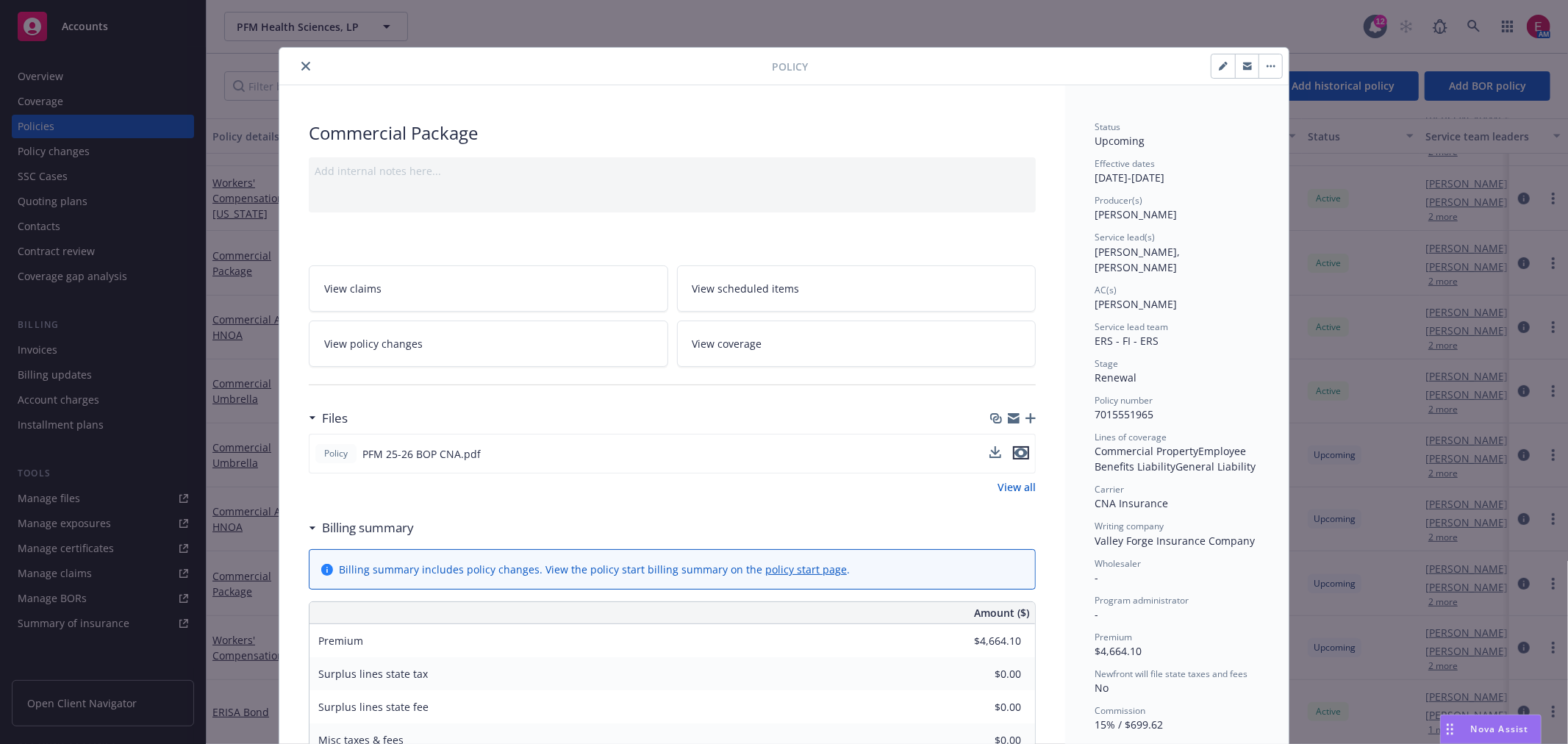
click at [1015, 452] on icon "preview file" at bounding box center [1022, 453] width 14 height 11
click at [1243, 34] on div "Policy Commercial Package Add internal notes here... View claims View scheduled…" at bounding box center [784, 372] width 1568 height 744
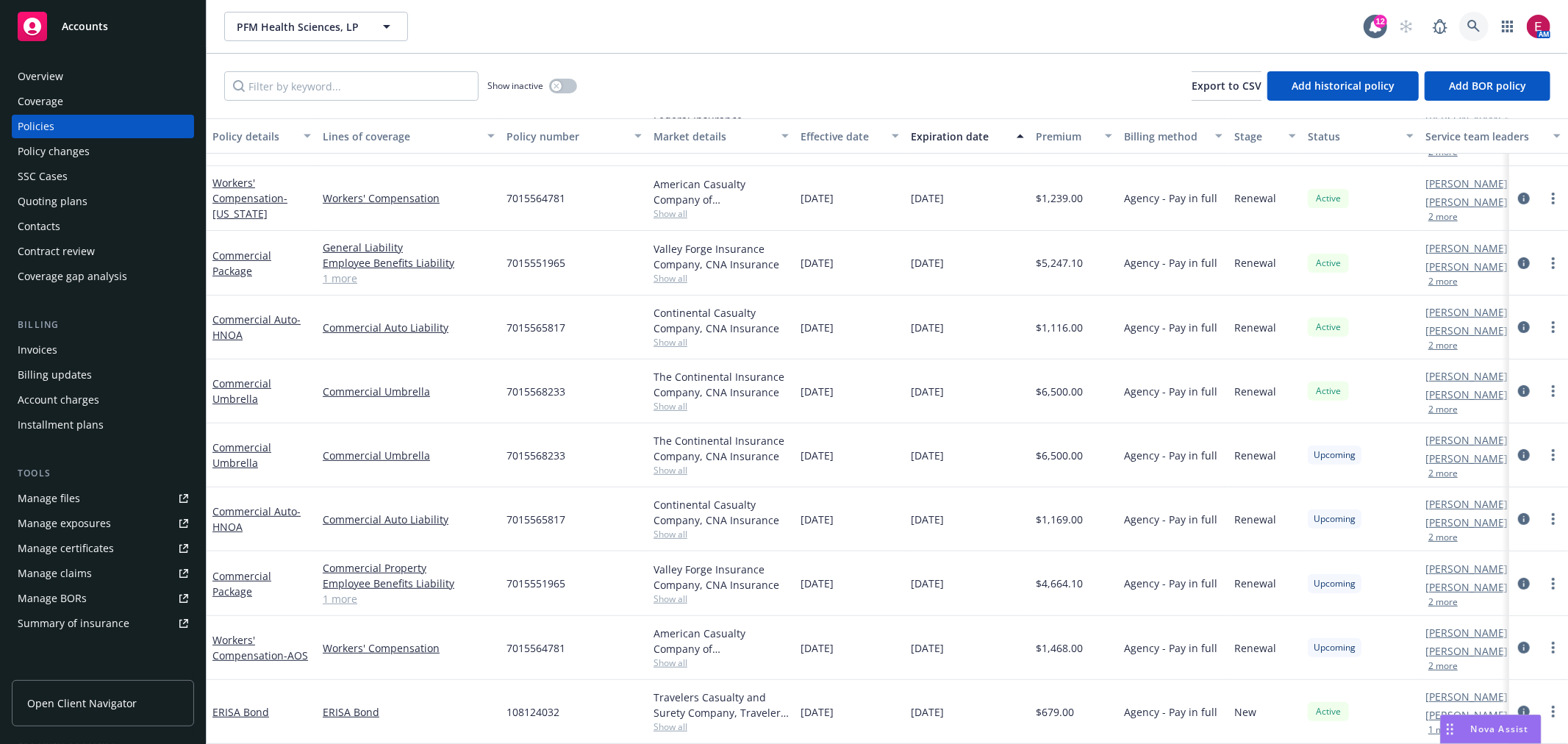
click at [1474, 28] on icon at bounding box center [1474, 26] width 14 height 14
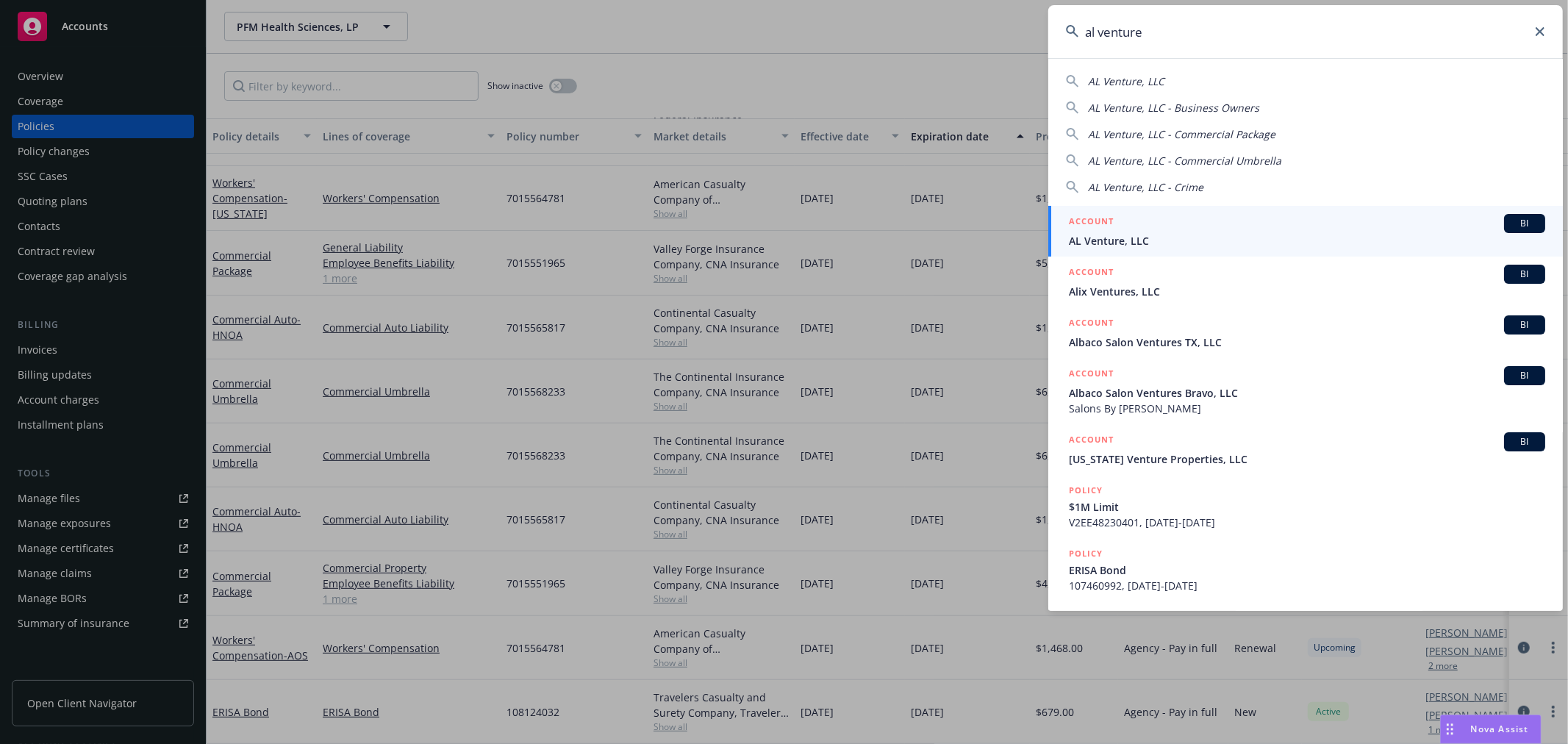
type input "al venture"
click at [1165, 233] on span "AL Venture, LLC" at bounding box center [1306, 241] width 476 height 16
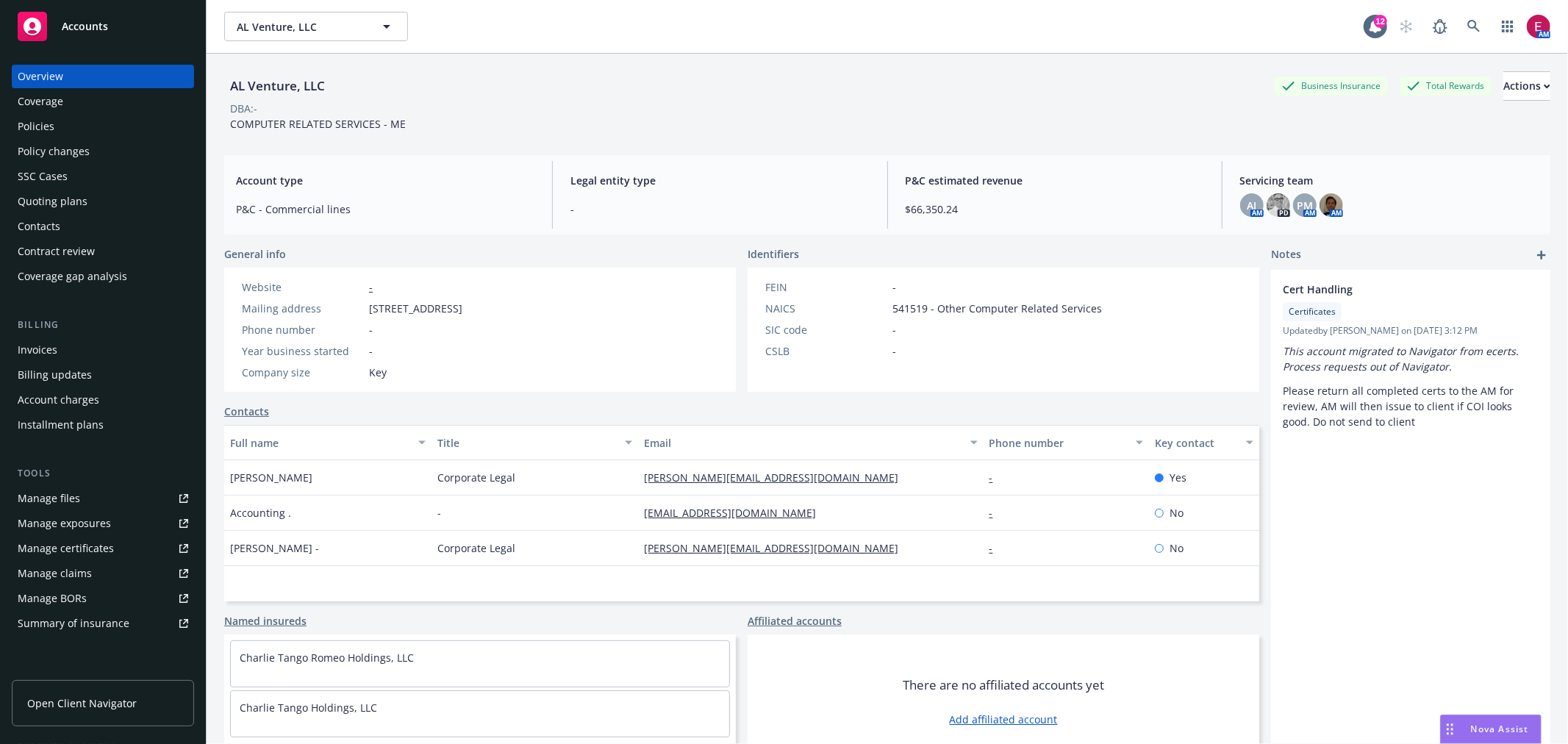
click at [102, 194] on div "Quoting plans" at bounding box center [103, 201] width 170 height 23
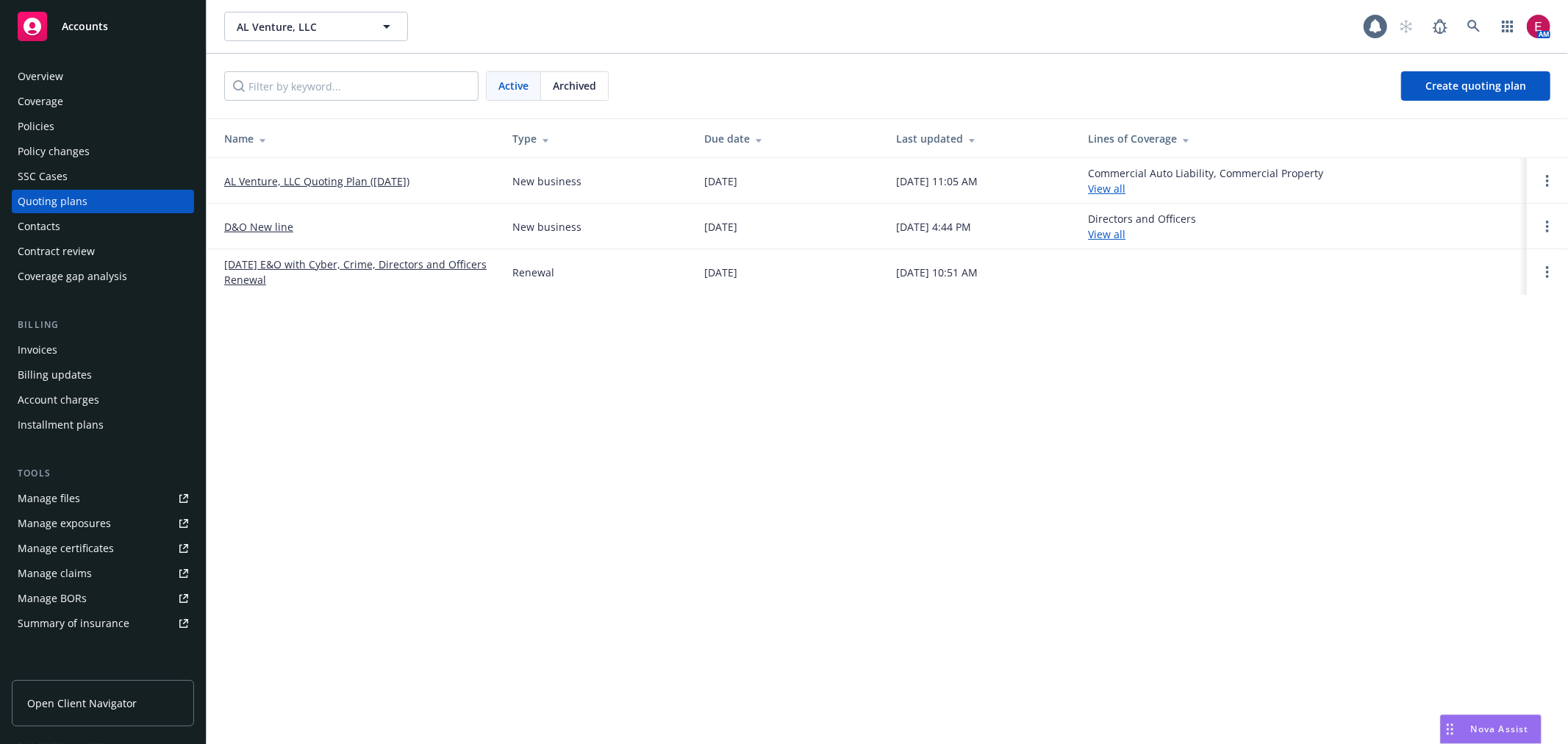
click at [272, 186] on link "AL Venture, LLC Quoting Plan (2025-08-05)" at bounding box center [316, 181] width 185 height 16
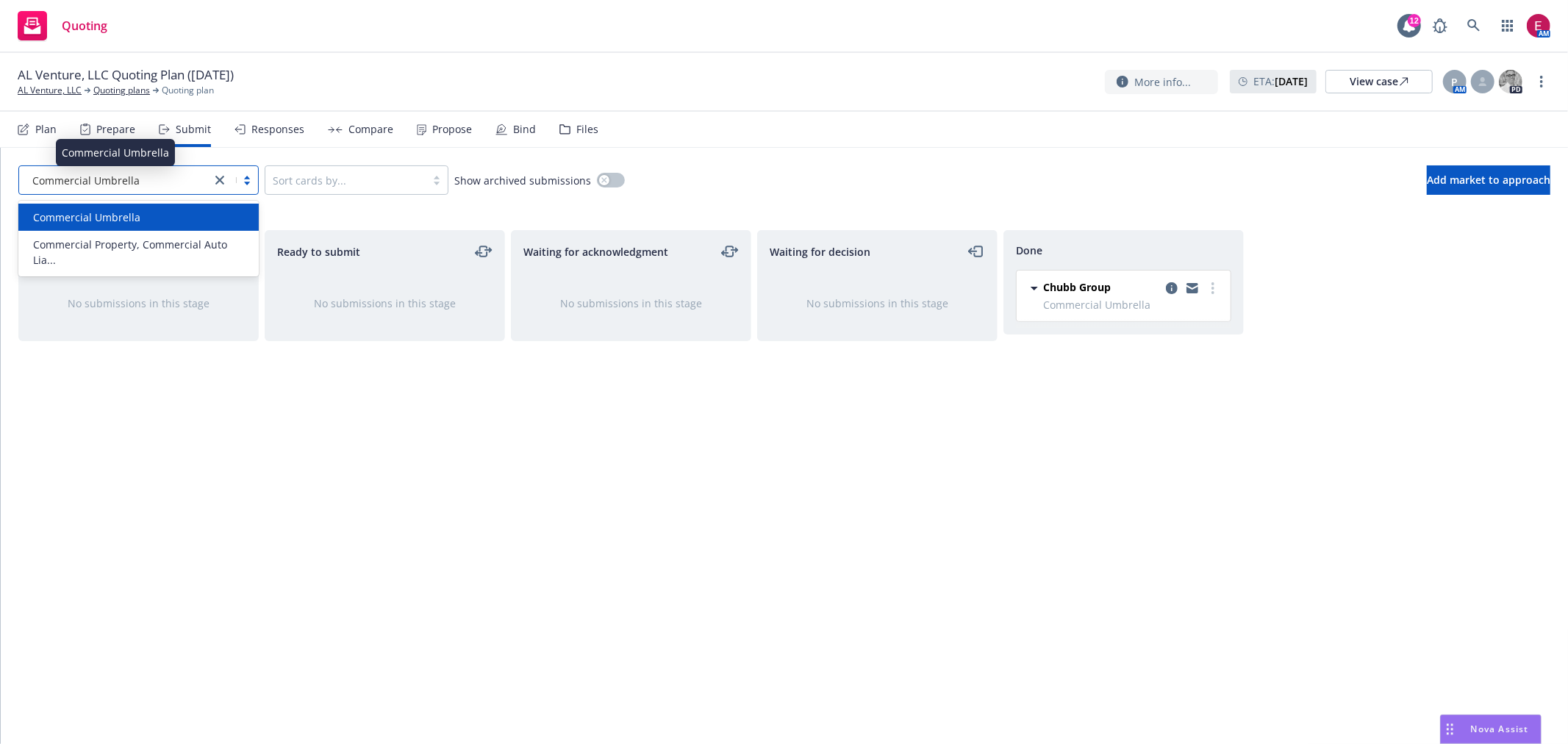
click at [128, 177] on span "Commercial Umbrella" at bounding box center [86, 181] width 108 height 16
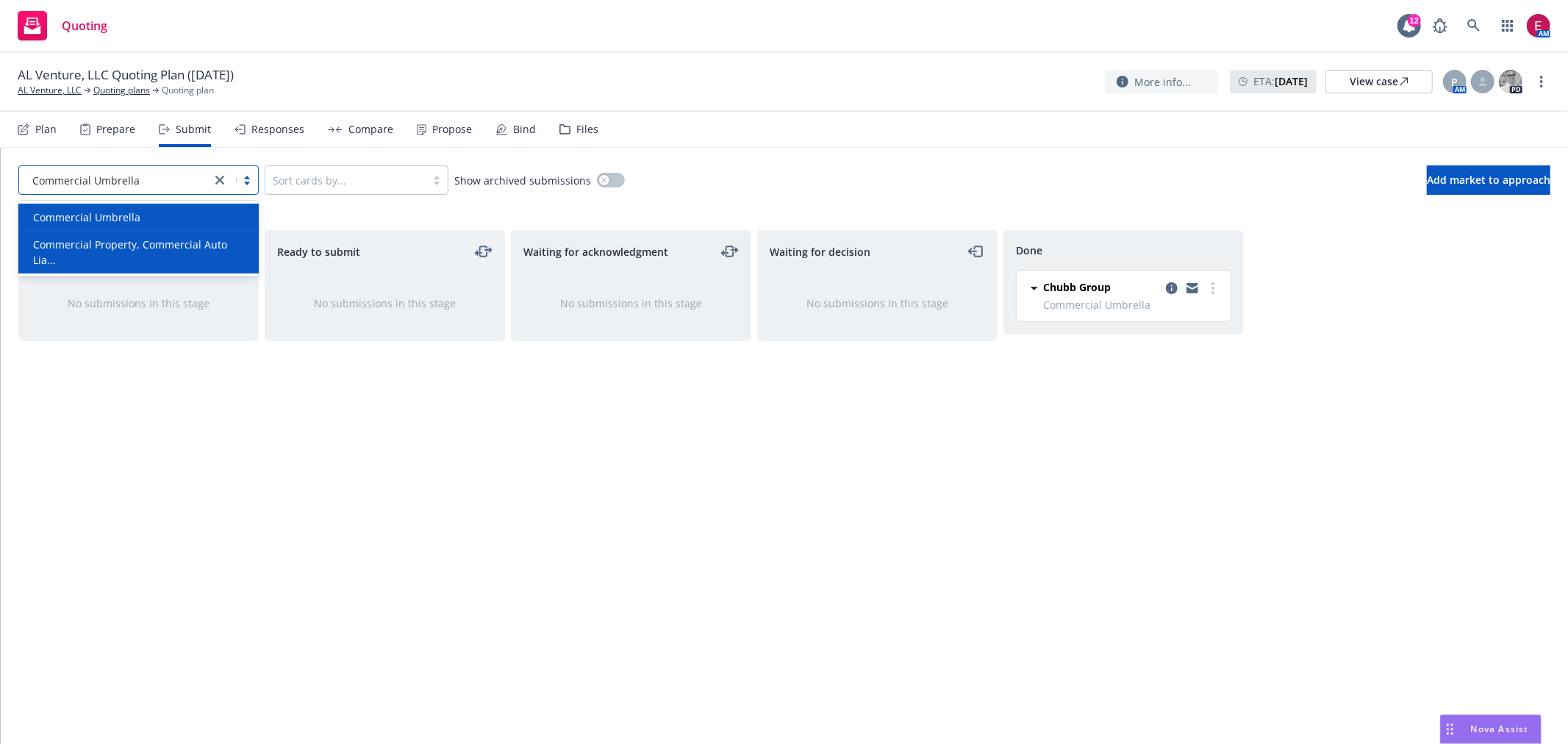
click at [135, 239] on span "Commercial Property, Commercial Auto Lia..." at bounding box center [142, 252] width 217 height 31
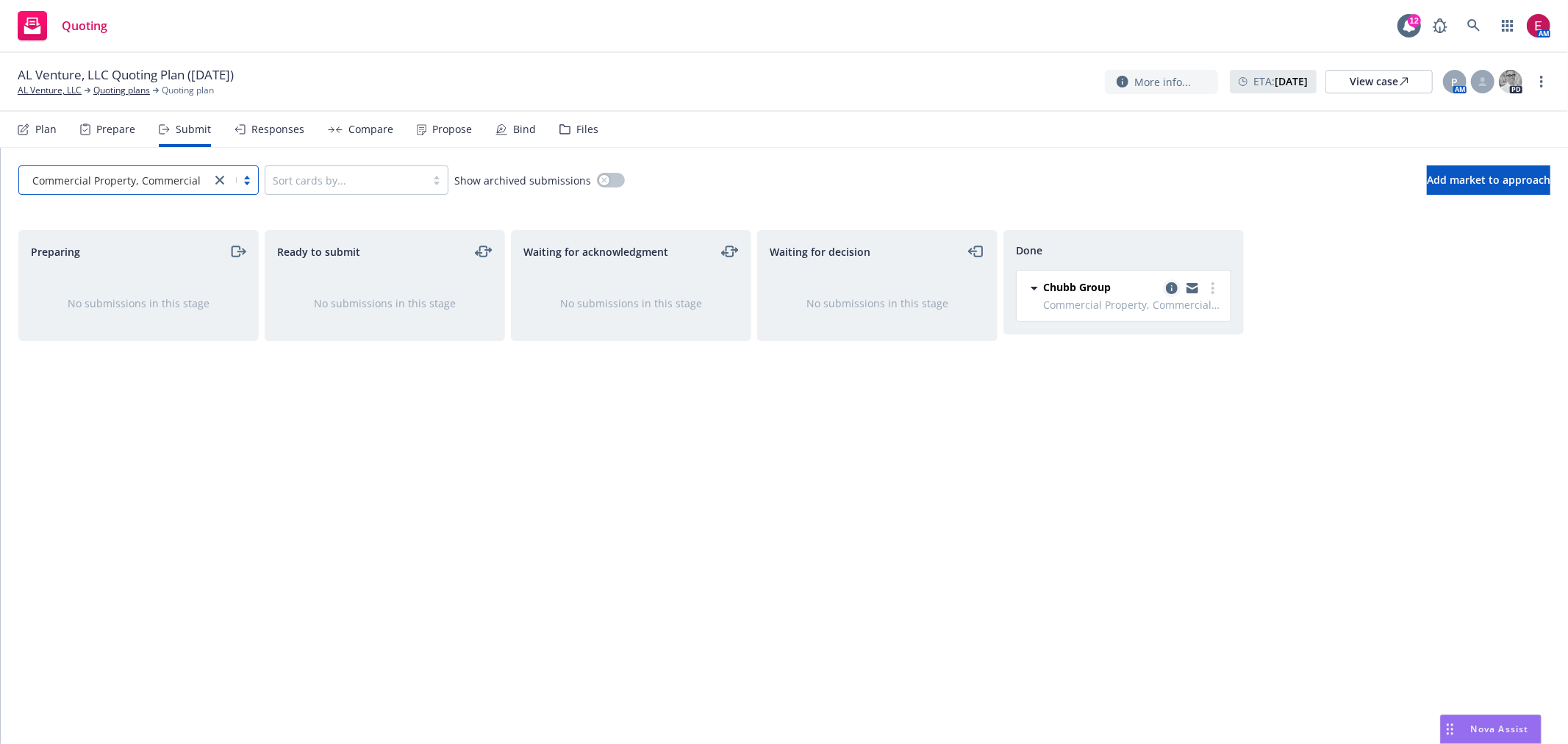
click at [1174, 290] on icon "copy logging email" at bounding box center [1172, 288] width 12 height 12
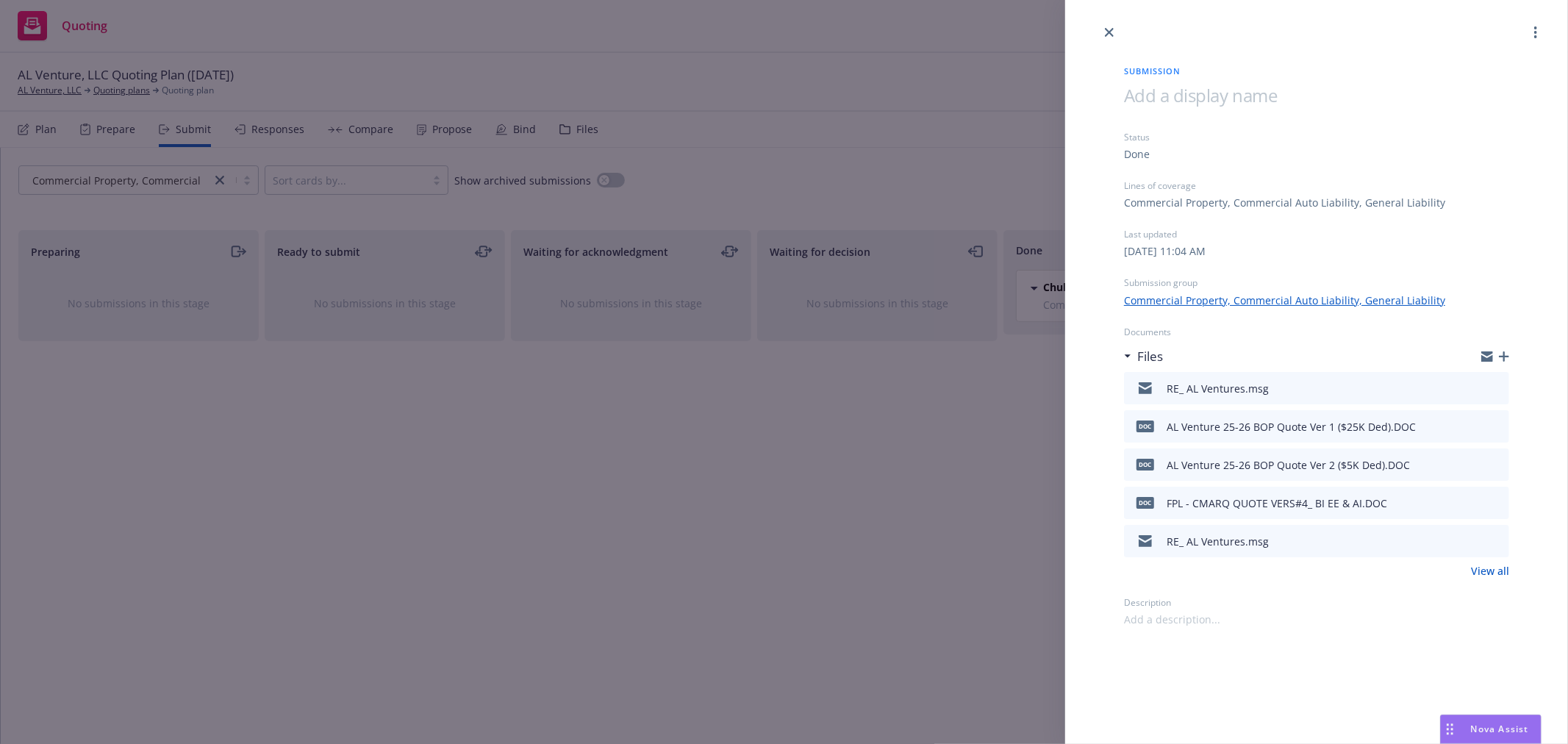
click at [1508, 351] on icon "button" at bounding box center [1503, 356] width 11 height 11
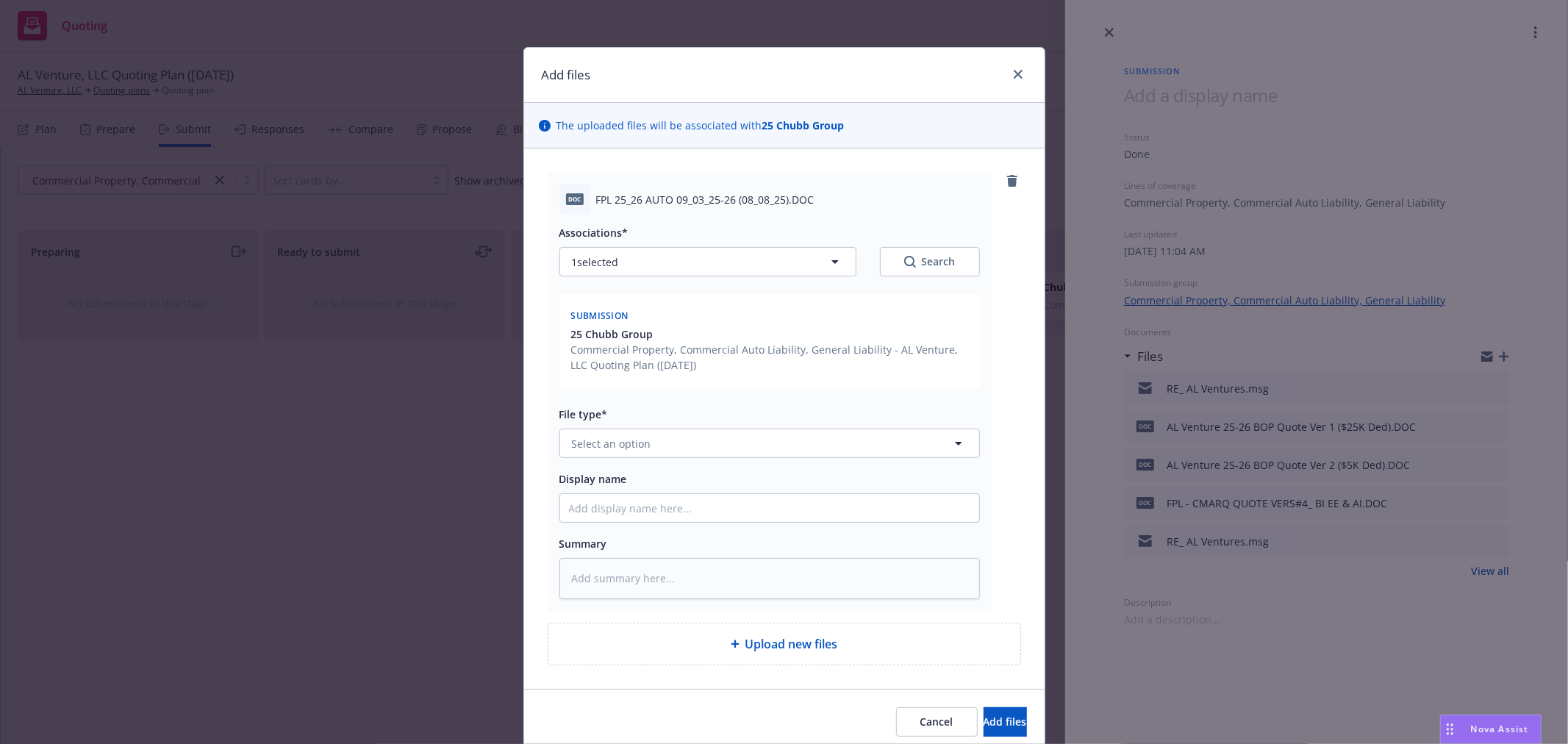
type textarea "x"
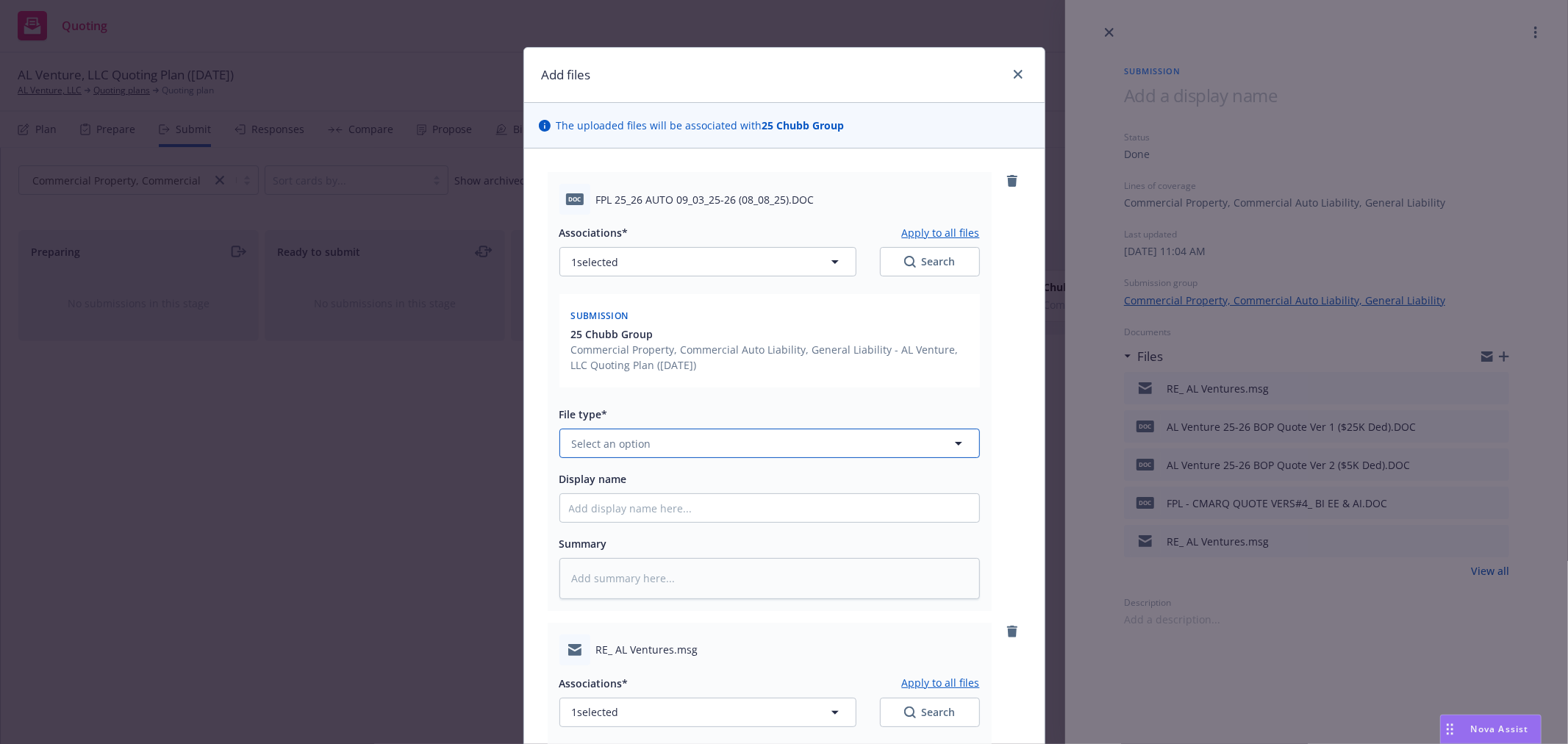
click at [655, 443] on button "Select an option" at bounding box center [769, 443] width 420 height 29
type input "quote"
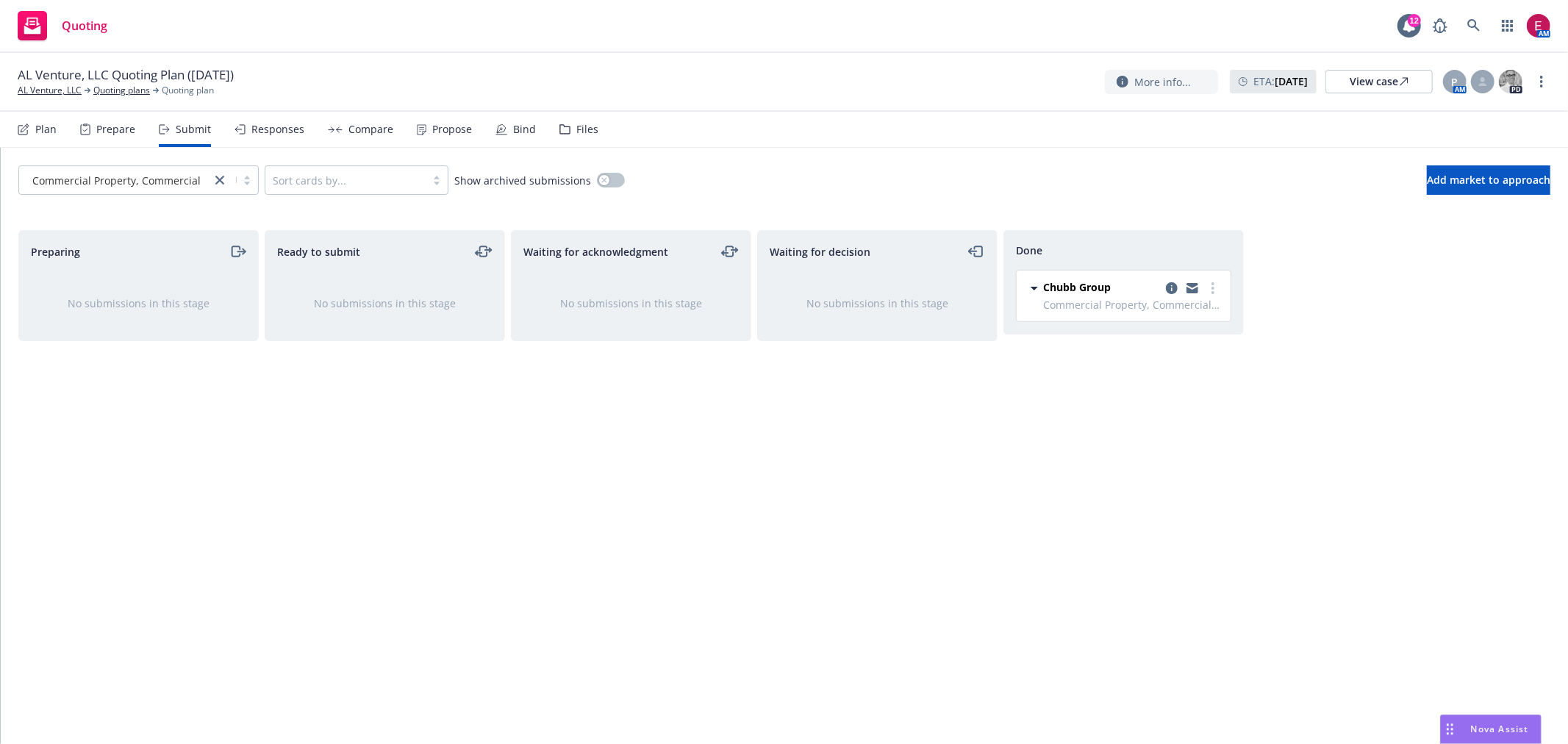
click at [38, 126] on div "Plan" at bounding box center [46, 129] width 22 height 12
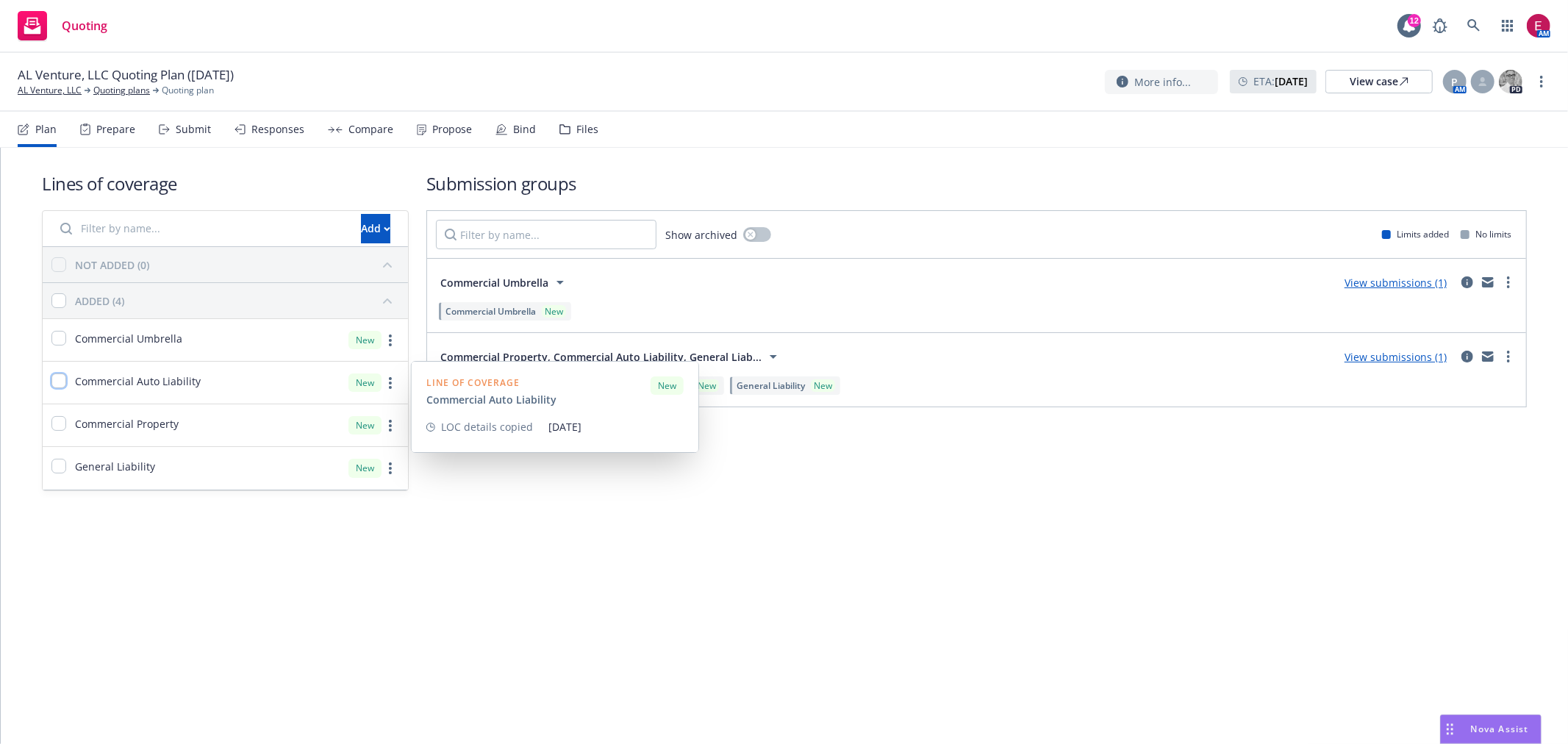
click at [58, 382] on input "checkbox" at bounding box center [59, 380] width 15 height 15
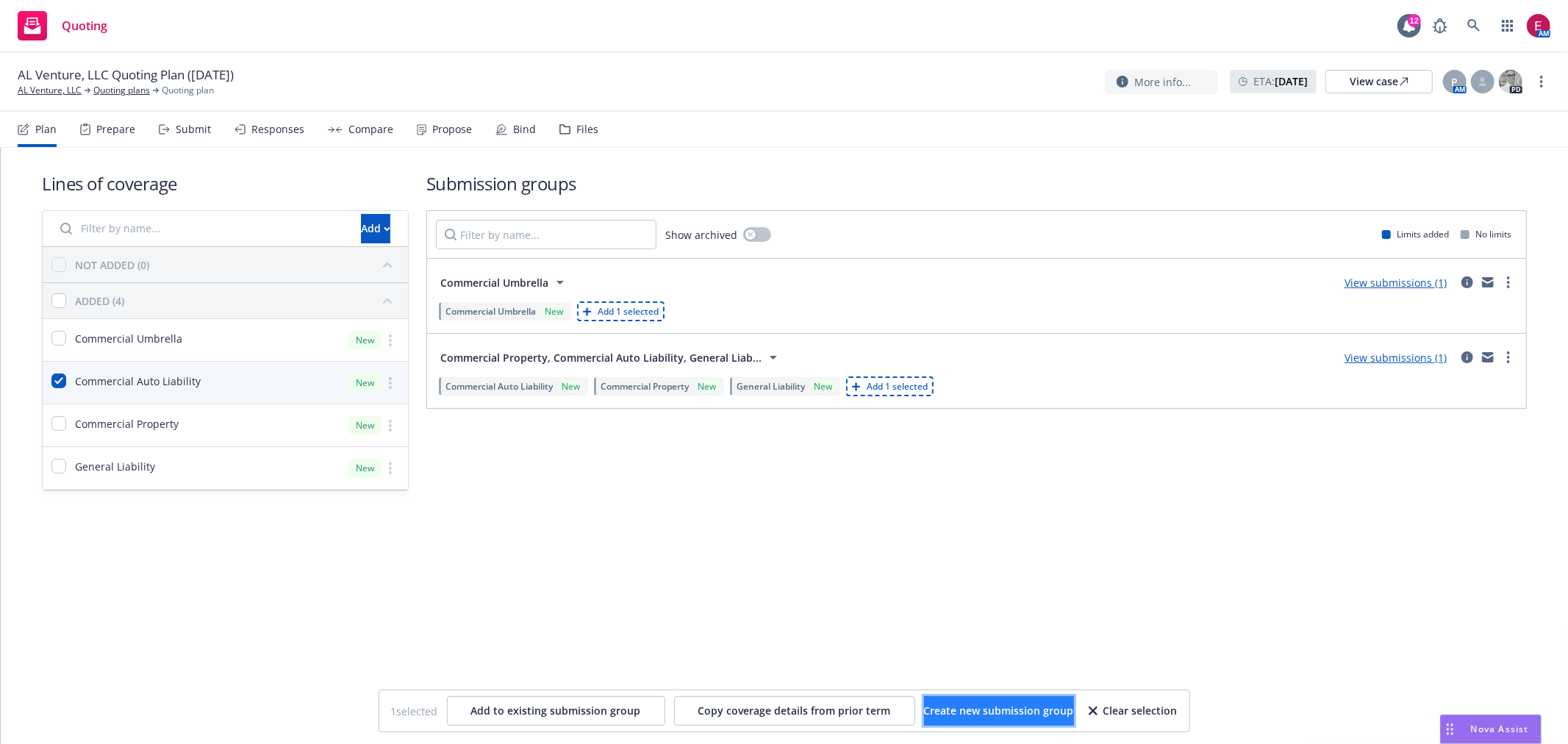
click at [980, 716] on span "Create new submission group" at bounding box center [998, 711] width 150 height 14
checkbox input "false"
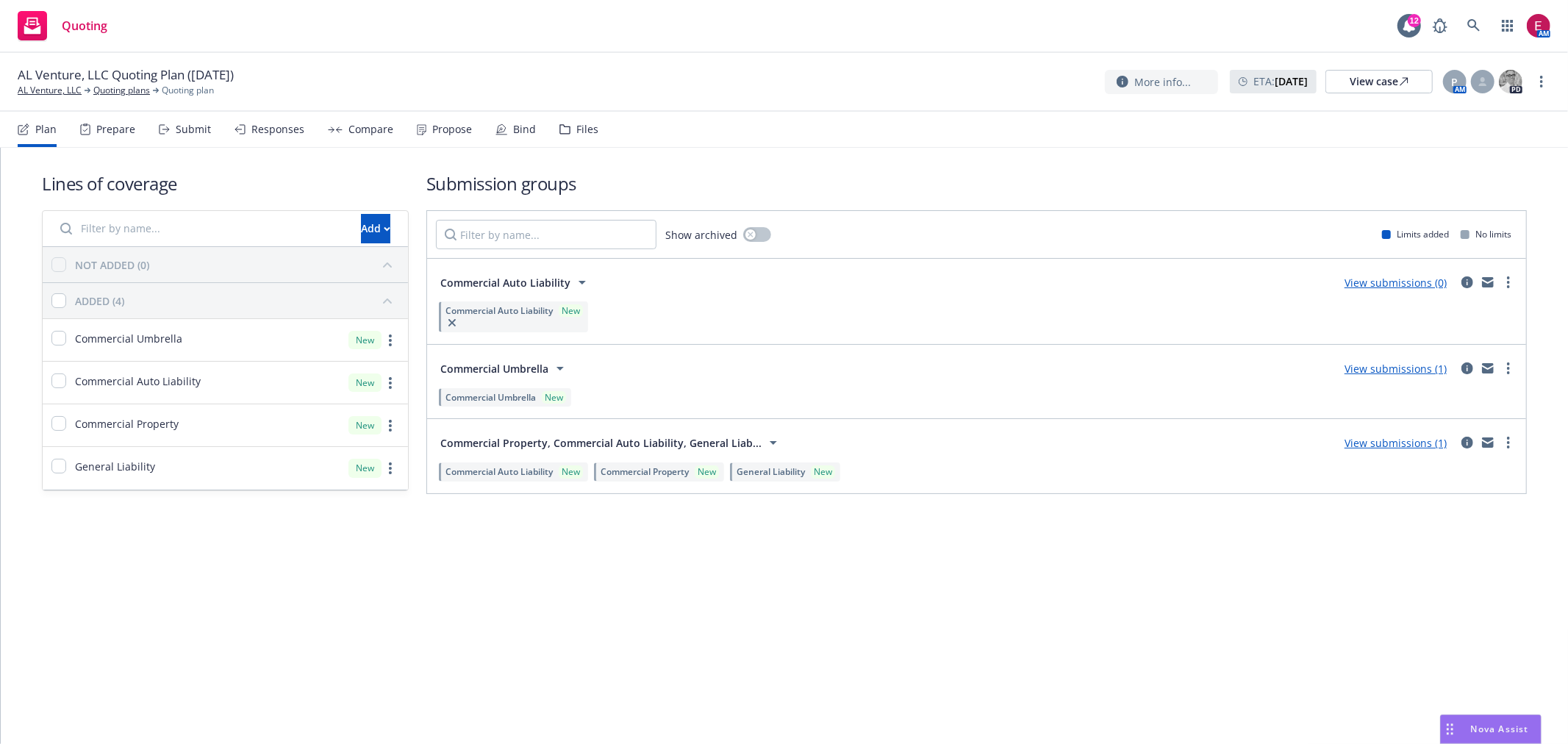
click at [113, 135] on div "Prepare" at bounding box center [108, 129] width 55 height 35
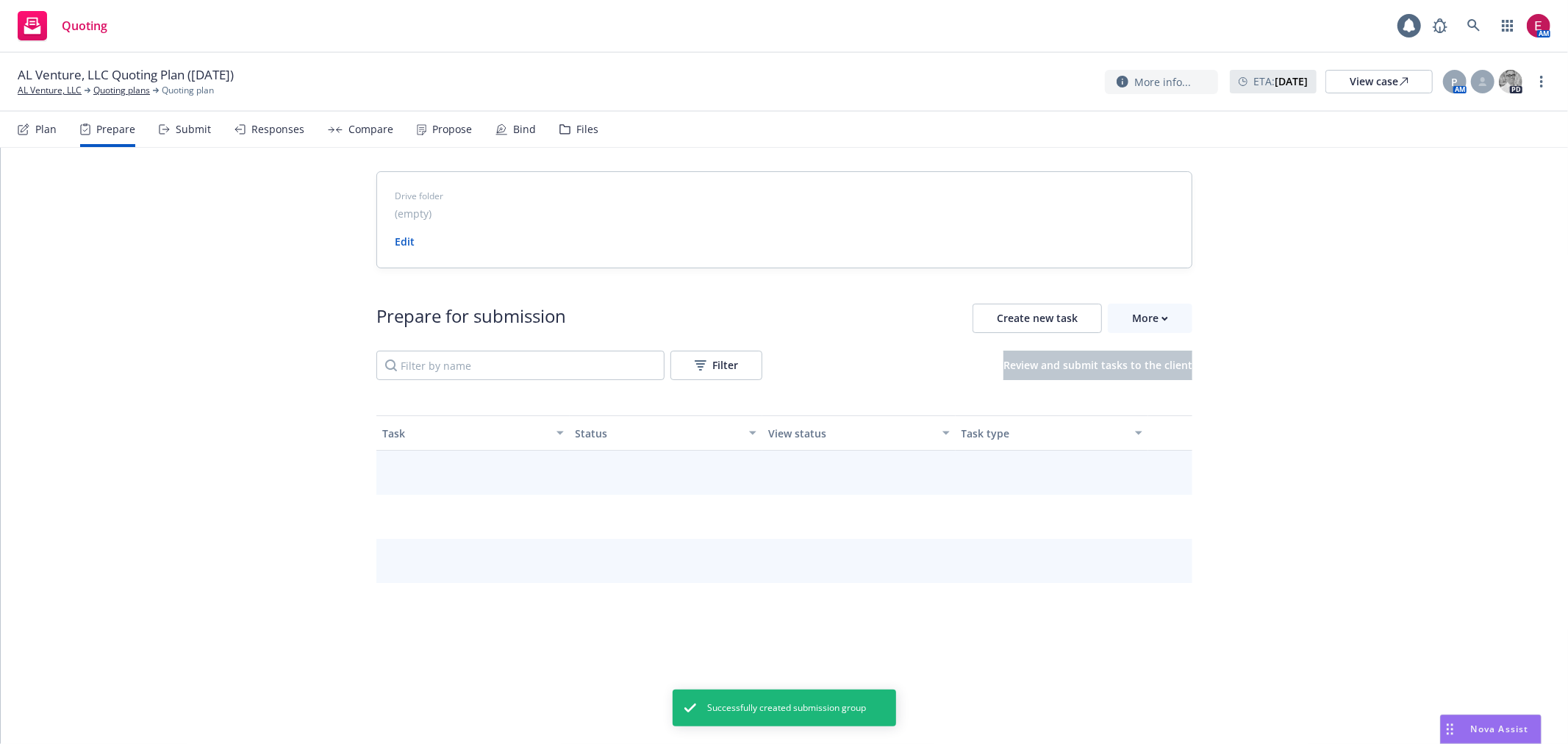
click at [200, 134] on div "Submit" at bounding box center [194, 129] width 35 height 12
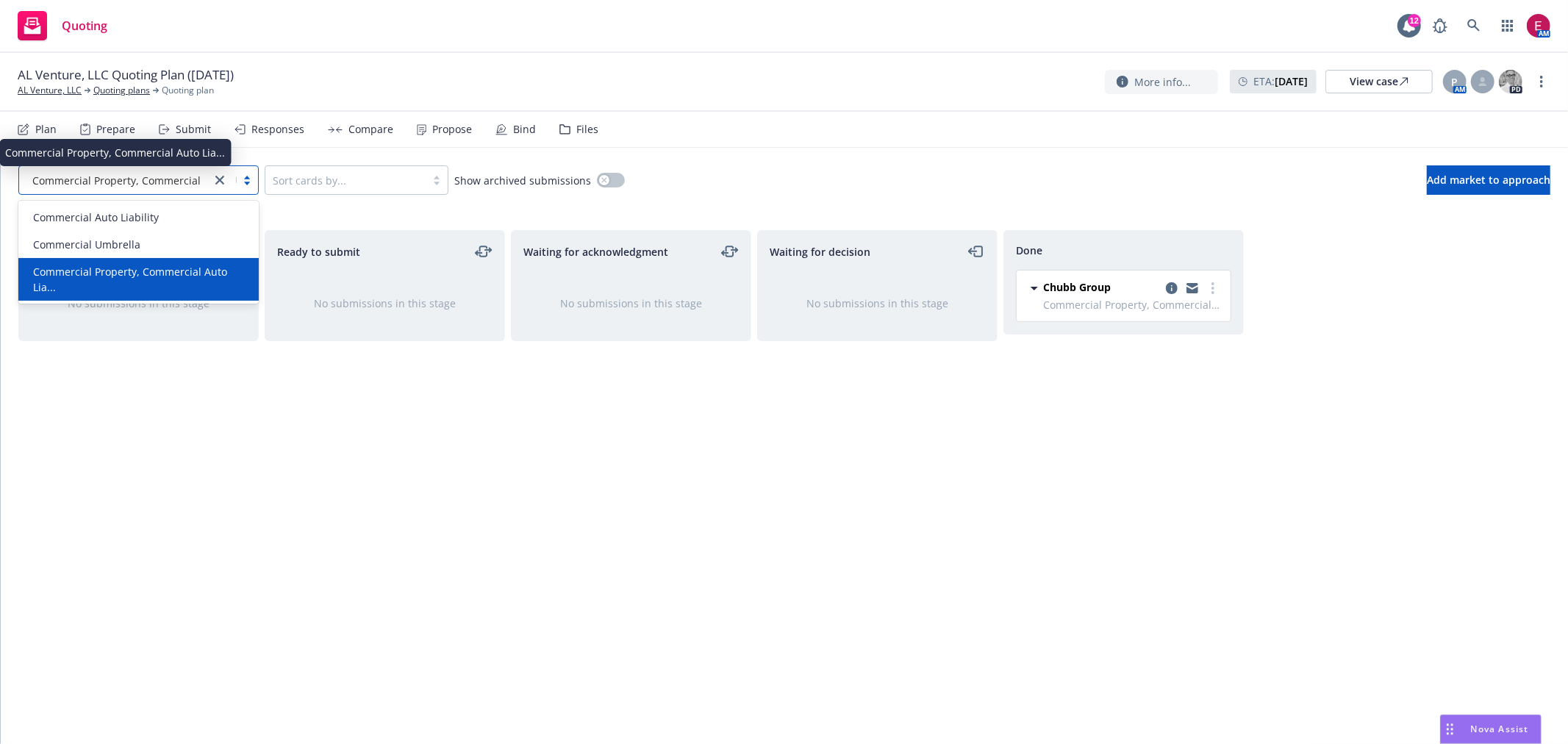
click at [130, 185] on span "Commercial Property, Commercial Auto Lia..." at bounding box center [142, 181] width 220 height 16
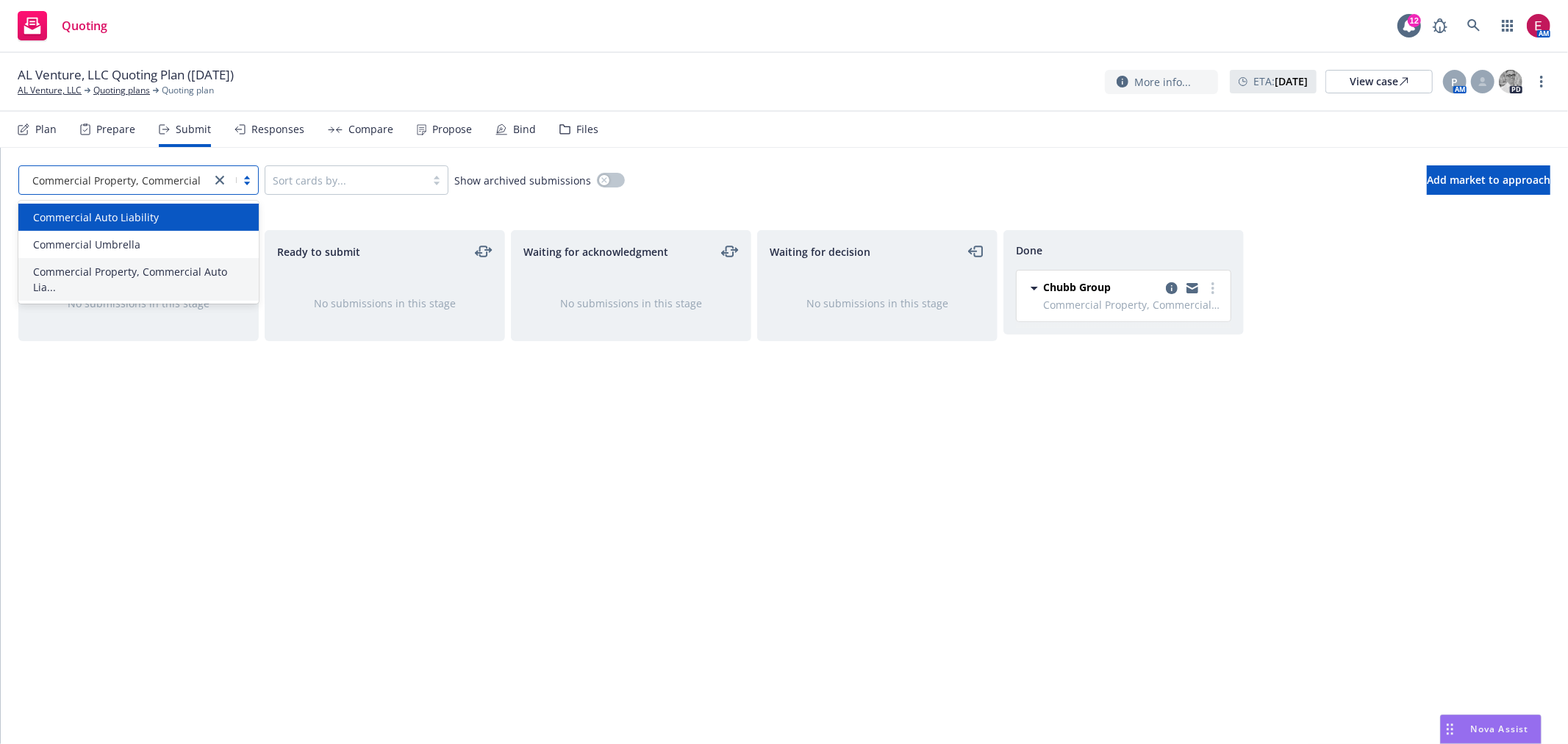
click at [115, 218] on span "Commercial Auto Liability" at bounding box center [96, 217] width 126 height 16
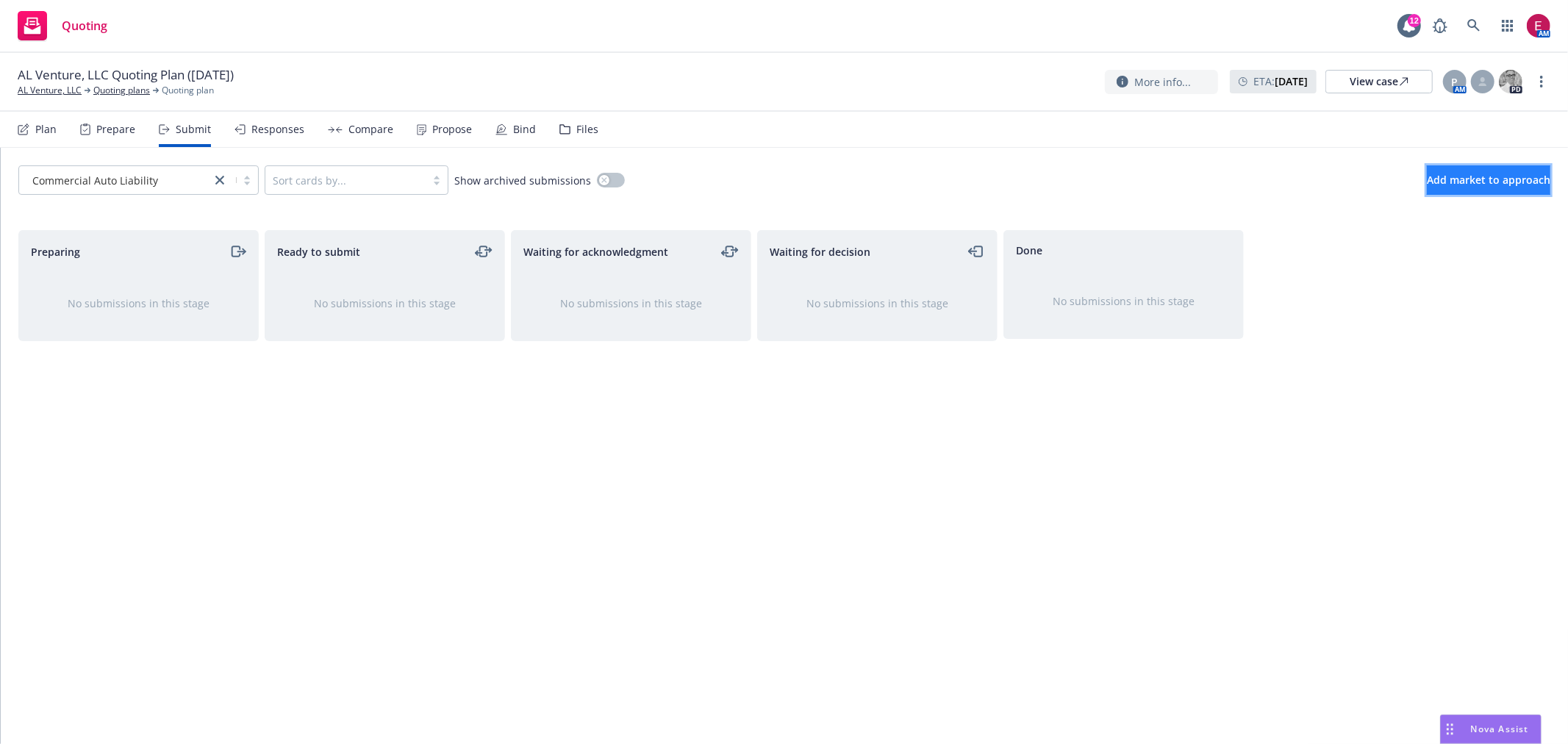
click at [1433, 173] on span "Add market to approach" at bounding box center [1488, 180] width 123 height 14
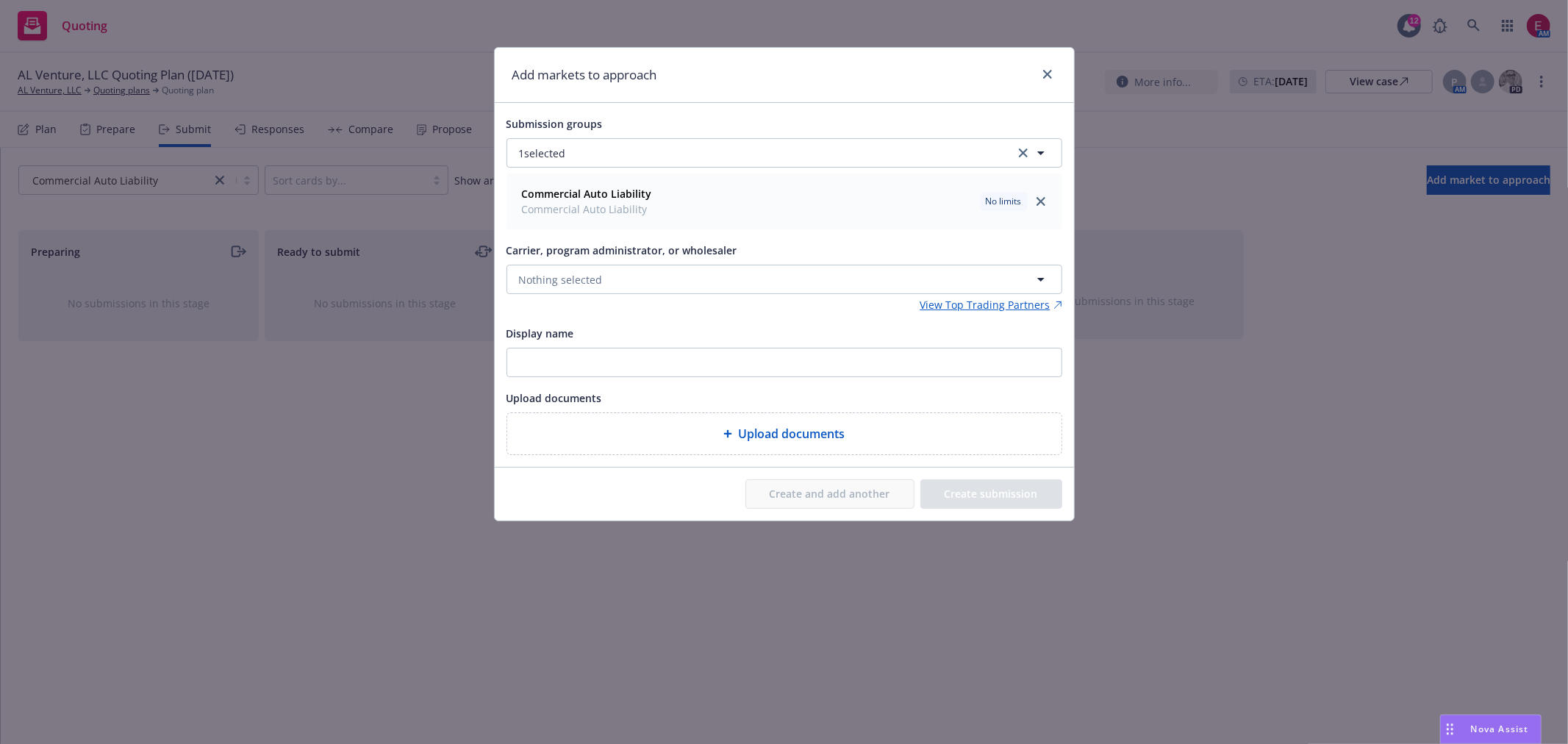
click at [628, 215] on span "Commercial Auto Liability" at bounding box center [587, 209] width 130 height 16
click at [589, 276] on span "Nothing selected" at bounding box center [561, 280] width 84 height 16
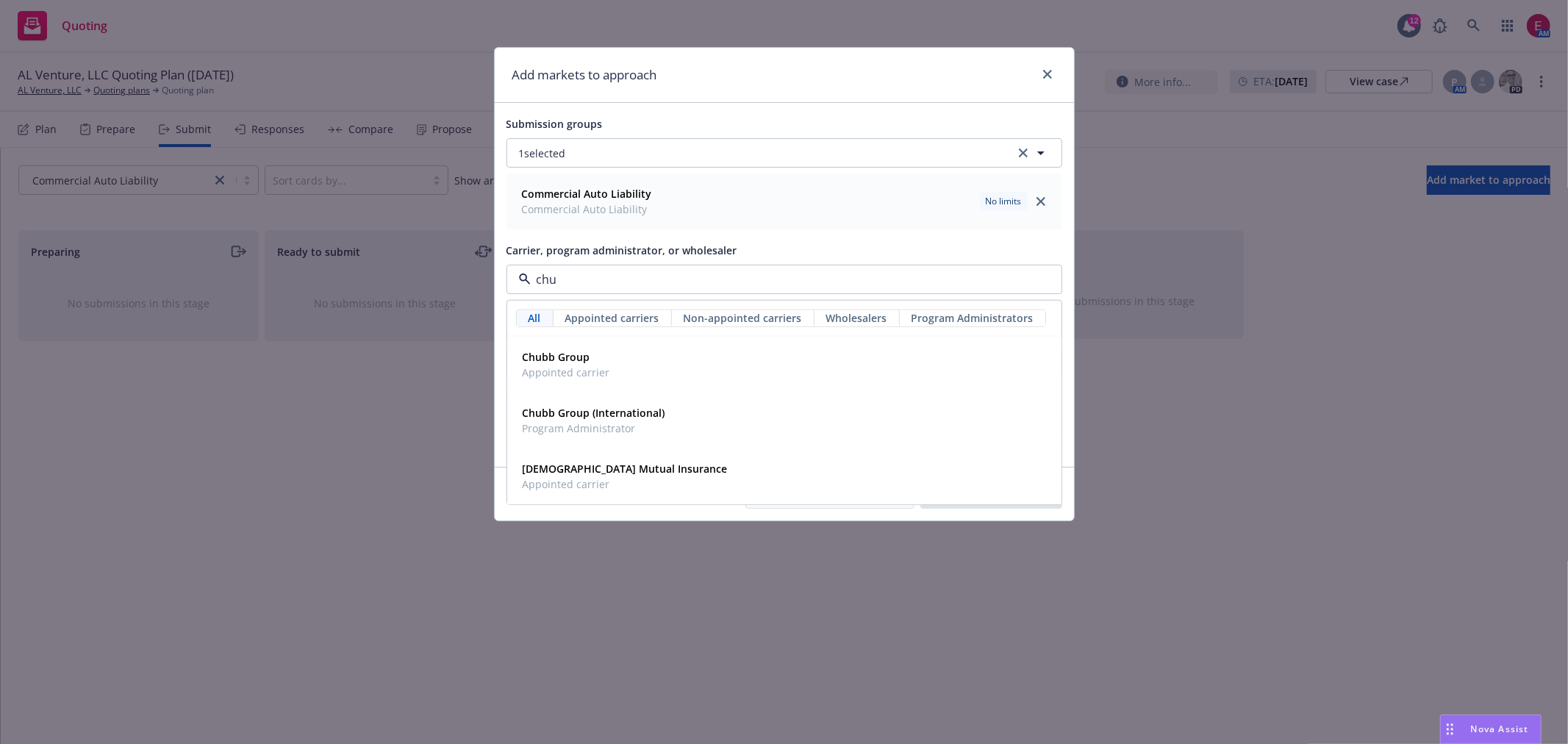
type input "chub"
click at [575, 382] on div "Chubb Group Appointed carrier" at bounding box center [565, 365] width 96 height 37
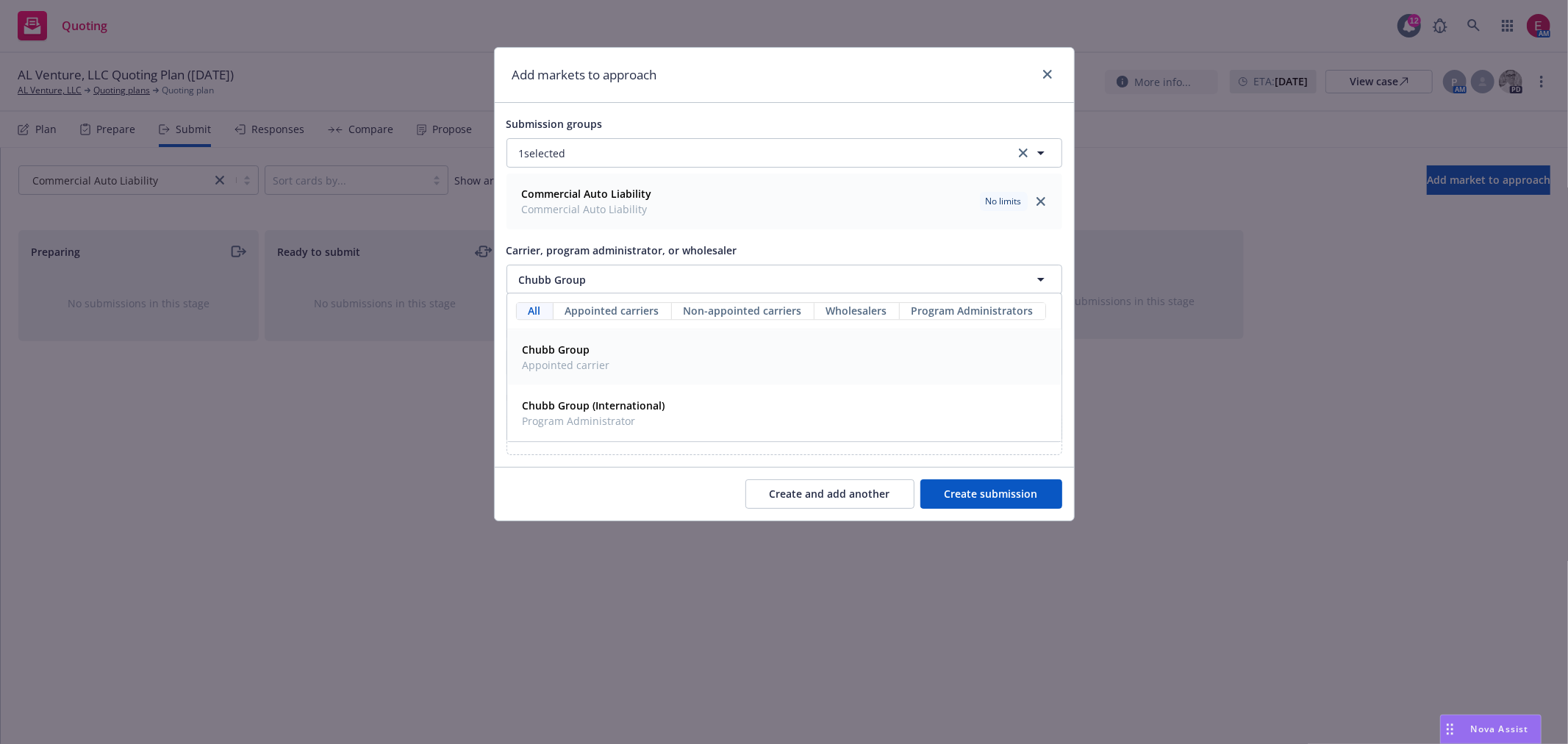
click at [975, 488] on button "Create submission" at bounding box center [990, 494] width 142 height 29
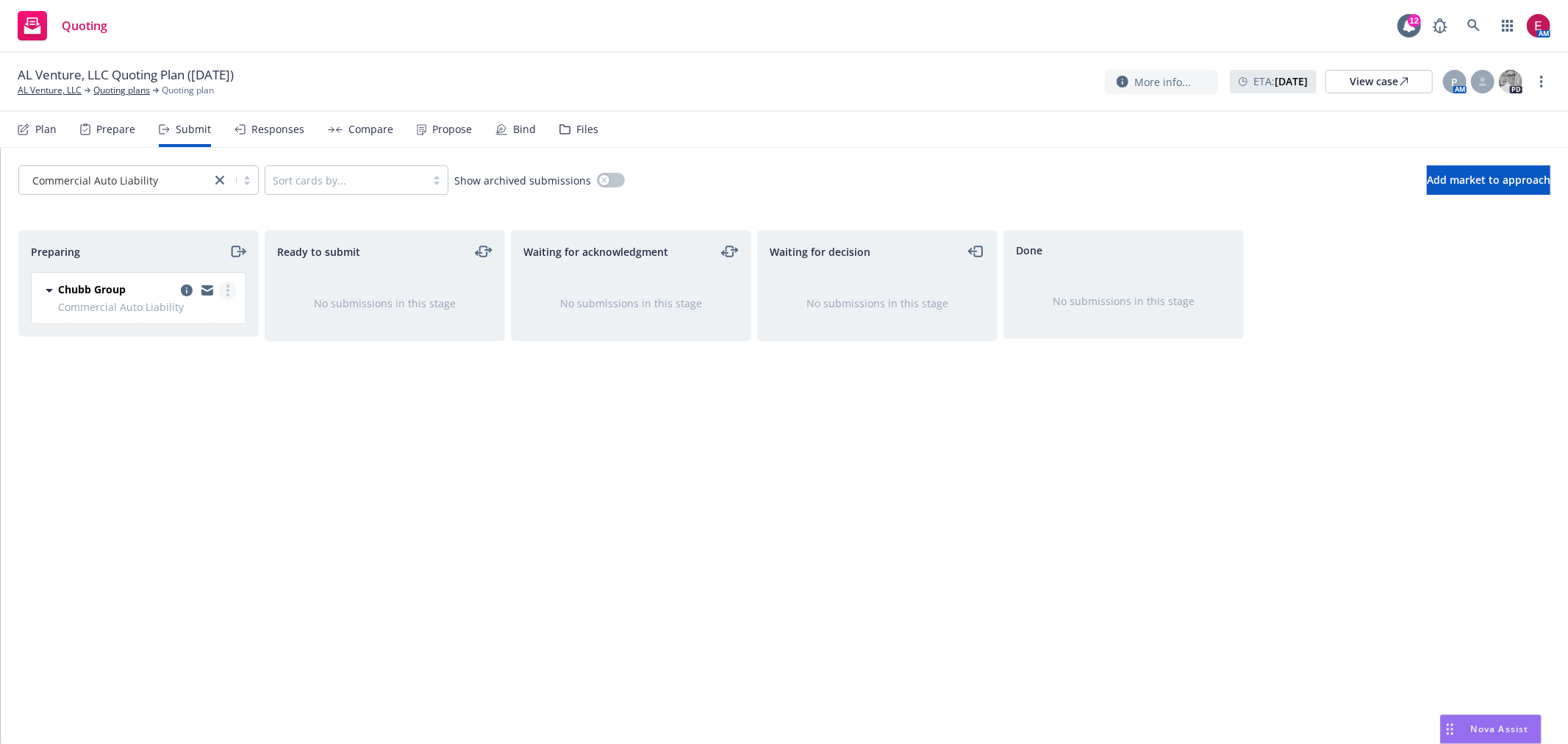
click at [230, 288] on link "more" at bounding box center [228, 290] width 18 height 18
click at [209, 410] on span "Add accepted decision" at bounding box center [162, 409] width 147 height 14
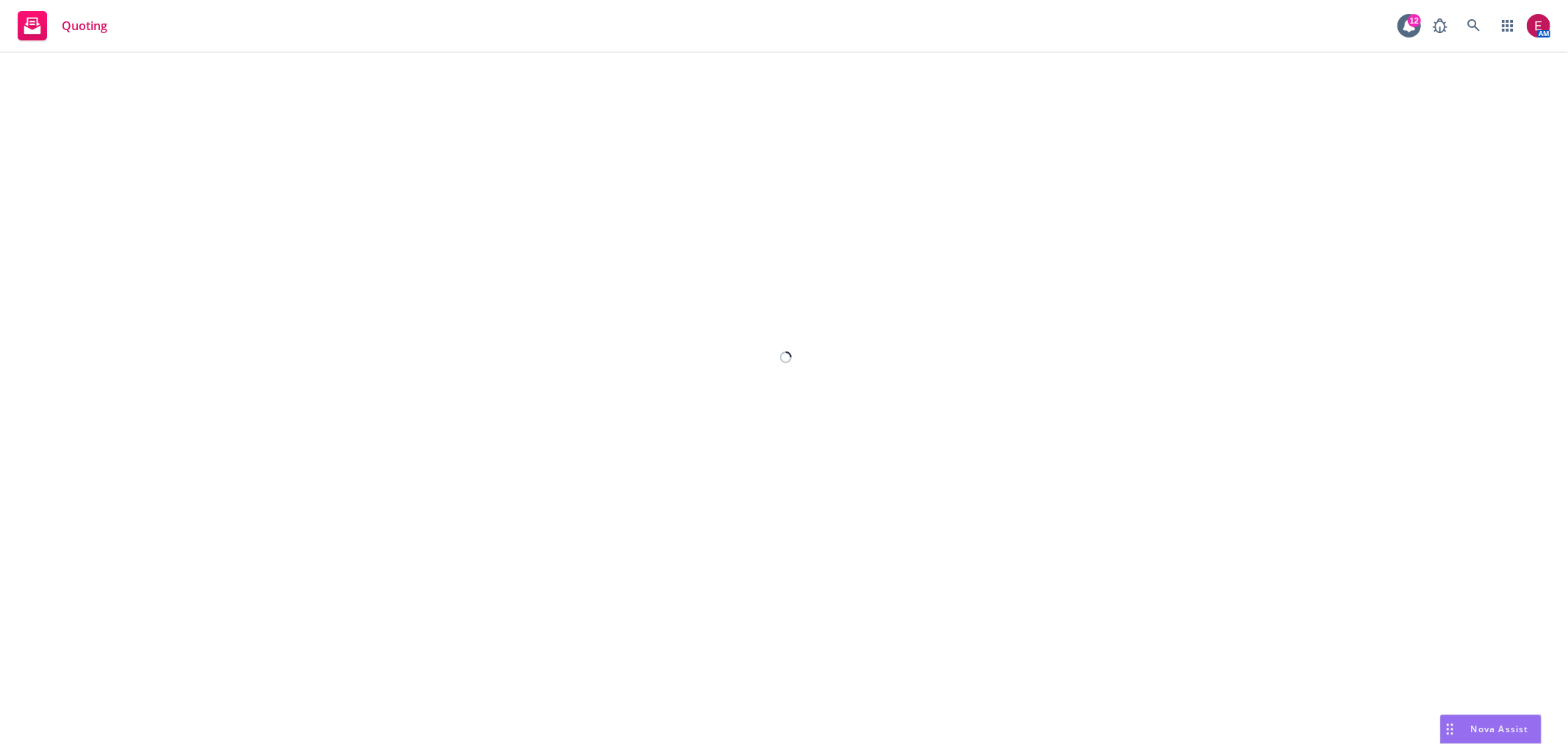
select select "12"
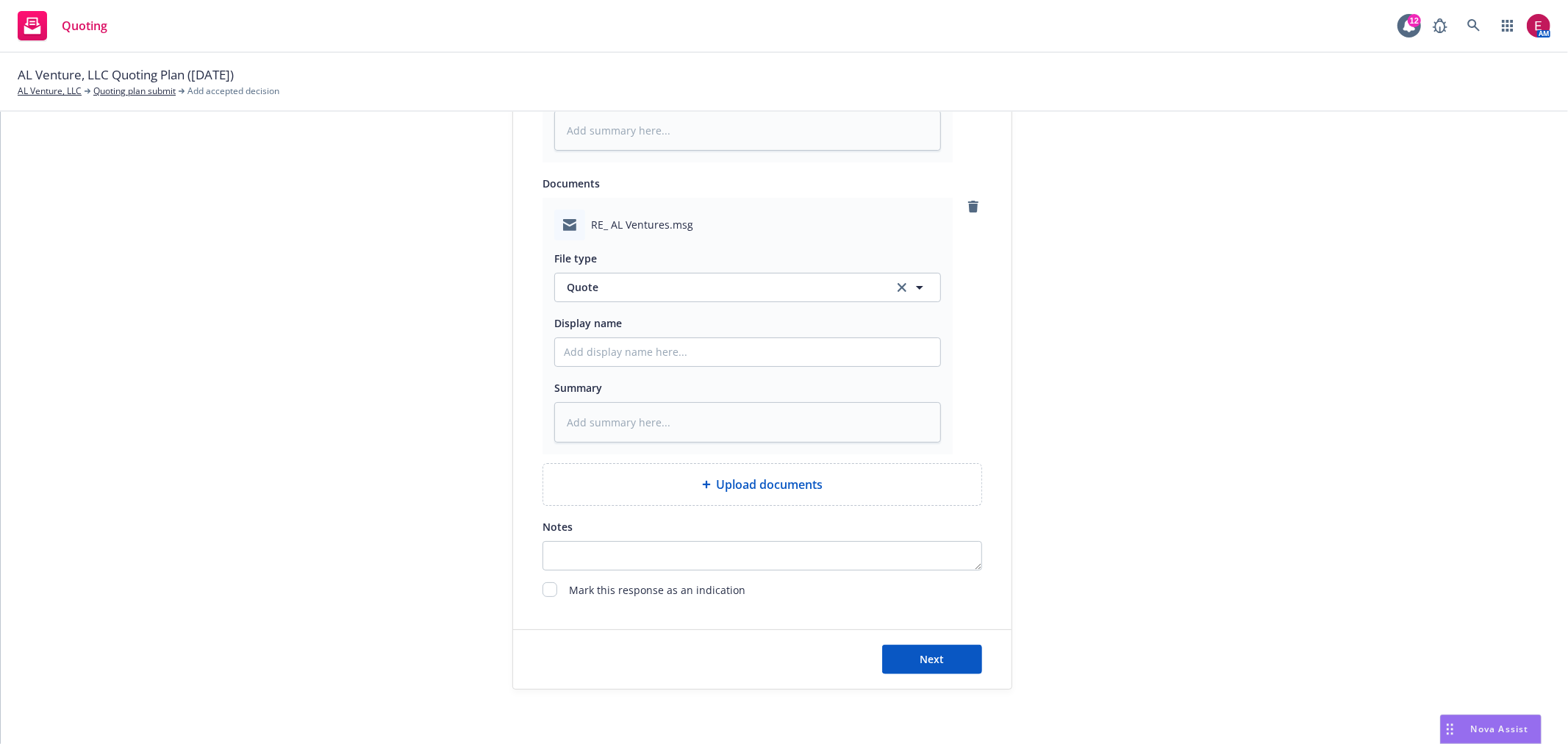
scroll to position [968, 0]
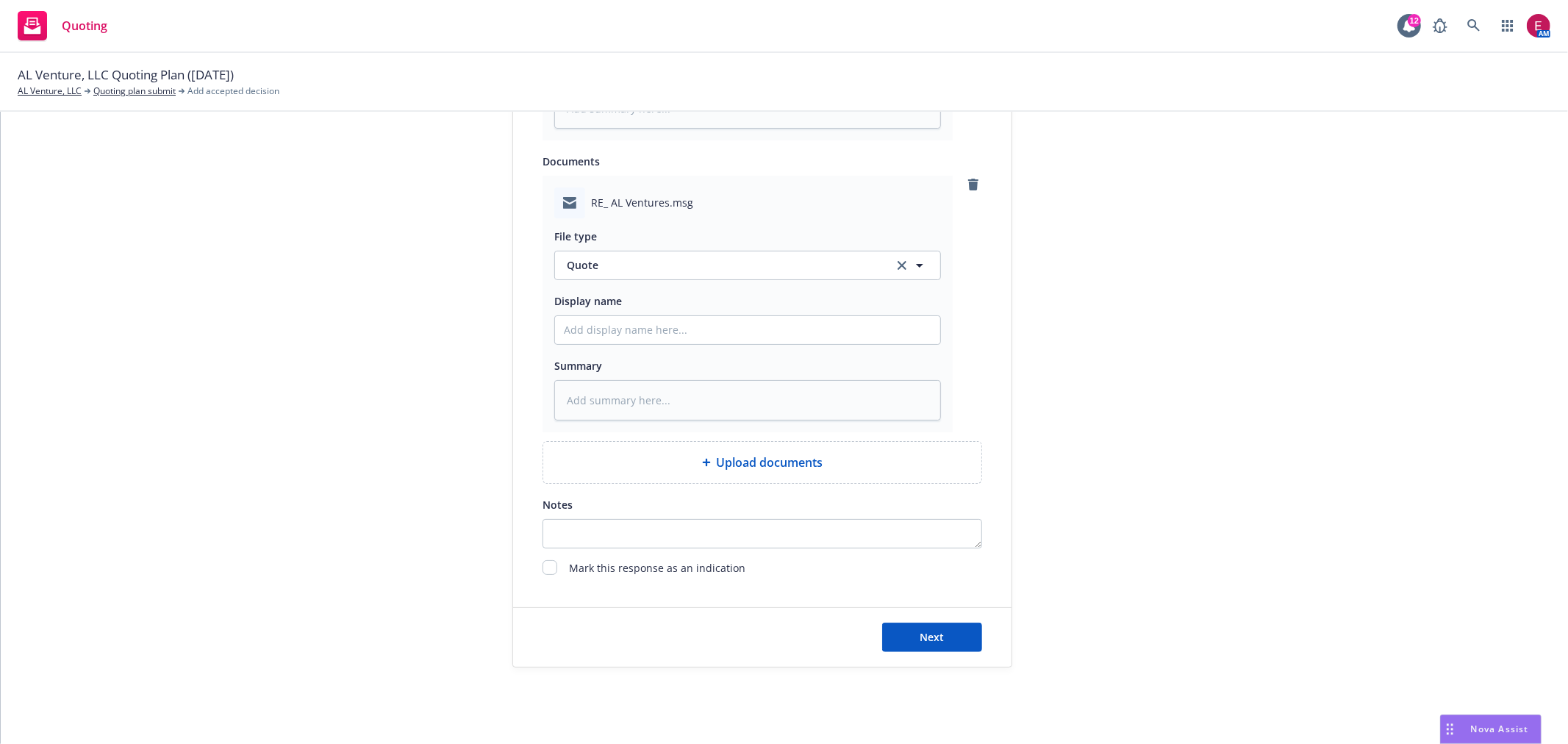
click at [894, 620] on div "Next" at bounding box center [762, 637] width 499 height 59
drag, startPoint x: 973, startPoint y: 650, endPoint x: 982, endPoint y: 650, distance: 9.0
click at [974, 650] on button "Next" at bounding box center [932, 637] width 100 height 29
type textarea "x"
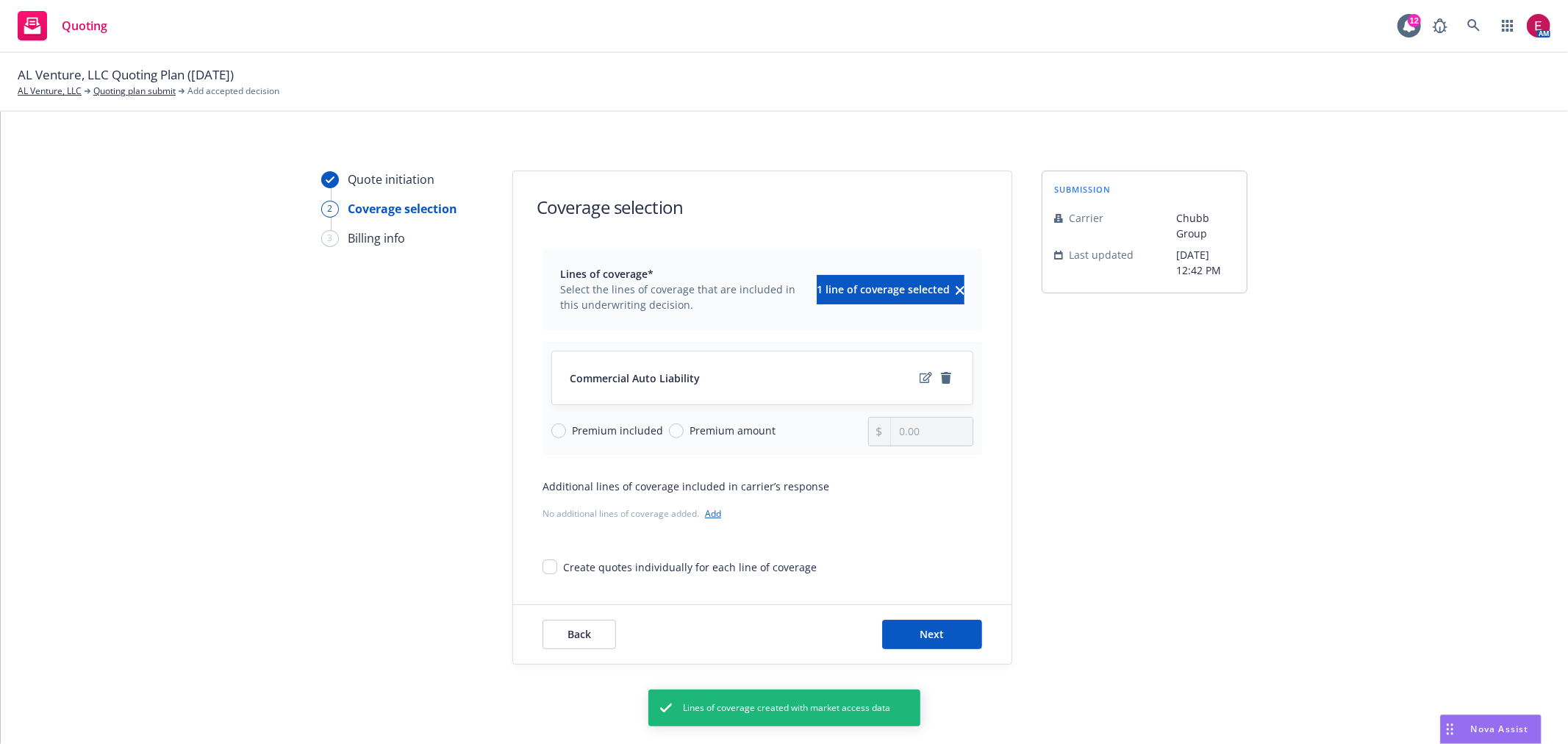
click at [873, 631] on div "Back Next" at bounding box center [762, 635] width 440 height 29
click at [902, 631] on button "Next" at bounding box center [932, 635] width 100 height 29
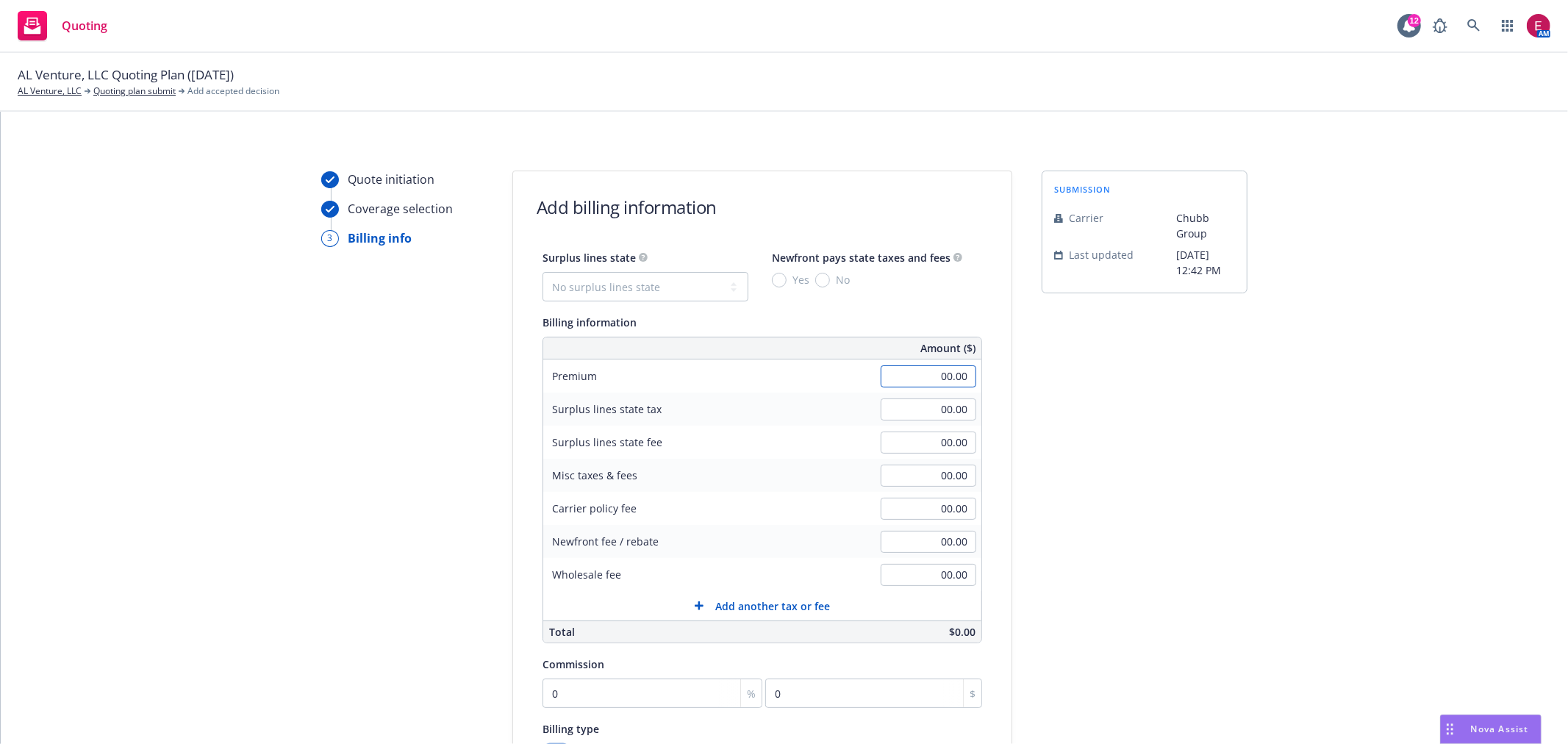
drag, startPoint x: 945, startPoint y: 374, endPoint x: 966, endPoint y: 360, distance: 25.2
click at [945, 374] on input "00.00" at bounding box center [929, 376] width 96 height 22
type input "1,044.00"
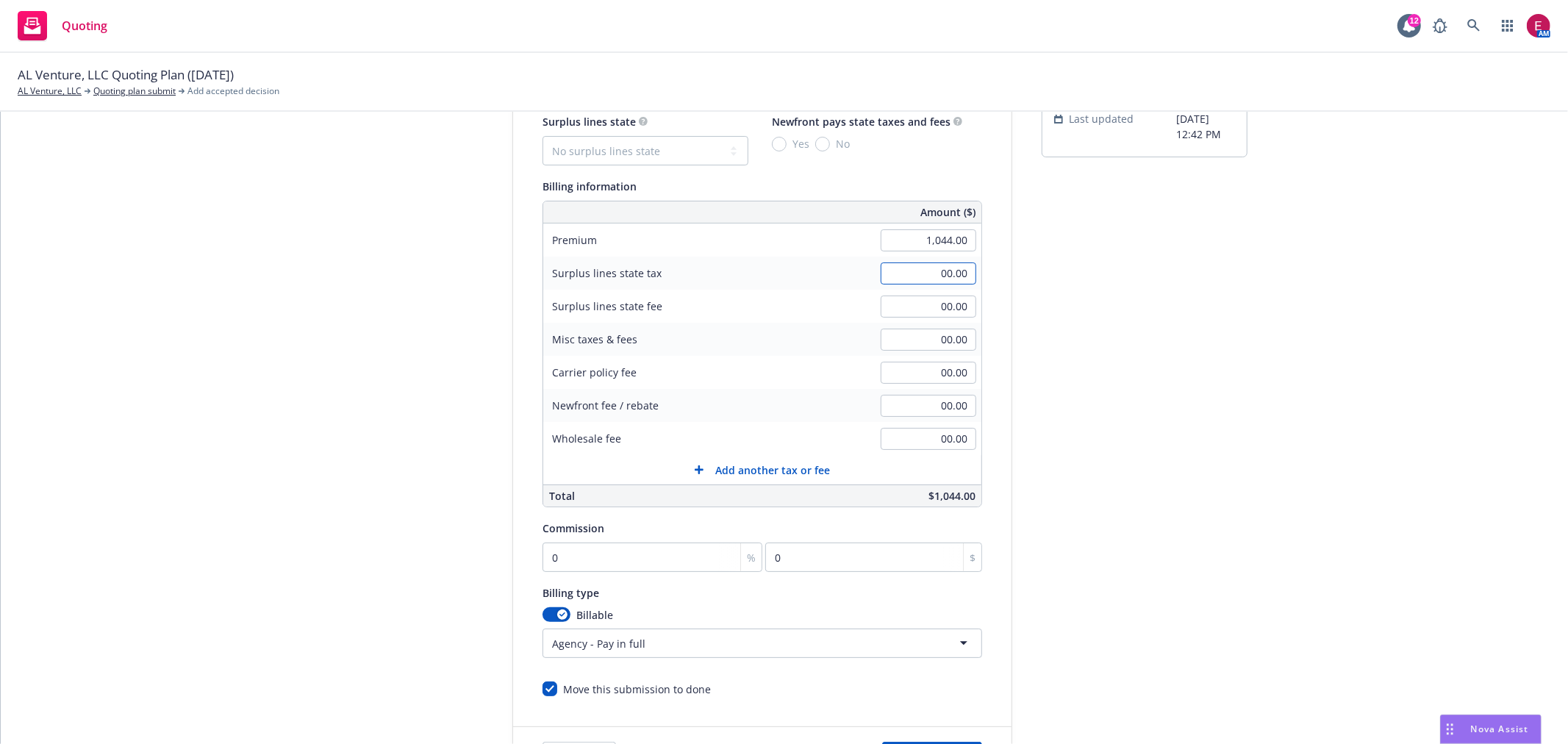
scroll to position [244, 0]
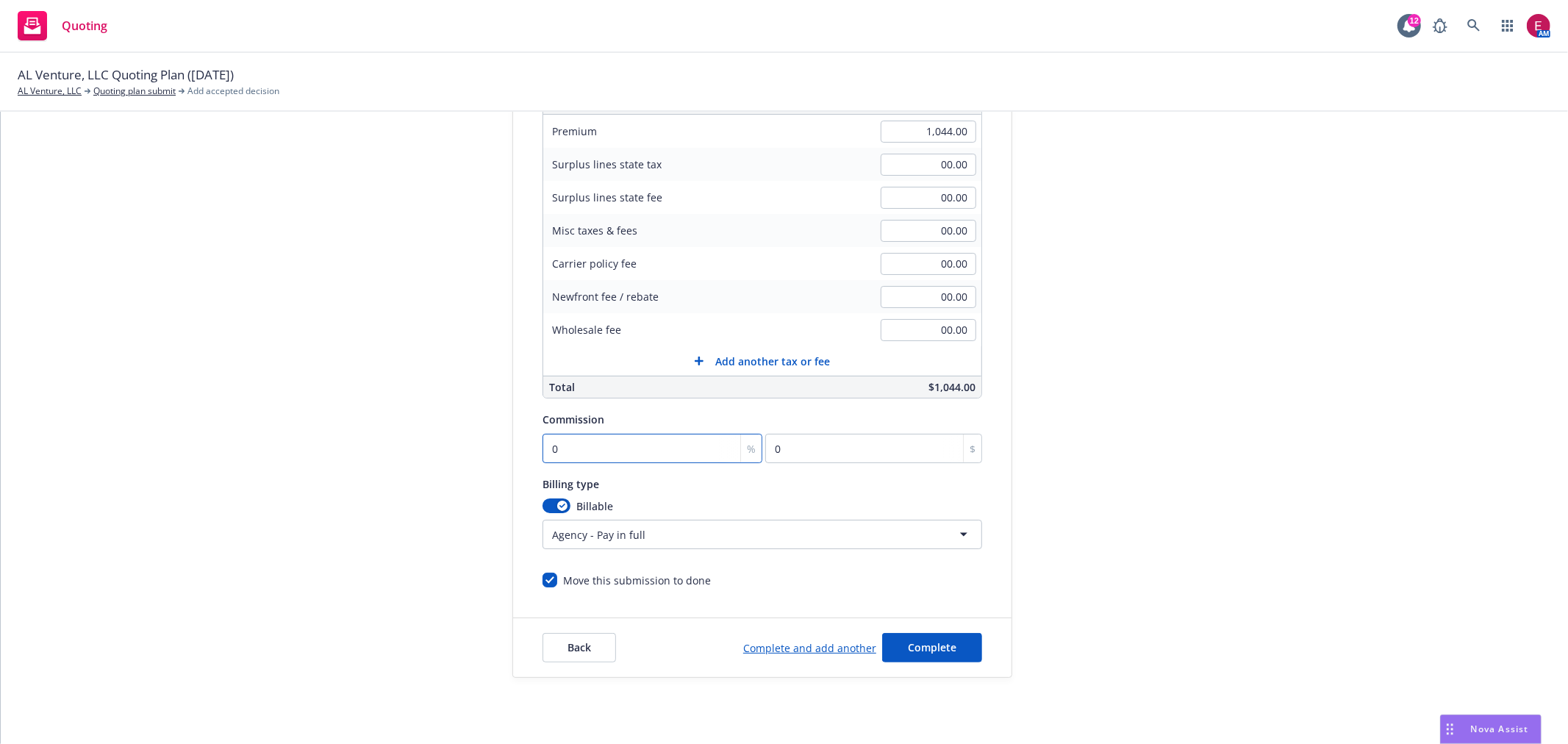
click at [568, 458] on div "Surplus lines state No surplus lines state [US_STATE] [US_STATE] [US_STATE] [US…" at bounding box center [762, 296] width 440 height 585
type input "1"
type input "10.44"
type input "12"
type input "125.28"
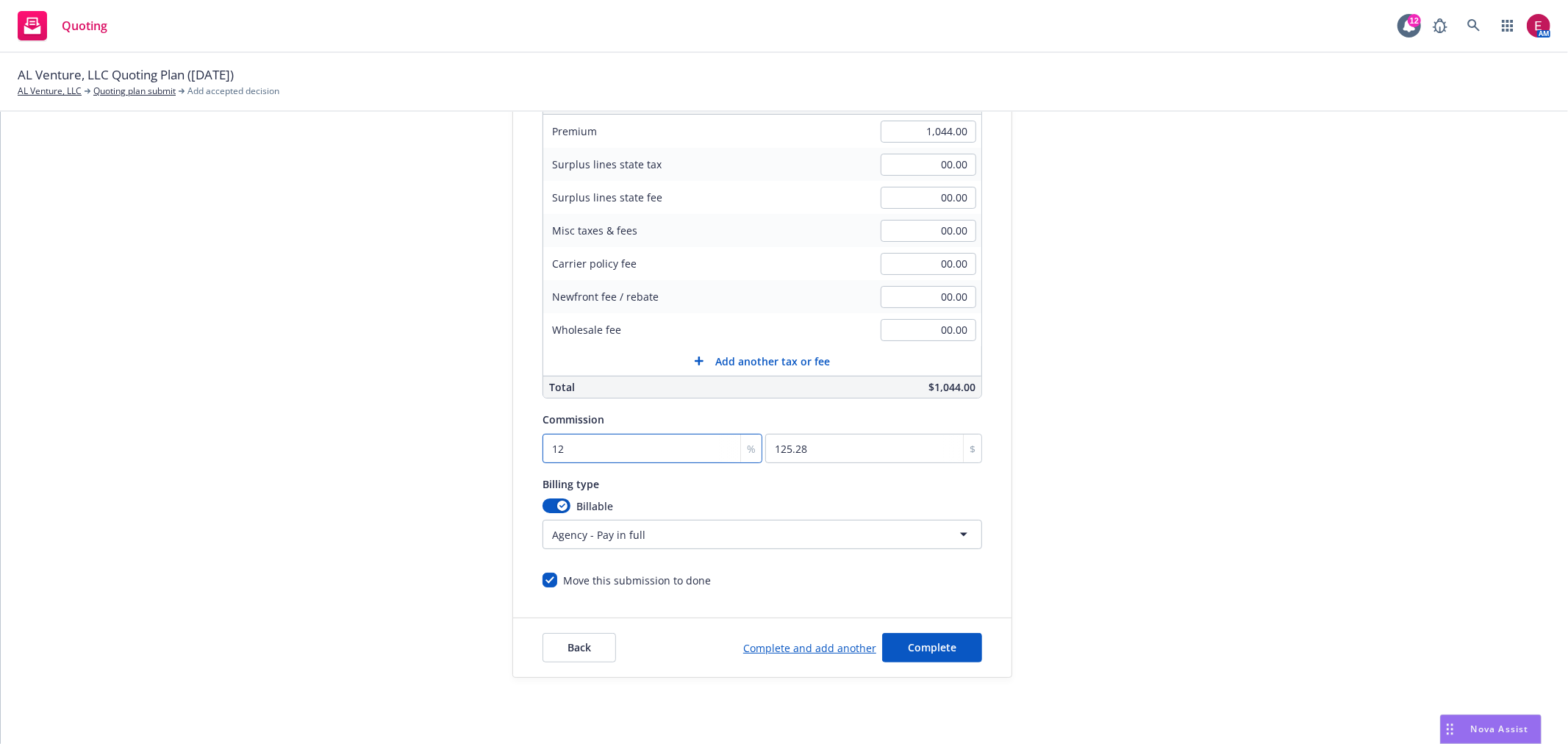
type input "12.5"
type input "130.5"
type input "12.5"
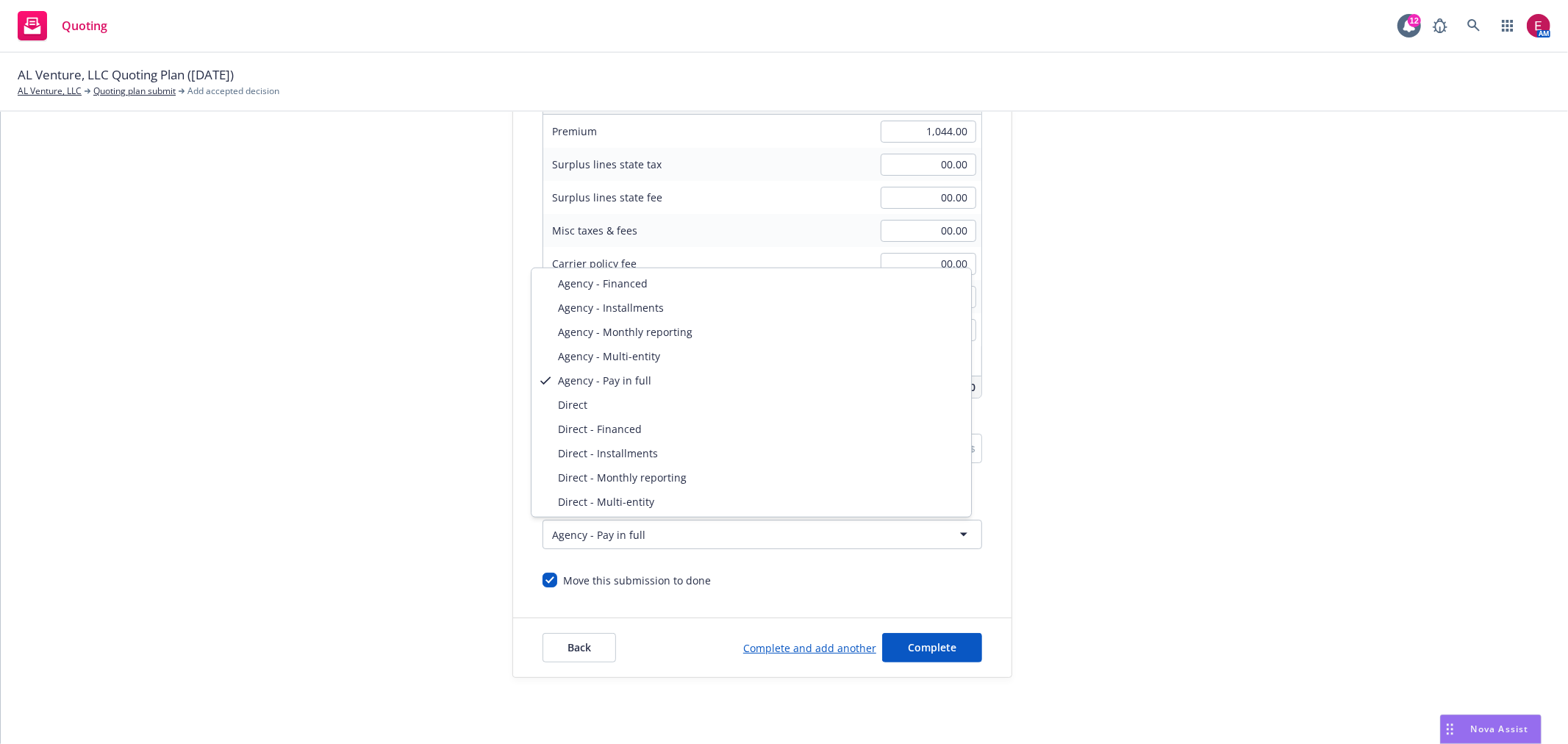
click at [654, 530] on html "Quoting 12 AM AL Venture, LLC Quoting Plan ([DATE]) AL Venture, LLC Quoting pla…" at bounding box center [784, 372] width 1568 height 744
select select "DIRECT"
drag, startPoint x: 619, startPoint y: 400, endPoint x: 873, endPoint y: 638, distance: 348.1
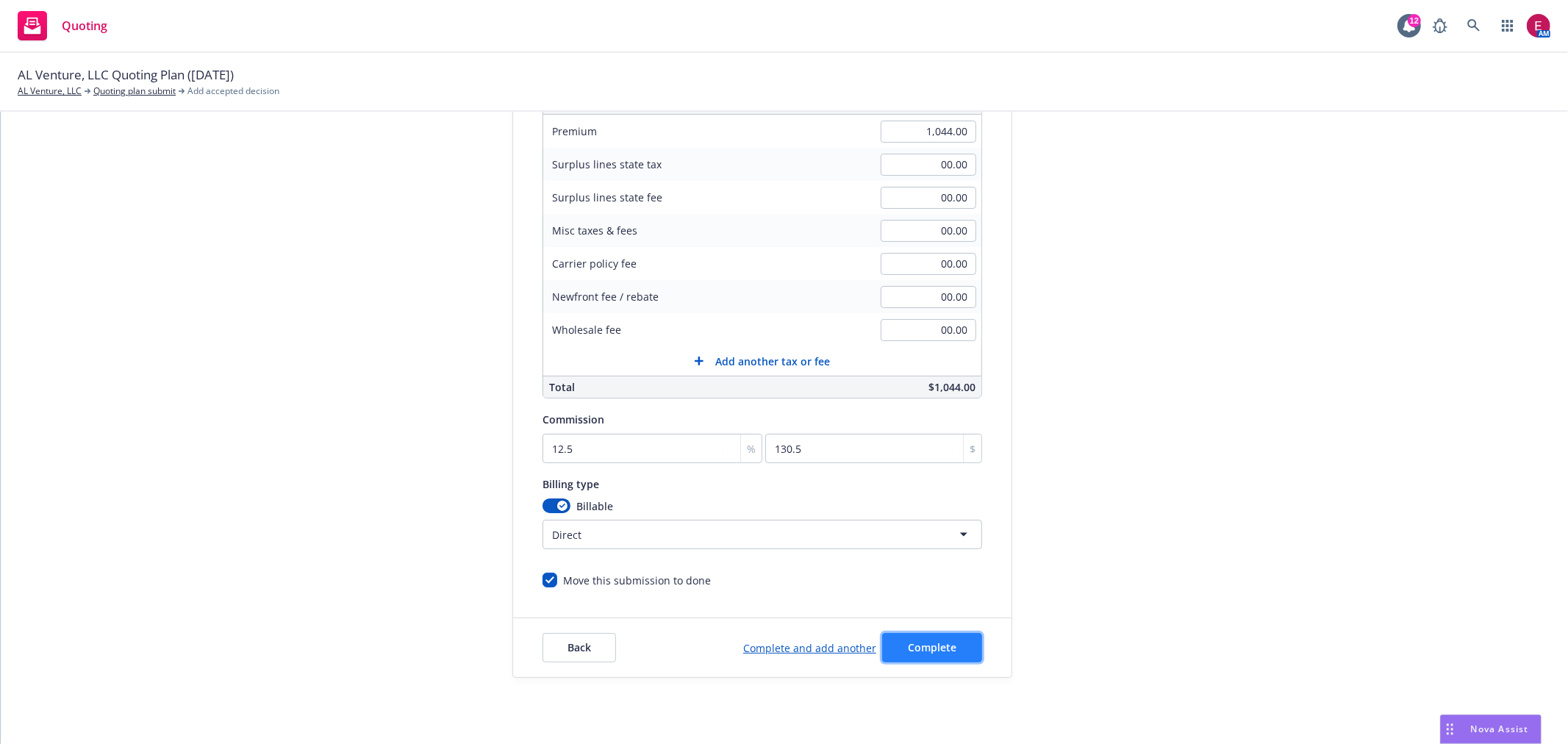
click at [942, 659] on button "Complete" at bounding box center [932, 647] width 100 height 29
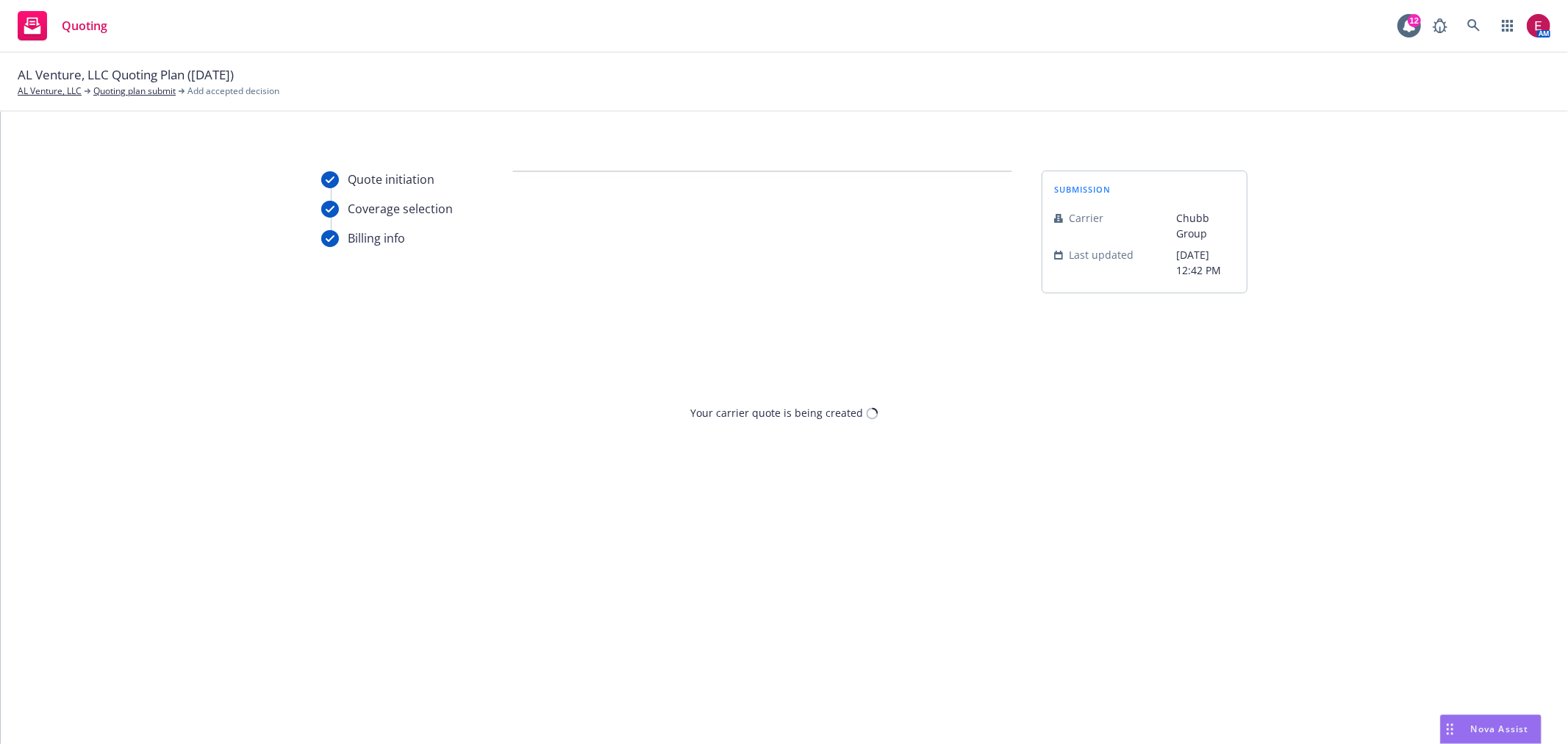
scroll to position [0, 0]
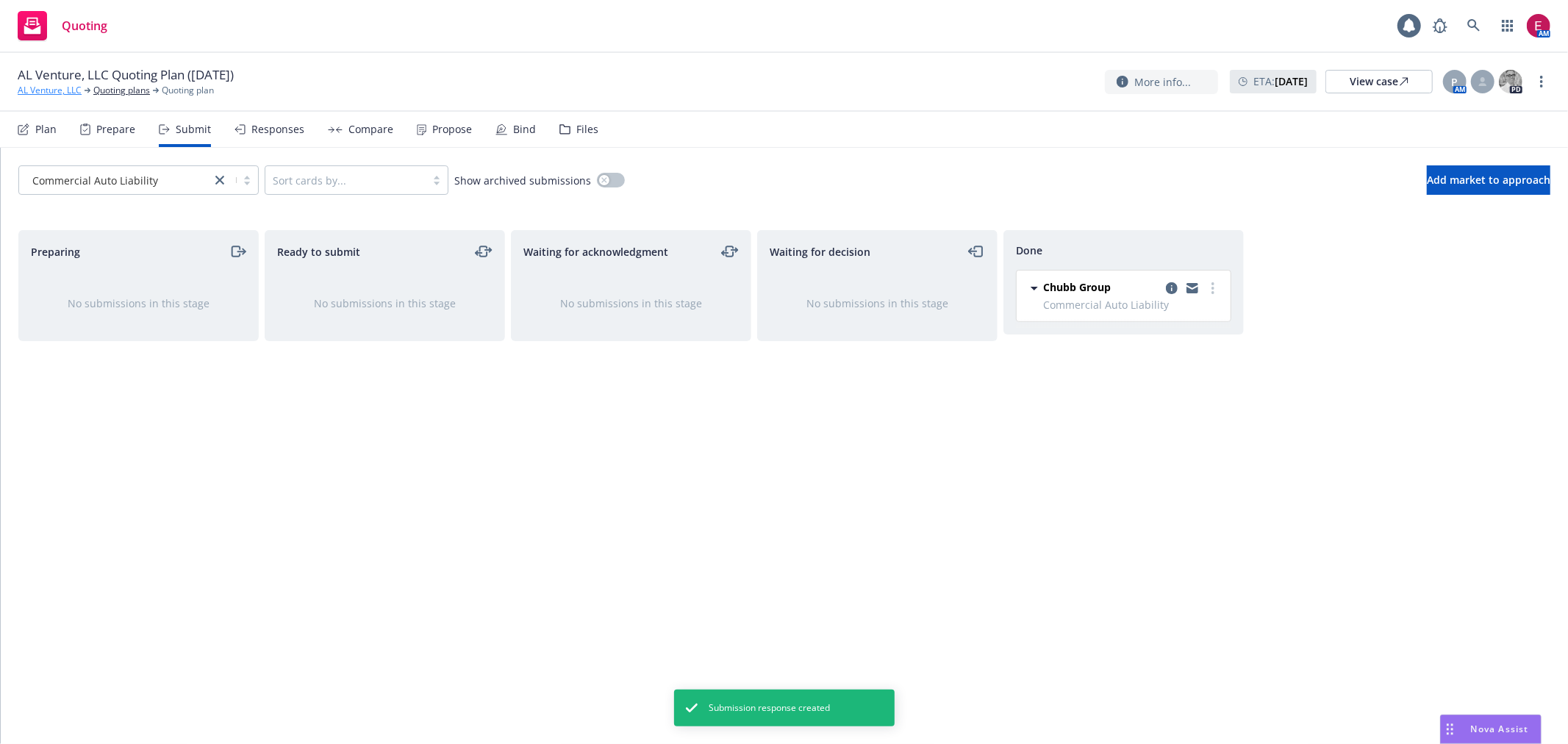
click at [38, 92] on link "AL Venture, LLC" at bounding box center [49, 91] width 64 height 14
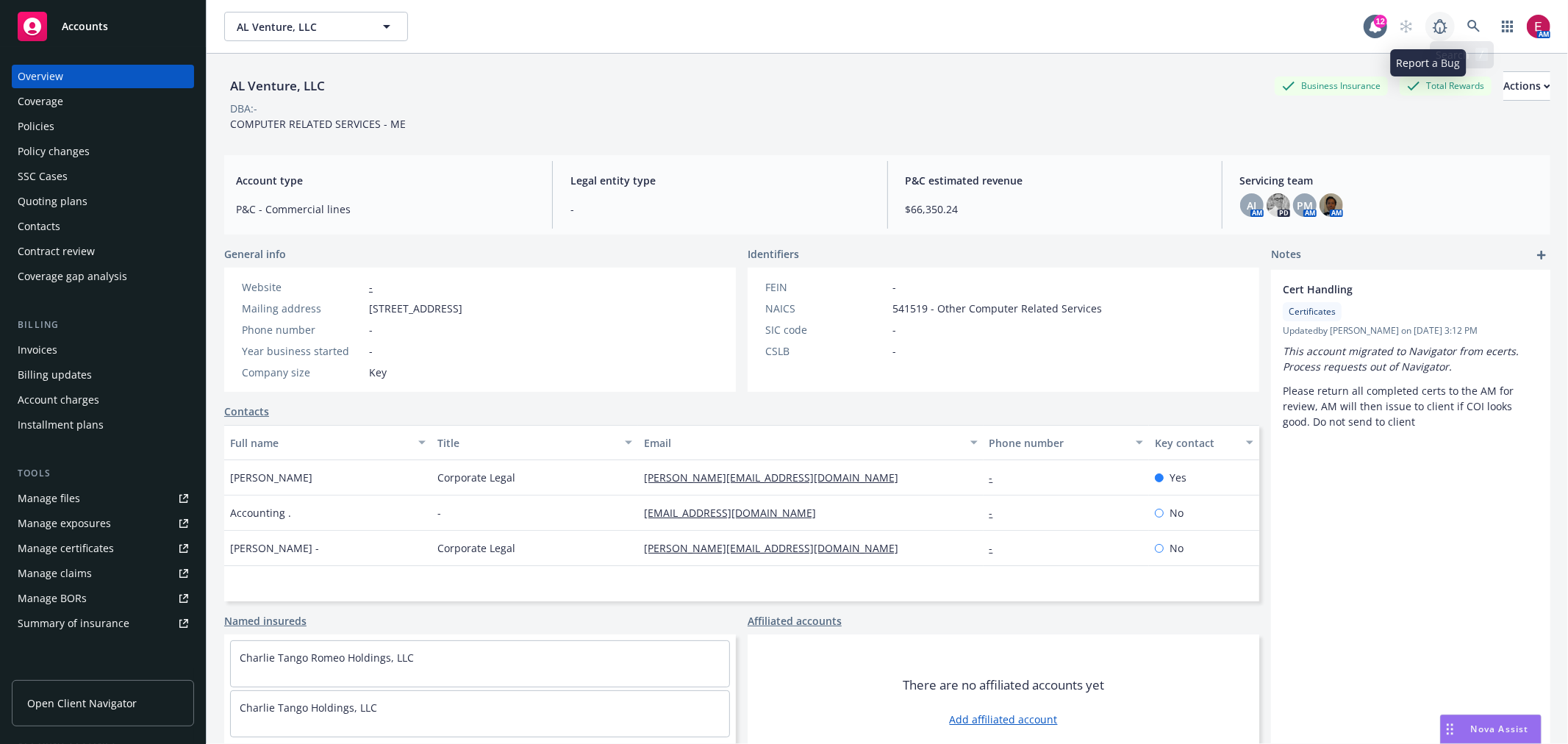
click at [1441, 27] on link at bounding box center [1440, 26] width 29 height 29
click at [1471, 19] on link at bounding box center [1474, 26] width 29 height 29
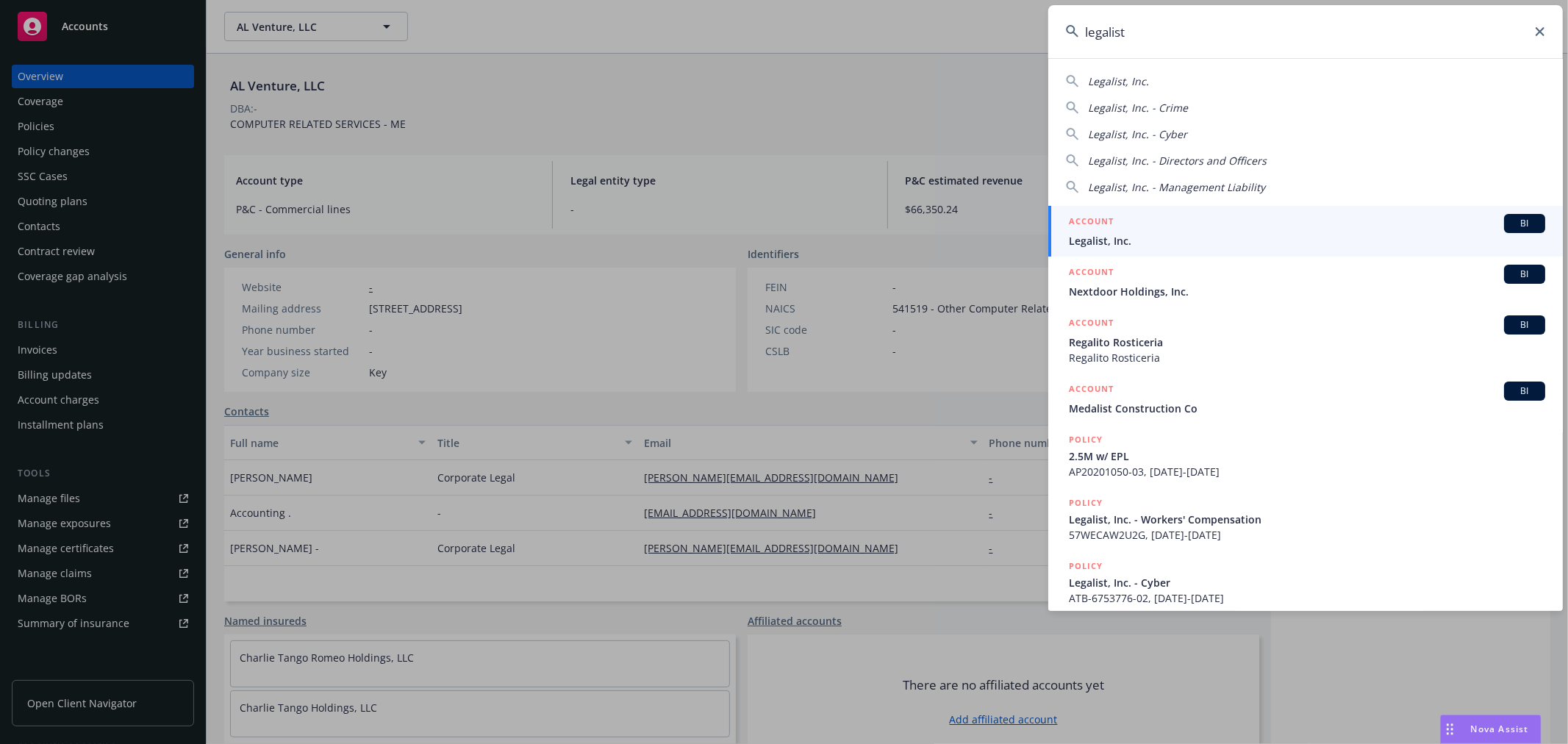
type input "legalist"
click at [1180, 232] on div "ACCOUNT BI" at bounding box center [1306, 224] width 476 height 20
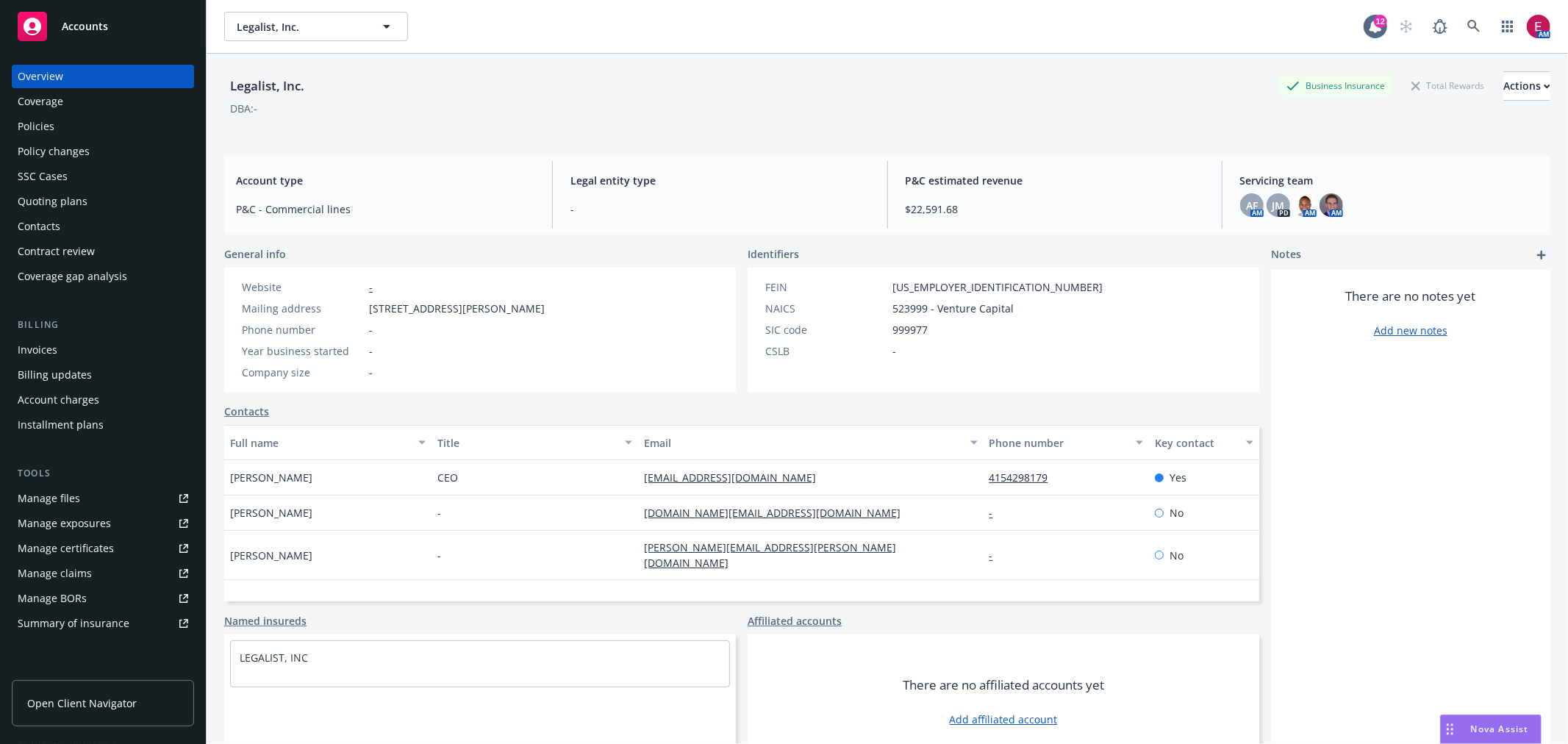
click at [65, 126] on div "Policies" at bounding box center [103, 126] width 170 height 23
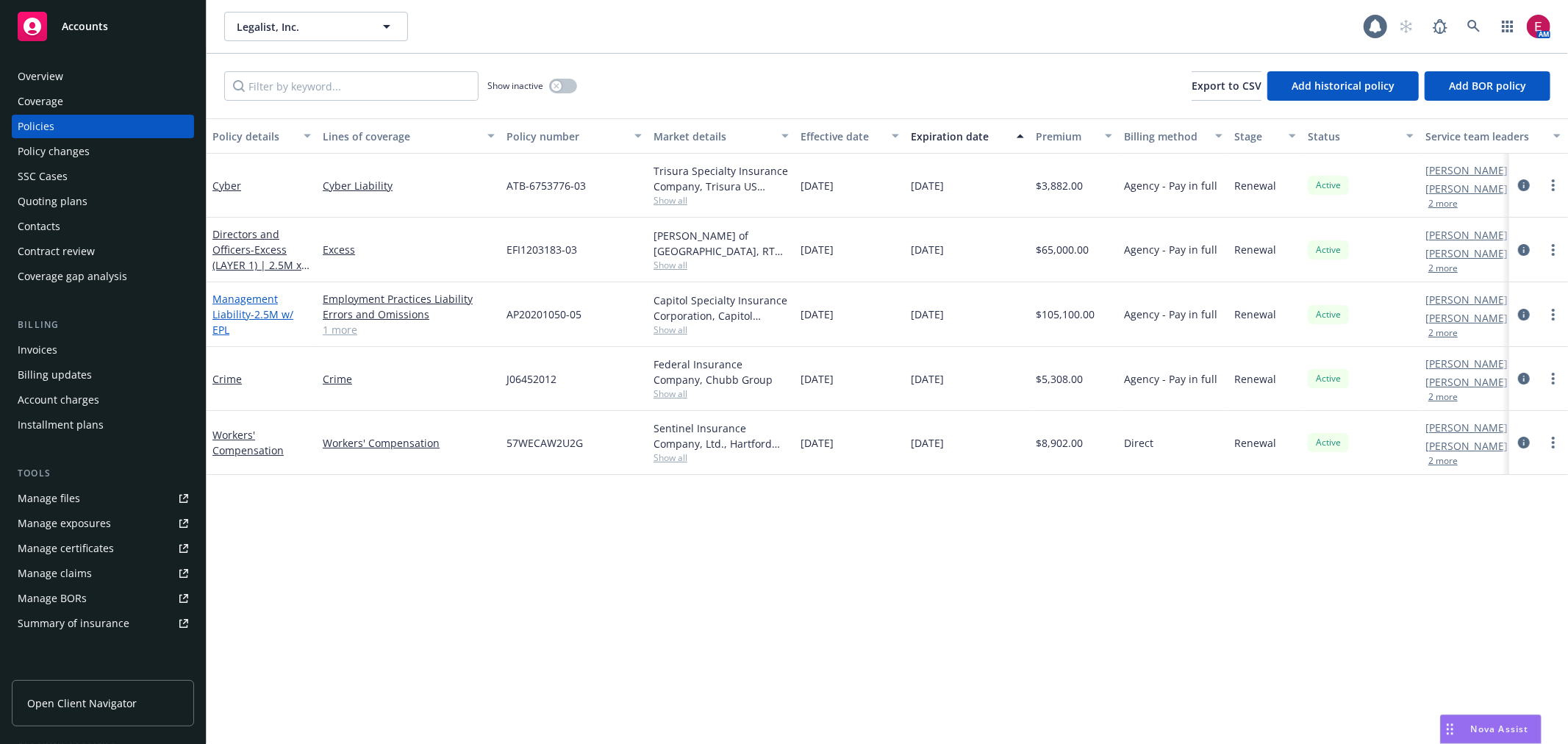
click at [255, 302] on link "Management Liability - 2.5M w/ EPL" at bounding box center [252, 315] width 81 height 45
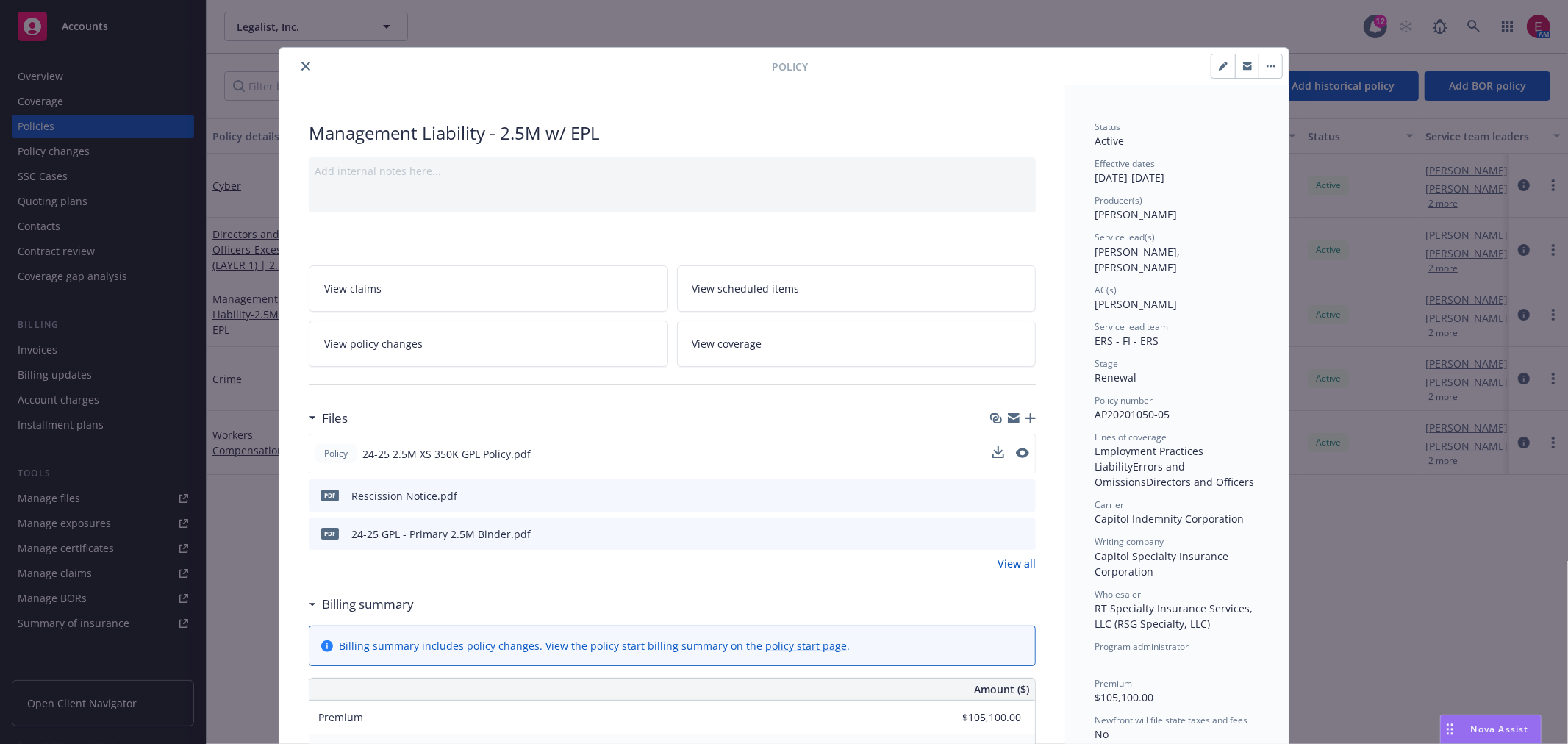
click at [1017, 460] on button at bounding box center [1023, 454] width 14 height 16
click at [1017, 452] on icon "preview file" at bounding box center [1022, 453] width 14 height 11
click at [1437, 67] on div "Policy Management Liability - 2.5M w/ EPL Add internal notes here... View claim…" at bounding box center [784, 372] width 1568 height 744
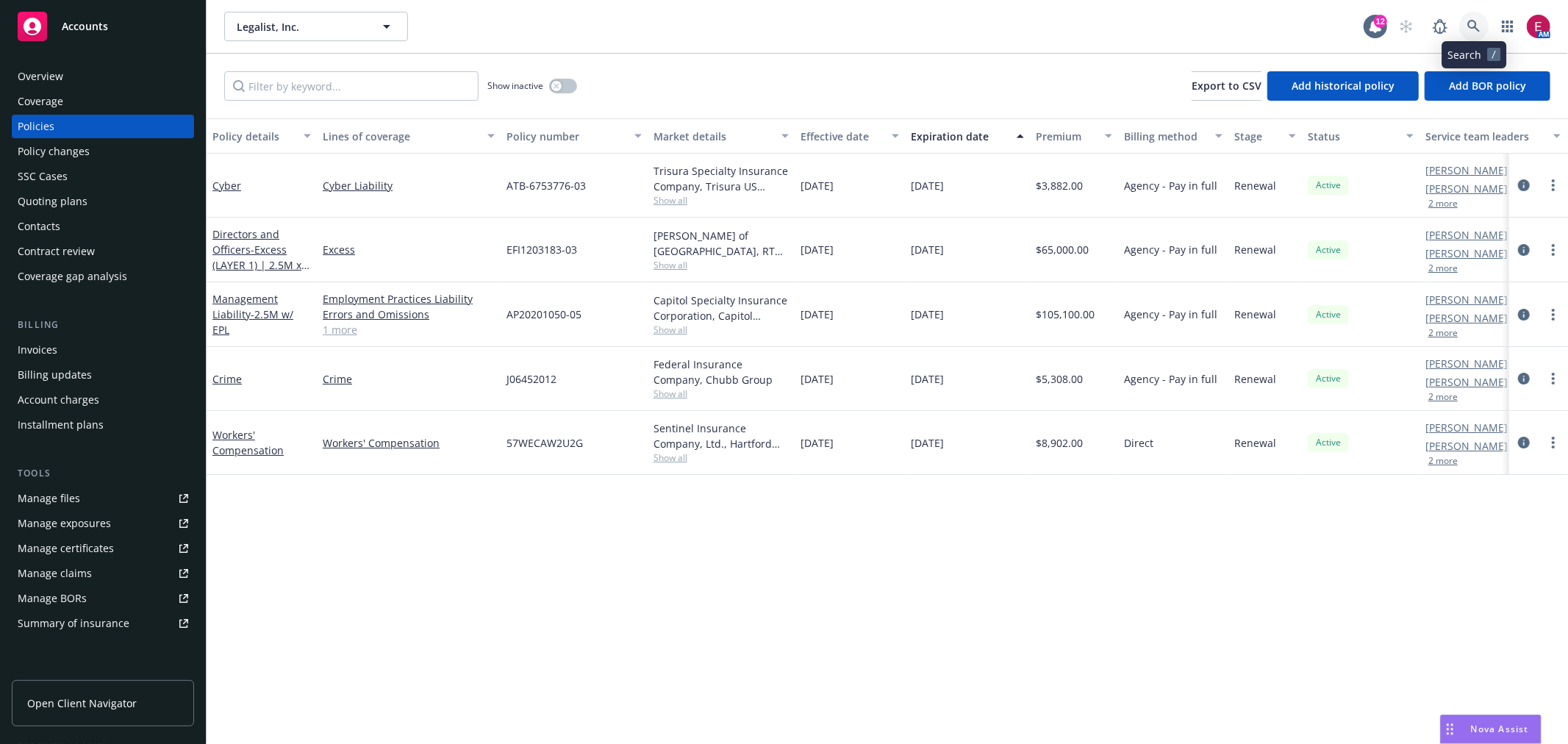
click at [1474, 22] on icon at bounding box center [1473, 25] width 13 height 13
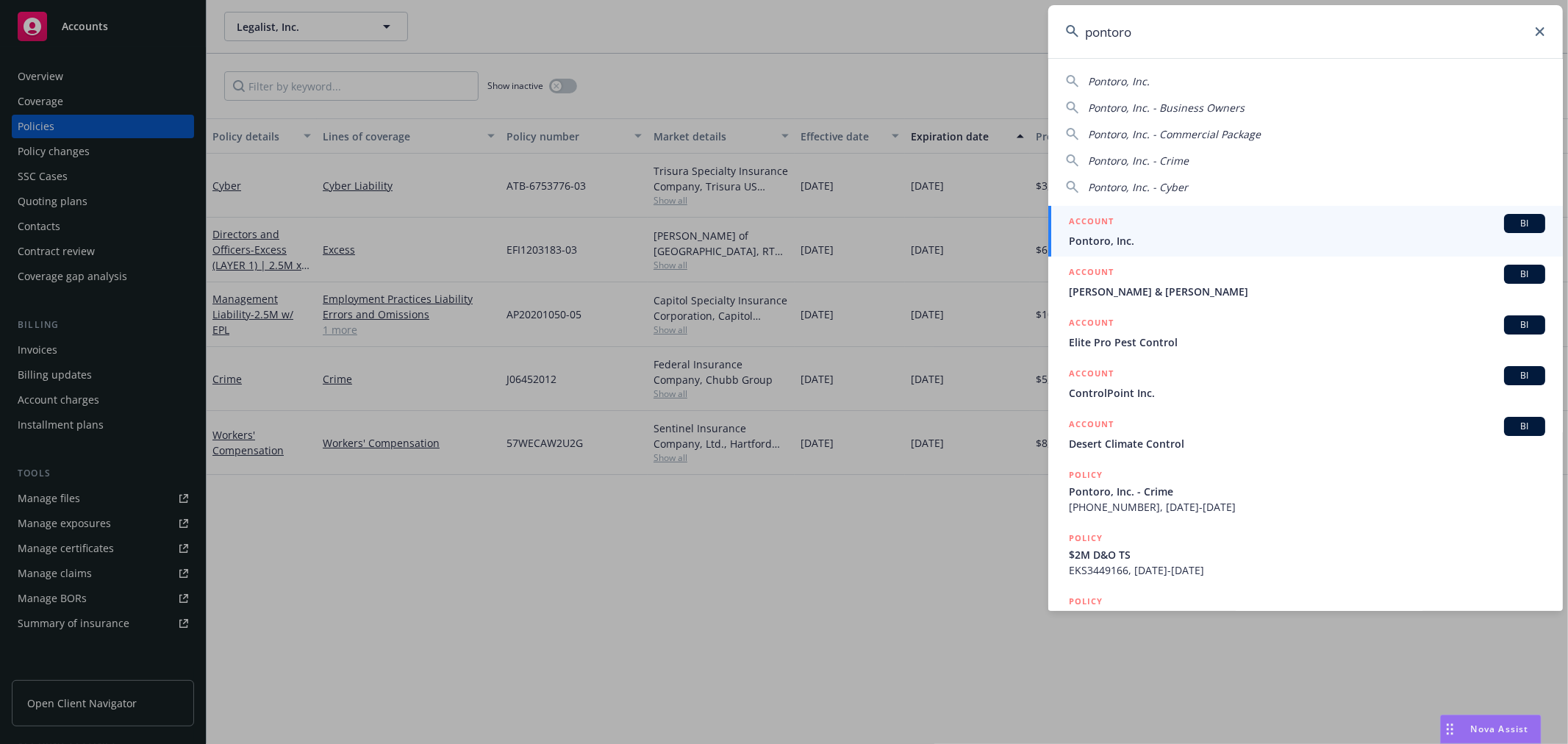
type input "pontoro"
click at [1213, 241] on span "Pontoro, Inc." at bounding box center [1306, 241] width 476 height 16
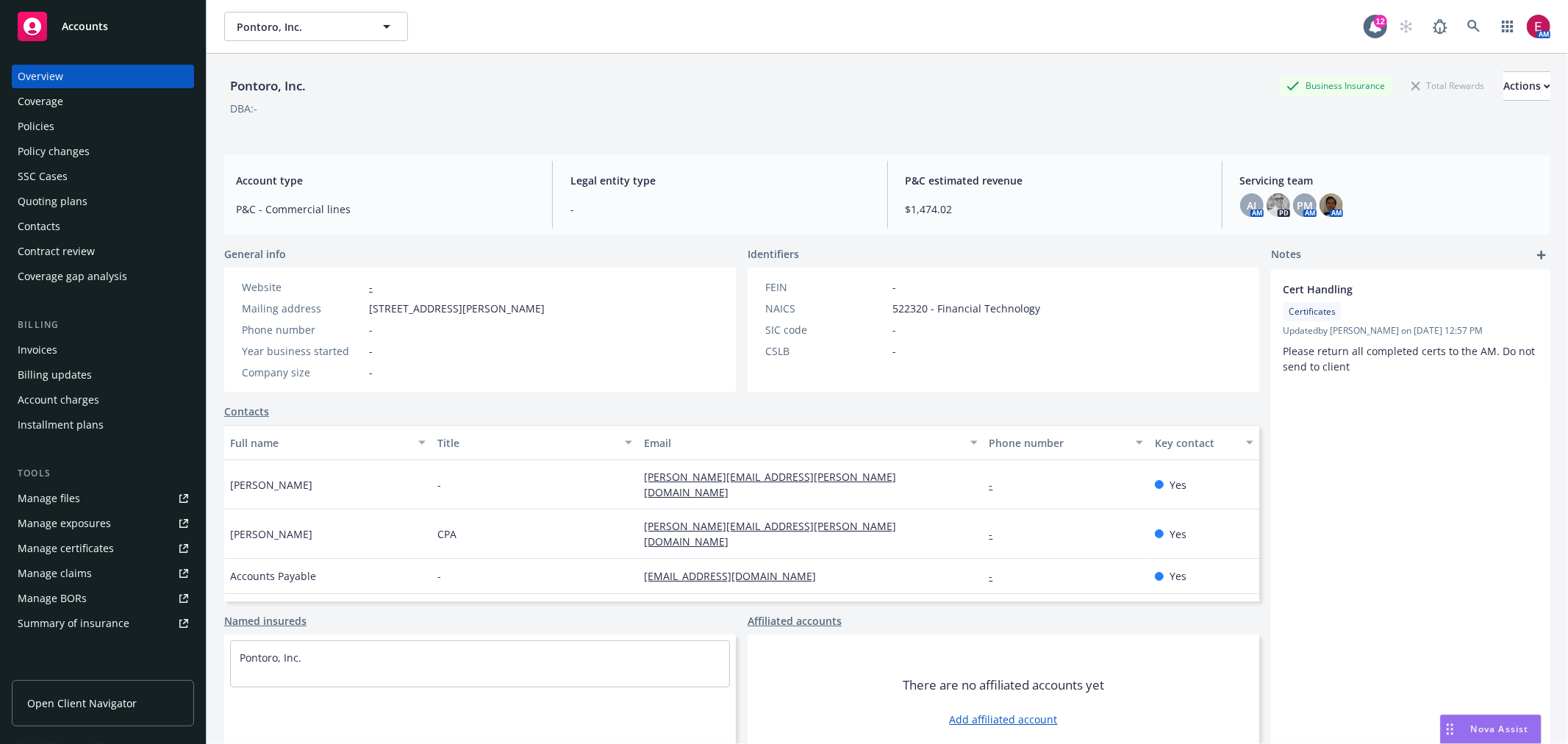
click at [18, 123] on div "Policies" at bounding box center [36, 126] width 37 height 23
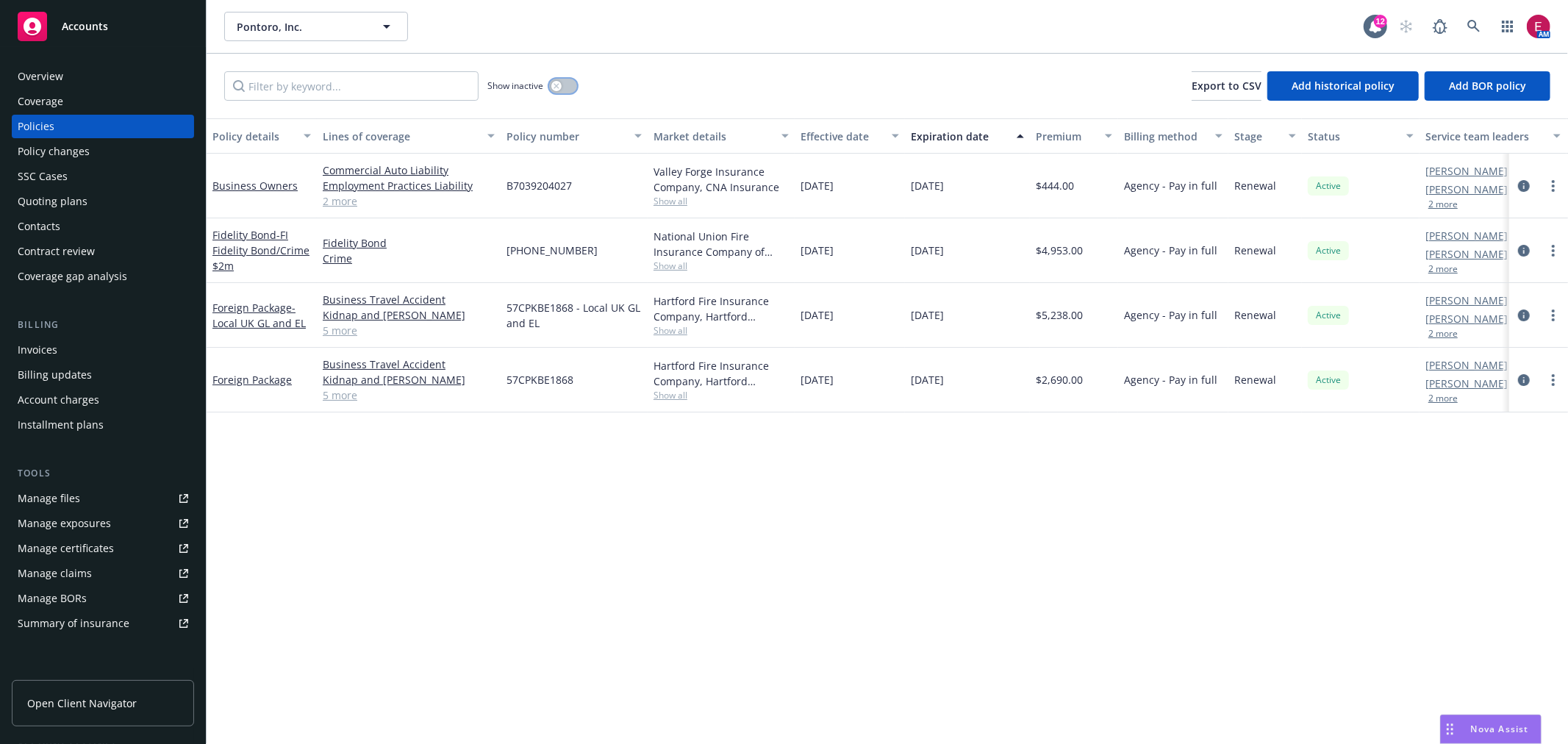
click at [562, 90] on button "button" at bounding box center [563, 85] width 28 height 15
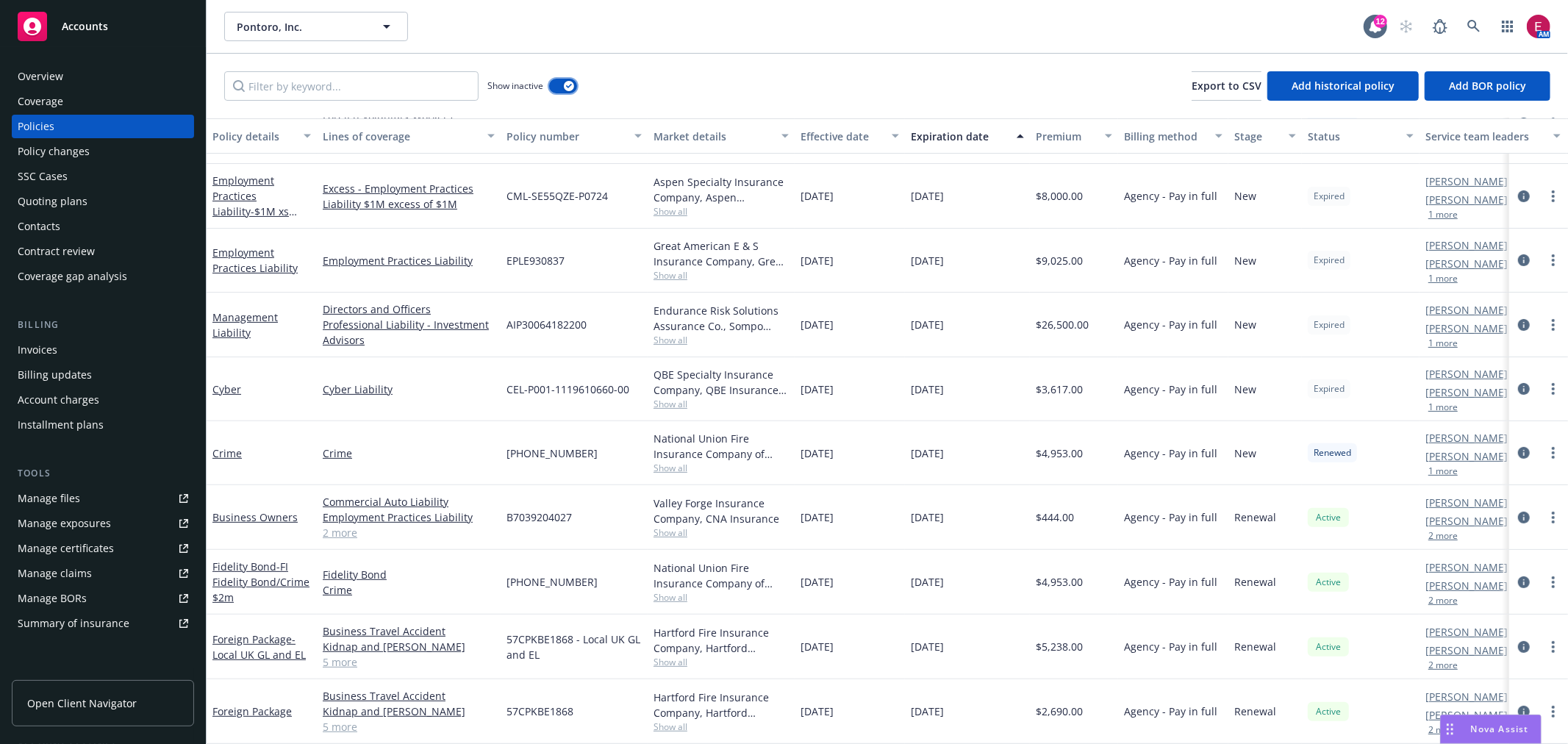
scroll to position [318, 0]
click at [247, 310] on link "Management Liability" at bounding box center [244, 325] width 65 height 29
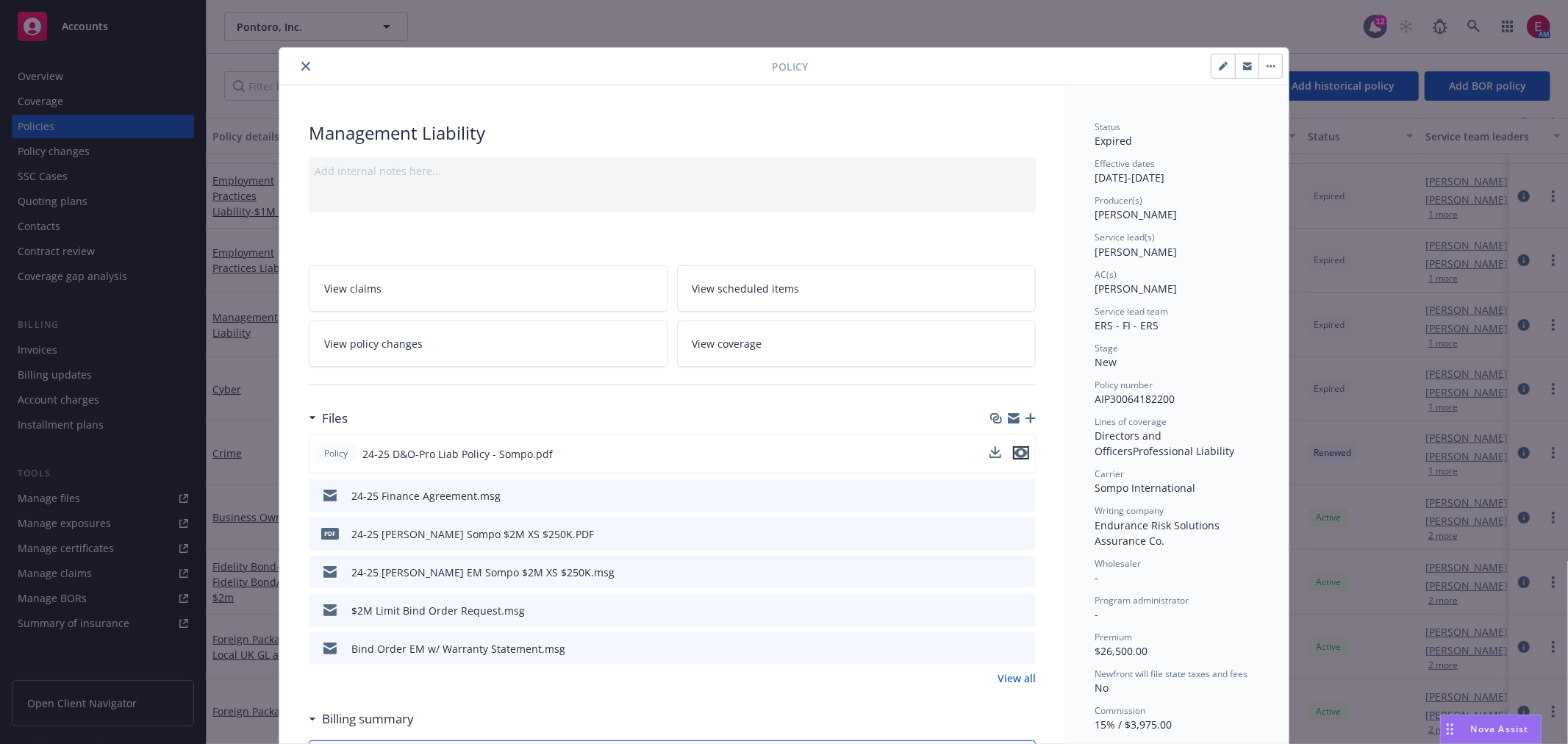
click at [1020, 452] on icon "preview file" at bounding box center [1022, 453] width 14 height 11
click at [1493, 731] on span "Nova Assist" at bounding box center [1500, 728] width 58 height 13
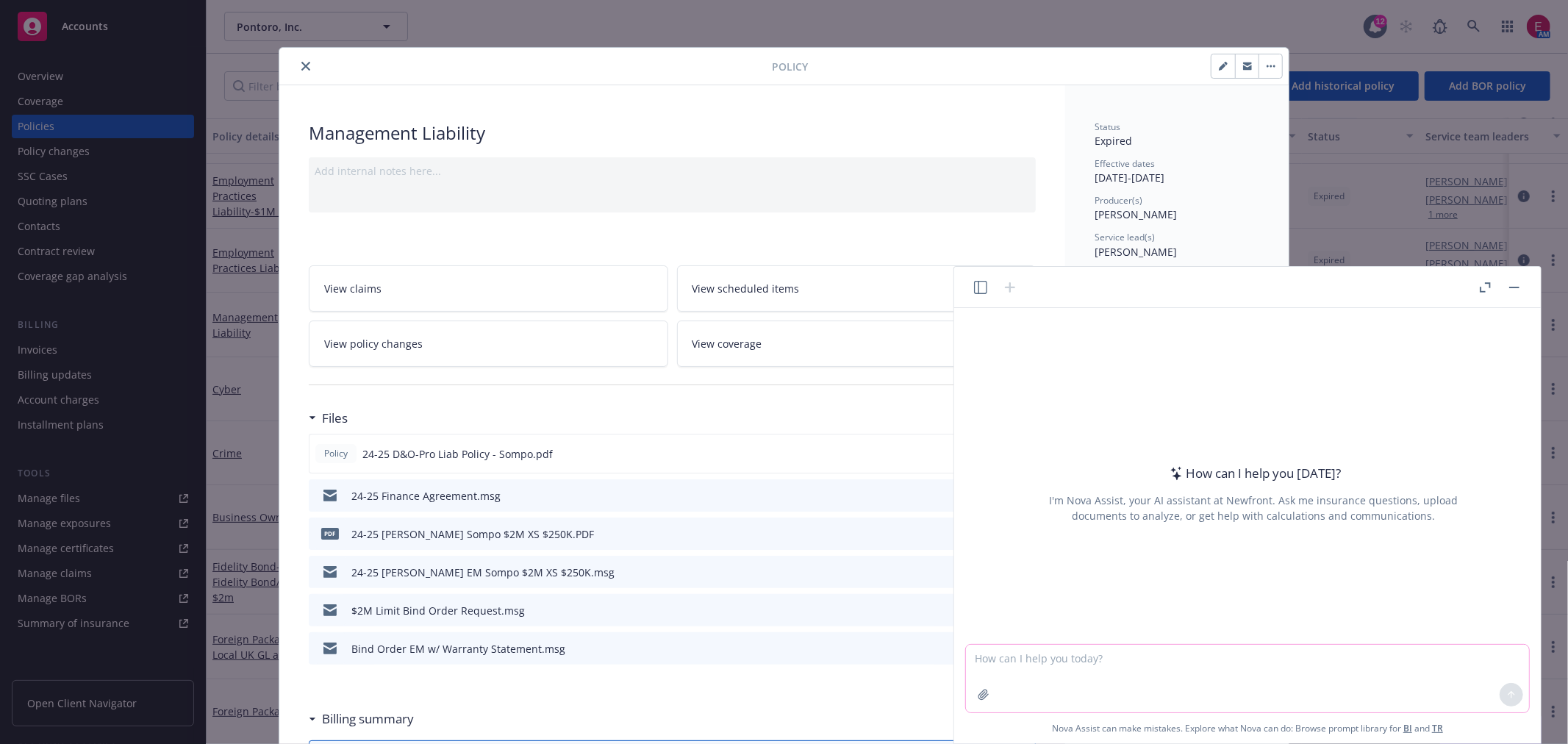
click at [1190, 680] on textarea at bounding box center [1247, 678] width 563 height 67
type textarea "D"
type textarea "Is [GEOGRAPHIC_DATA] covered under worldwide territory or does the country only…"
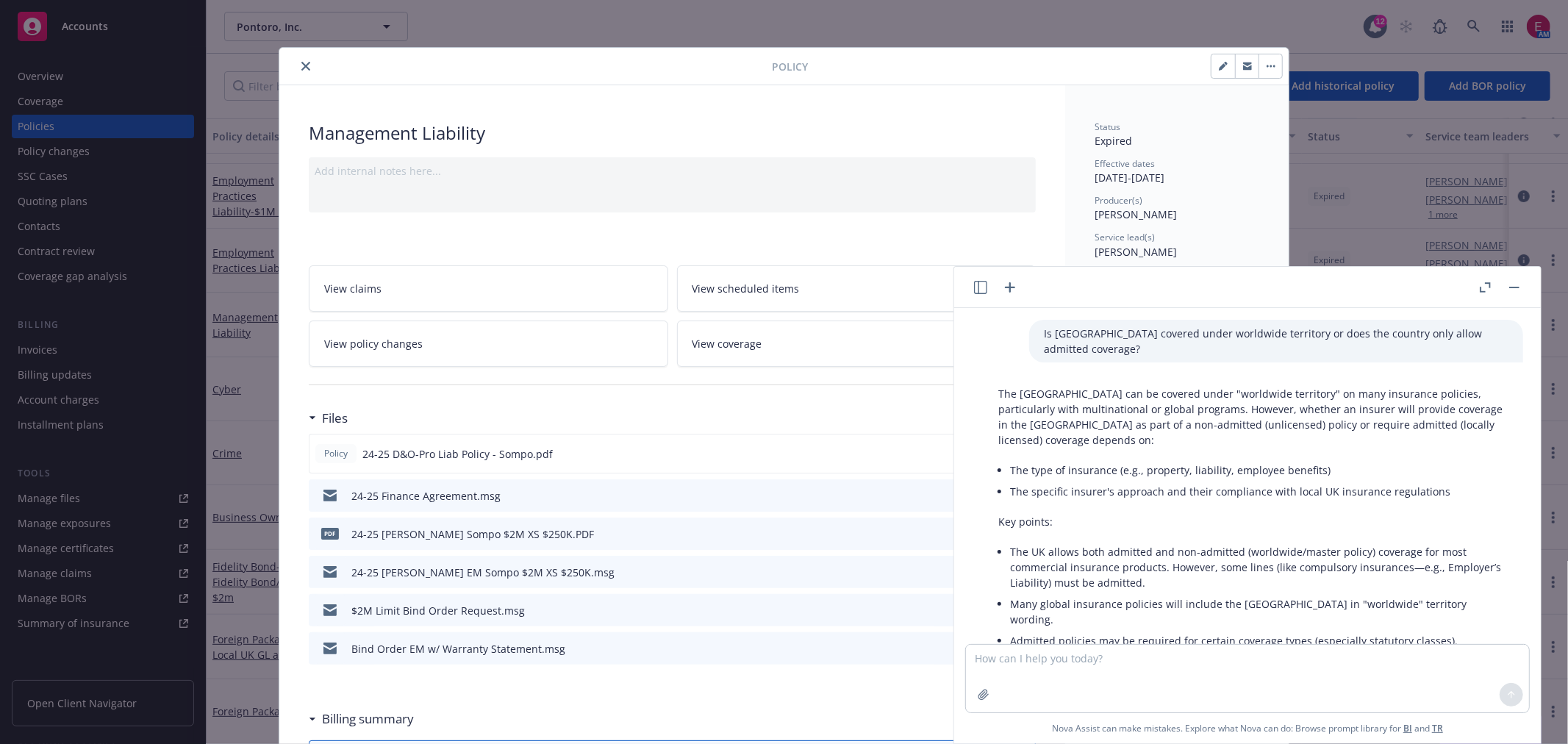
click at [297, 67] on button "close" at bounding box center [306, 66] width 18 height 18
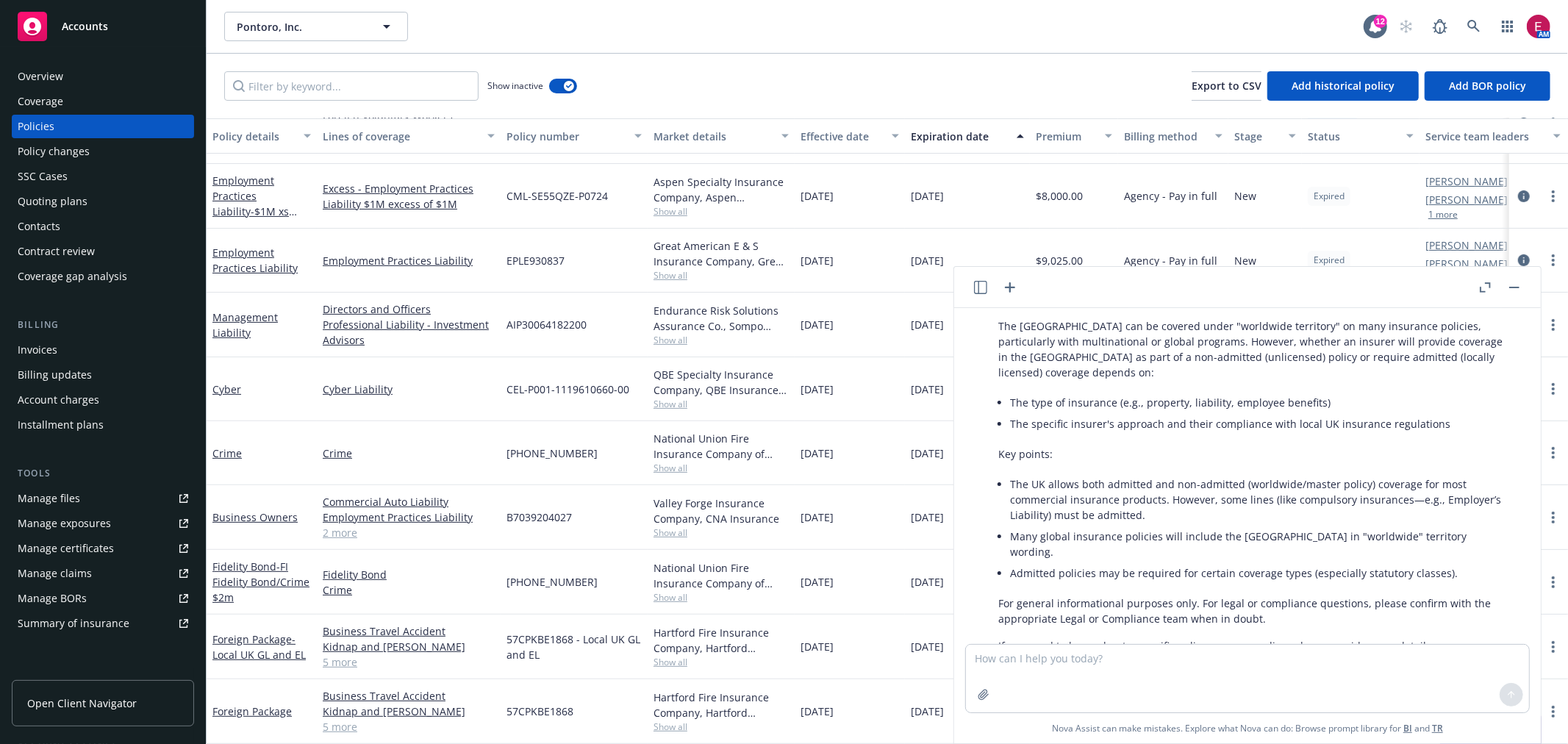
scroll to position [103, 0]
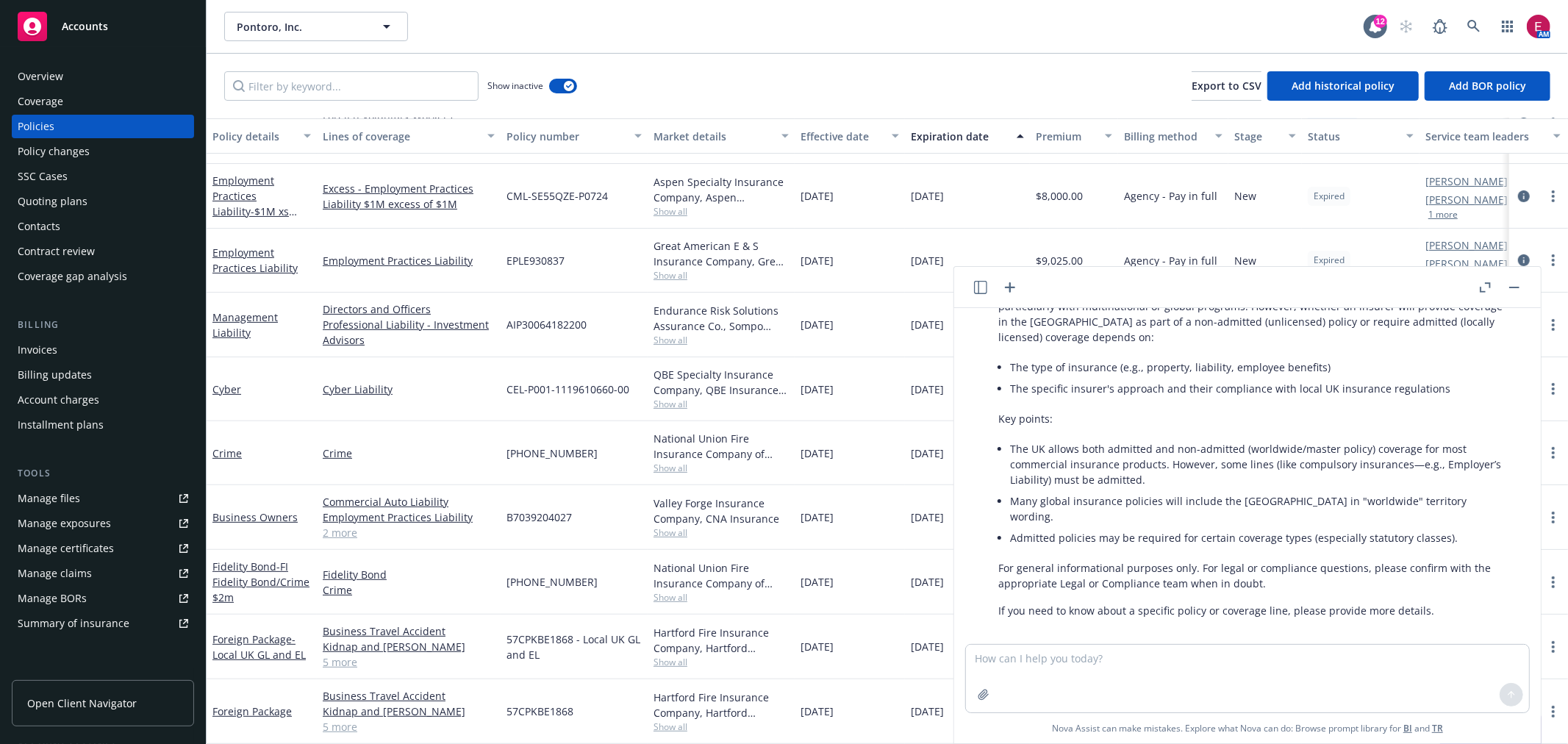
click at [1515, 287] on rect "button" at bounding box center [1514, 287] width 11 height 2
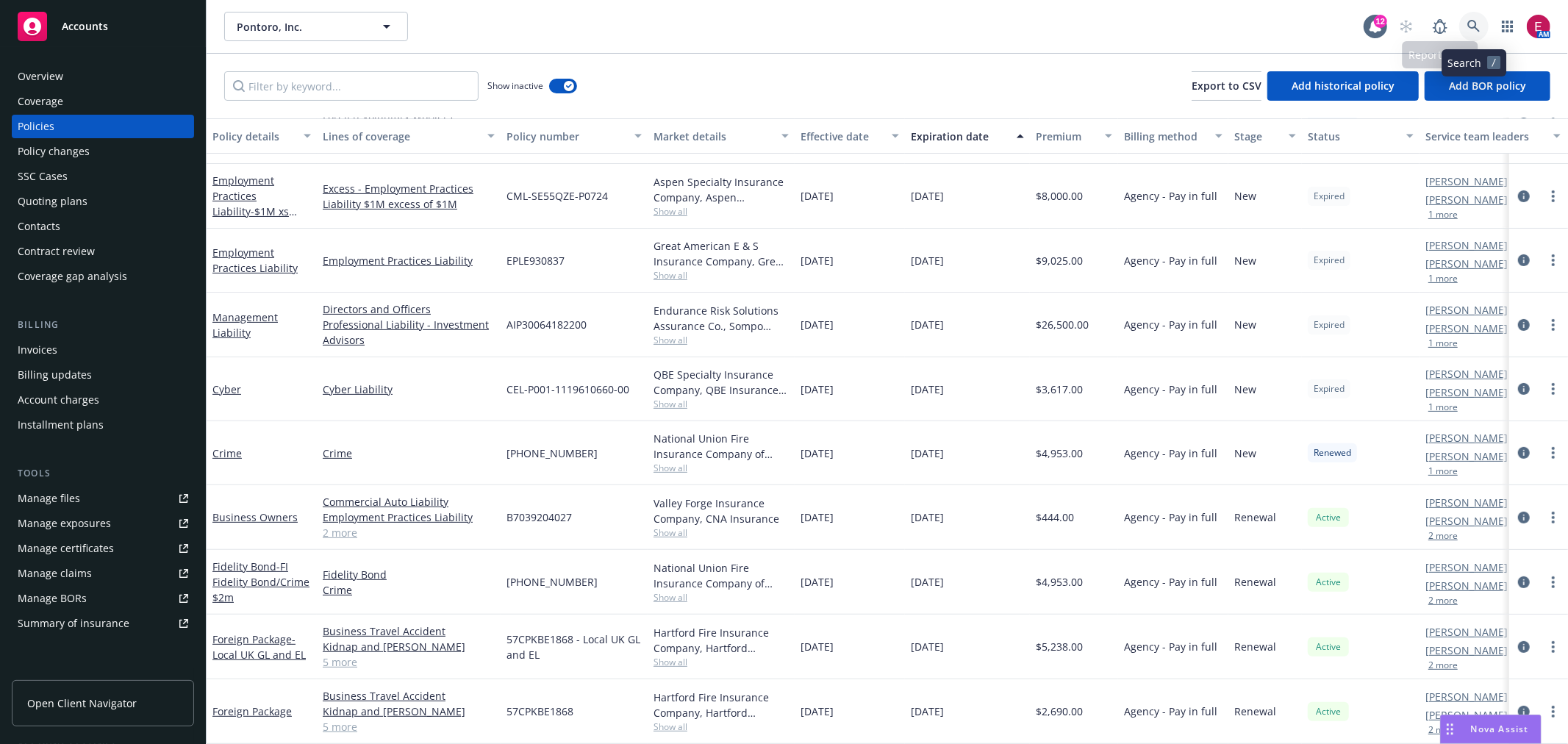
click at [1473, 17] on link at bounding box center [1474, 26] width 29 height 29
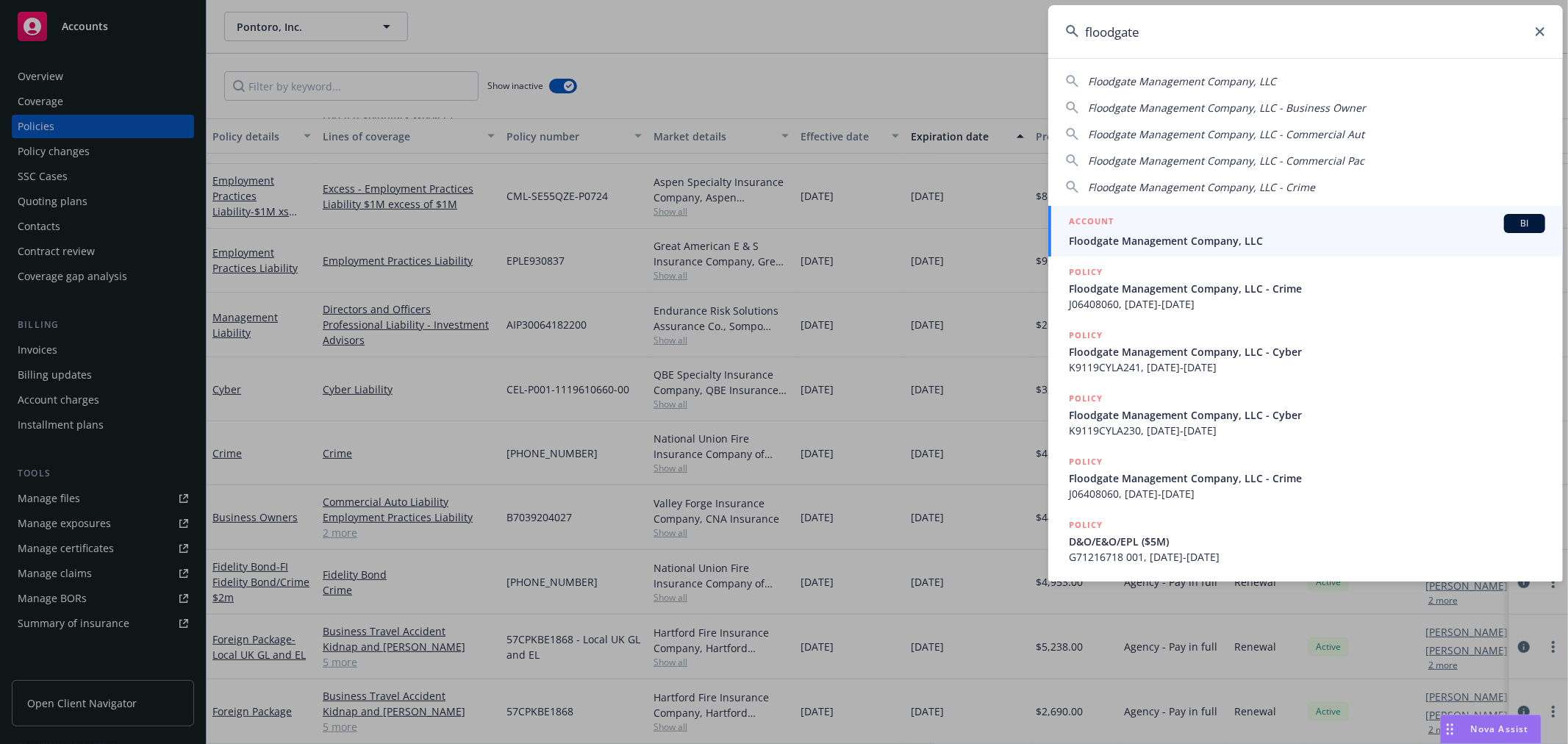
type input "floodgate"
click at [1185, 223] on div "ACCOUNT BI" at bounding box center [1306, 224] width 476 height 20
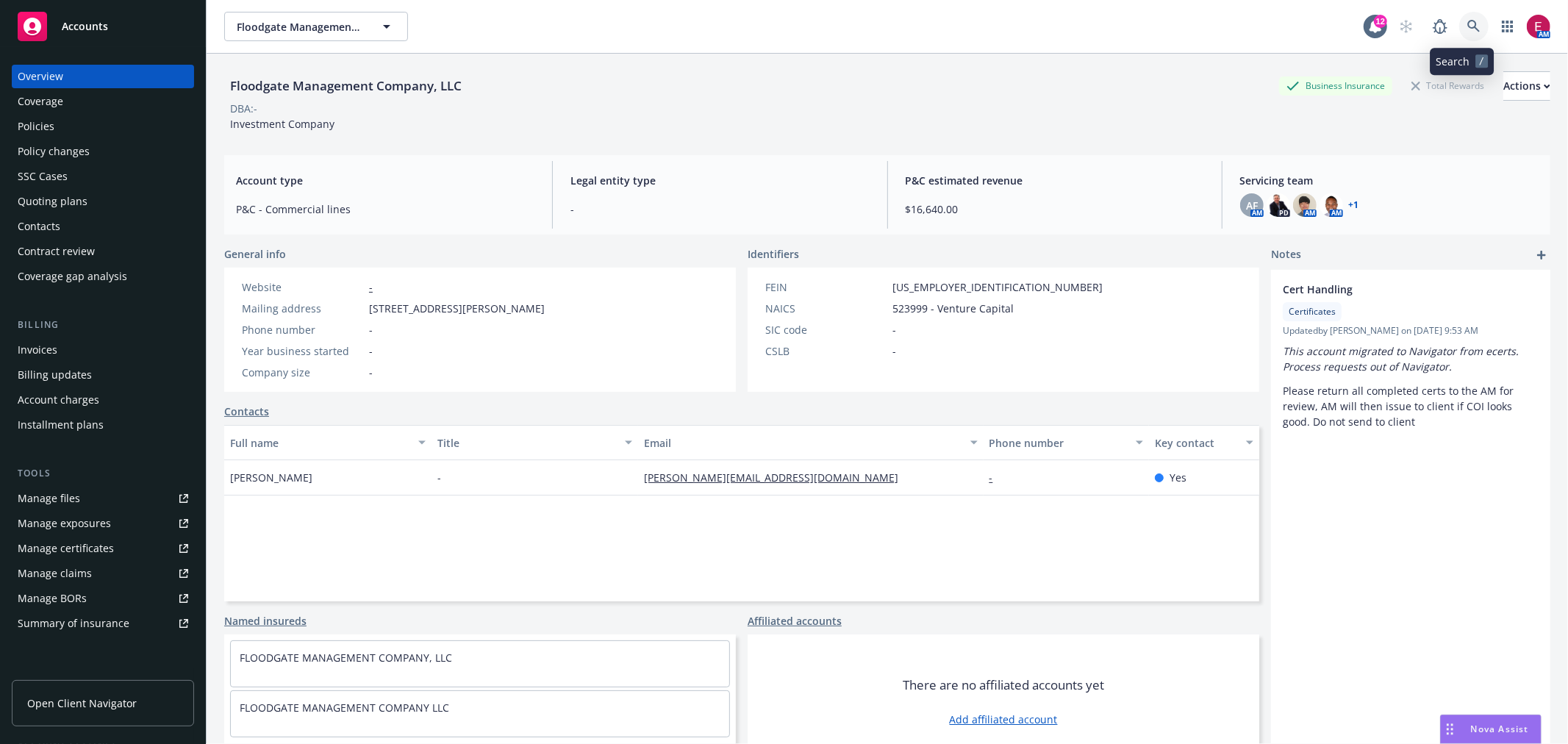
click at [1467, 24] on icon at bounding box center [1473, 25] width 13 height 13
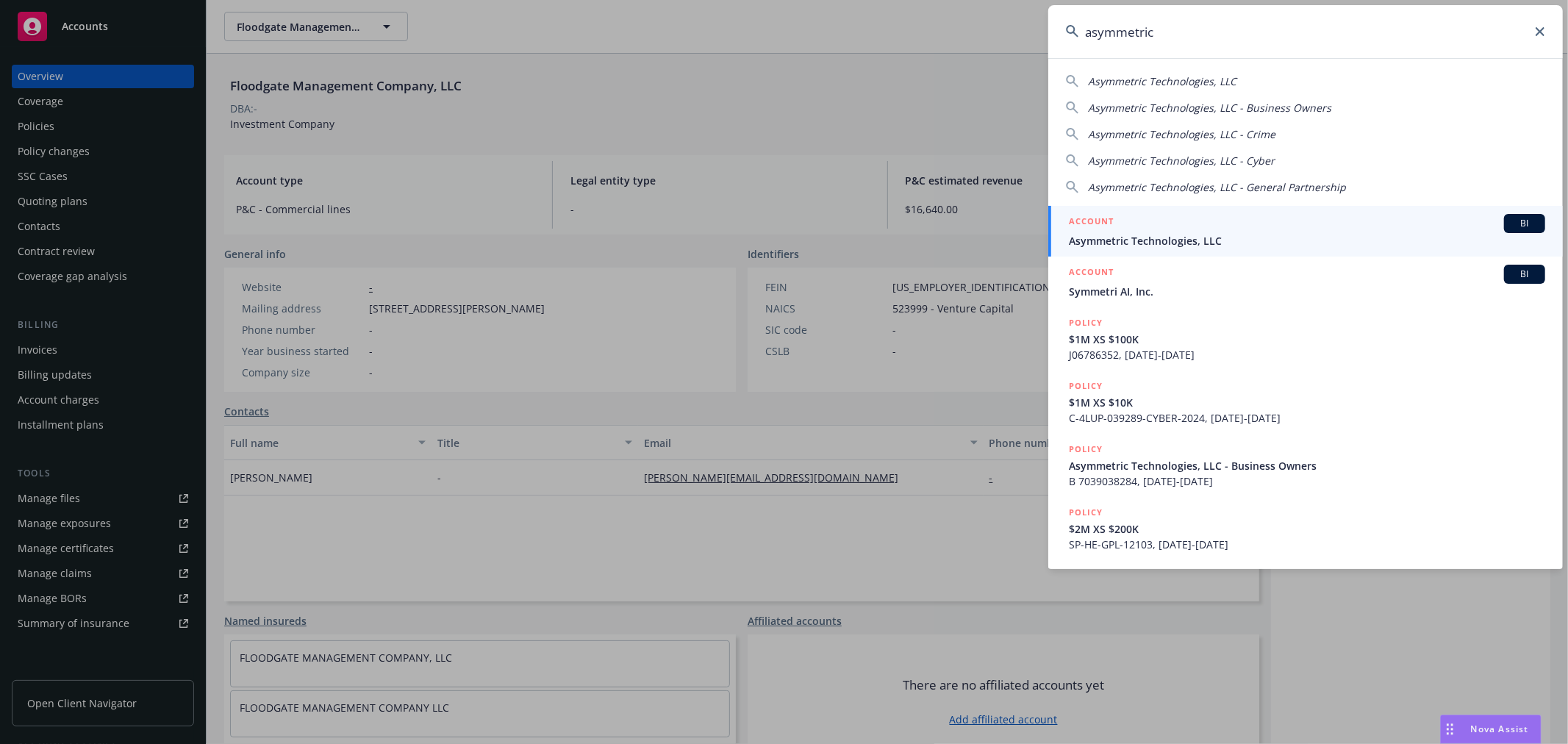
type input "asymmetric"
click at [1266, 215] on div "ACCOUNT BI" at bounding box center [1306, 224] width 476 height 20
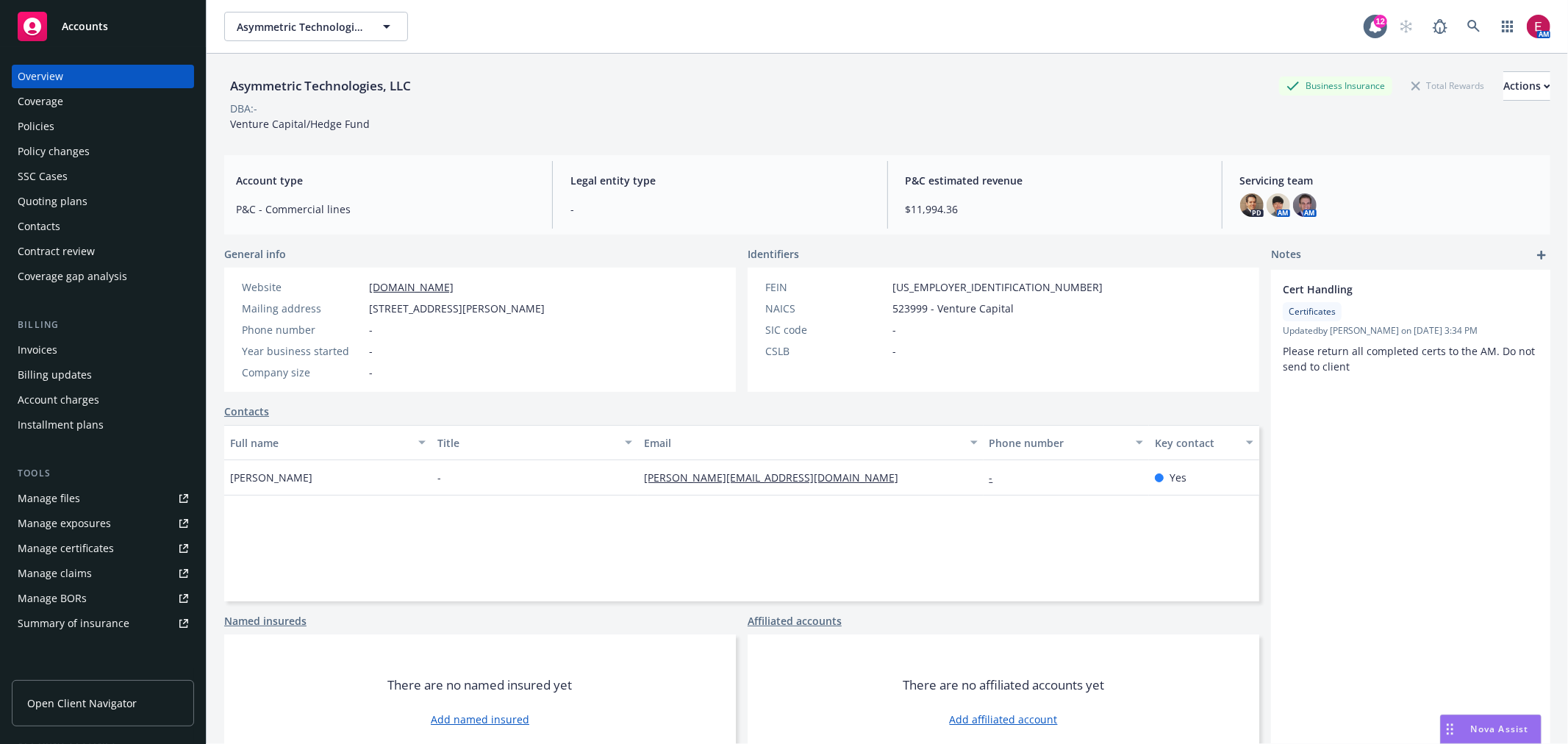
click at [82, 114] on div "Policies" at bounding box center [103, 126] width 170 height 23
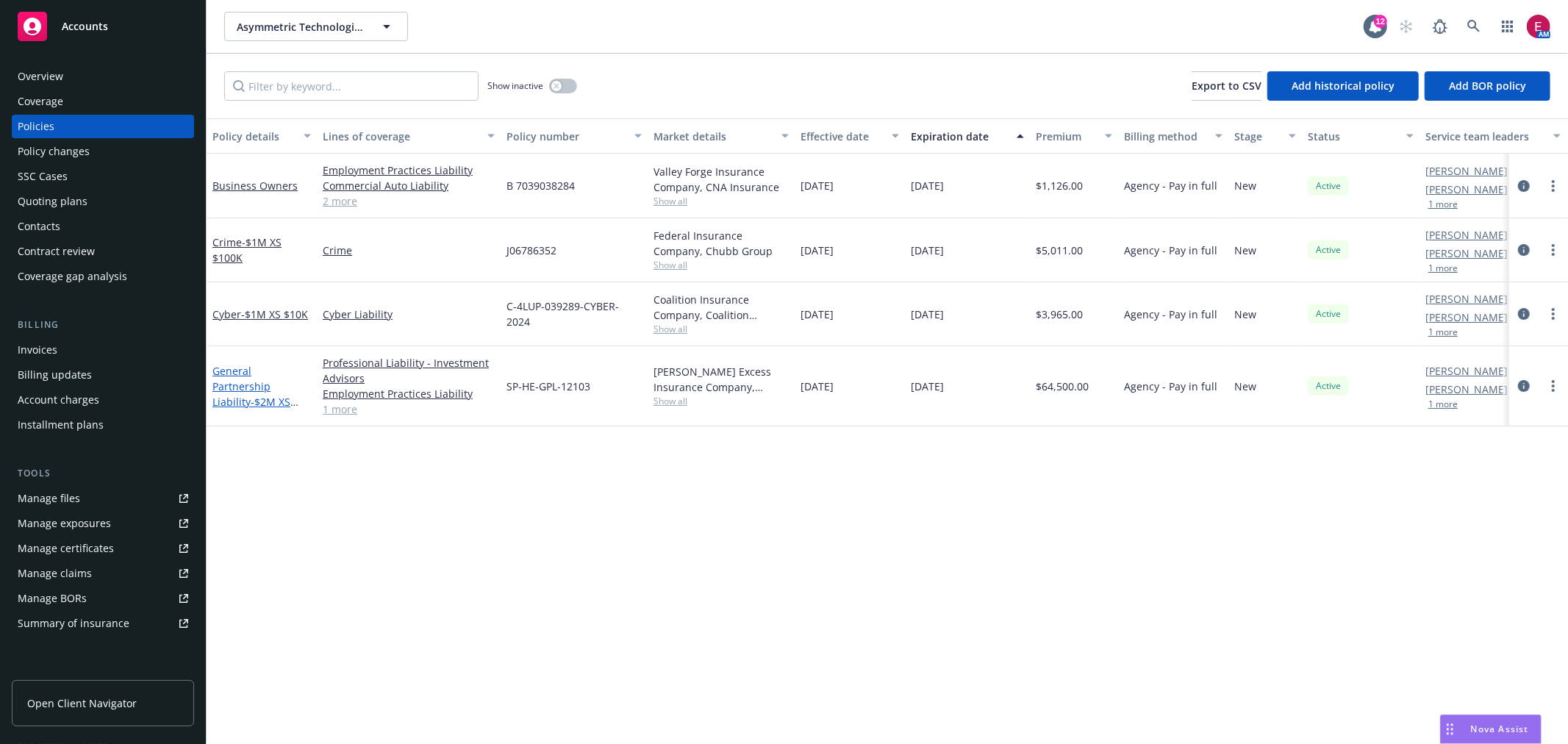
click at [262, 368] on link "General Partnership Liability - $2M XS $200K" at bounding box center [251, 394] width 78 height 61
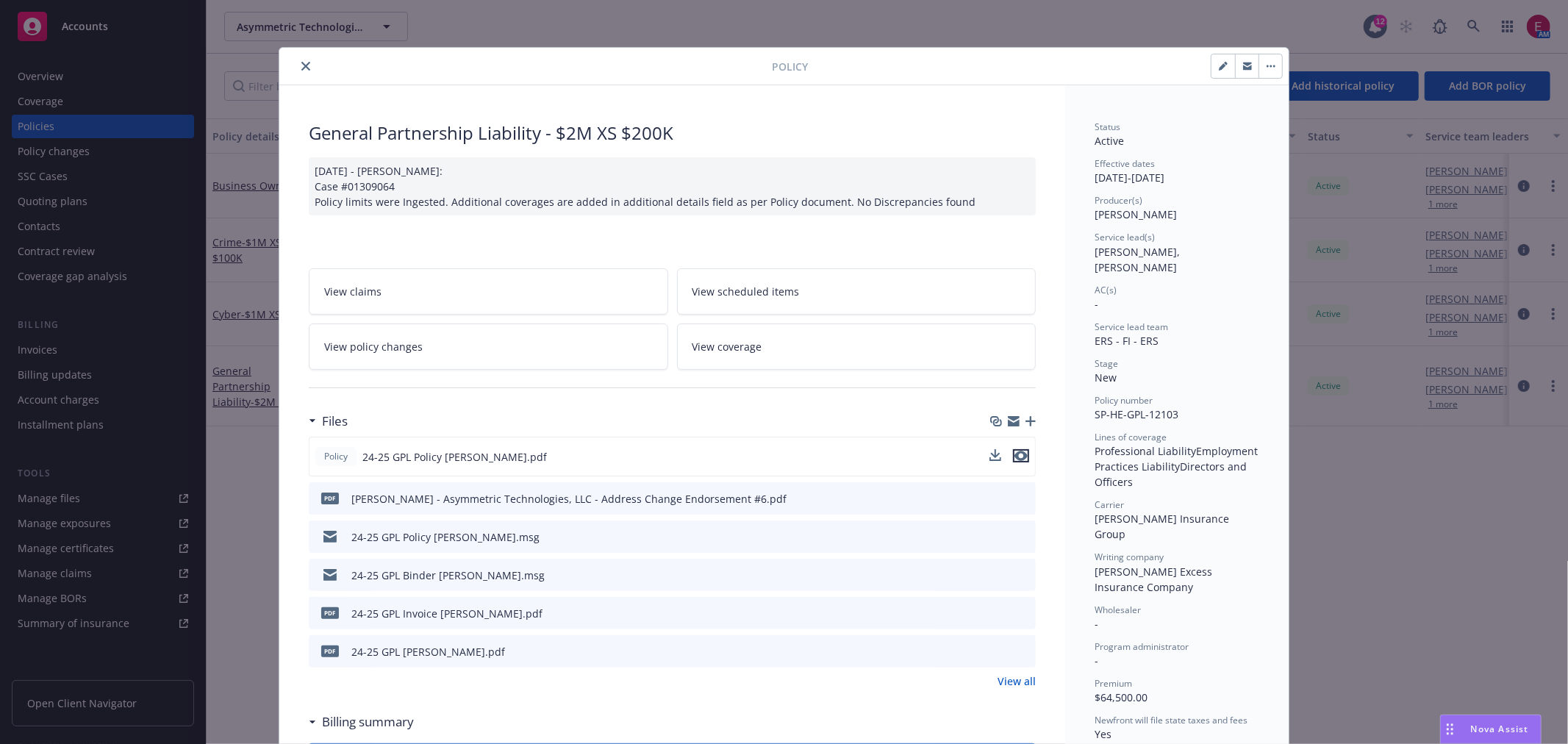
click at [1017, 452] on icon "preview file" at bounding box center [1022, 456] width 14 height 11
drag, startPoint x: 1468, startPoint y: 89, endPoint x: 1476, endPoint y: 33, distance: 56.6
click at [1468, 78] on div "Policy General Partnership Liability - $2M XS $200K [DATE] - [PERSON_NAME]: Cas…" at bounding box center [784, 372] width 1568 height 744
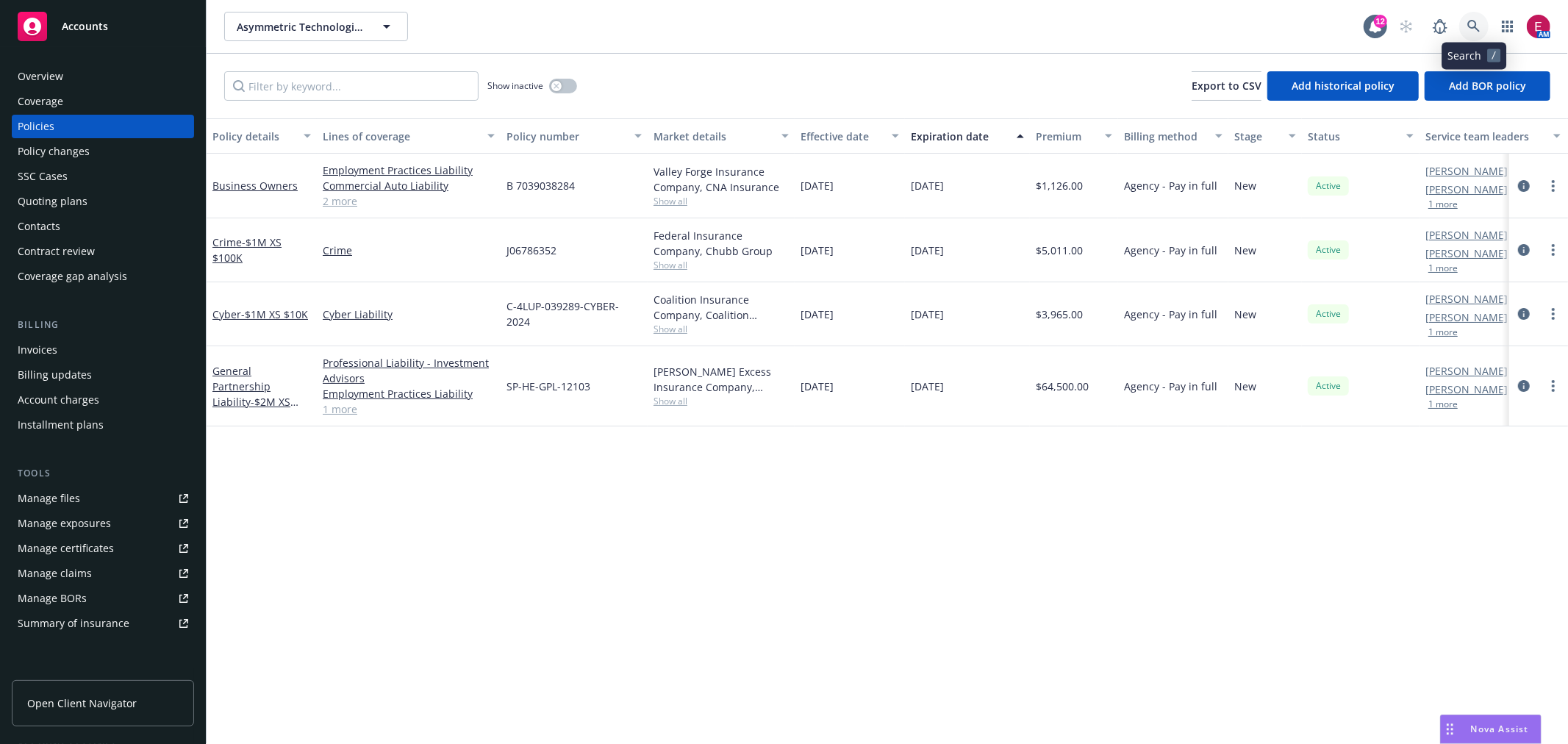
click at [1478, 20] on icon at bounding box center [1474, 26] width 14 height 14
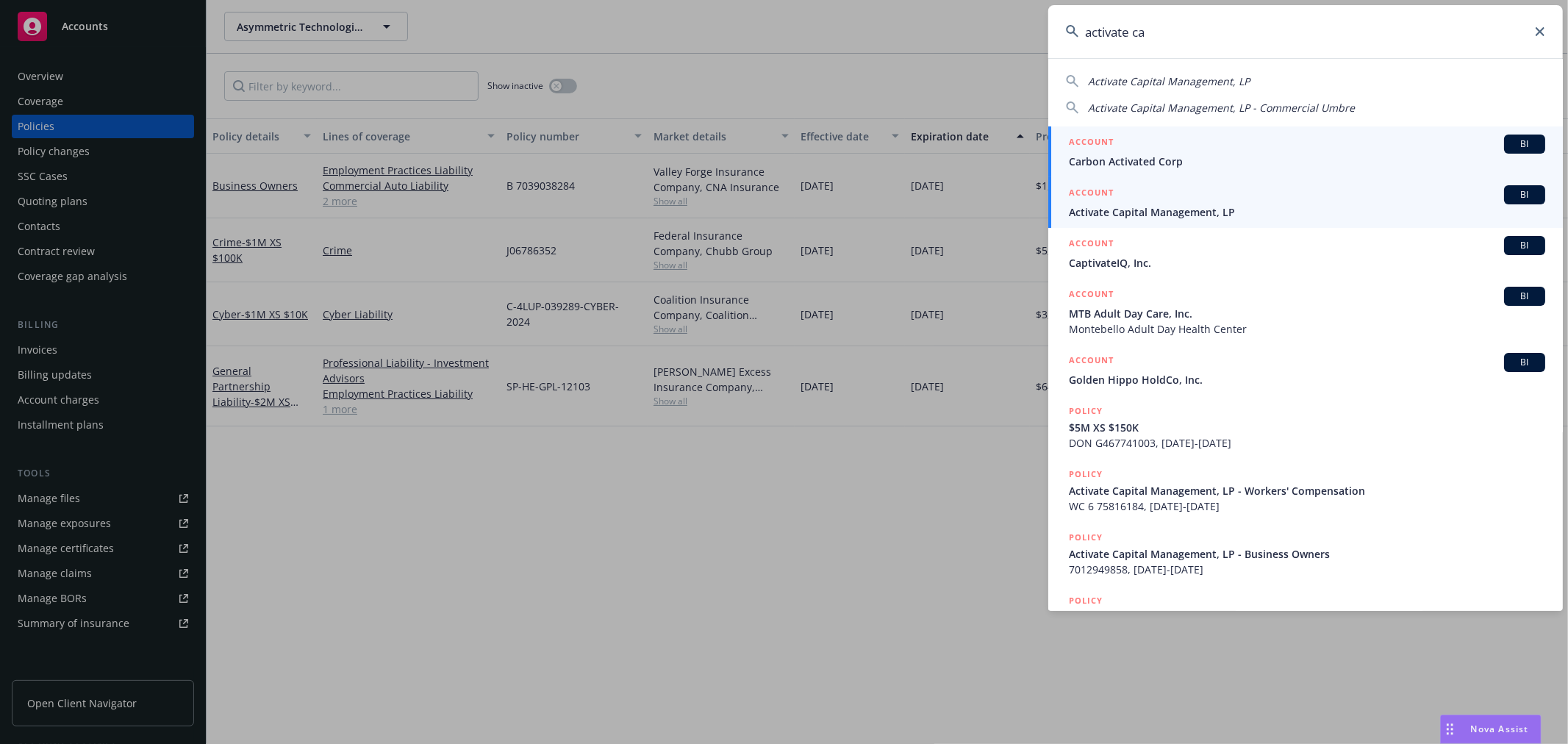
type input "activate ca"
click at [1333, 206] on span "Activate Capital Management, LP" at bounding box center [1306, 212] width 476 height 16
